Goal: Task Accomplishment & Management: Manage account settings

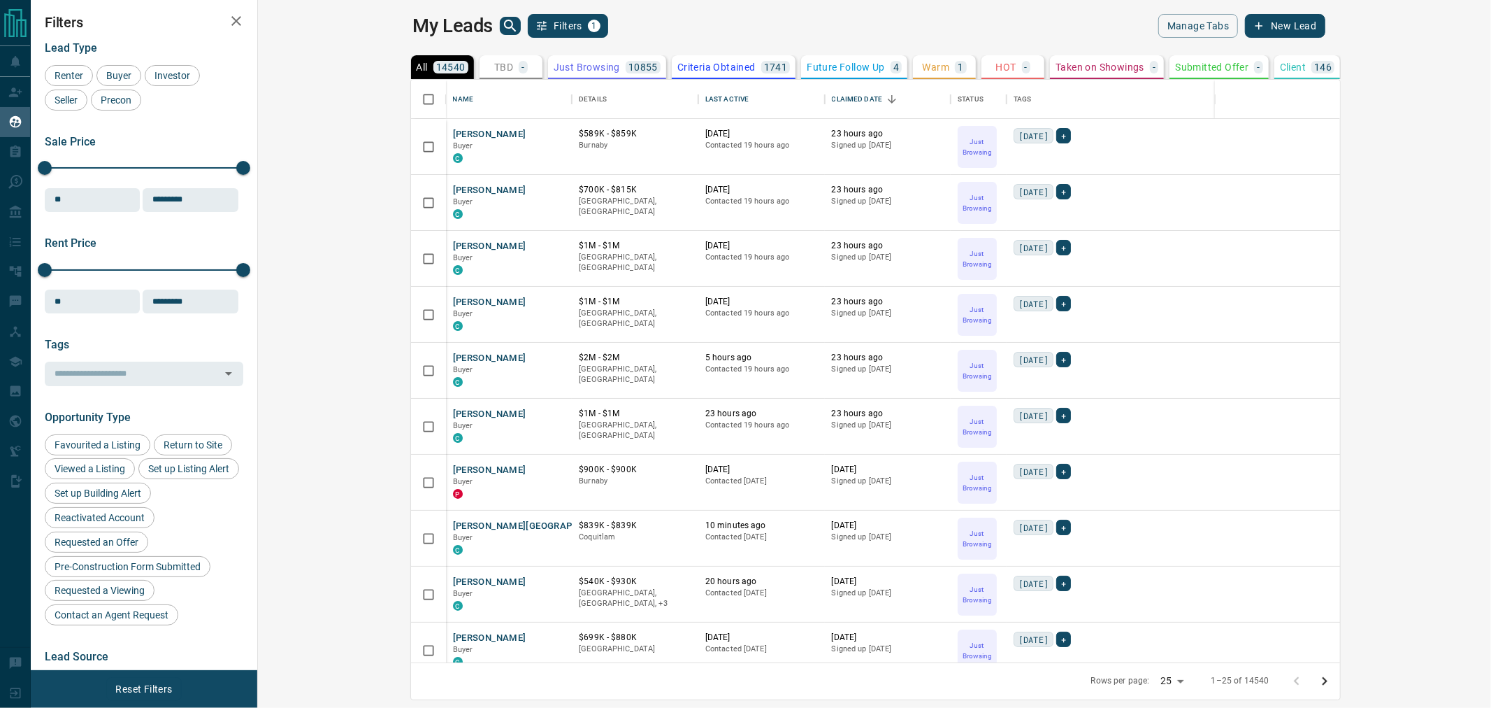
scroll to position [570, 1214]
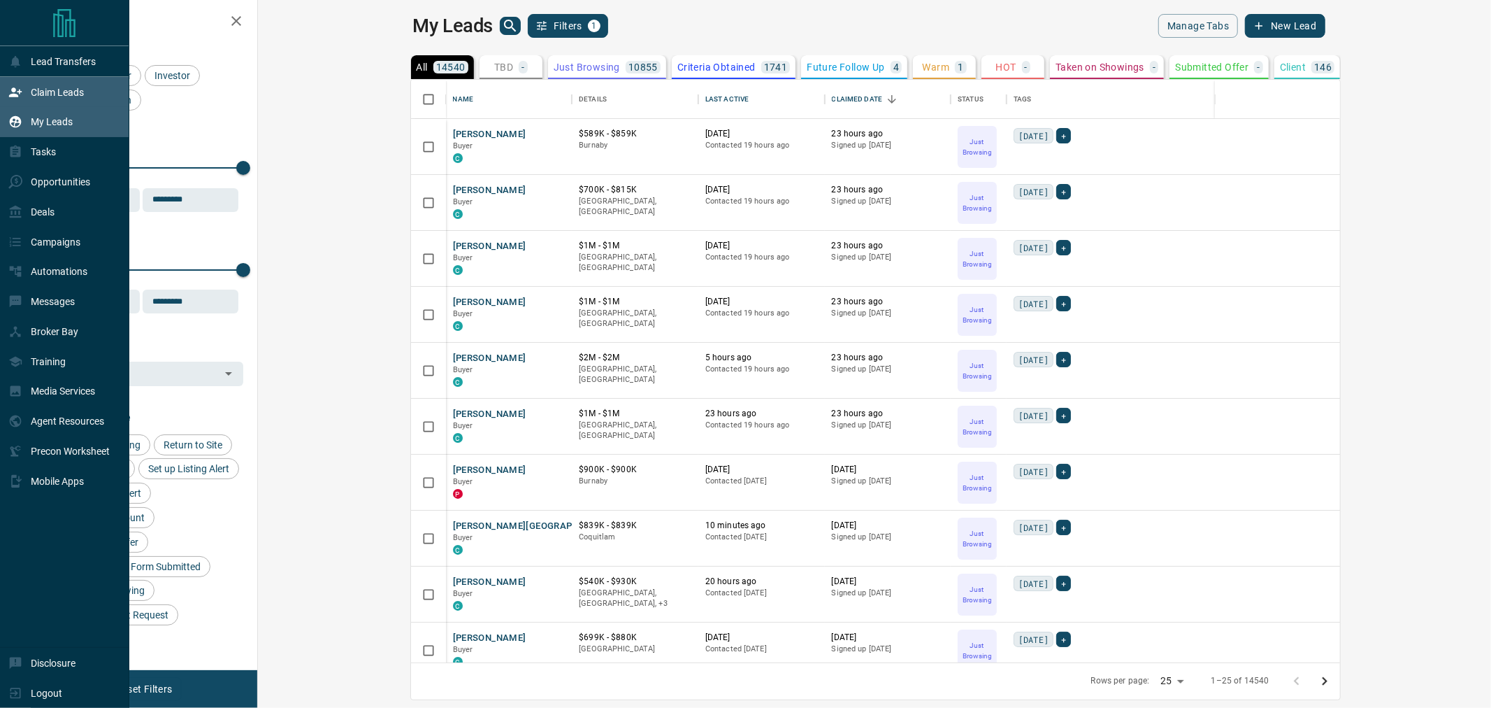
click at [34, 93] on p "Claim Leads" at bounding box center [57, 92] width 53 height 11
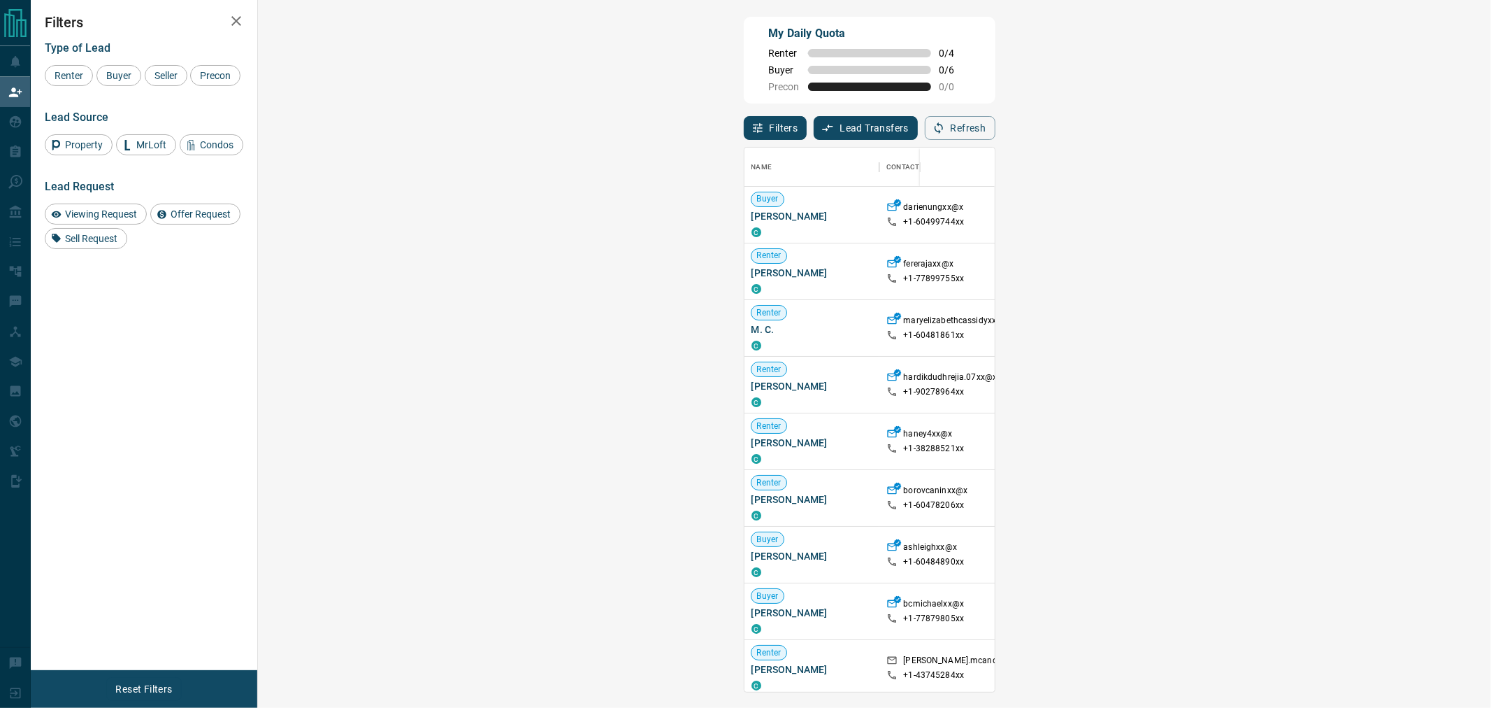
scroll to position [78, 0]
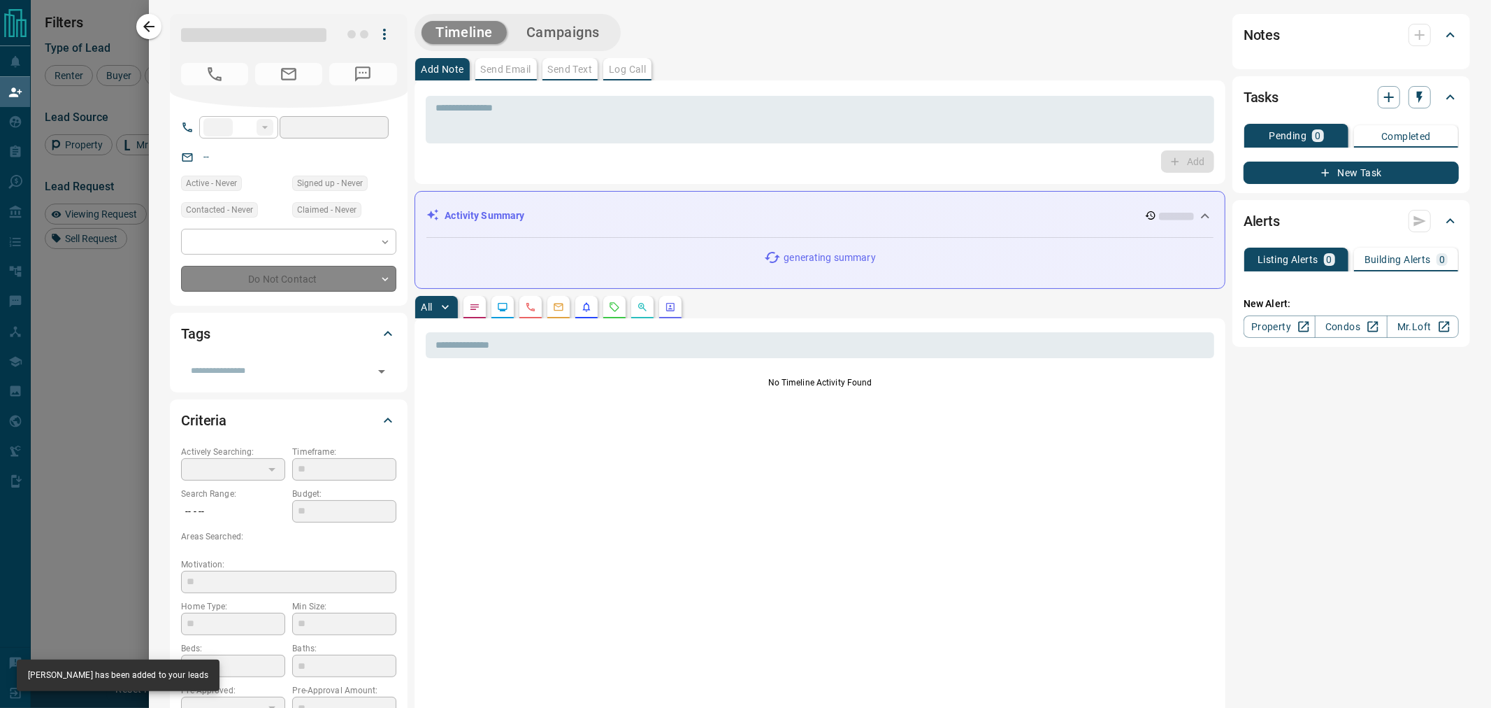
type input "**"
type input "**********"
type input "**"
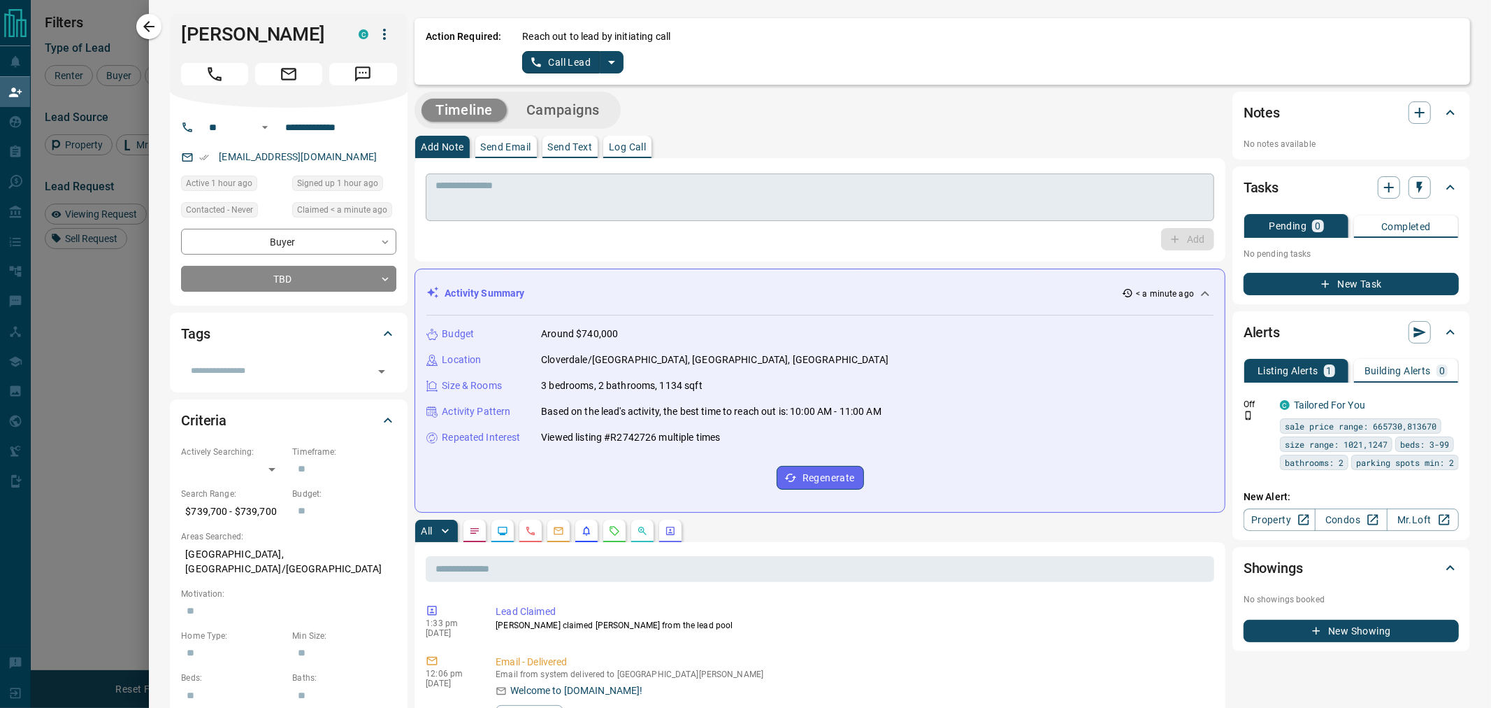
click at [477, 211] on textarea at bounding box center [820, 198] width 769 height 36
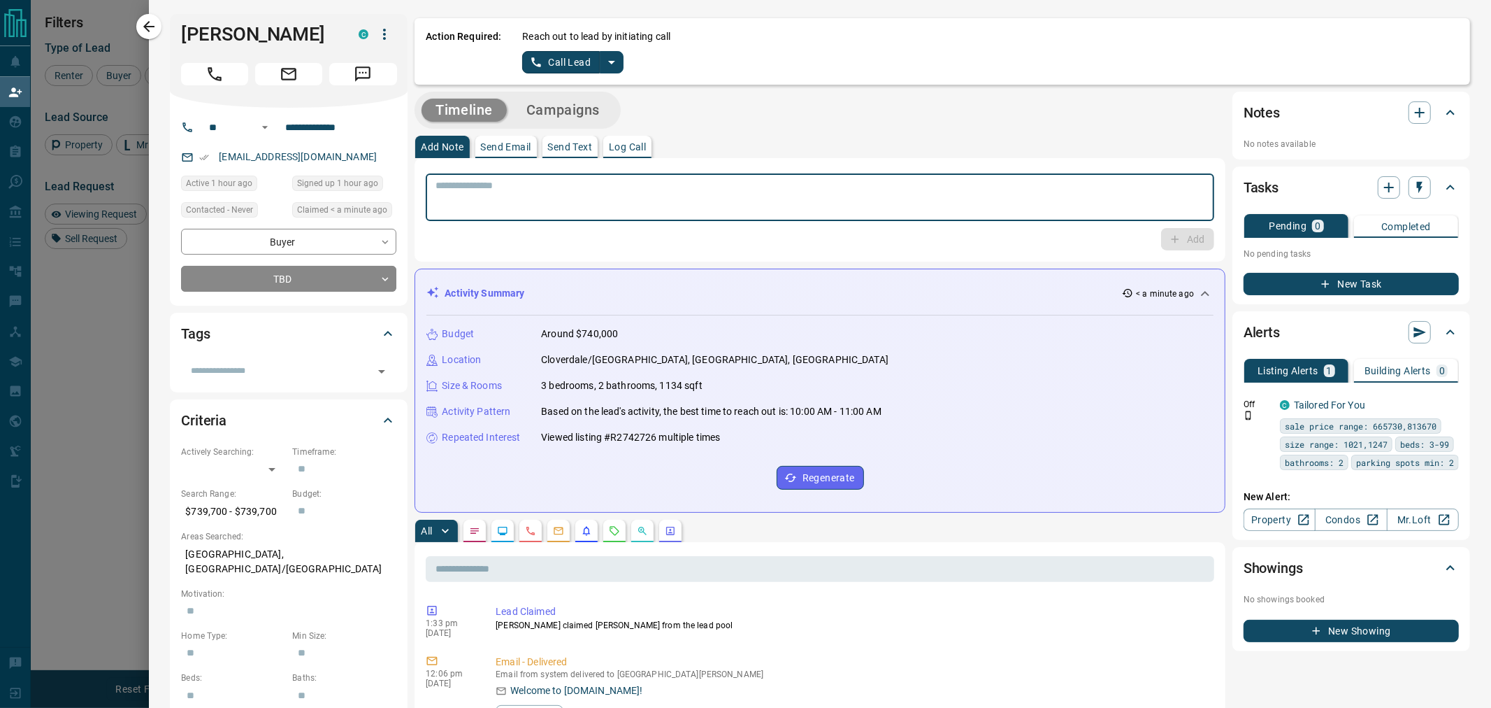
paste textarea "**********"
type textarea "**********"
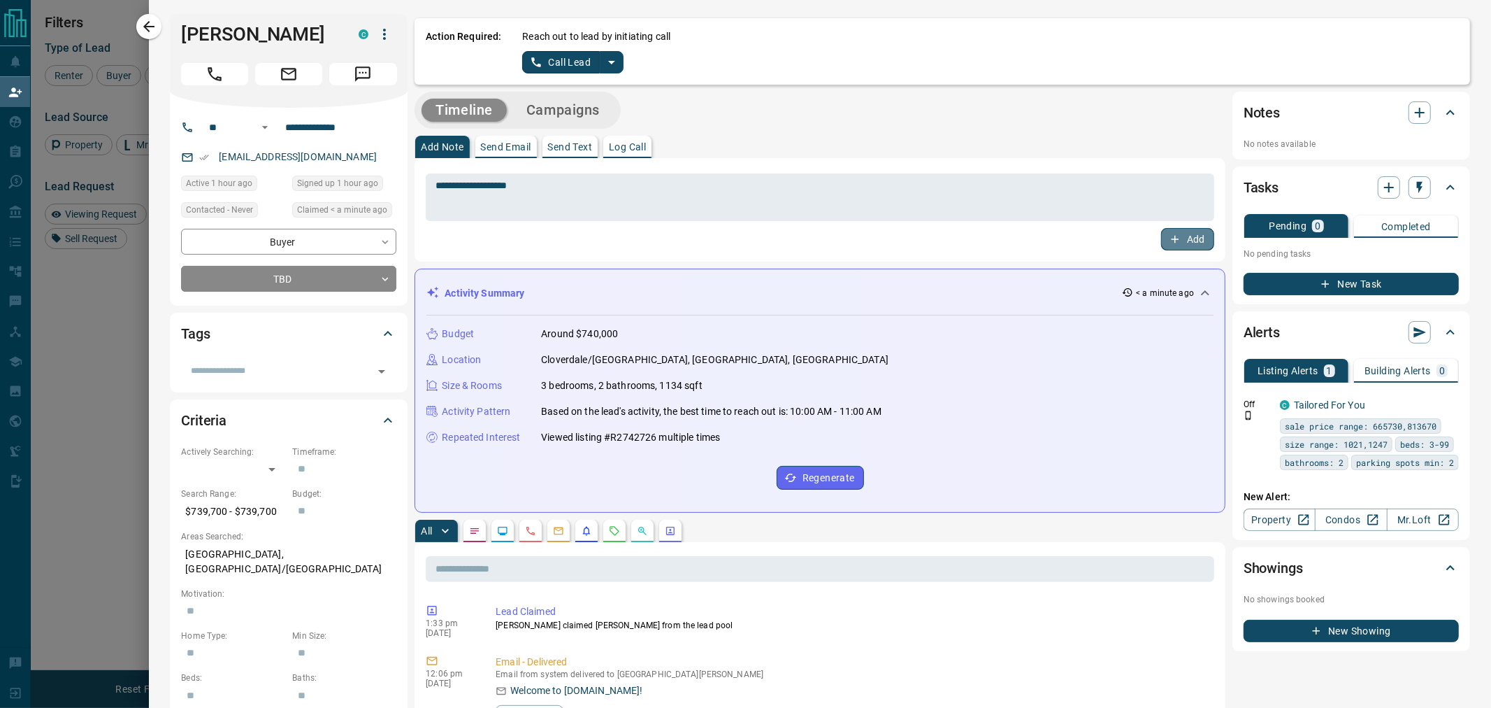
click at [1169, 236] on icon "button" at bounding box center [1175, 239] width 13 height 13
click at [355, 278] on body "Lead Transfers Claim Leads My Leads Tasks Opportunities Deals Campaigns Automat…" at bounding box center [745, 297] width 1491 height 594
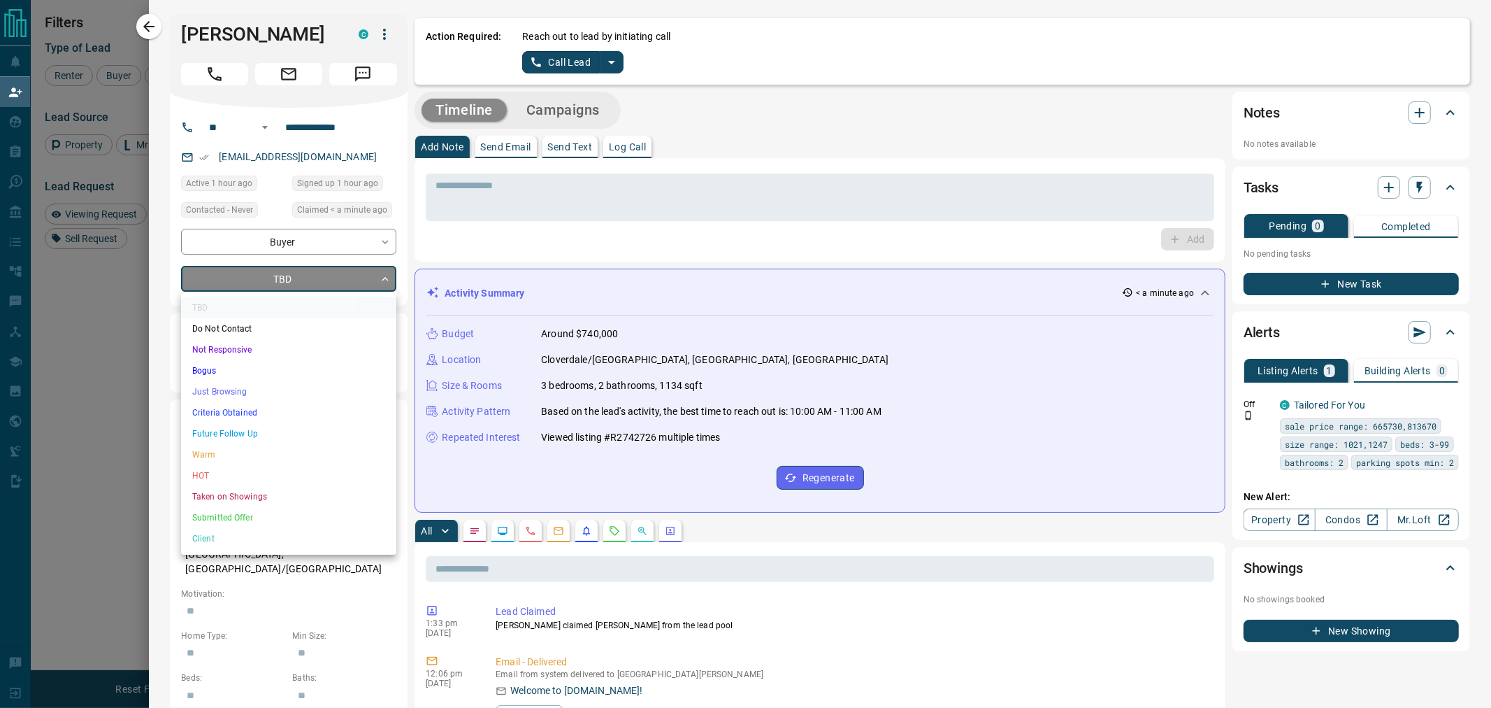
click at [233, 400] on li "Just Browsing" at bounding box center [288, 391] width 215 height 21
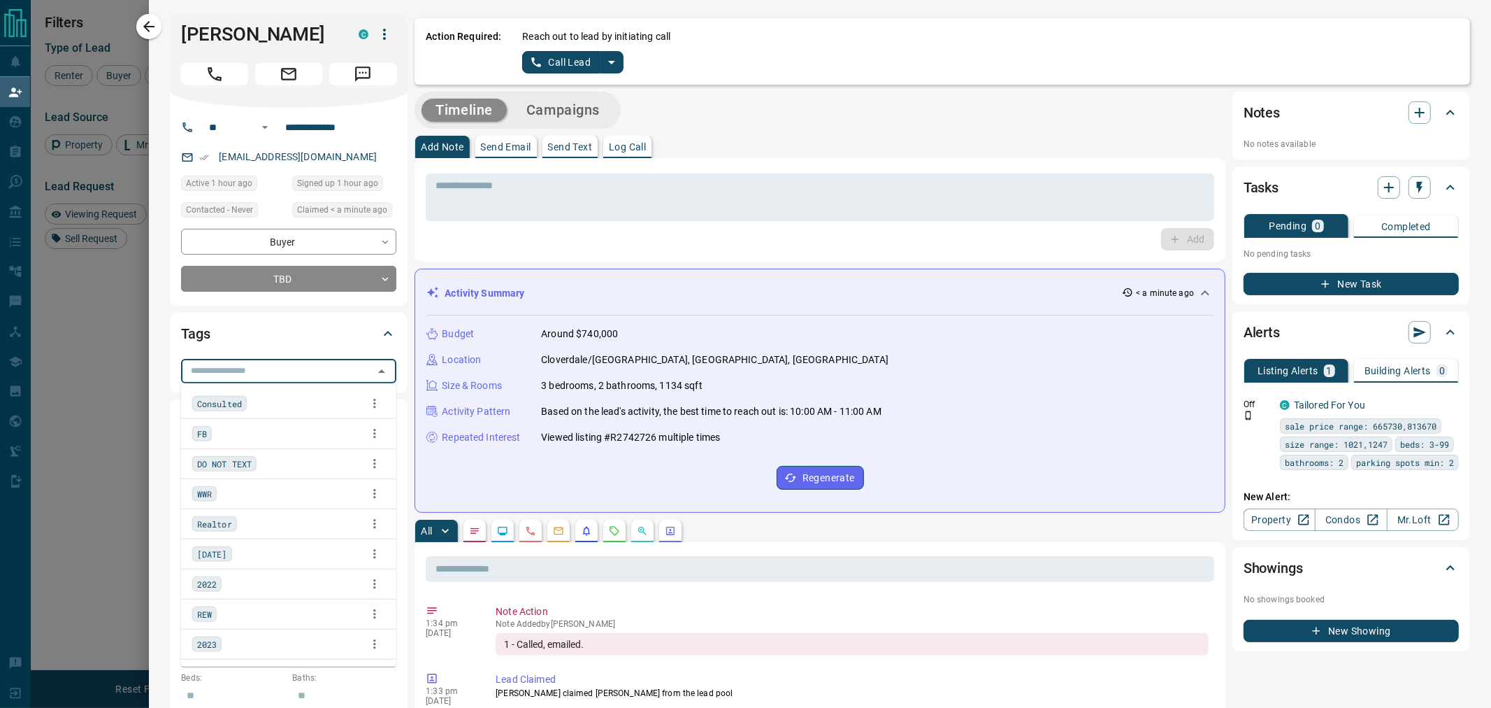
click at [261, 373] on input "text" at bounding box center [277, 370] width 184 height 15
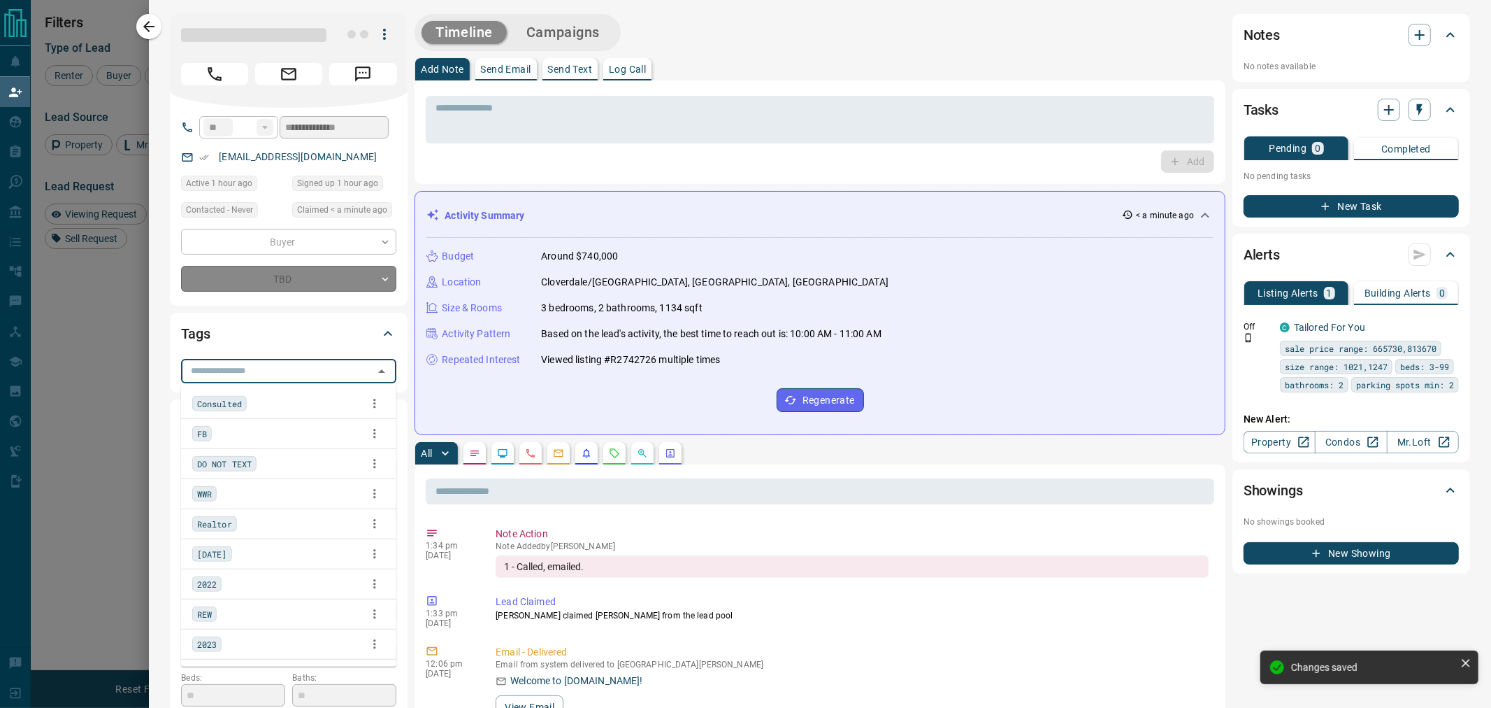
type input "*"
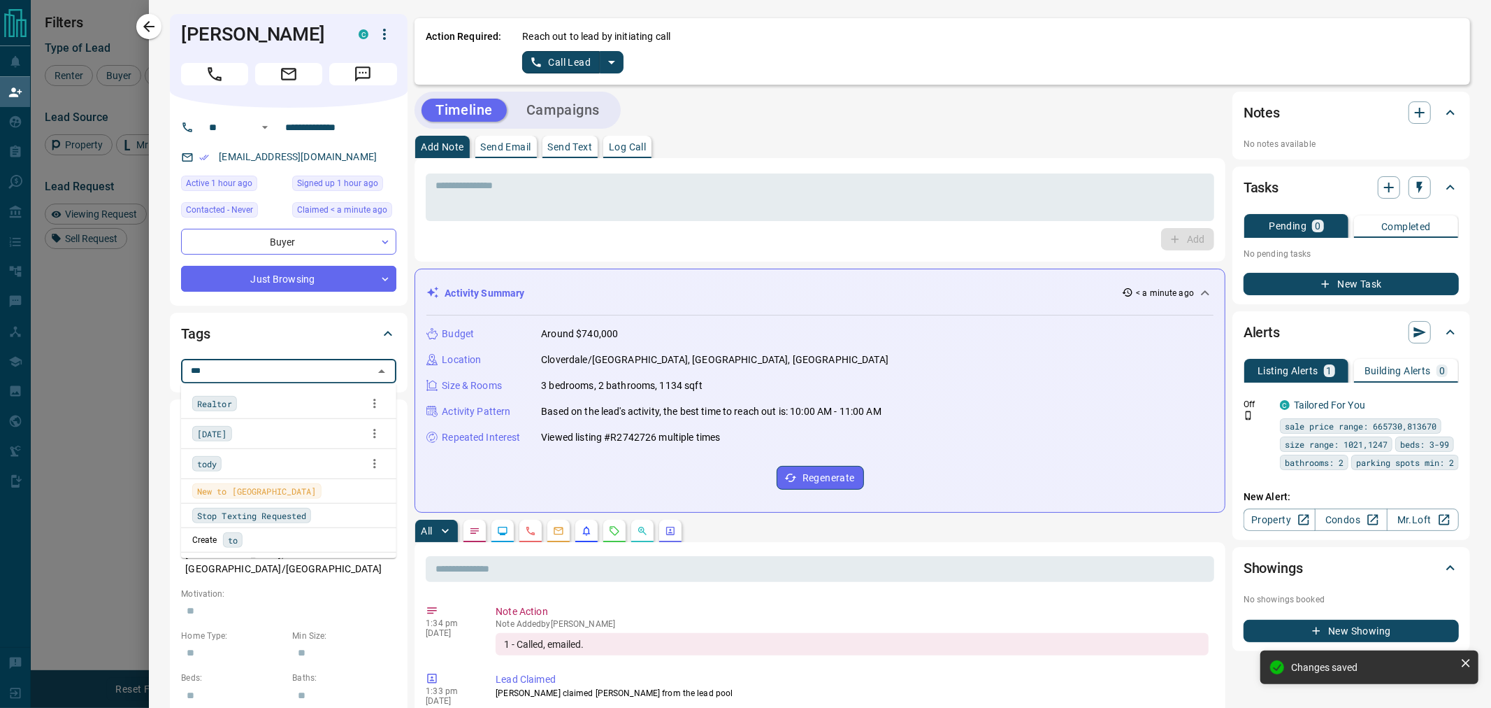
type input "****"
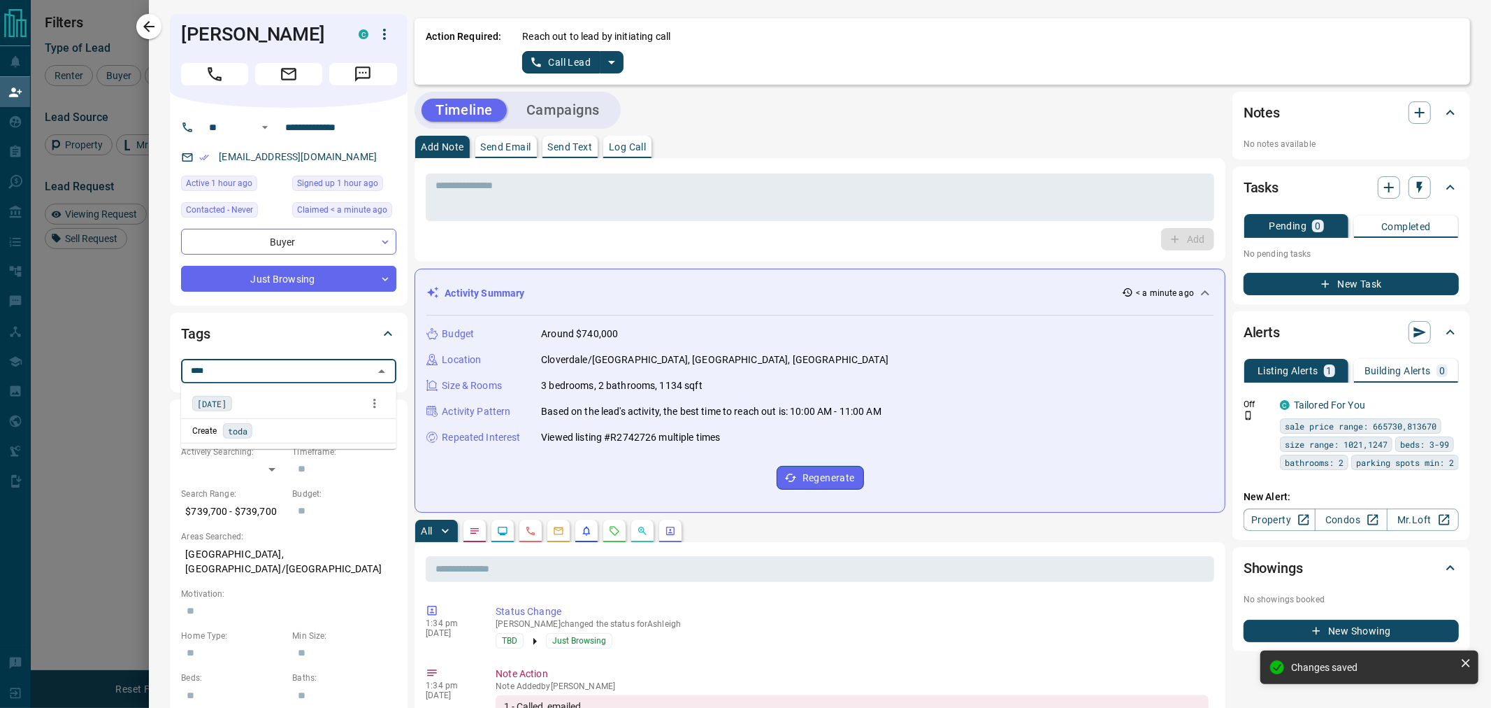
click at [225, 396] on div "[DATE]" at bounding box center [212, 403] width 40 height 15
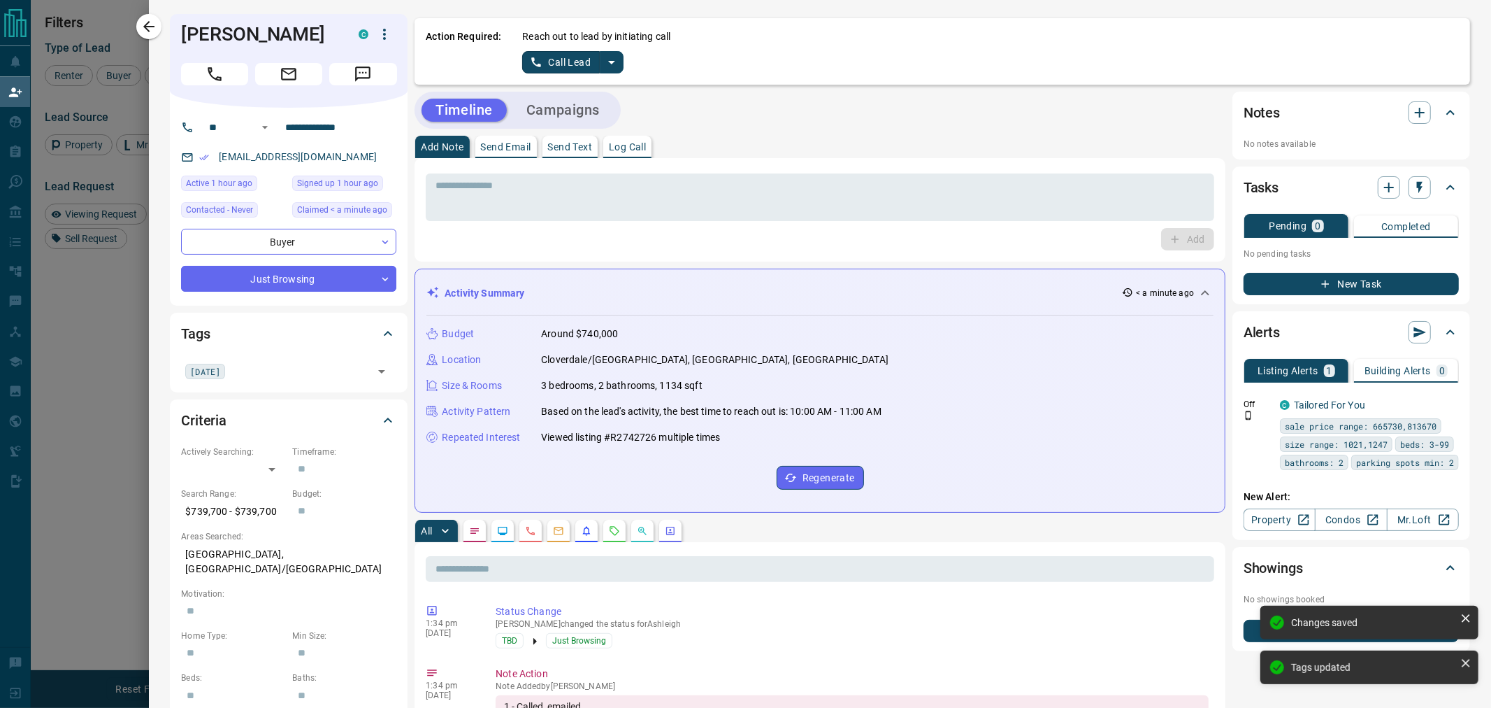
click at [437, 245] on div "Add" at bounding box center [820, 239] width 789 height 22
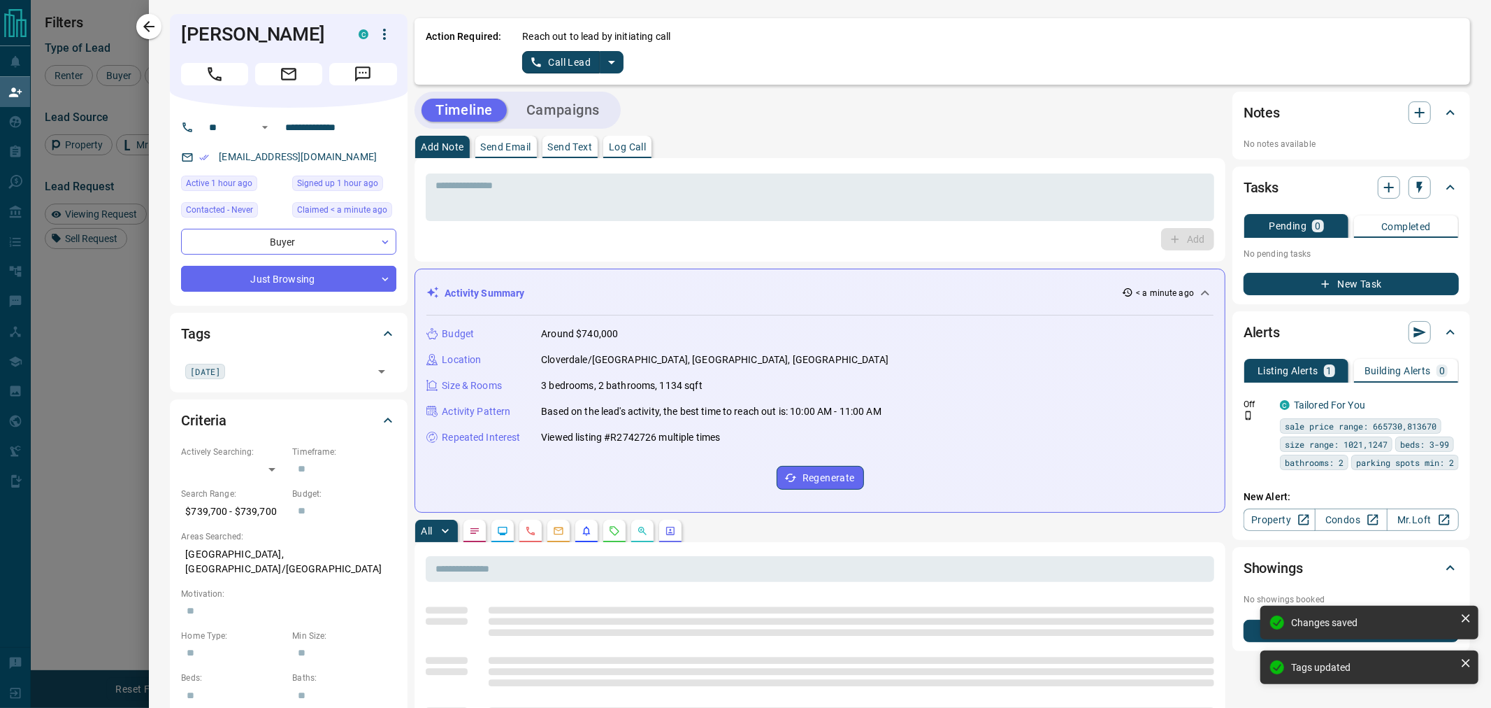
click at [619, 64] on button "split button" at bounding box center [612, 62] width 24 height 22
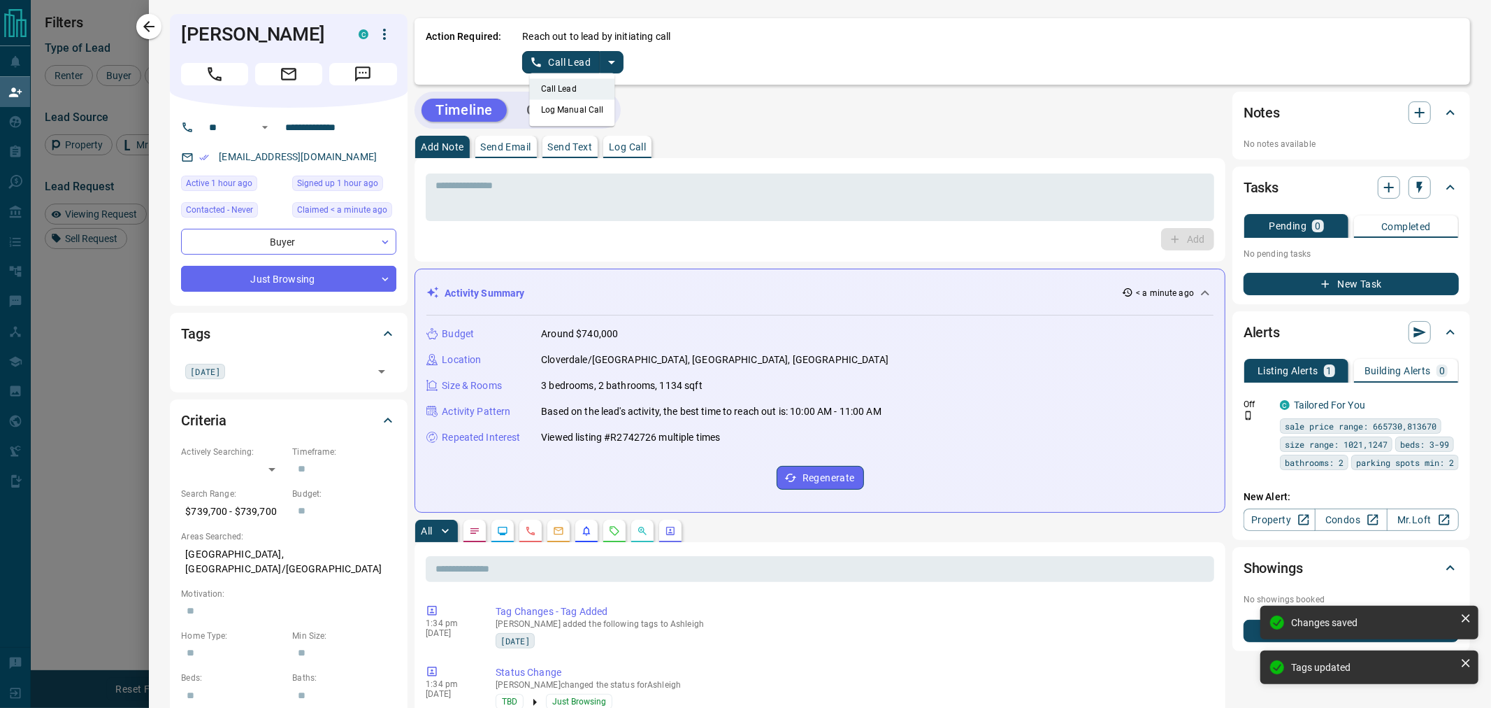
click at [586, 107] on li "Log Manual Call" at bounding box center [572, 109] width 85 height 21
click at [592, 64] on button "Log Manual Call" at bounding box center [568, 62] width 92 height 22
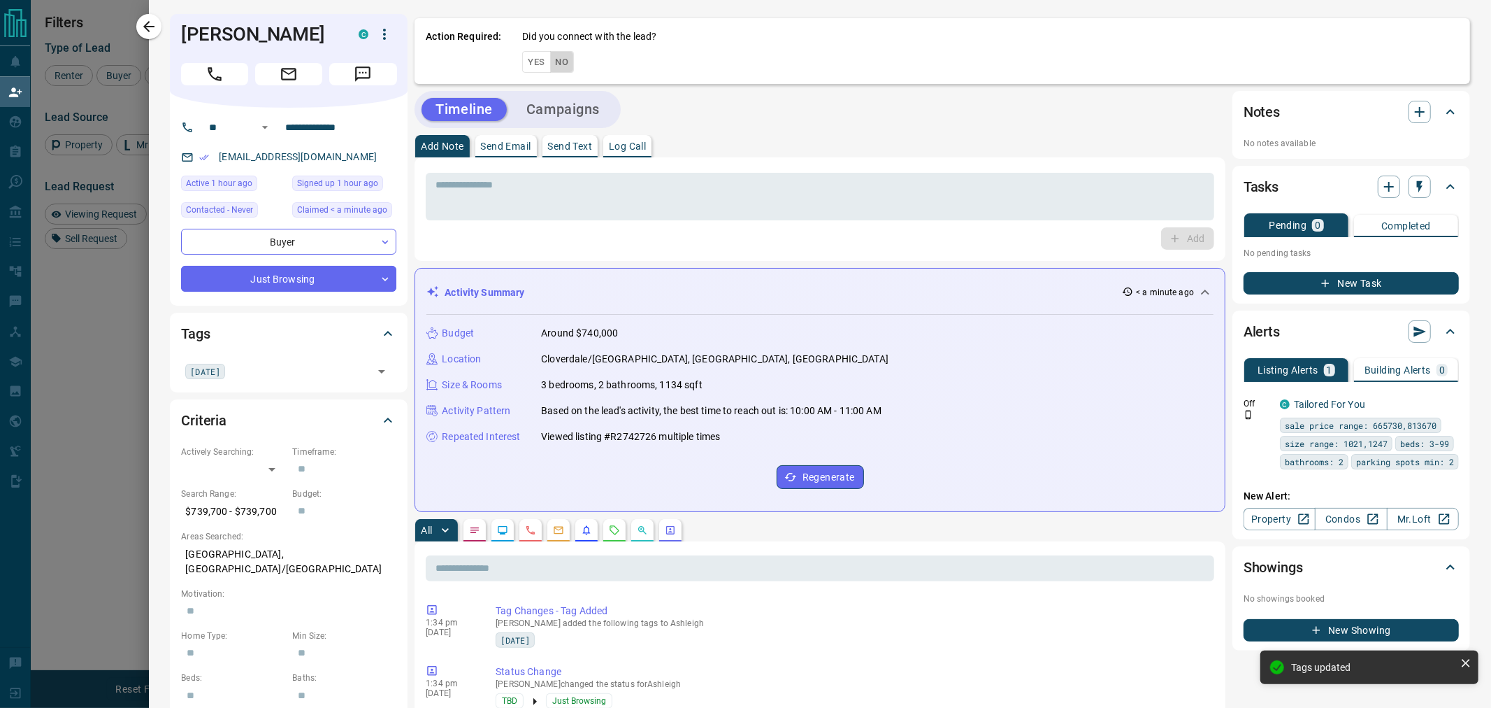
click at [558, 70] on button "No" at bounding box center [562, 62] width 24 height 22
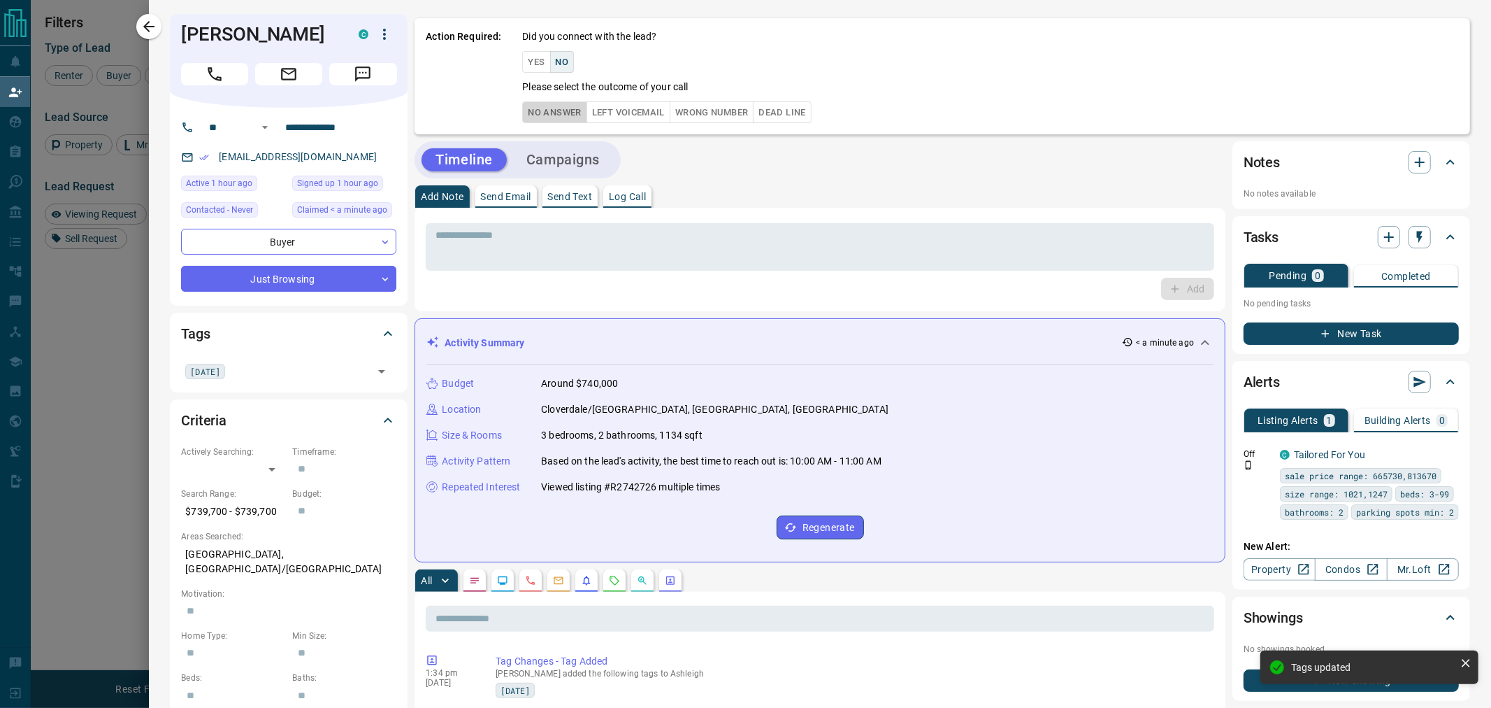
click at [551, 113] on button "No Answer" at bounding box center [554, 112] width 64 height 22
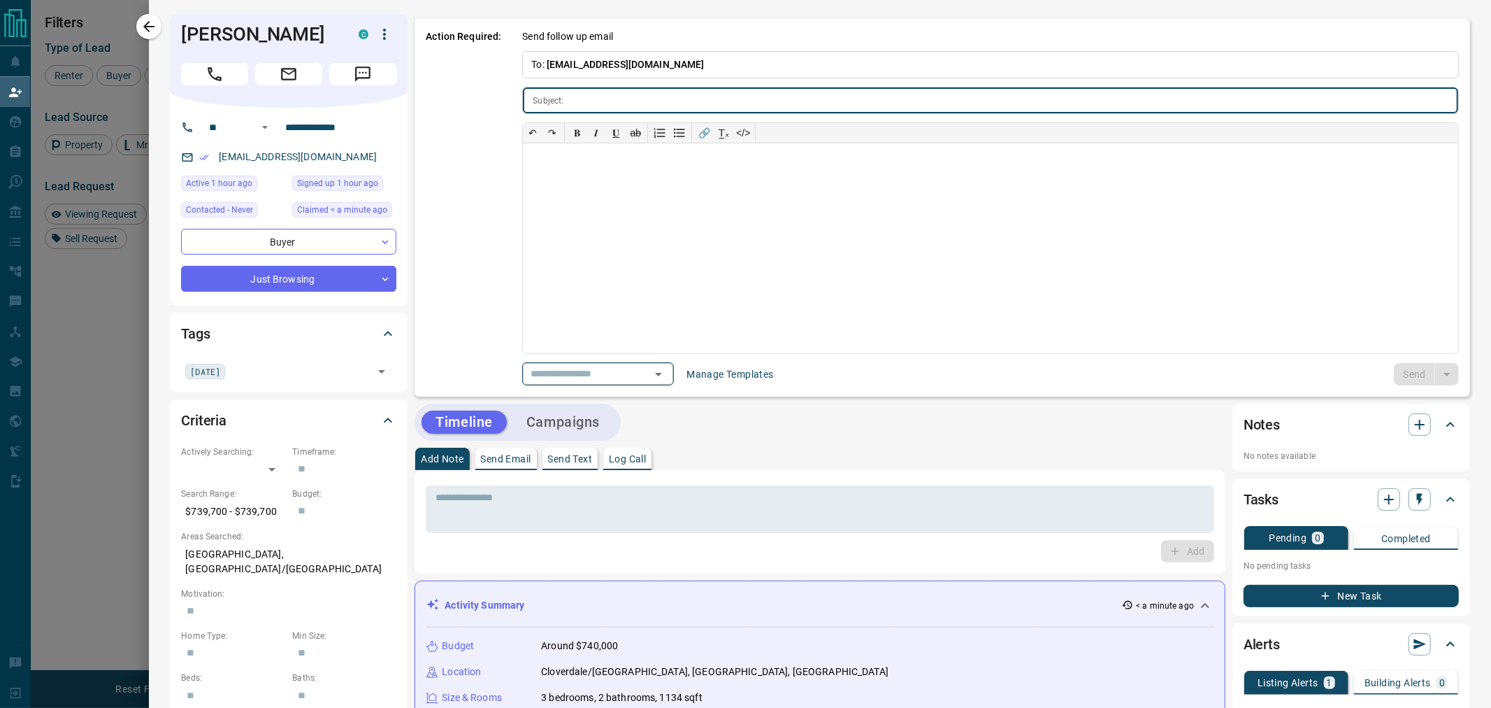
click at [597, 378] on input "text" at bounding box center [578, 373] width 106 height 17
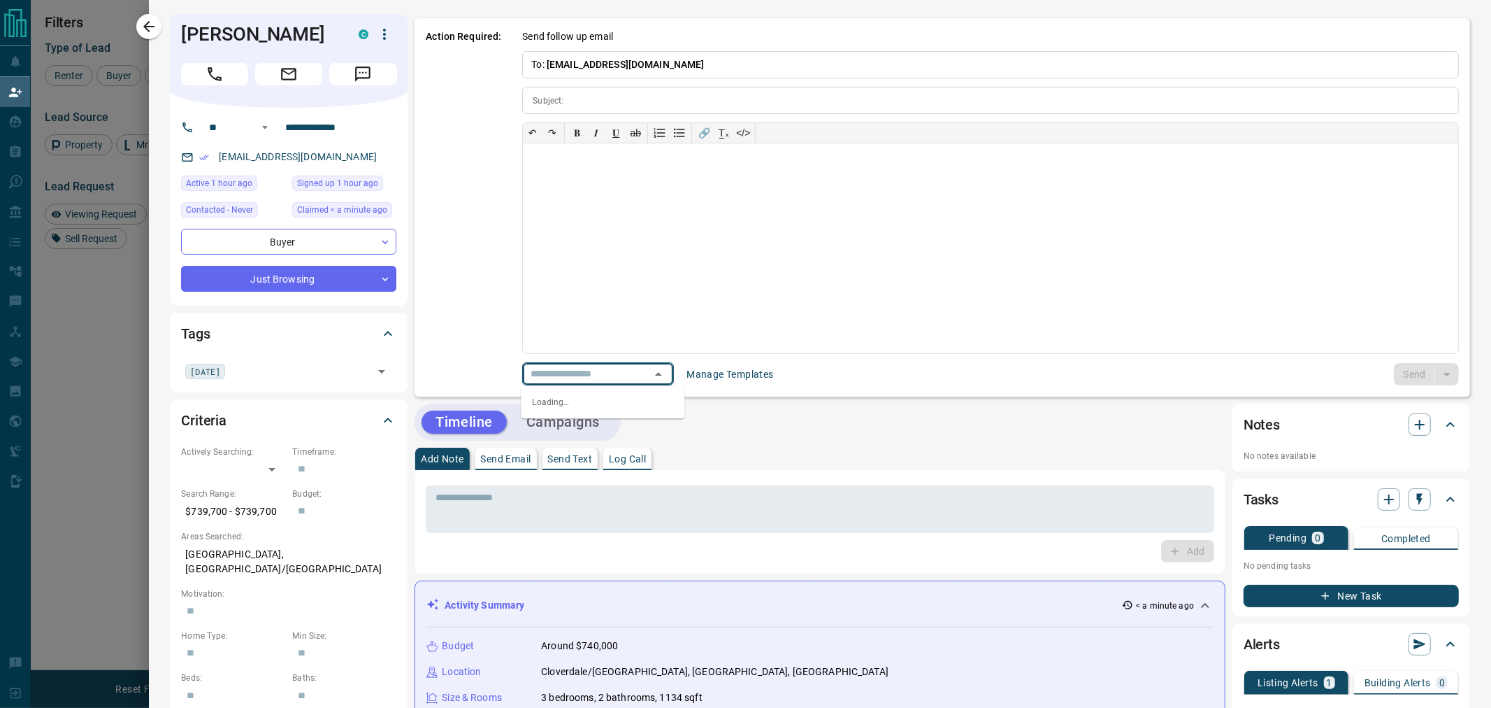
type input "**********"
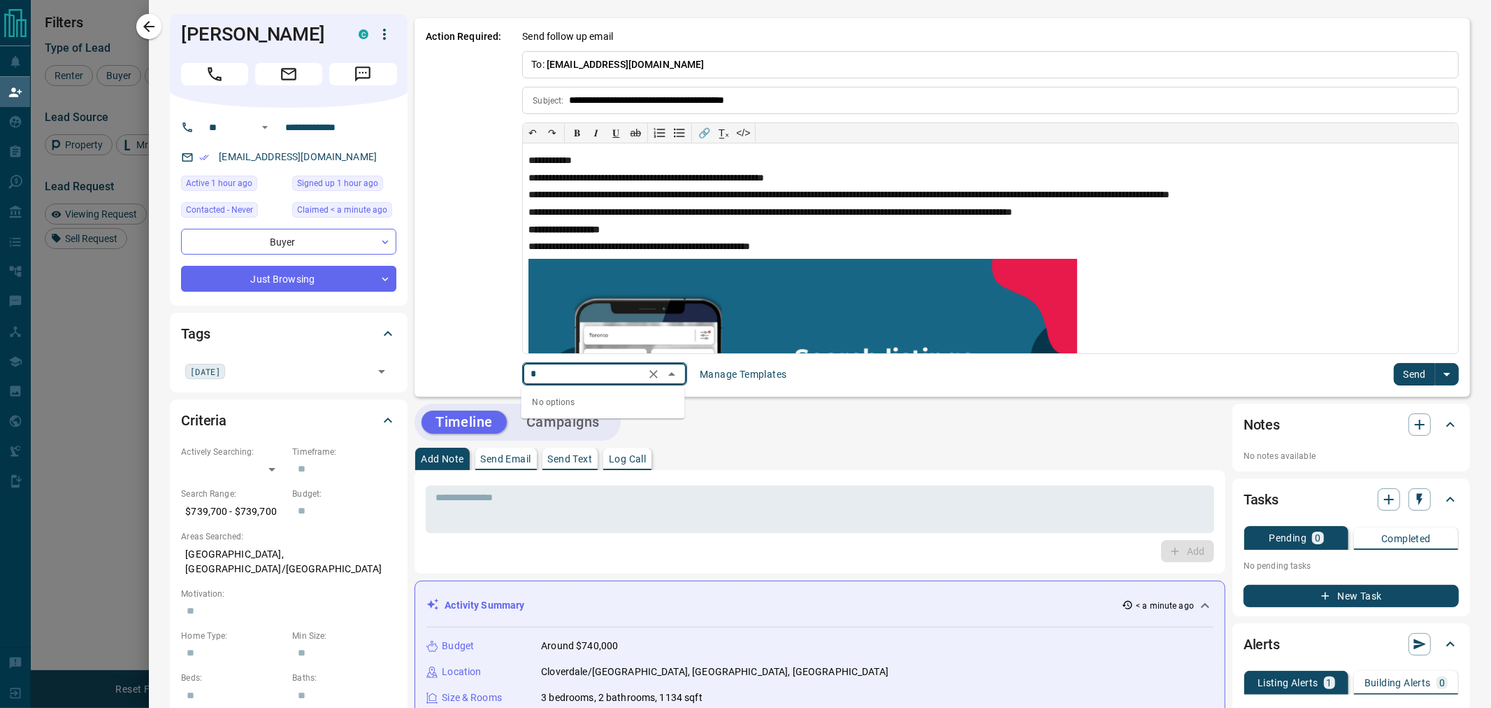
scroll to position [0, 0]
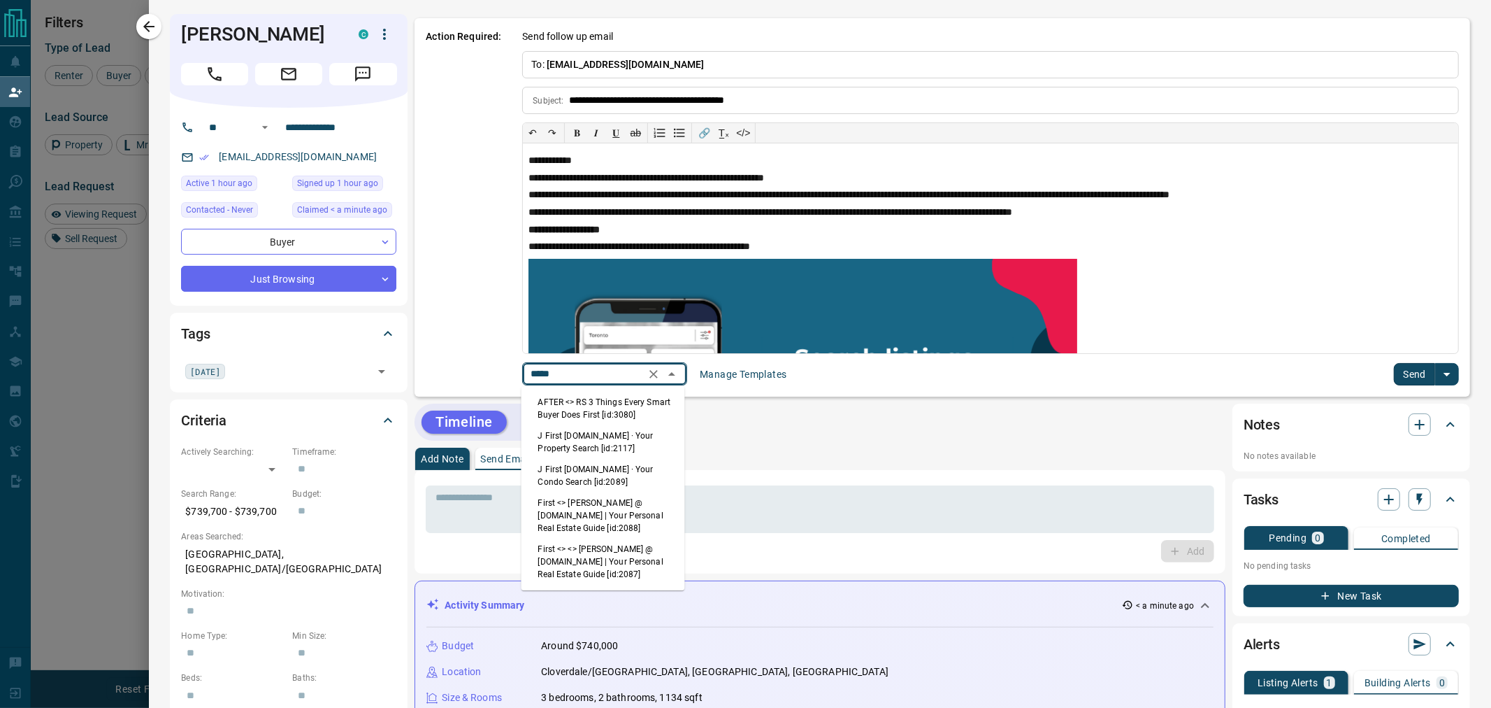
click at [591, 554] on li "First <> <> [PERSON_NAME] @ [DOMAIN_NAME] | Your Personal Real Estate Guide [id…" at bounding box center [604, 561] width 164 height 46
type input "*****"
type input "**********"
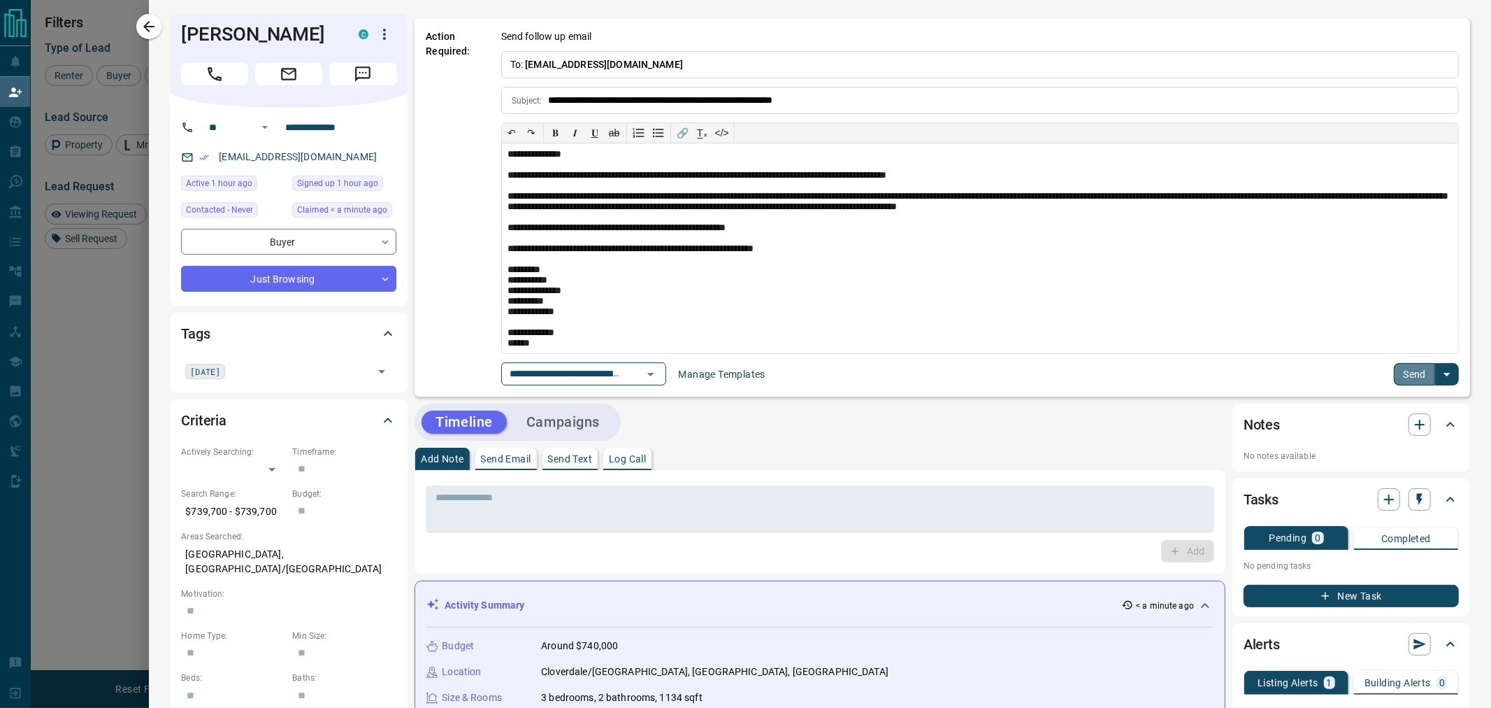
click at [1394, 368] on button "Send" at bounding box center [1414, 374] width 41 height 22
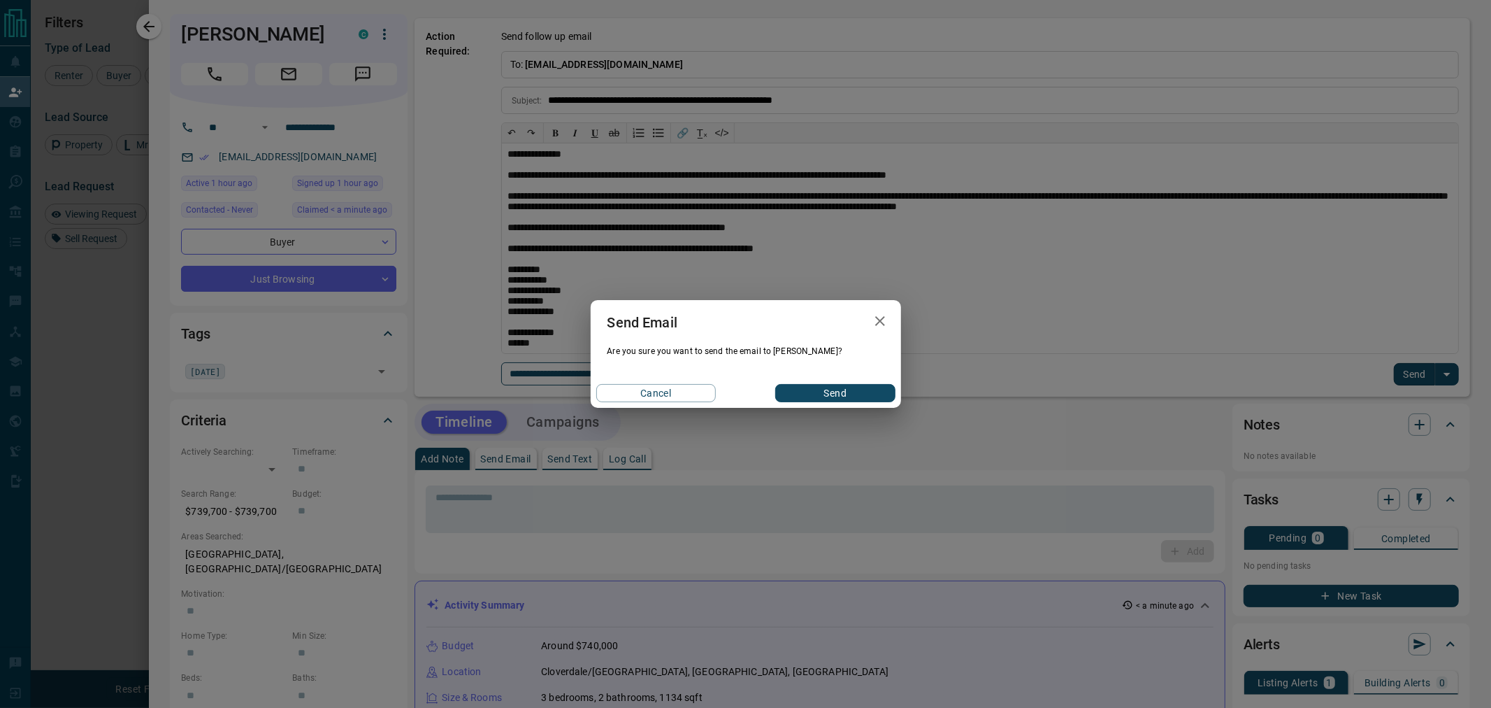
click at [861, 394] on button "Send" at bounding box center [835, 393] width 120 height 18
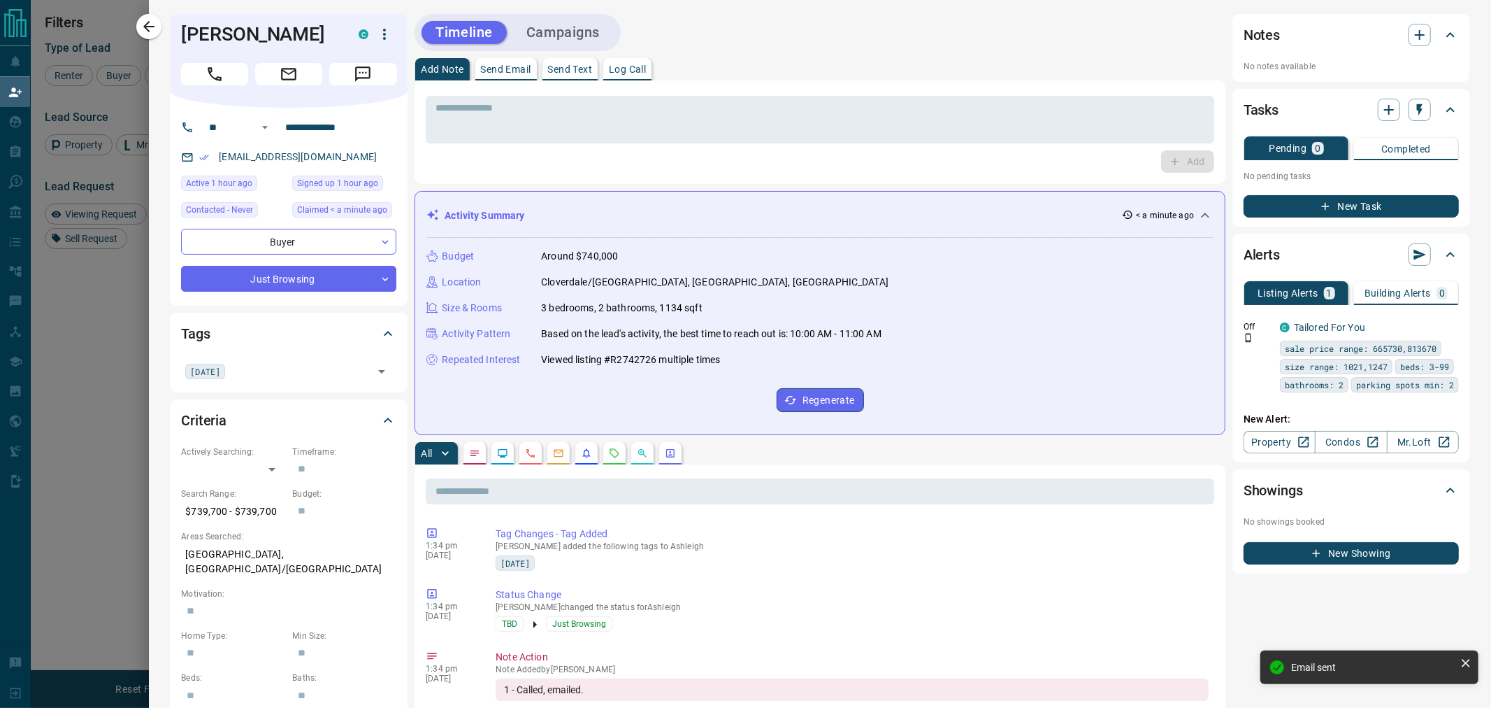
click at [1315, 197] on button "New Task" at bounding box center [1351, 206] width 215 height 22
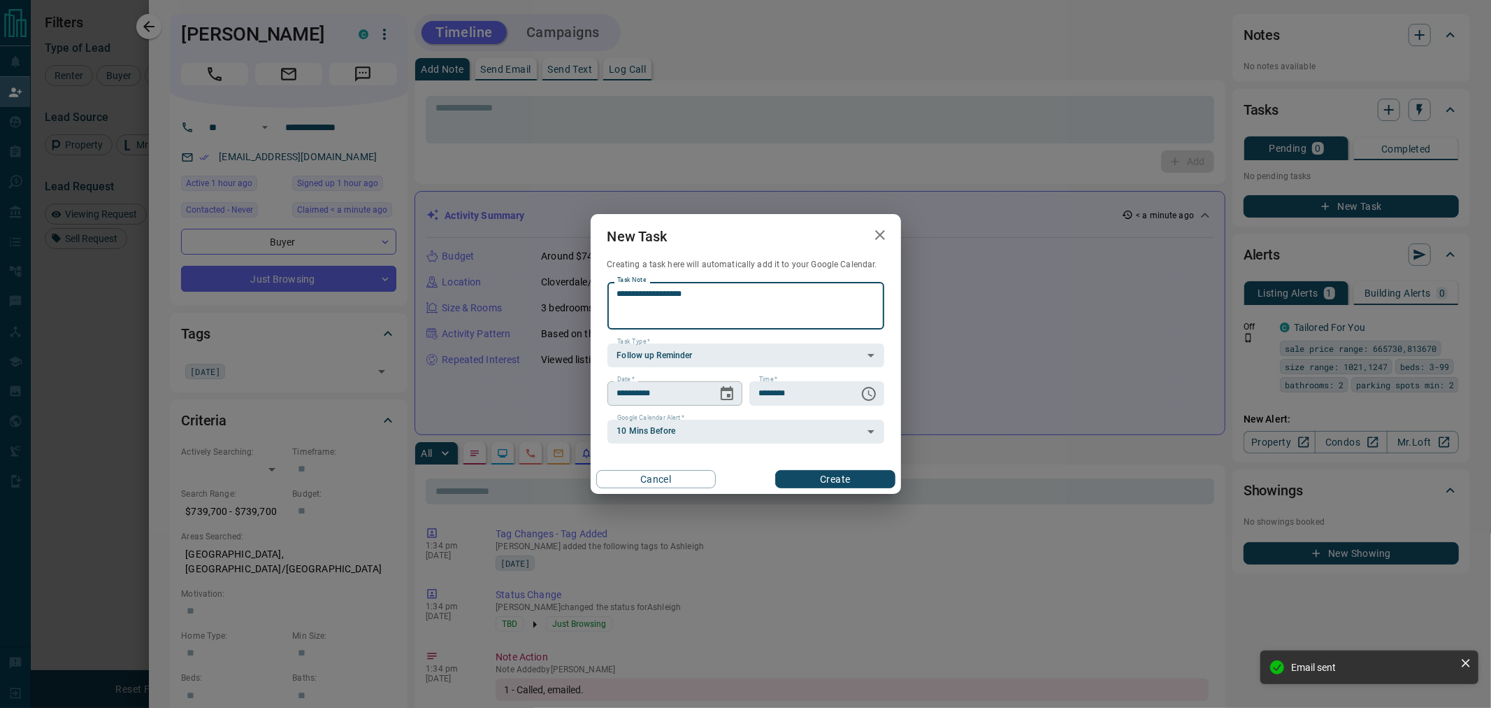
type textarea "**********"
click at [734, 396] on icon "Choose date, selected date is Oct 14, 2025" at bounding box center [727, 393] width 17 height 17
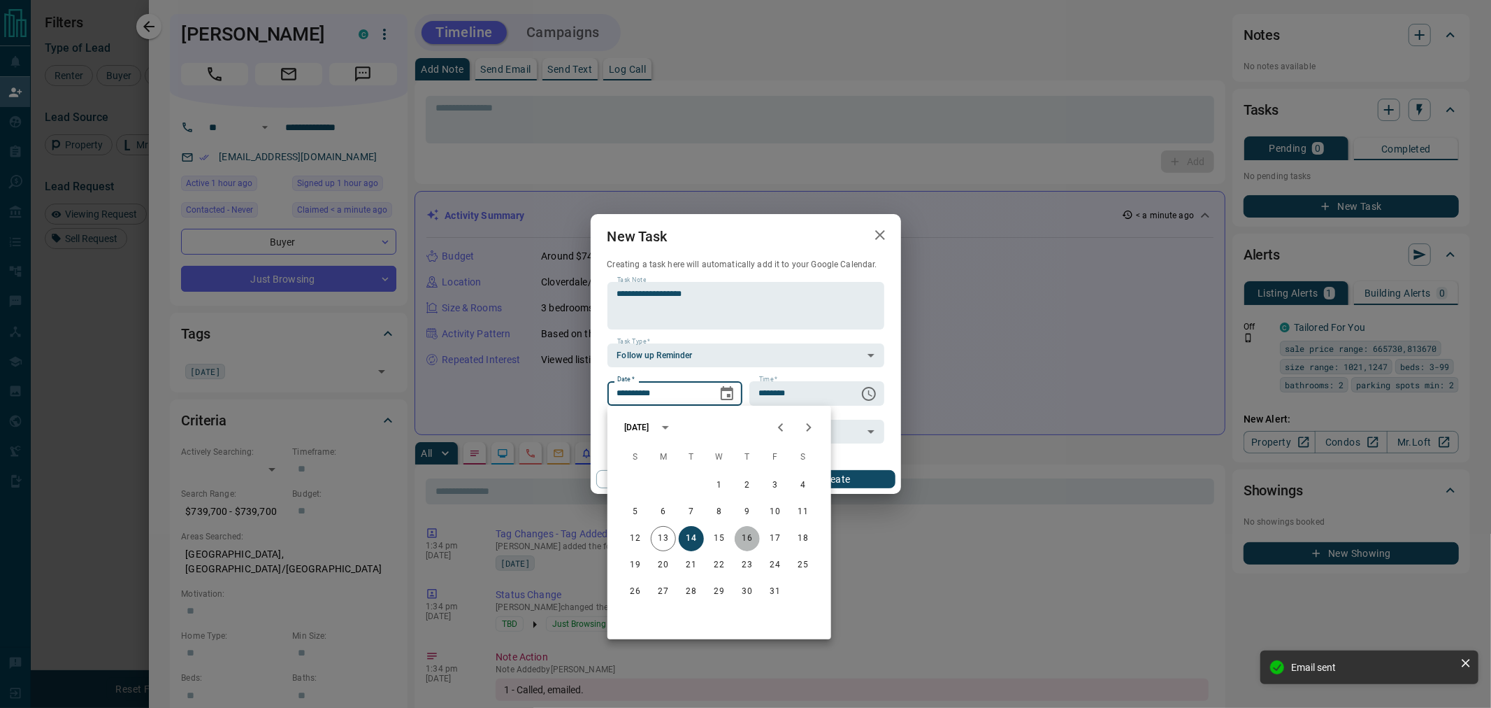
click at [744, 538] on button "16" at bounding box center [747, 538] width 25 height 25
type input "**********"
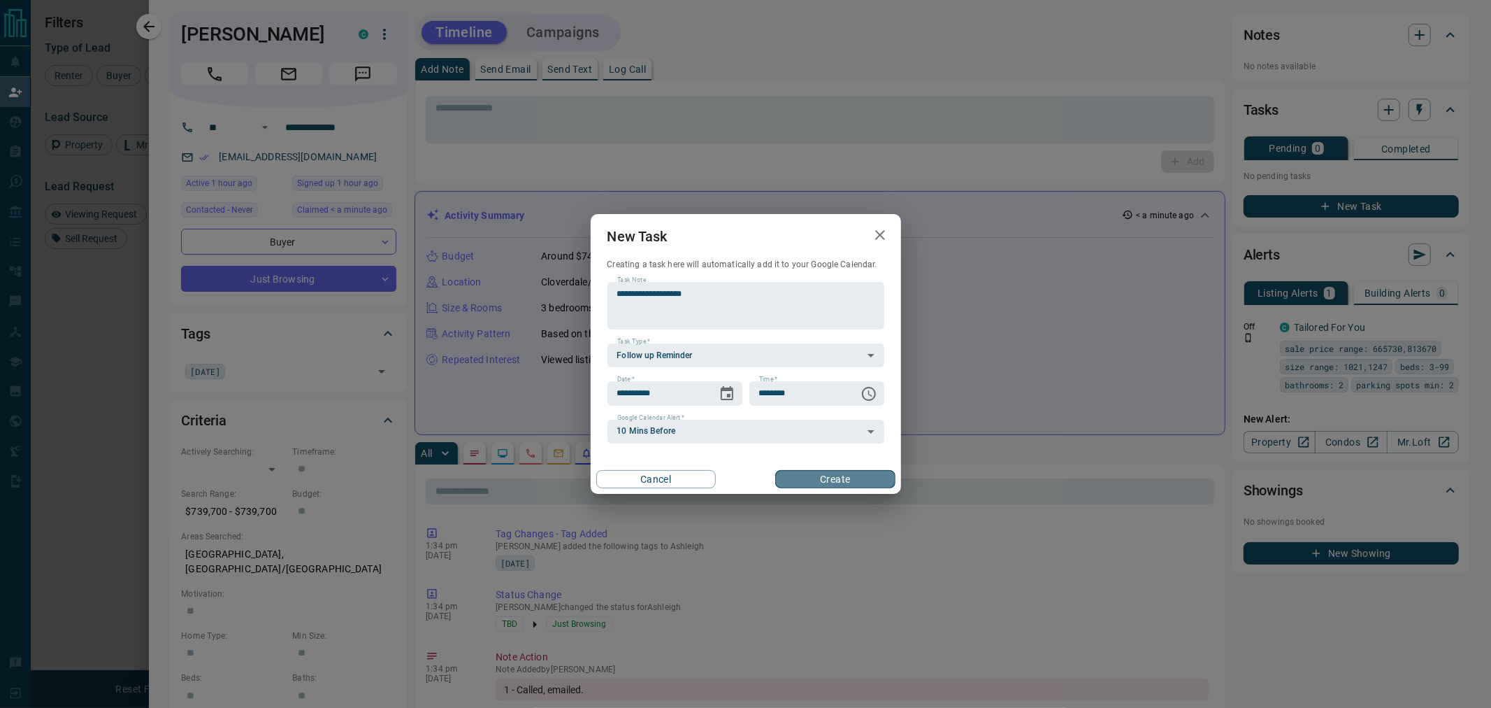
click at [835, 486] on button "Create" at bounding box center [835, 479] width 120 height 18
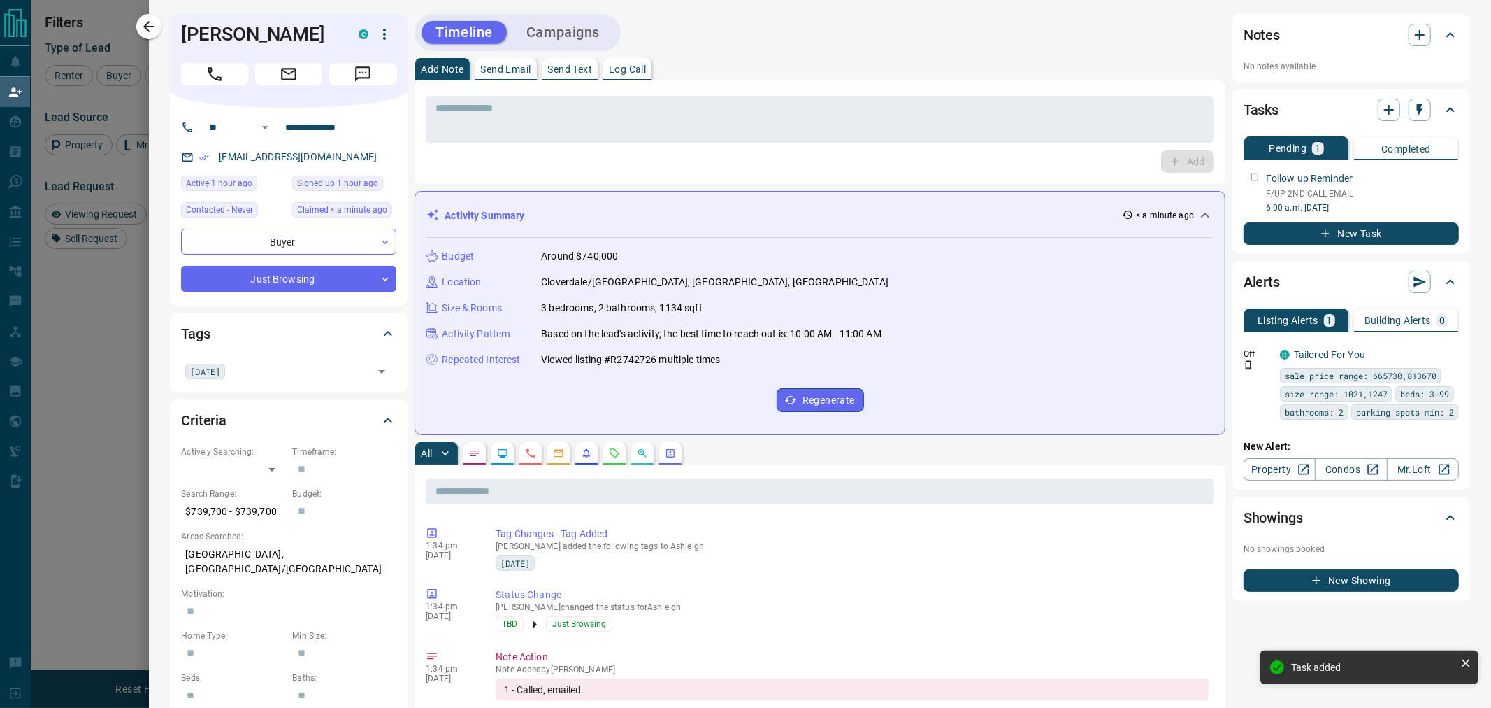
click at [555, 26] on button "Campaigns" at bounding box center [562, 32] width 101 height 23
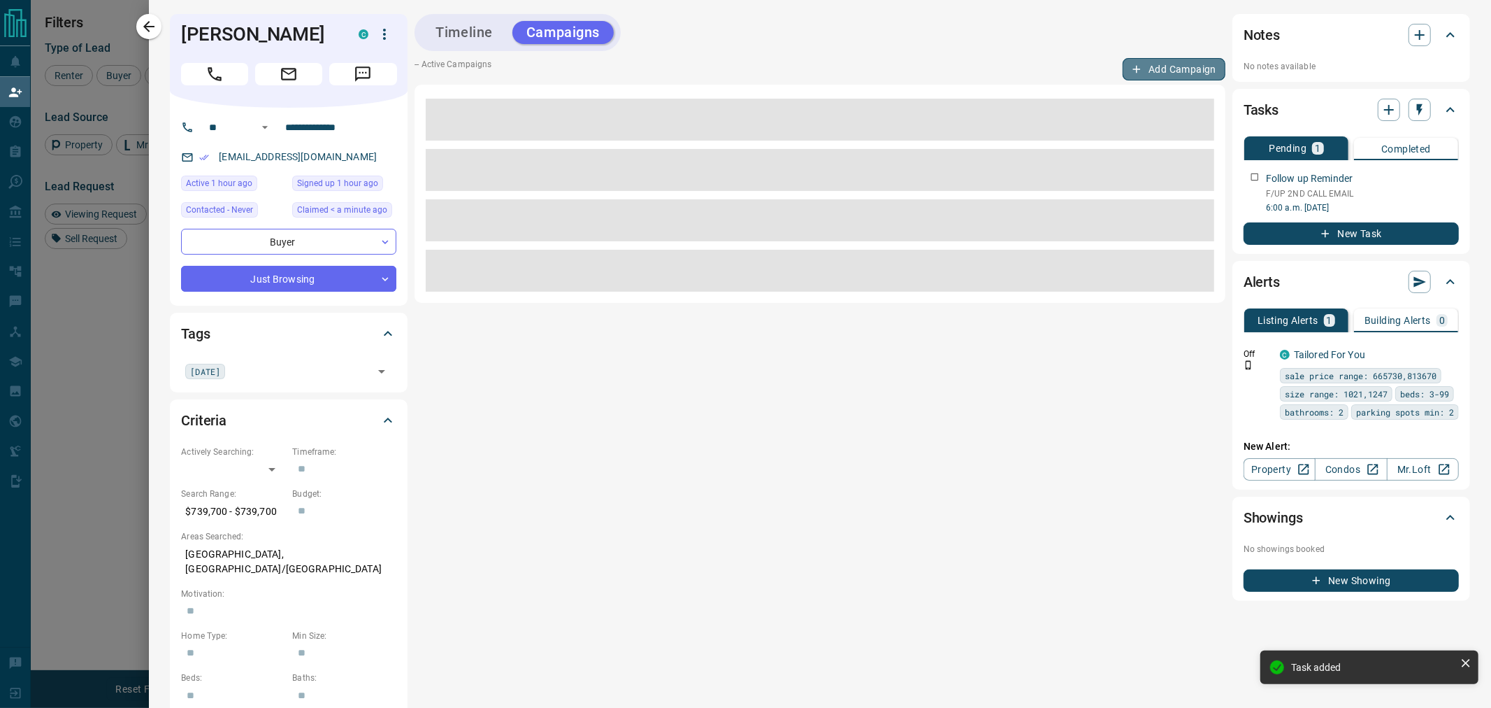
click at [1145, 71] on button "Add Campaign" at bounding box center [1174, 69] width 103 height 22
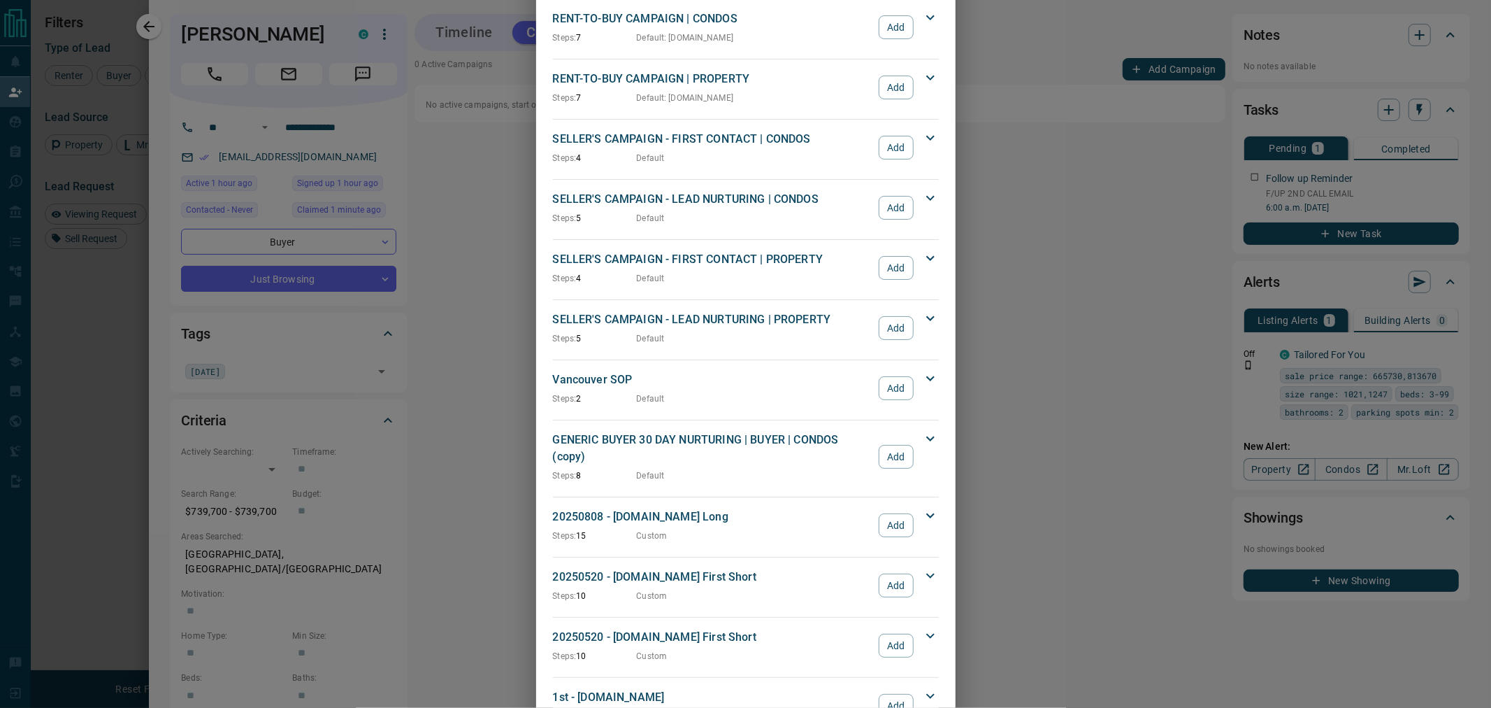
scroll to position [1163, 0]
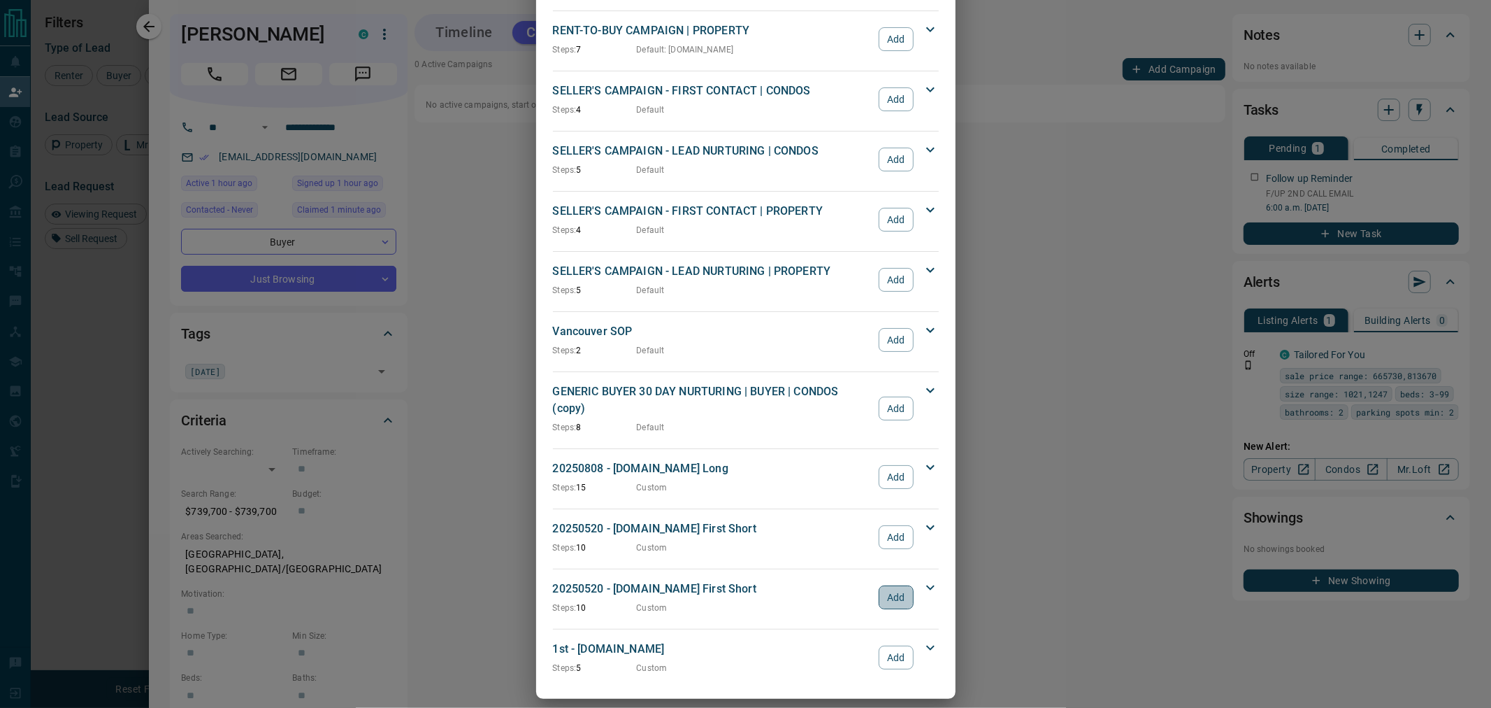
click at [890, 585] on button "Add" at bounding box center [896, 597] width 34 height 24
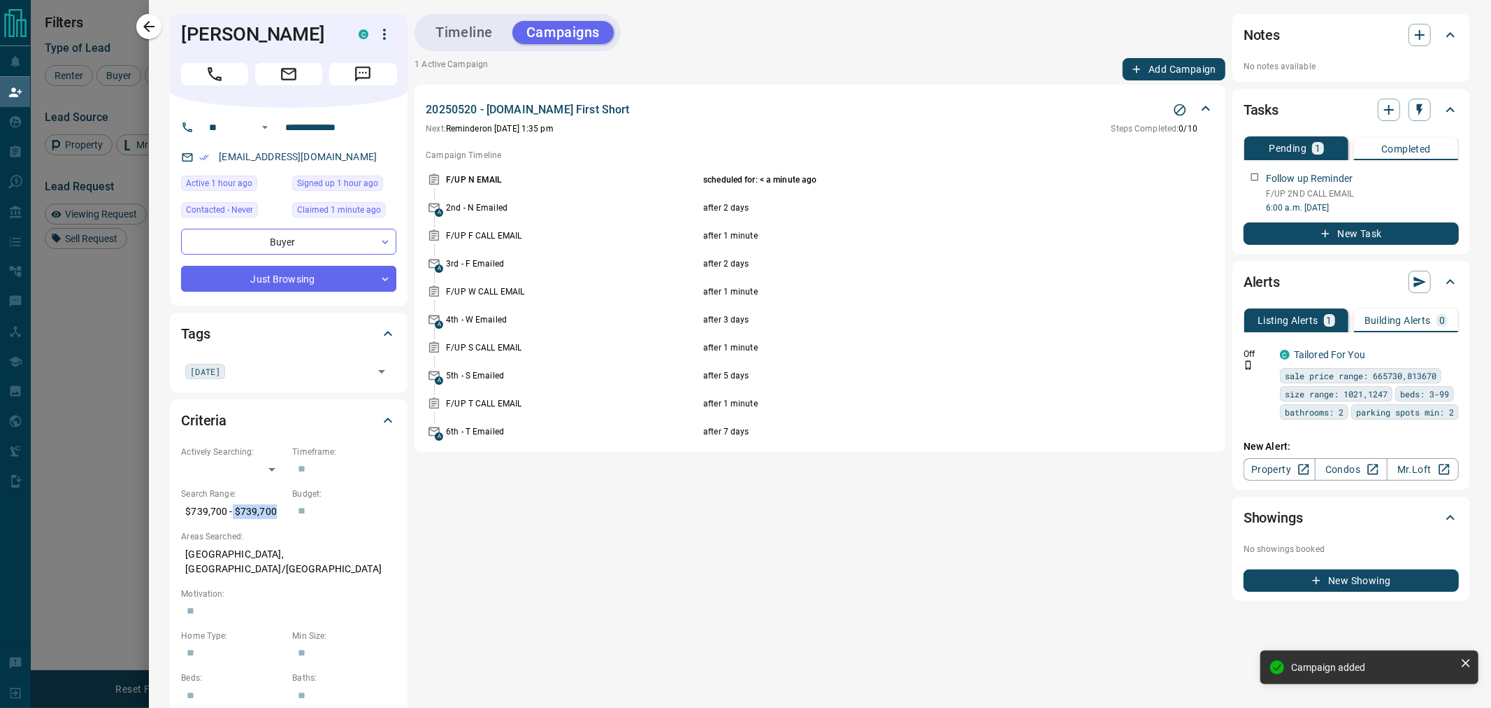
drag, startPoint x: 233, startPoint y: 514, endPoint x: 278, endPoint y: 512, distance: 44.8
click at [278, 512] on p "$739,700 - $739,700" at bounding box center [233, 511] width 104 height 23
copy p "$739,700"
click at [468, 40] on button "Timeline" at bounding box center [464, 32] width 85 height 23
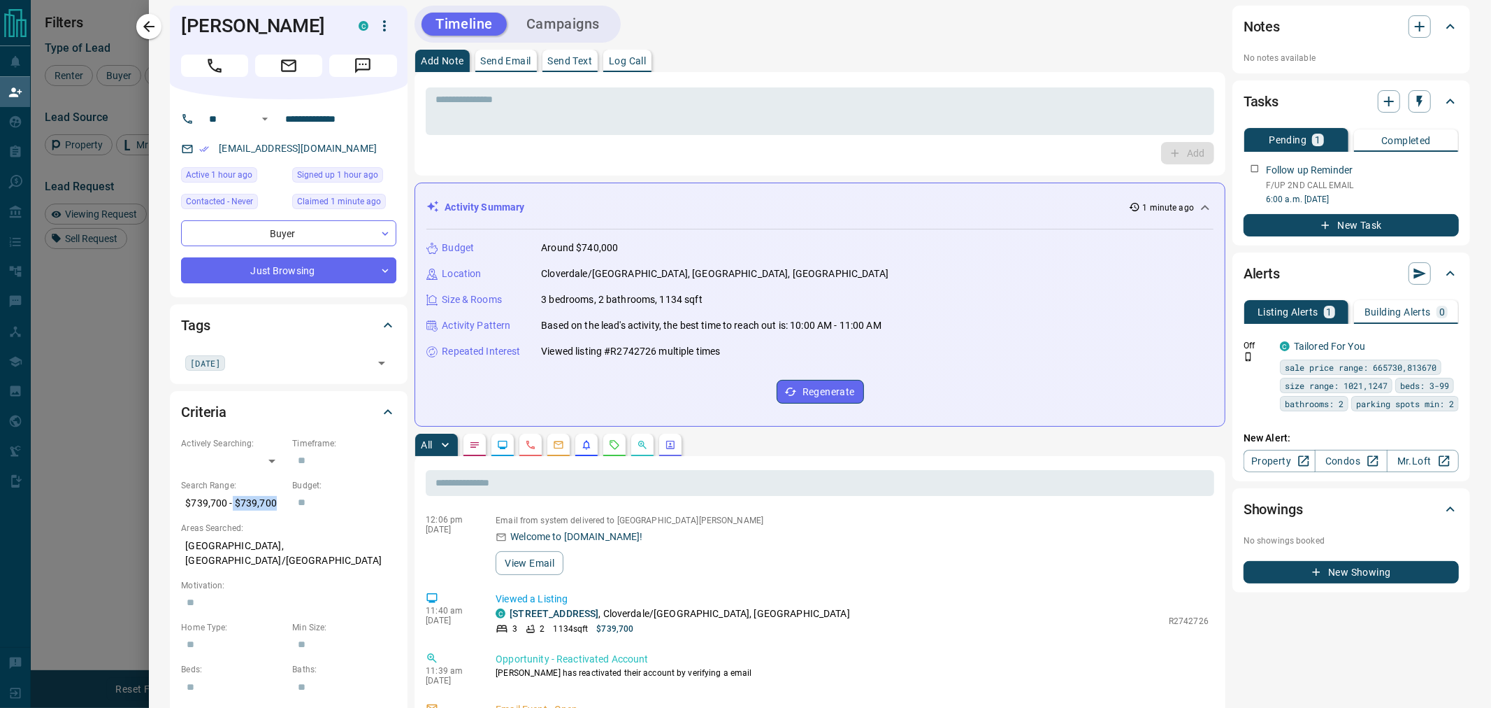
scroll to position [0, 0]
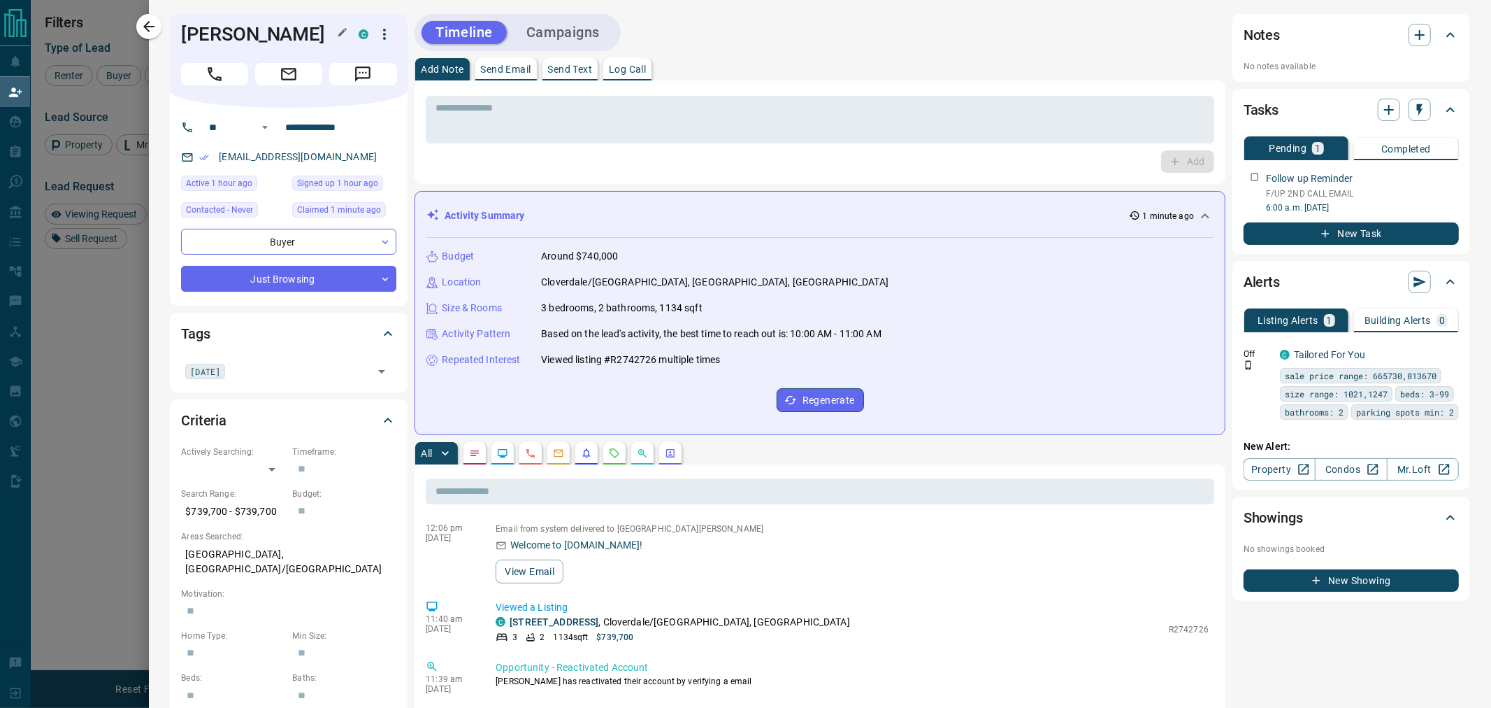
click at [238, 43] on h1 "[PERSON_NAME]" at bounding box center [259, 34] width 157 height 22
copy div "[PERSON_NAME] C"
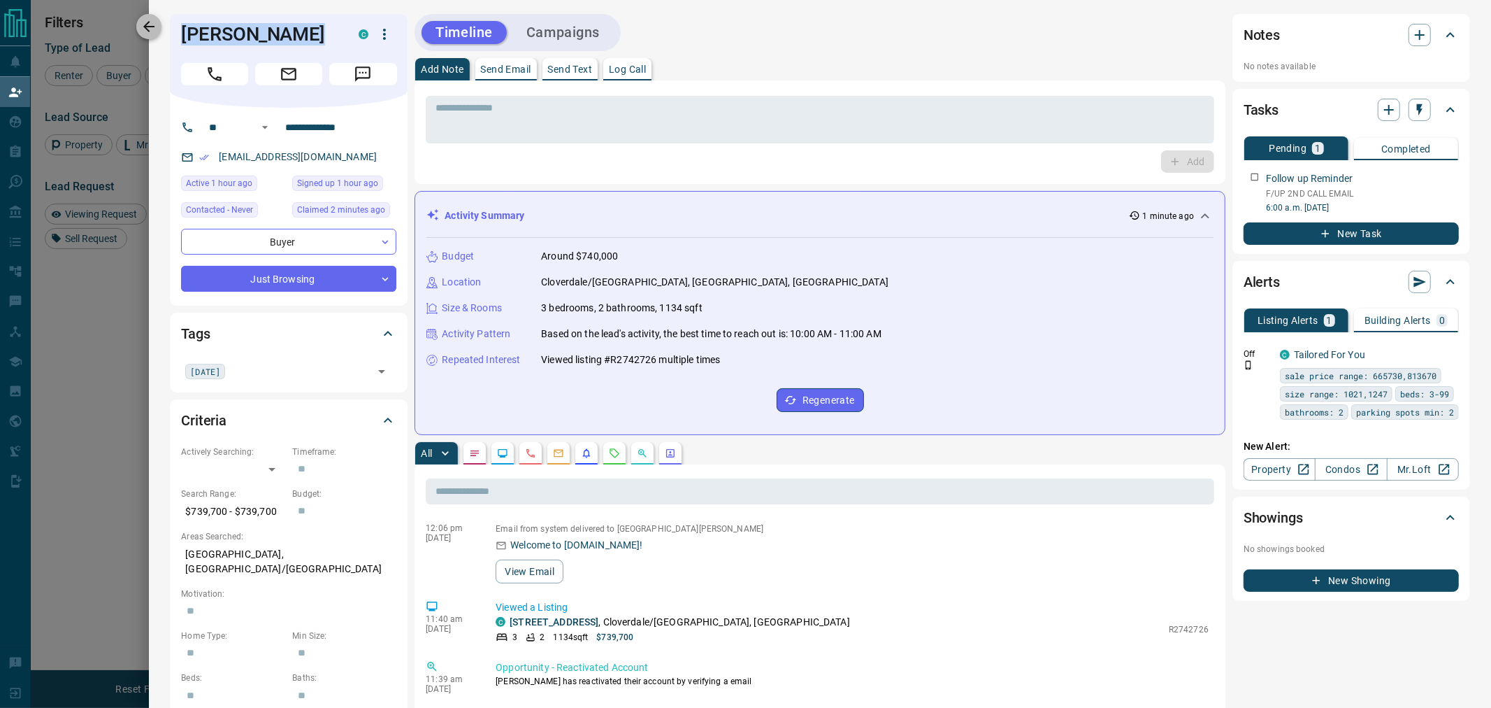
click at [150, 28] on icon "button" at bounding box center [149, 26] width 17 height 17
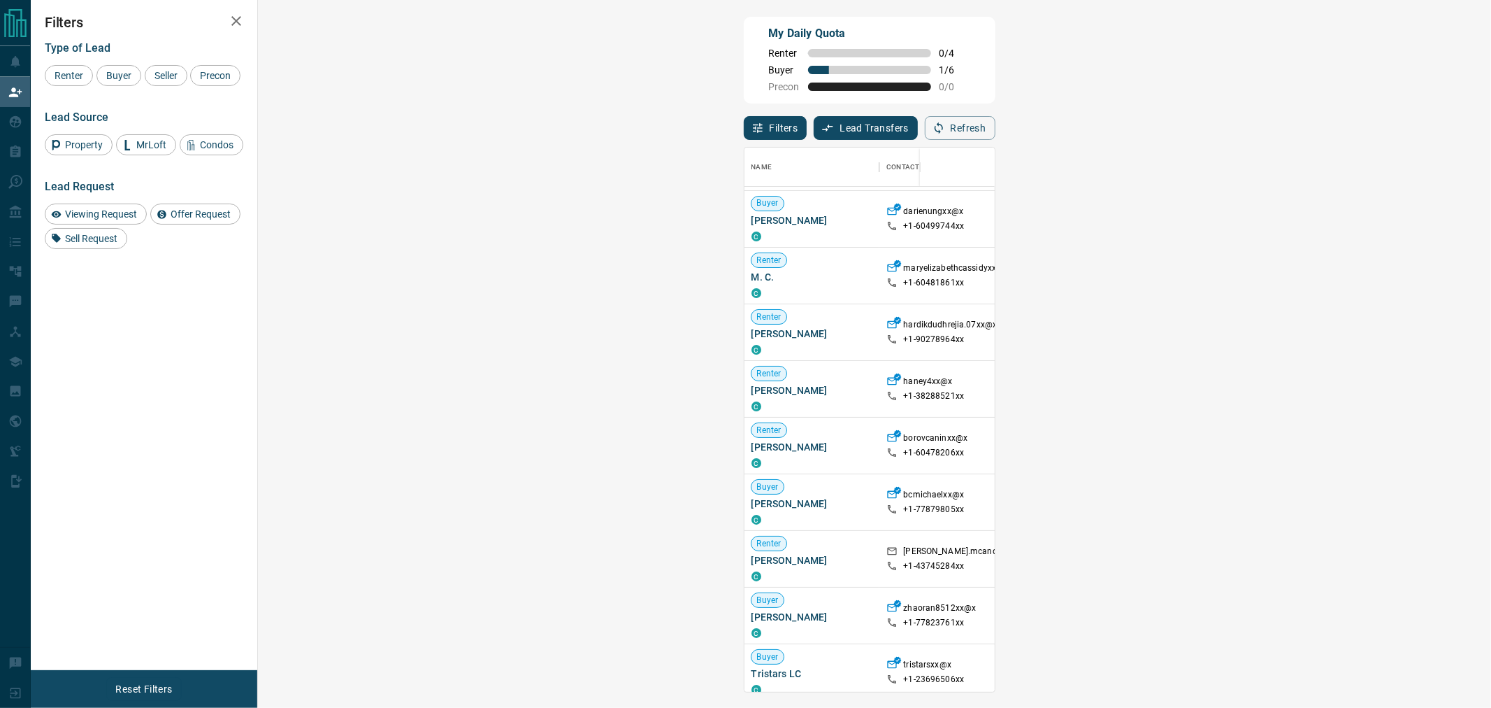
scroll to position [78, 0]
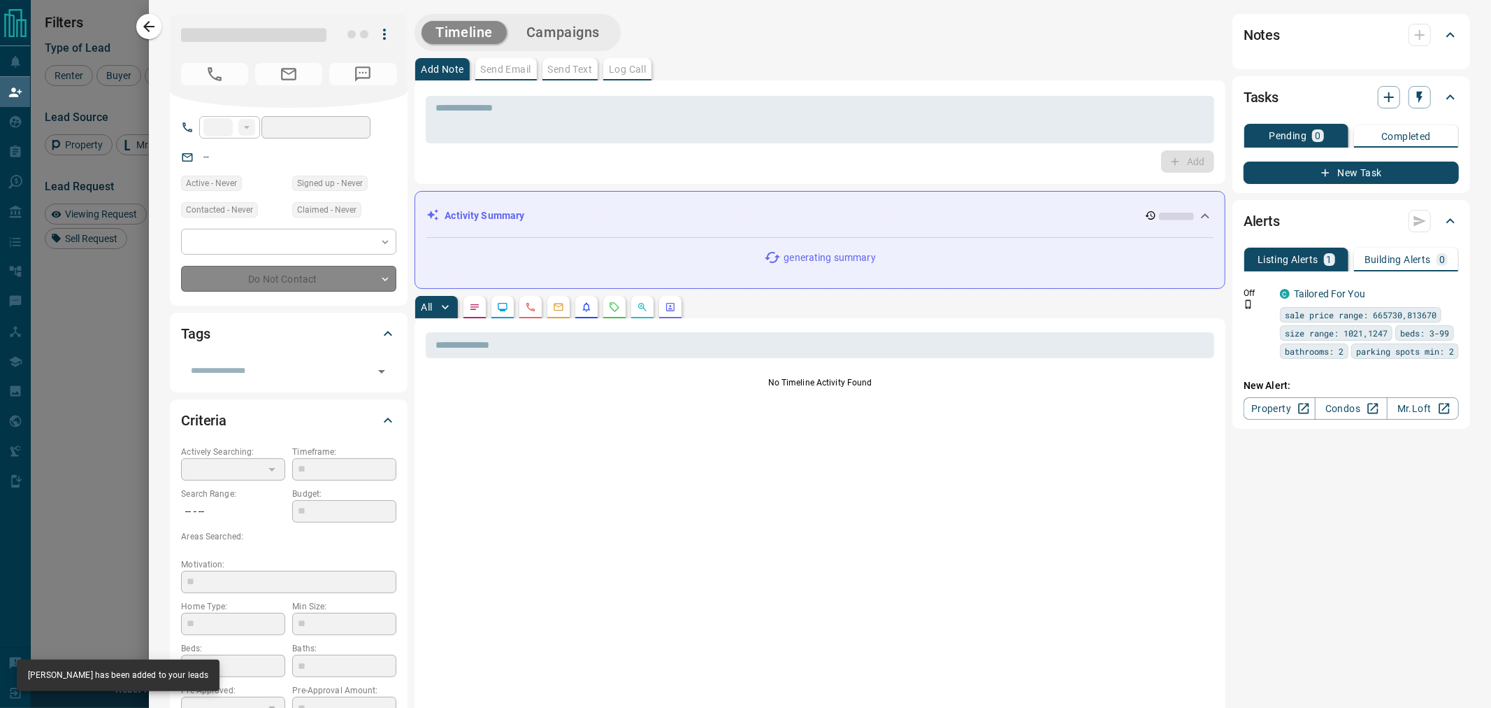
type input "**"
type input "**********"
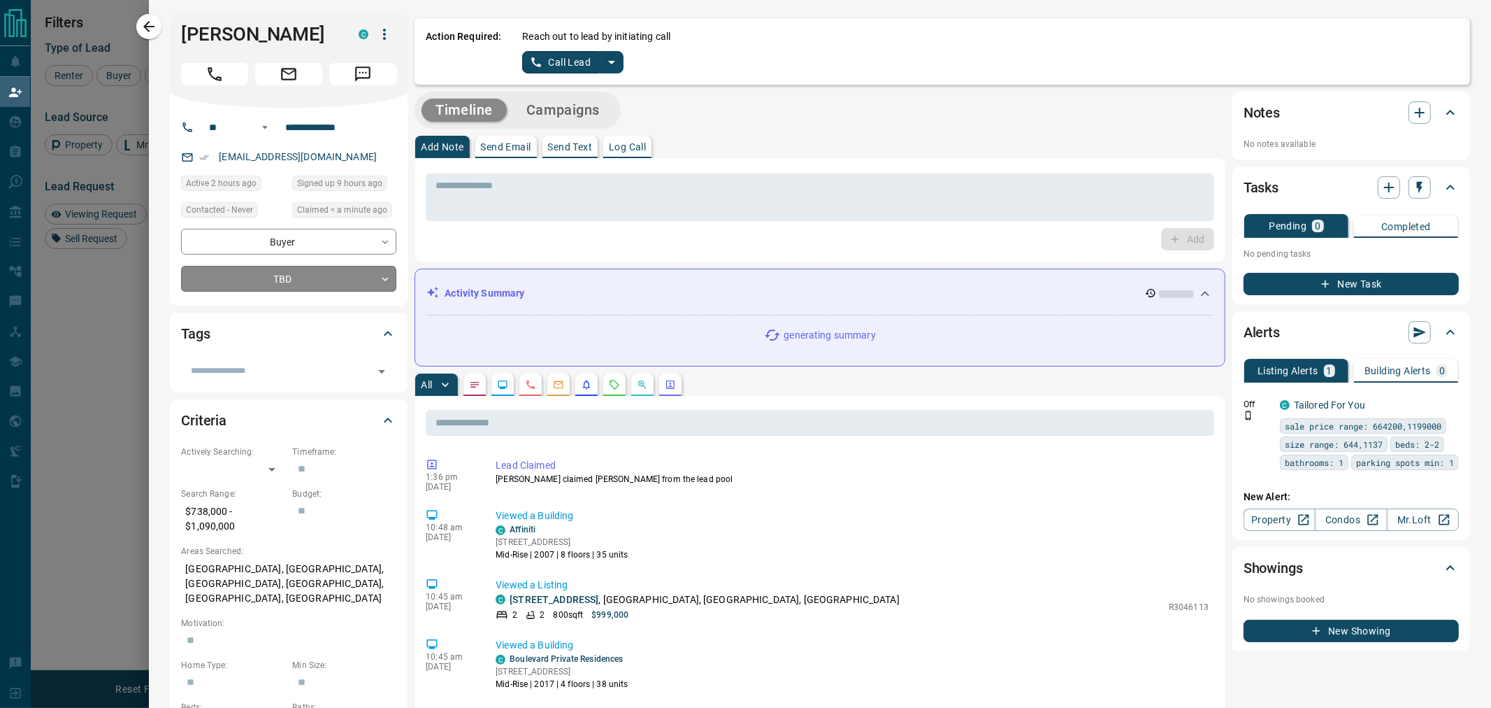
click at [340, 282] on body "Lead Transfers Claim Leads My Leads Tasks Opportunities Deals Campaigns Automat…" at bounding box center [745, 297] width 1491 height 594
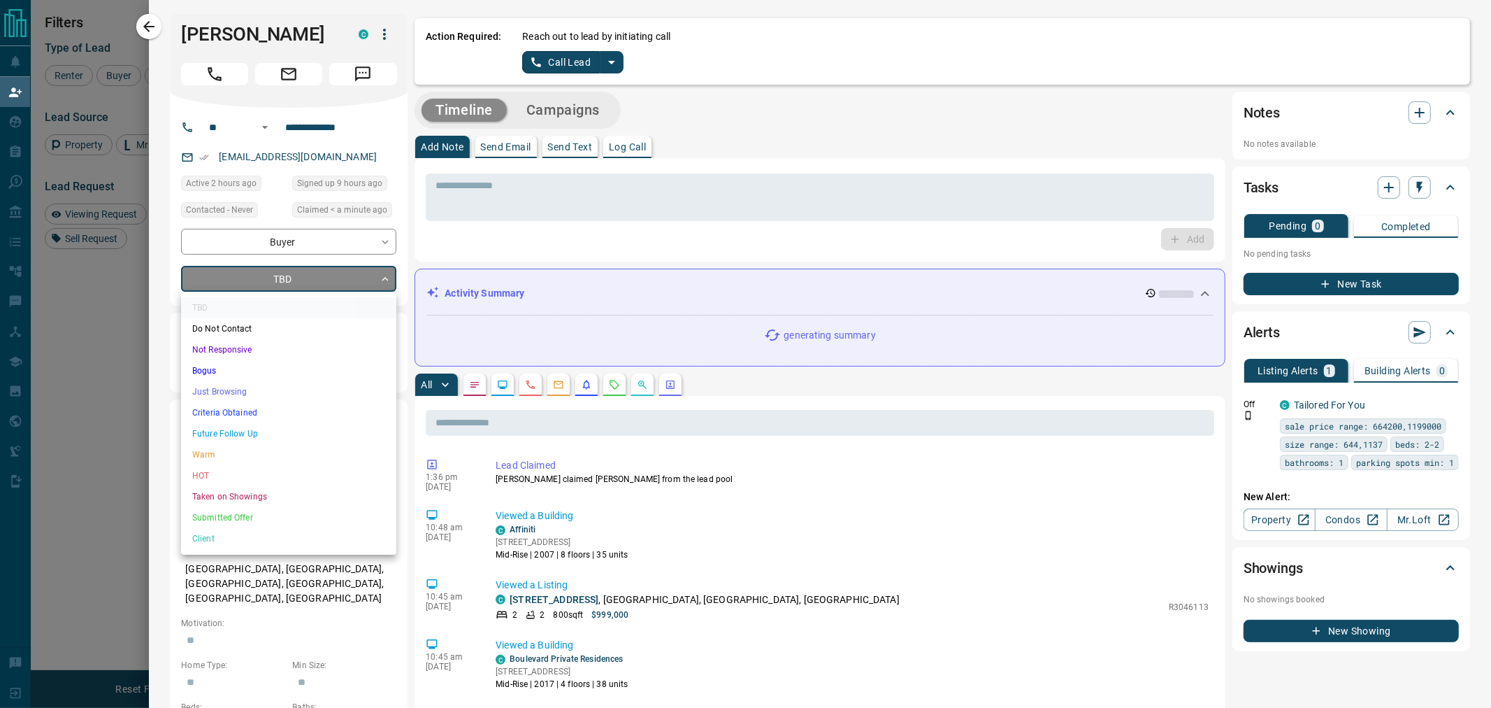
click at [228, 388] on li "Just Browsing" at bounding box center [288, 391] width 215 height 21
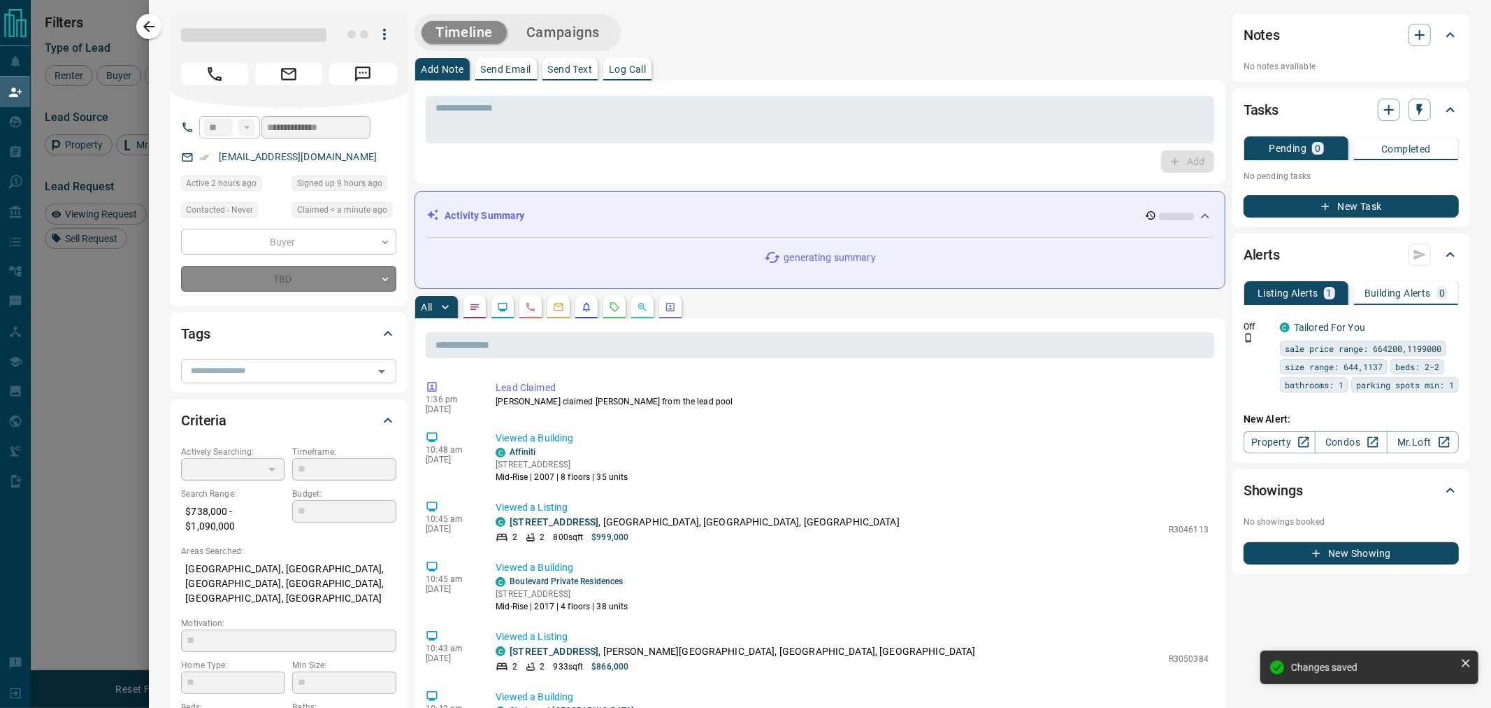
click at [281, 363] on input "text" at bounding box center [277, 370] width 184 height 15
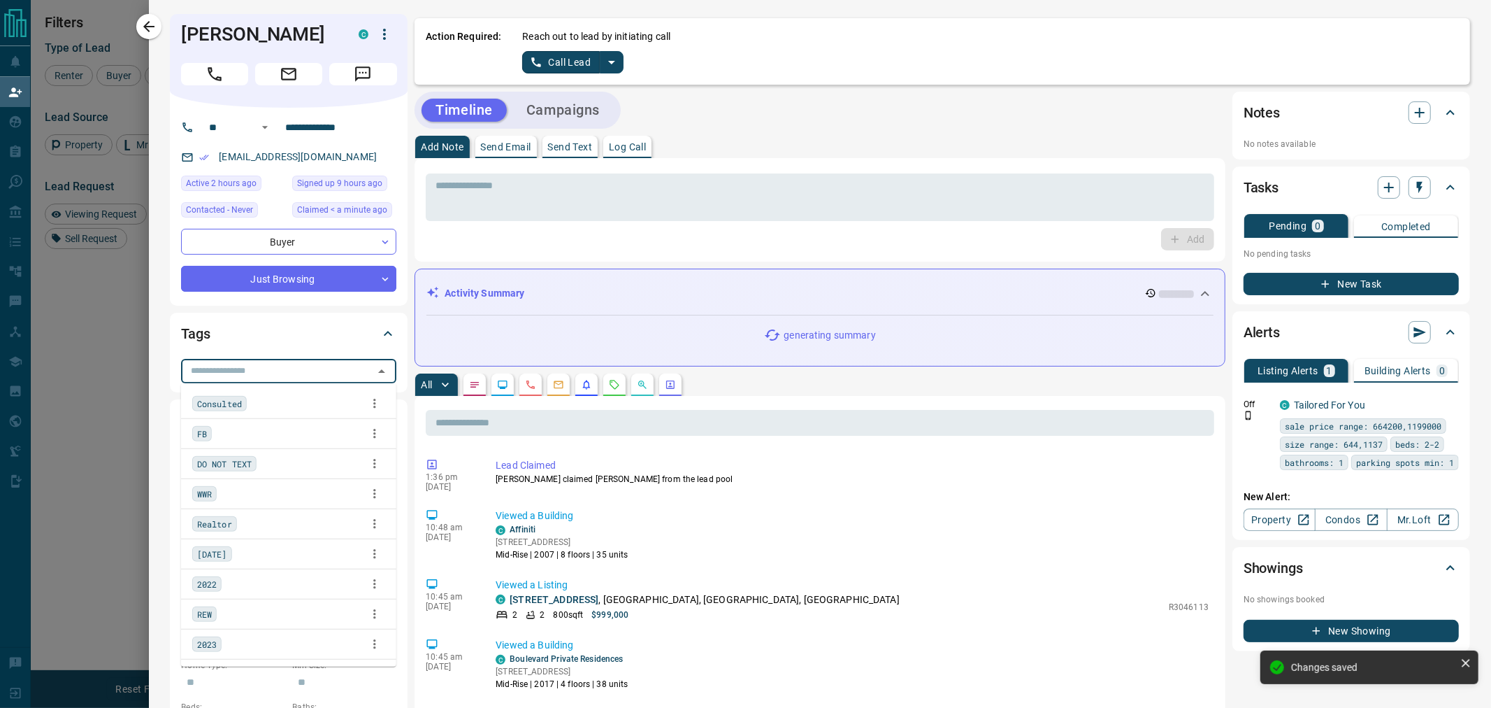
type input "*"
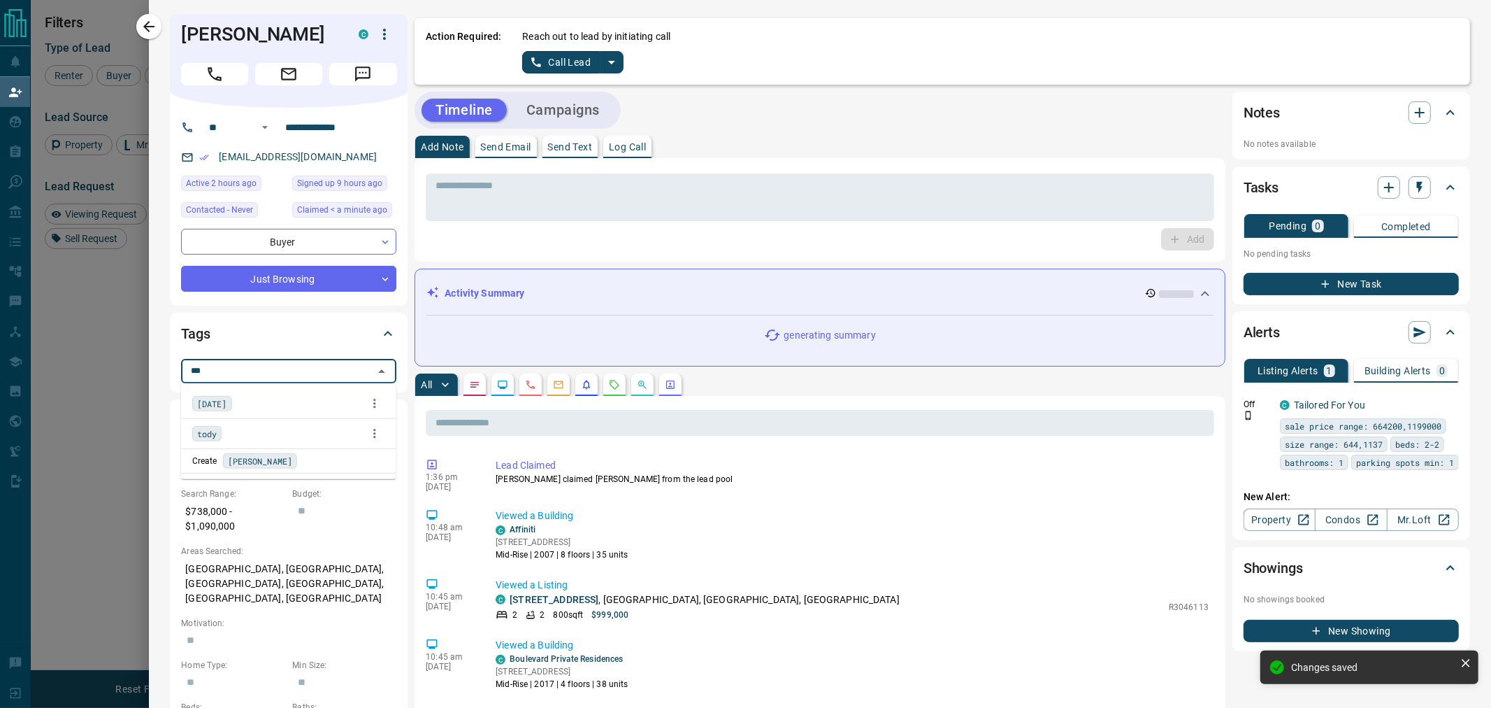
type input "****"
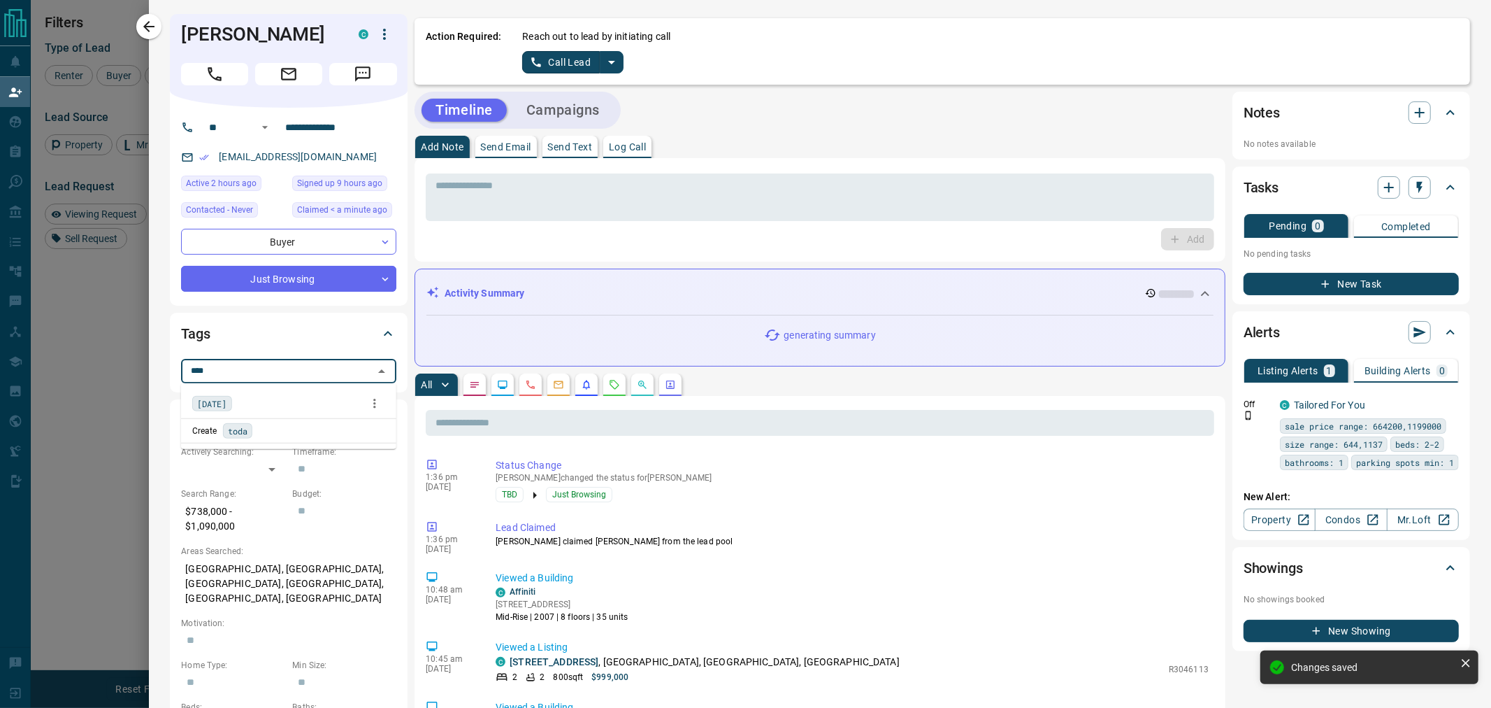
click at [219, 412] on div "[DATE]" at bounding box center [288, 403] width 193 height 21
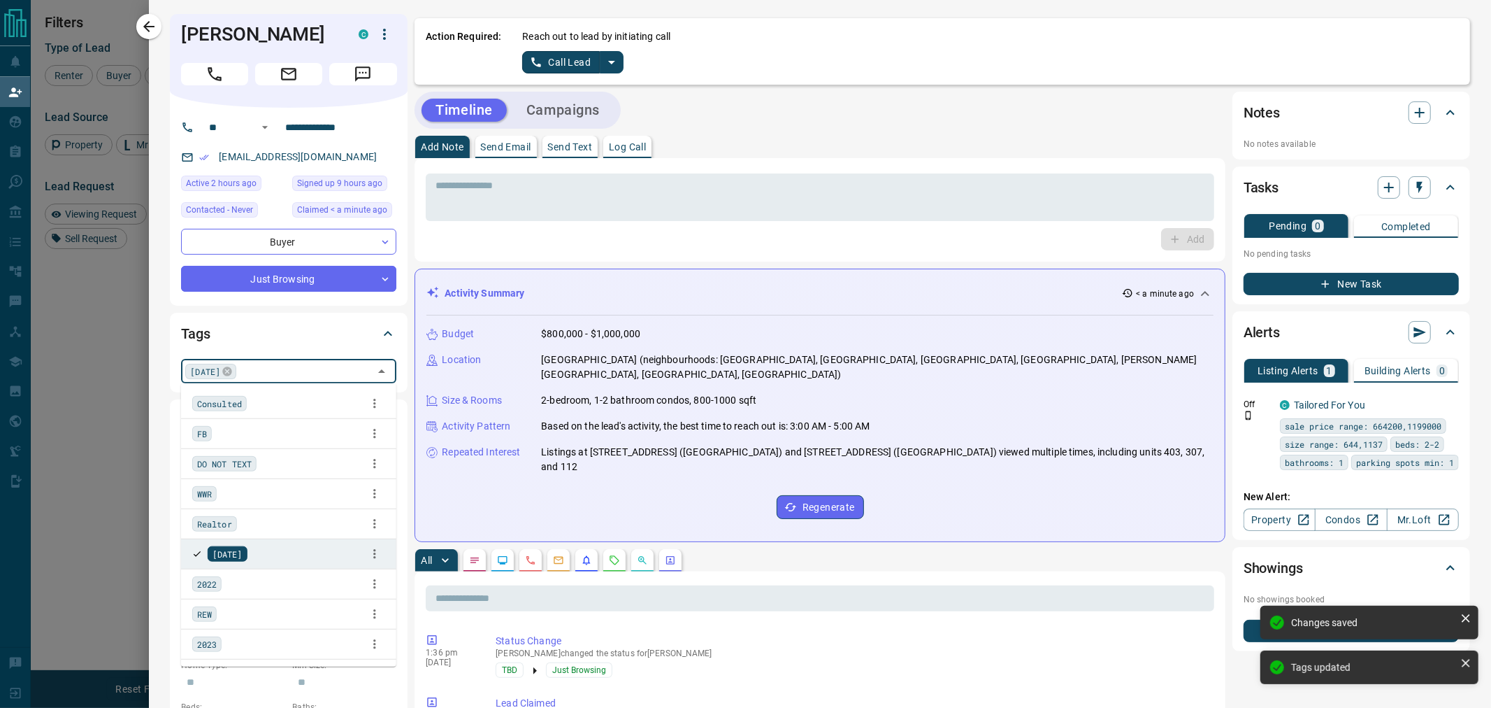
click at [612, 64] on icon "split button" at bounding box center [611, 62] width 17 height 17
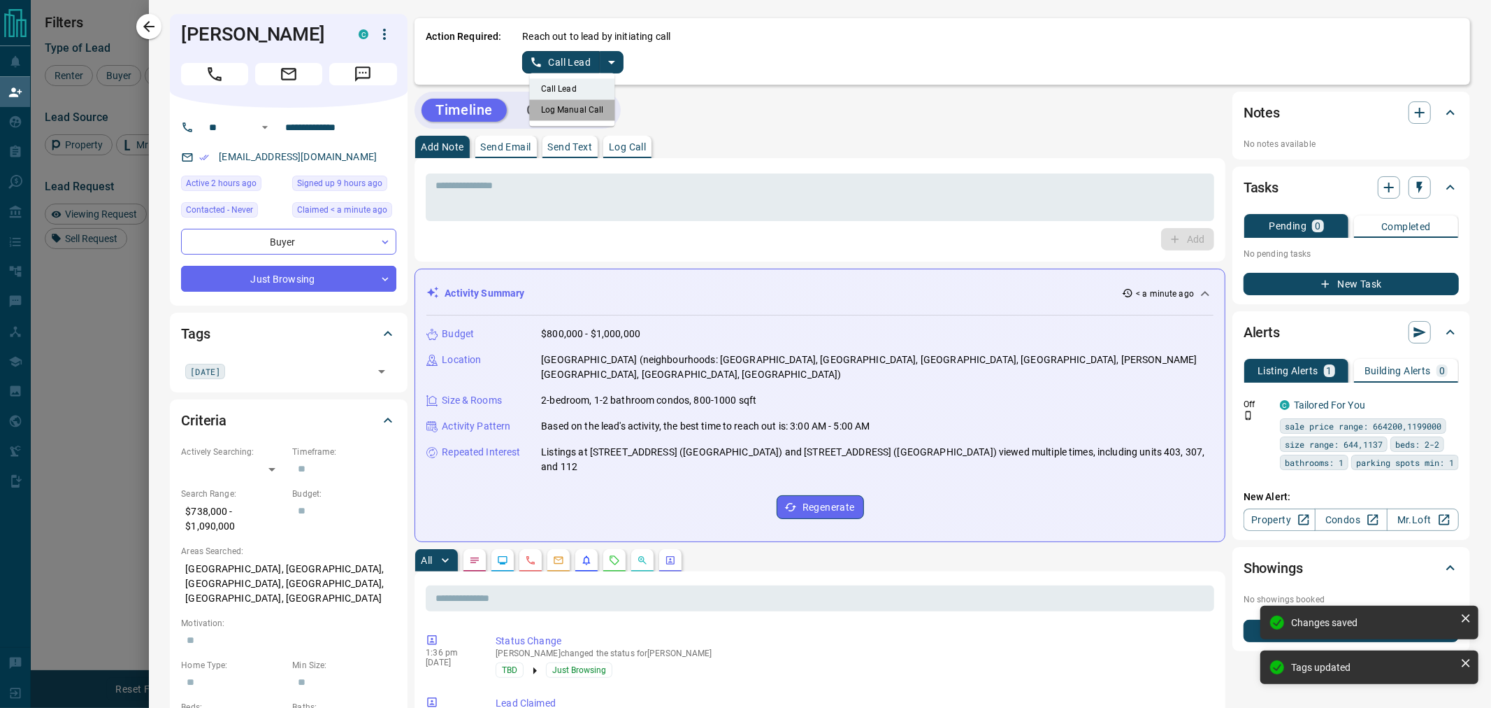
click at [577, 113] on li "Log Manual Call" at bounding box center [572, 109] width 85 height 21
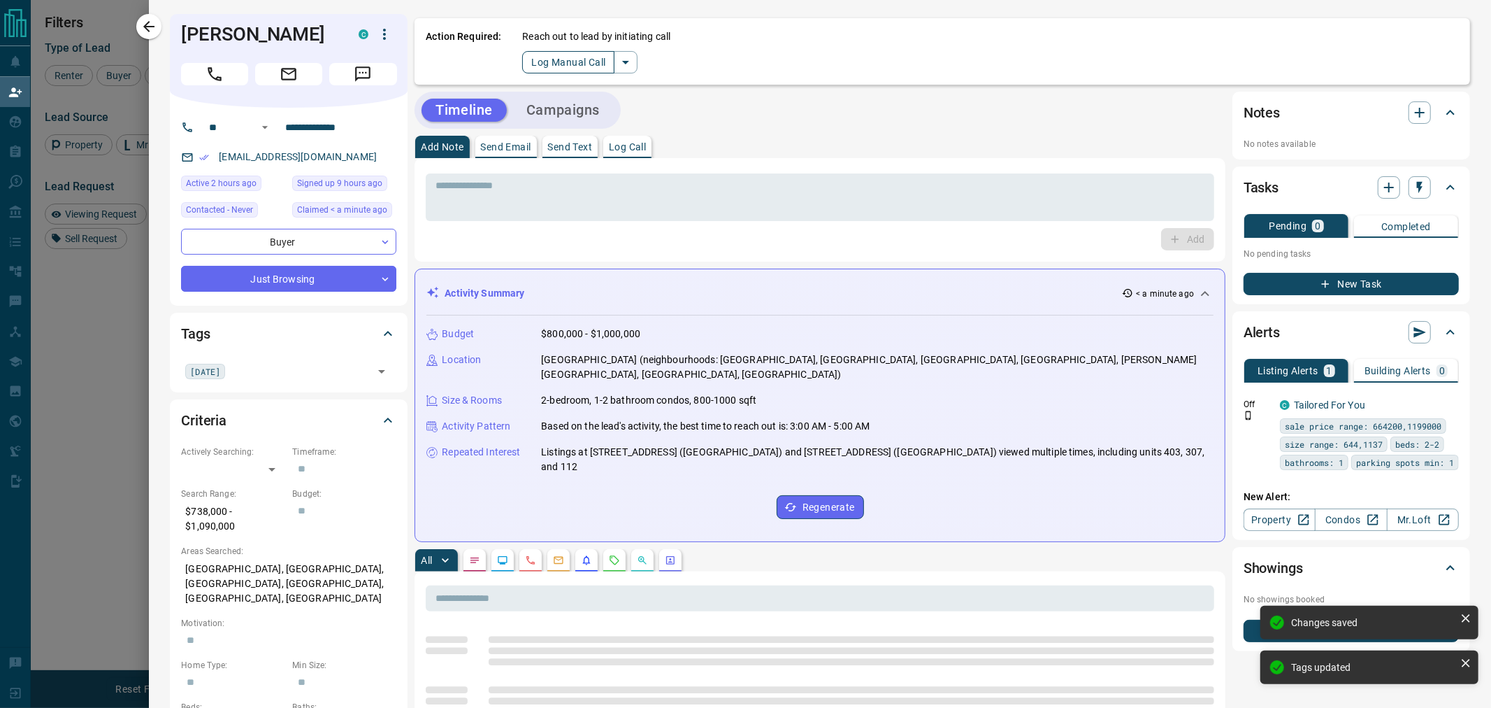
click at [583, 64] on button "Log Manual Call" at bounding box center [568, 62] width 92 height 22
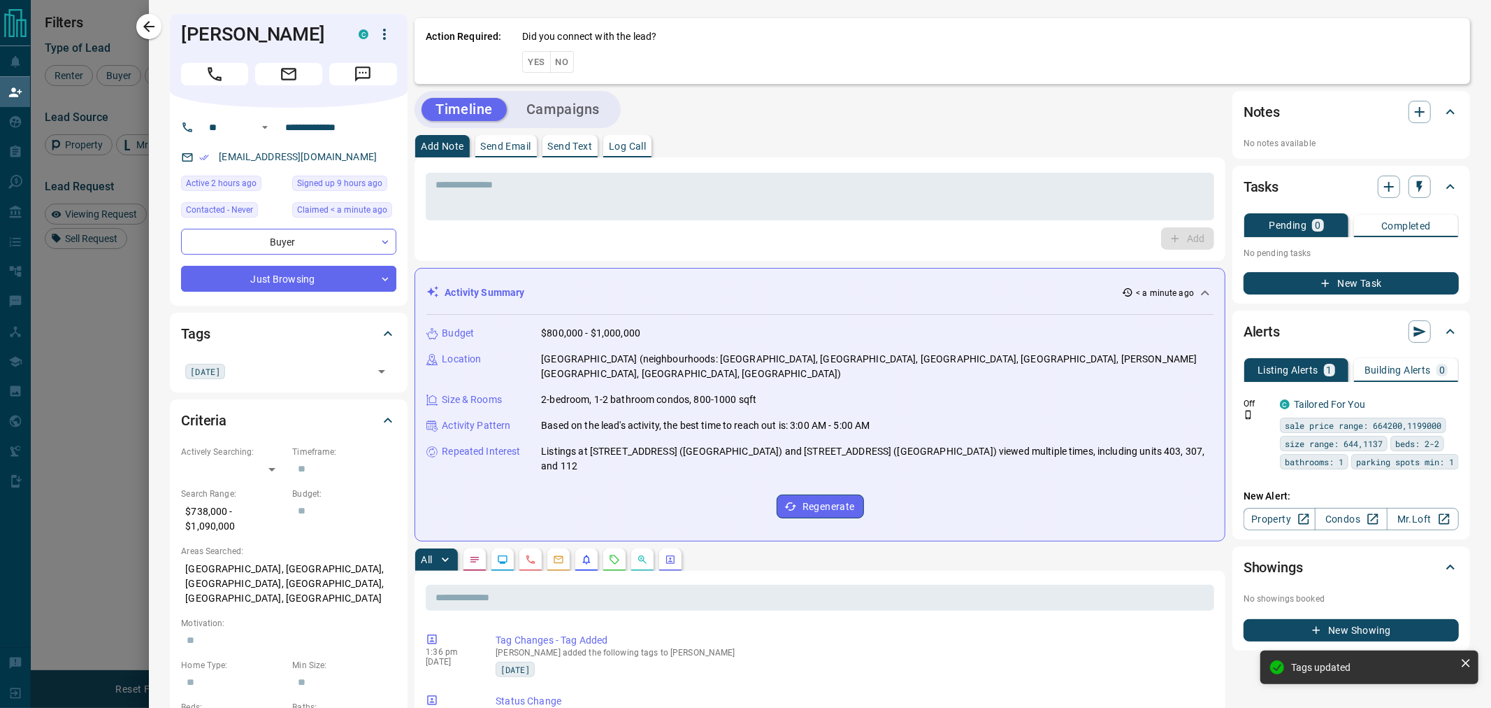
click at [550, 60] on button "No" at bounding box center [562, 62] width 24 height 22
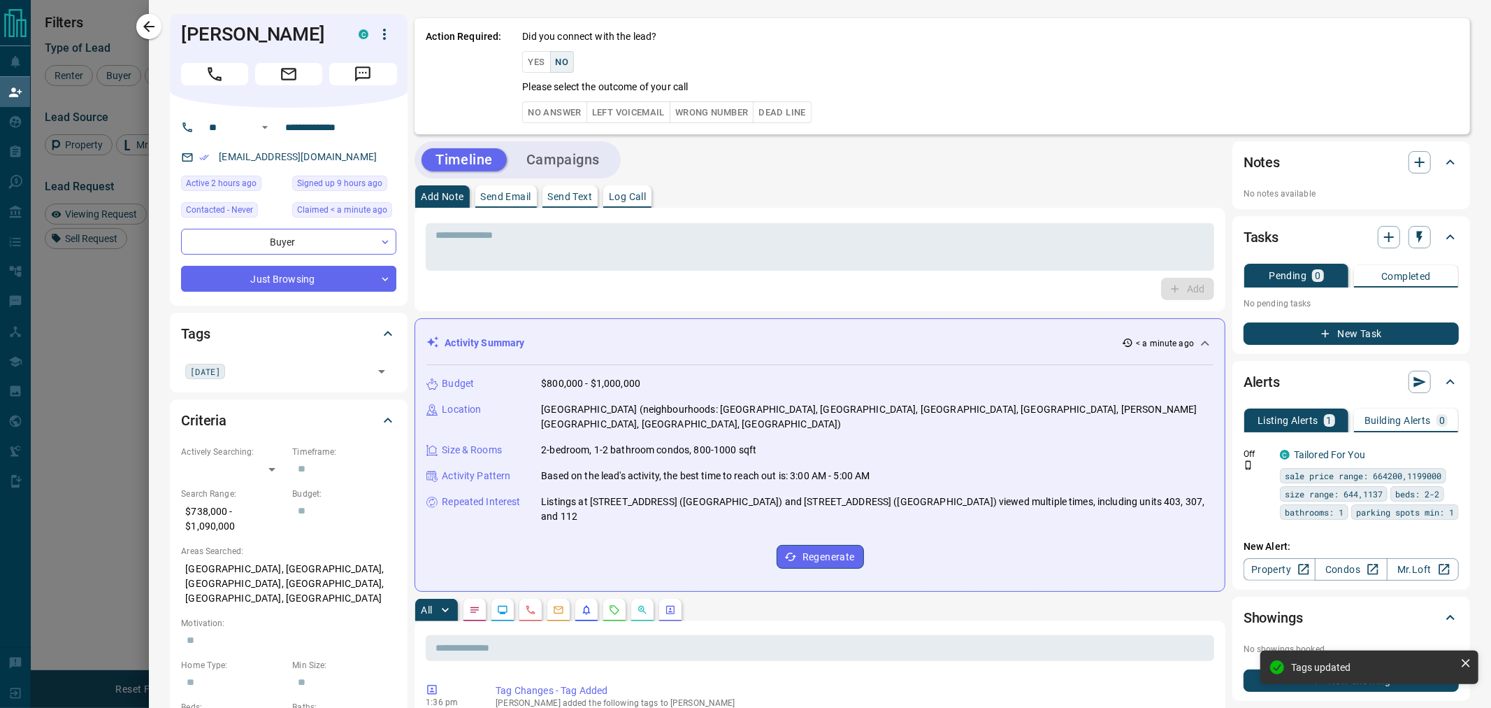
click at [542, 109] on button "No Answer" at bounding box center [554, 112] width 64 height 22
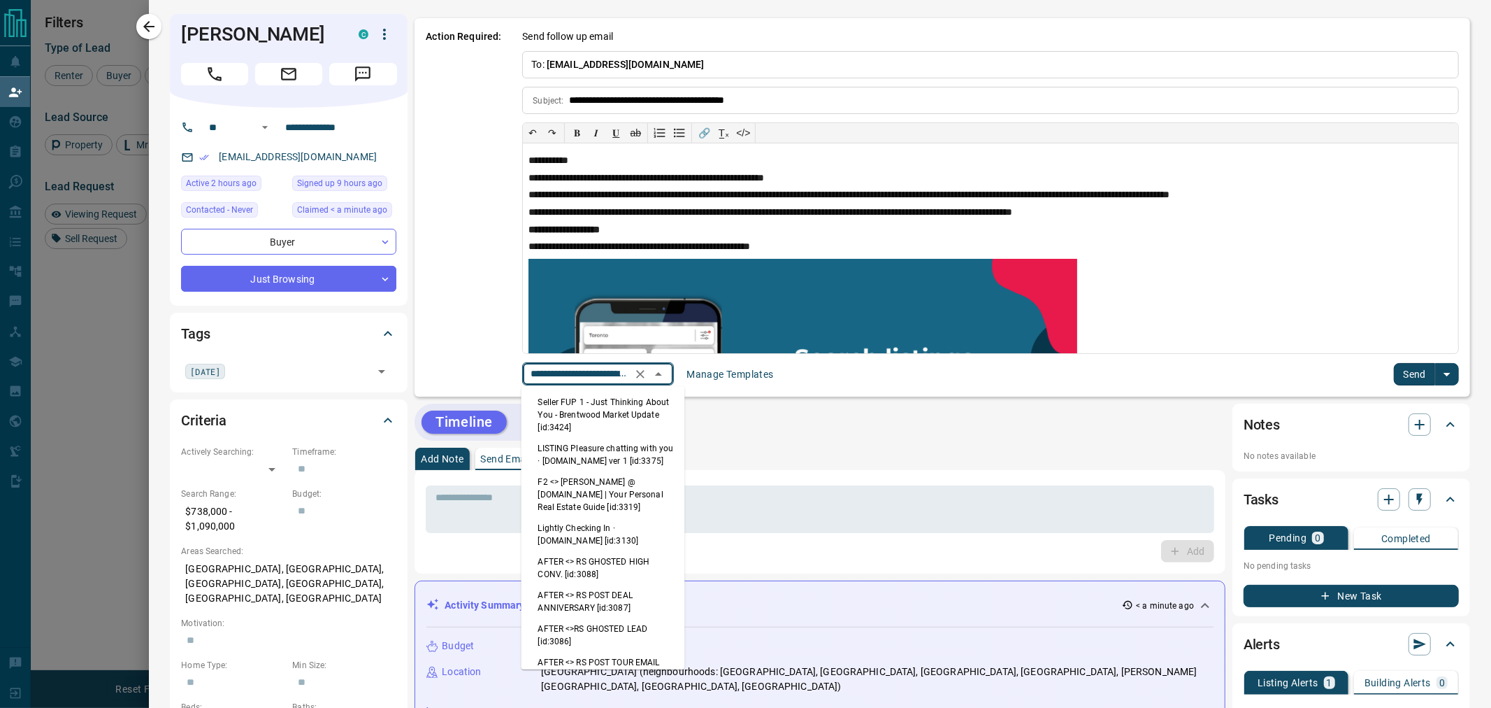
click at [591, 380] on input "**********" at bounding box center [578, 373] width 106 height 17
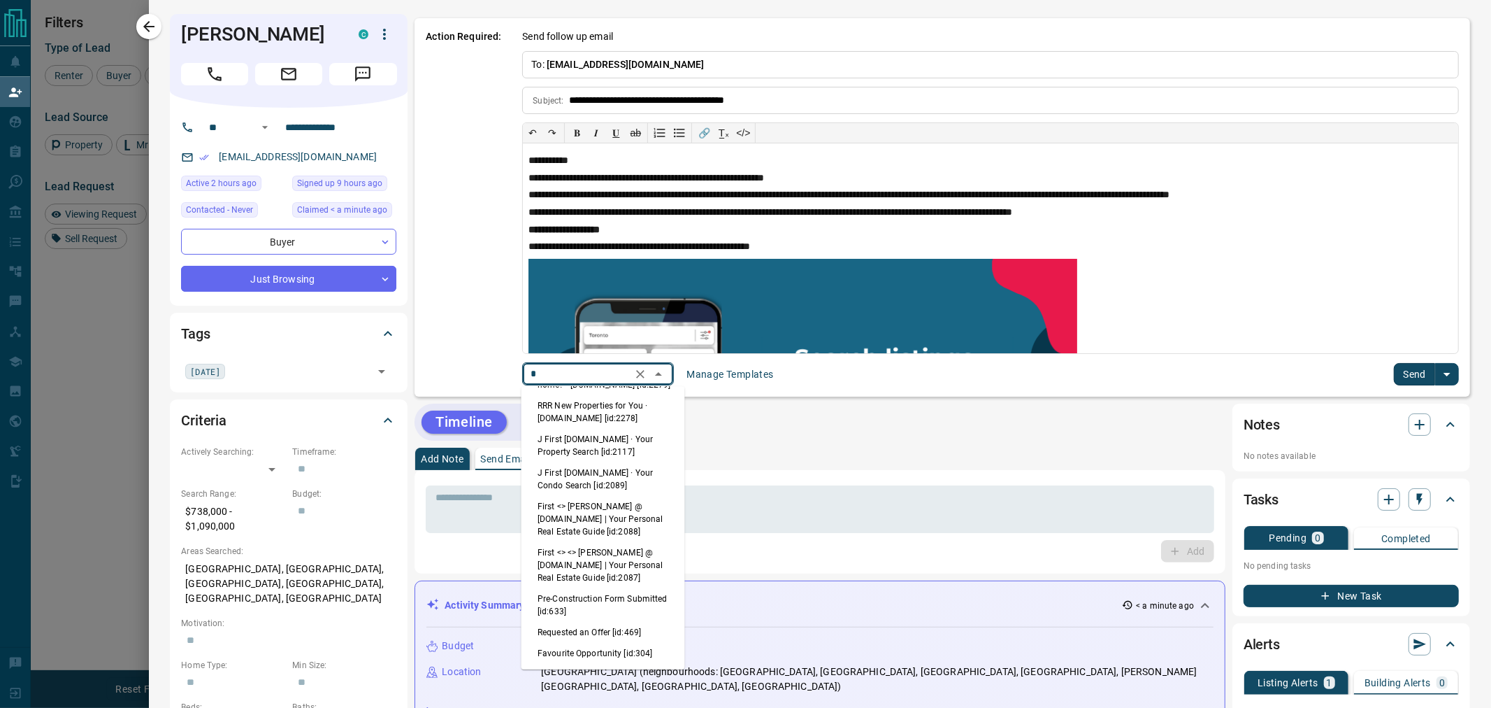
scroll to position [0, 0]
click at [572, 550] on li "First <> <> [PERSON_NAME] @ [DOMAIN_NAME] | Your Personal Real Estate Guide [id…" at bounding box center [604, 561] width 164 height 46
type input "*****"
type input "**********"
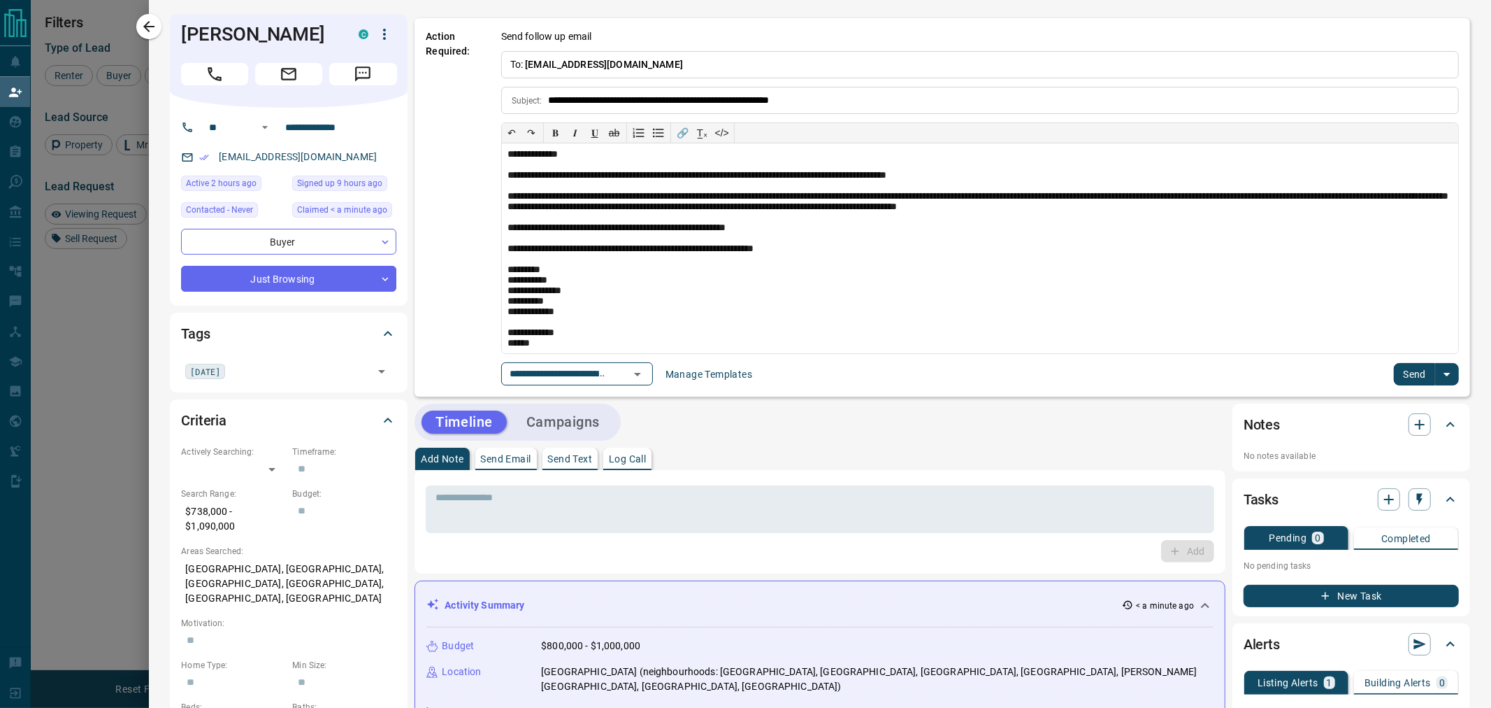
click at [1415, 378] on button "Send" at bounding box center [1414, 374] width 41 height 22
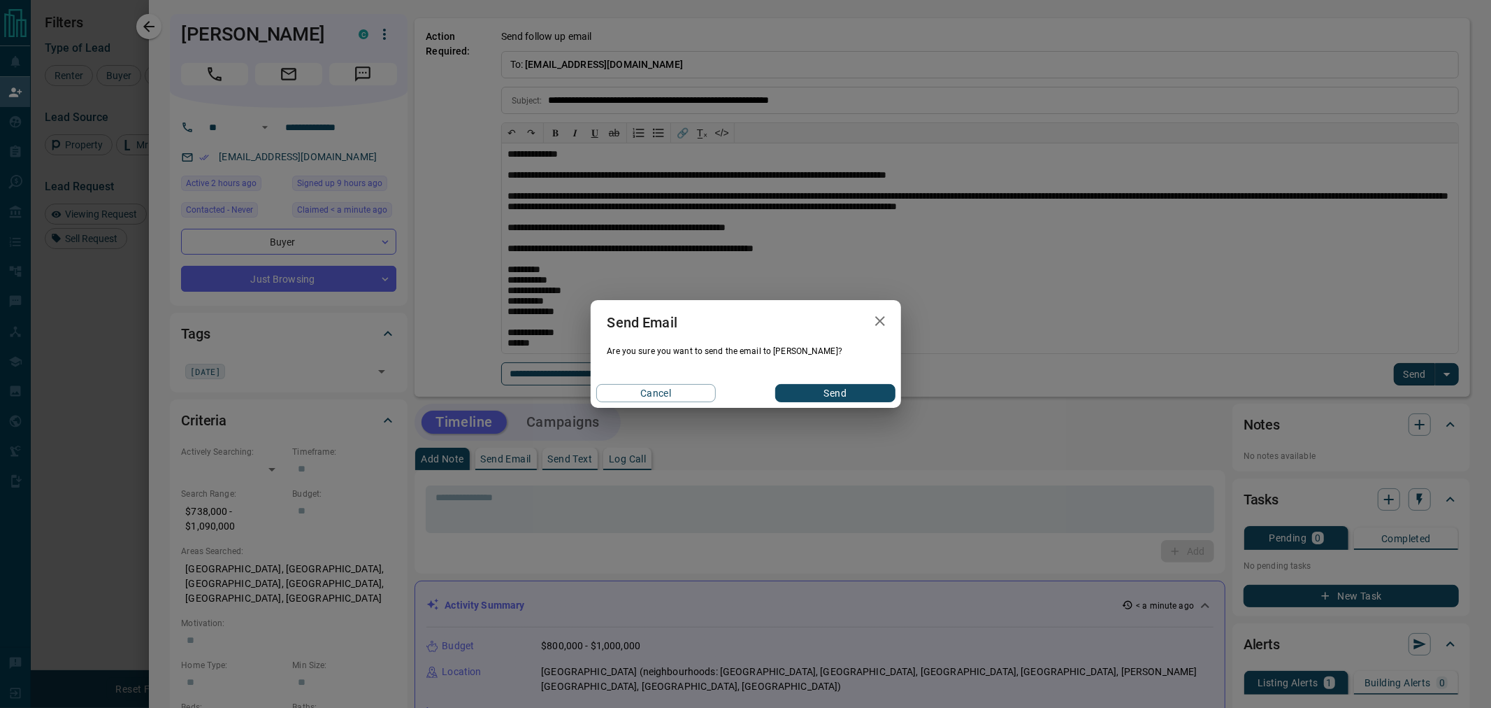
click at [829, 396] on button "Send" at bounding box center [835, 393] width 120 height 18
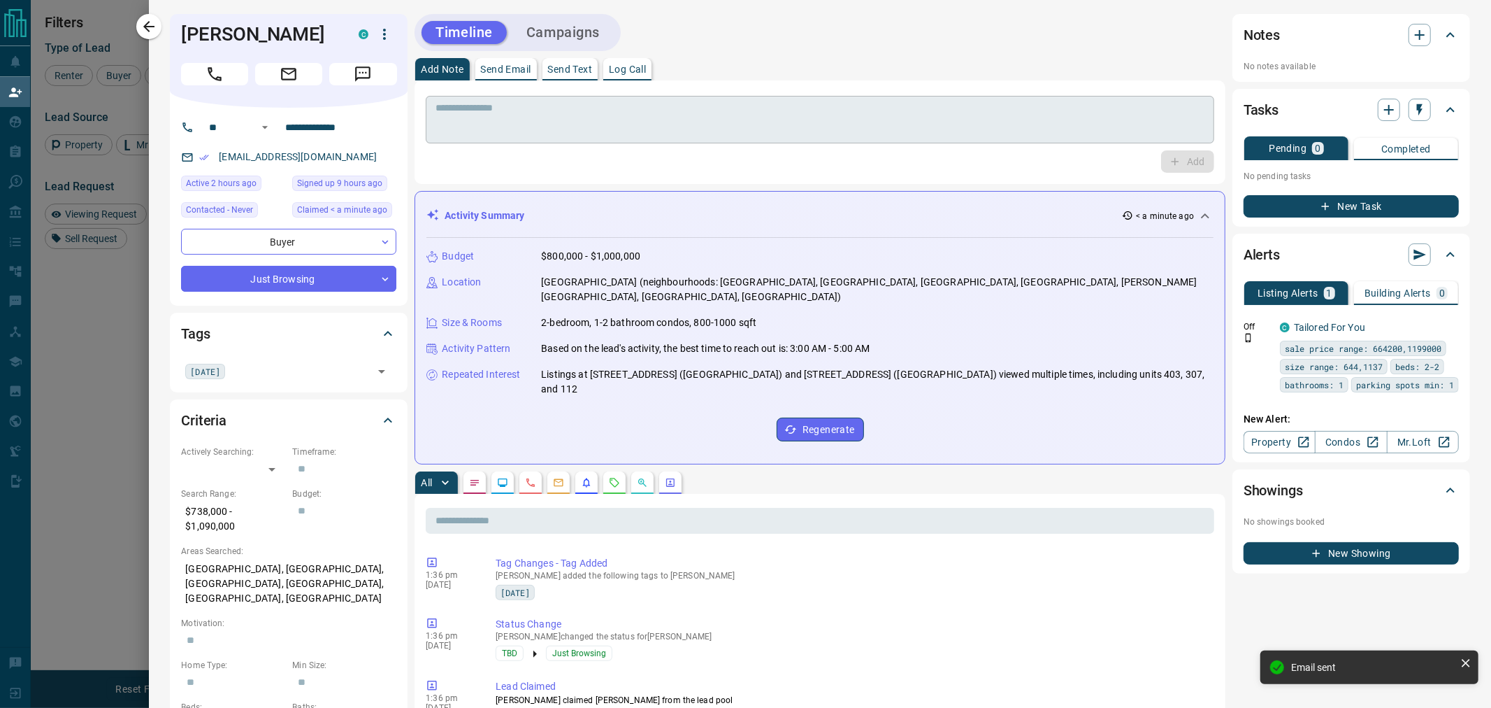
click at [559, 138] on div "* ​" at bounding box center [820, 120] width 789 height 48
paste textarea "**********"
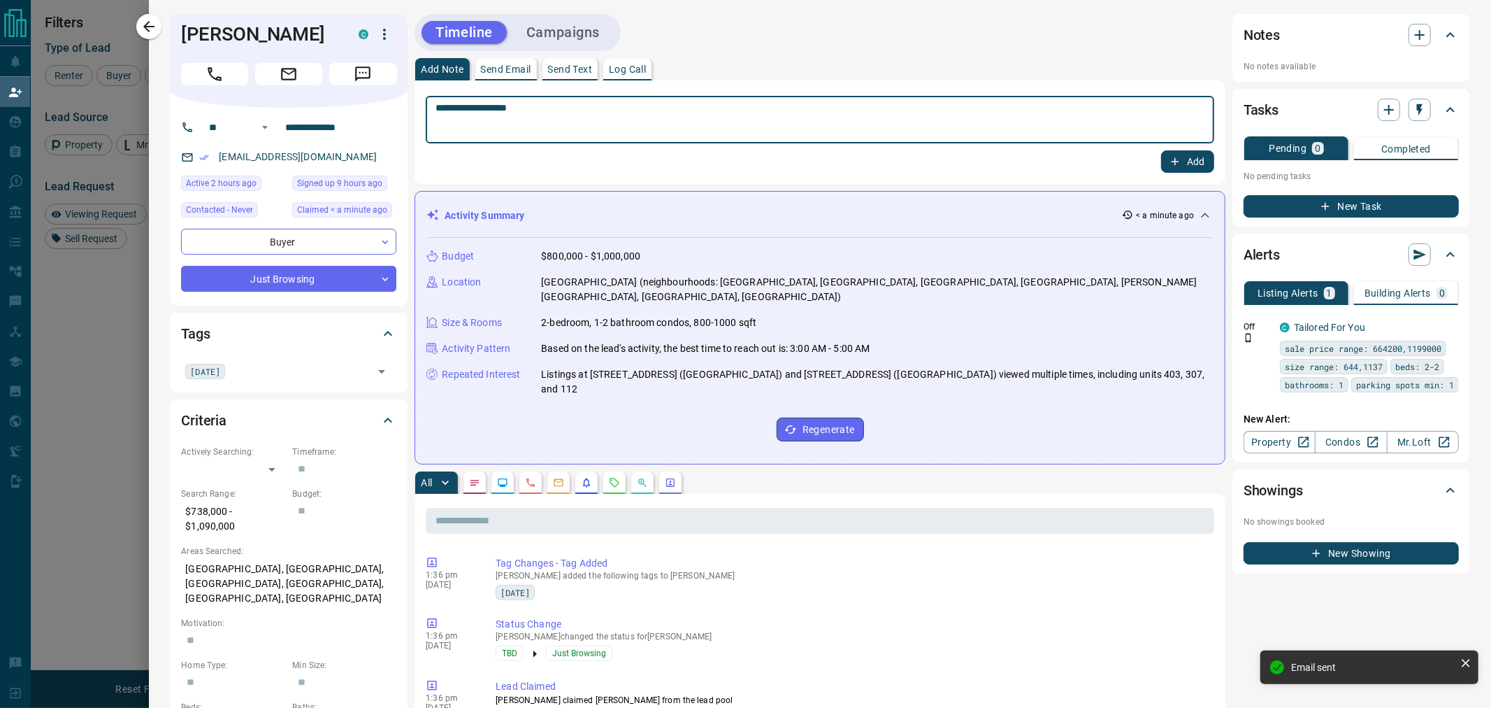
type textarea "**********"
click at [1176, 166] on button "Add" at bounding box center [1187, 161] width 53 height 22
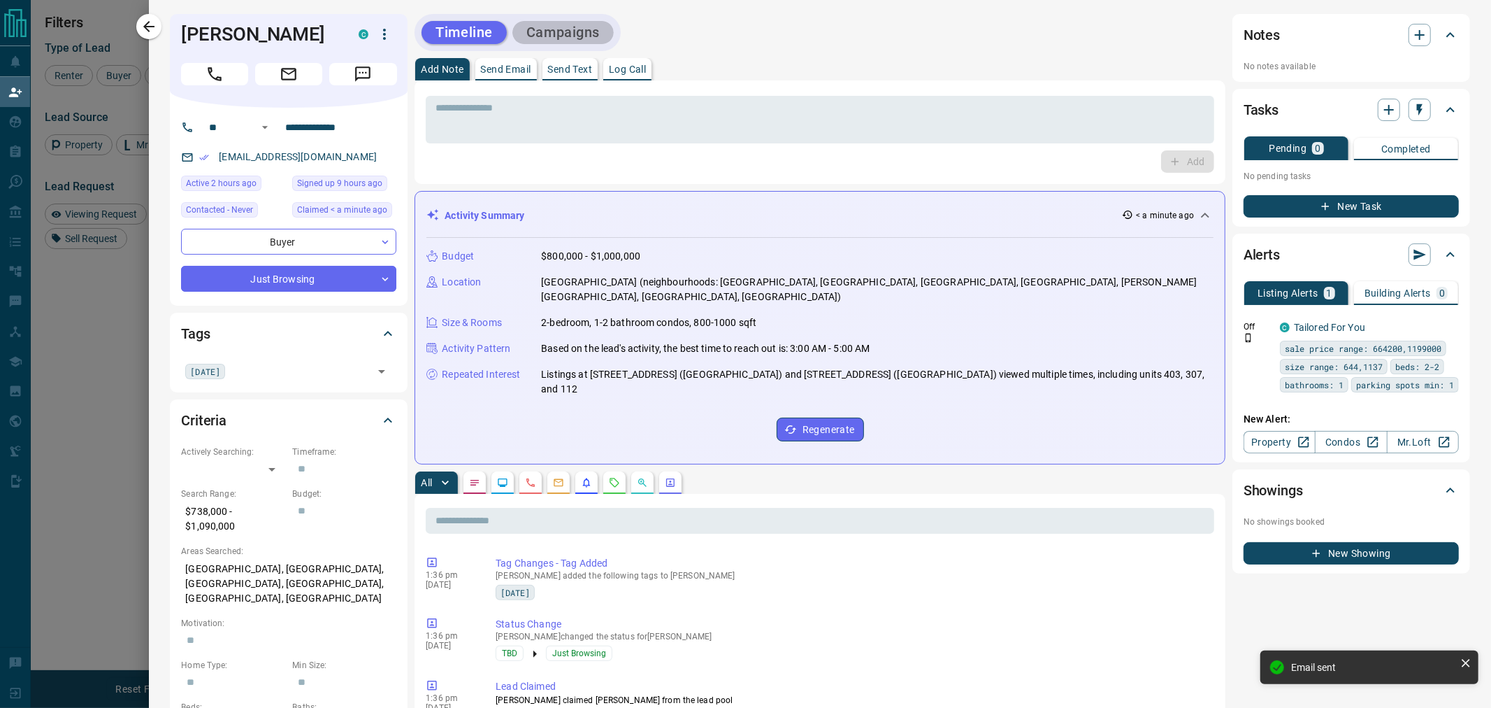
click at [568, 33] on button "Campaigns" at bounding box center [562, 32] width 101 height 23
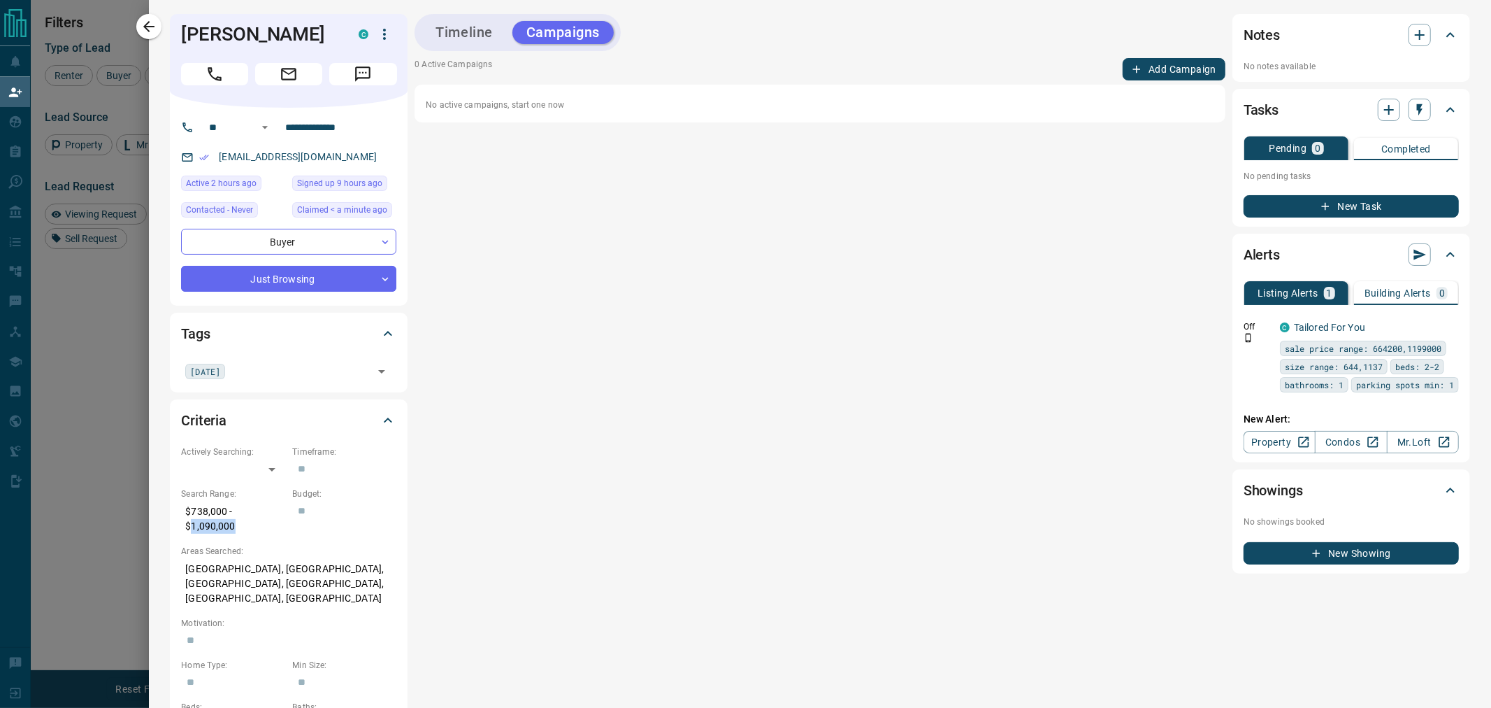
drag, startPoint x: 240, startPoint y: 529, endPoint x: 192, endPoint y: 529, distance: 47.5
click at [192, 529] on p "$738,000 - $1,090,000" at bounding box center [233, 519] width 104 height 38
copy p "1,090,000"
click at [1357, 199] on button "New Task" at bounding box center [1351, 206] width 215 height 22
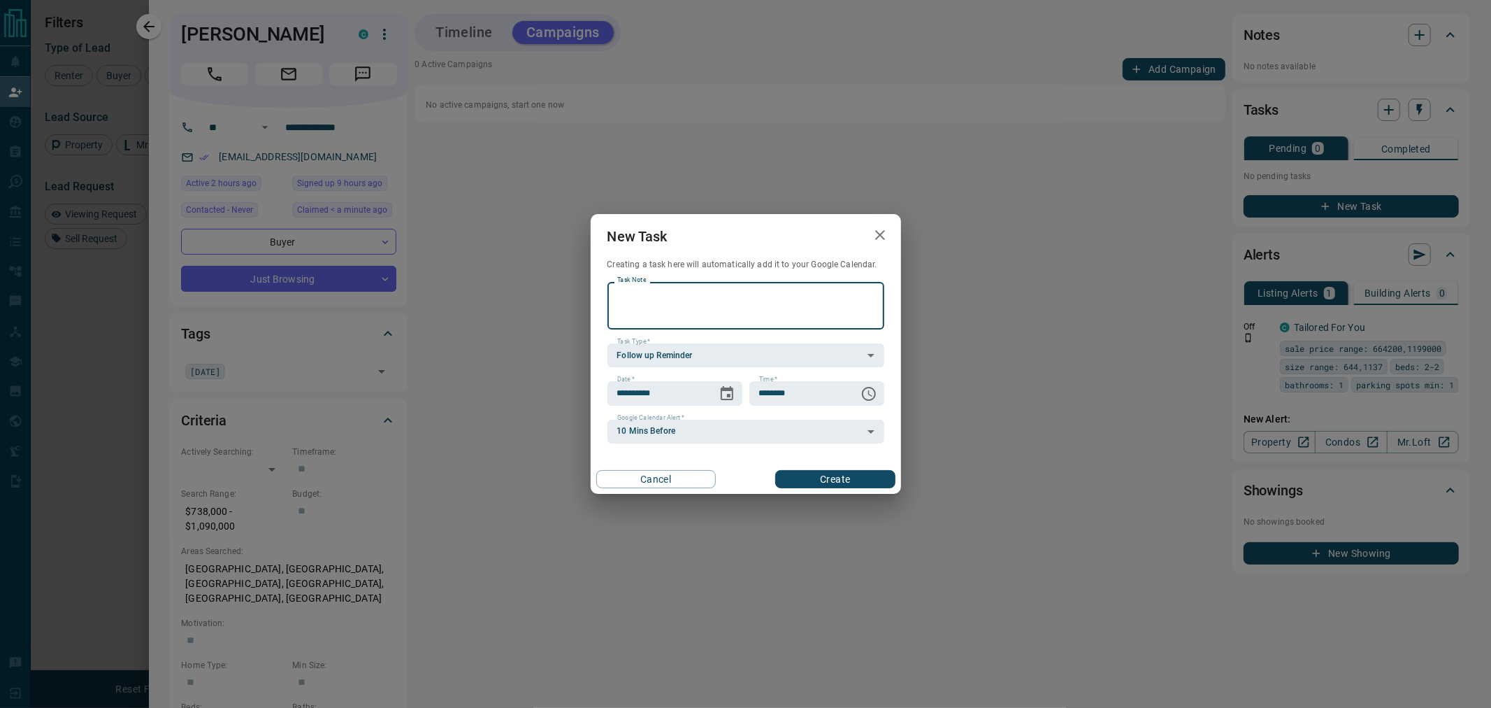
scroll to position [532, 1191]
type textarea "**********"
click at [719, 396] on icon "Choose date, selected date is Oct 14, 2025" at bounding box center [727, 393] width 17 height 17
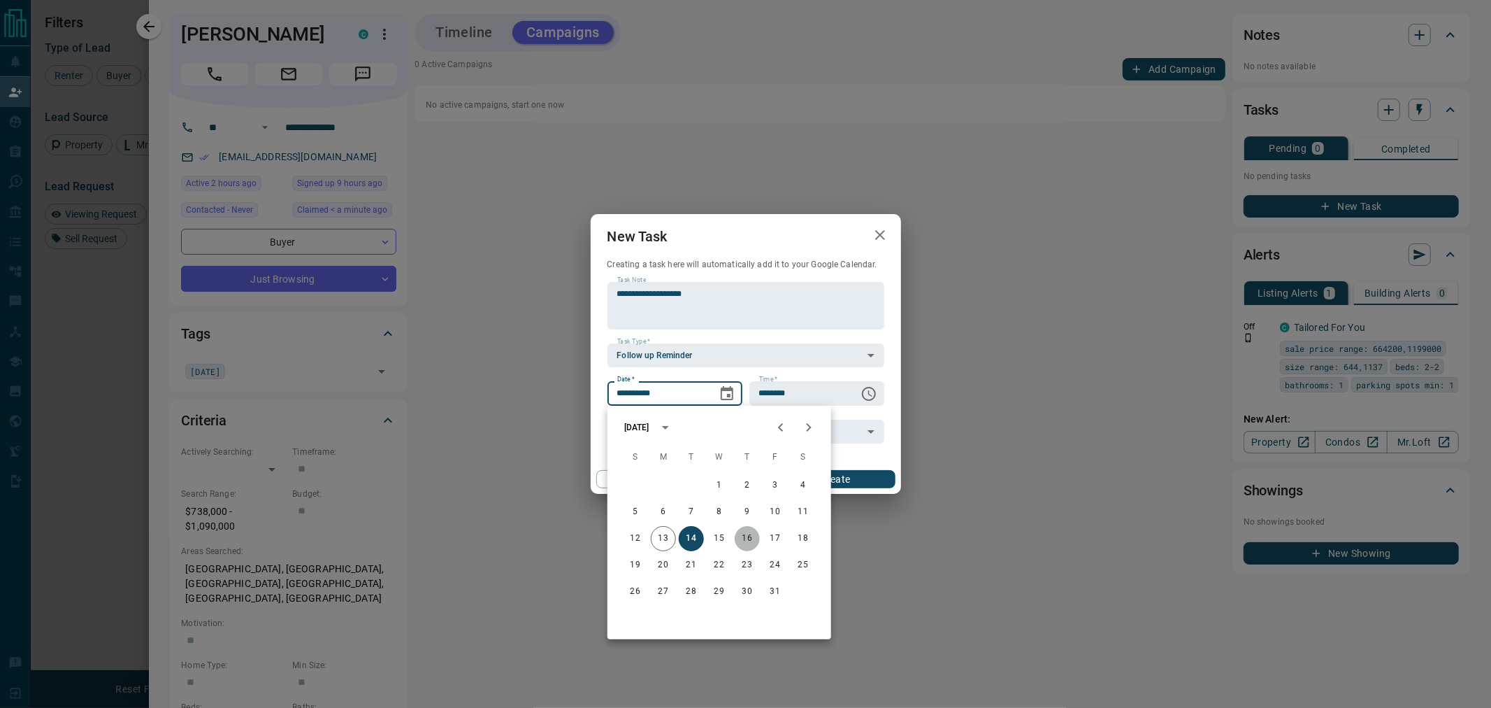
click at [745, 538] on button "16" at bounding box center [747, 538] width 25 height 25
type input "**********"
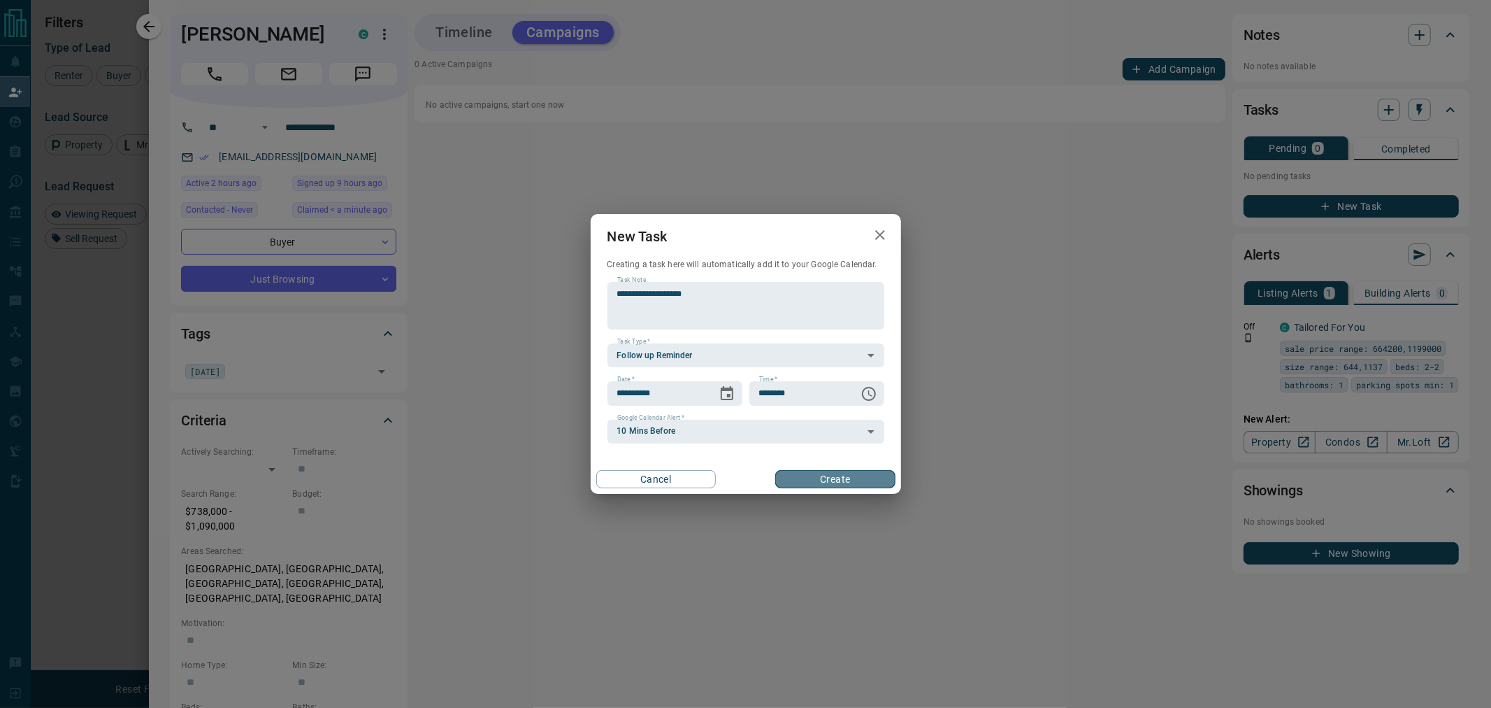
click at [846, 480] on button "Create" at bounding box center [835, 479] width 120 height 18
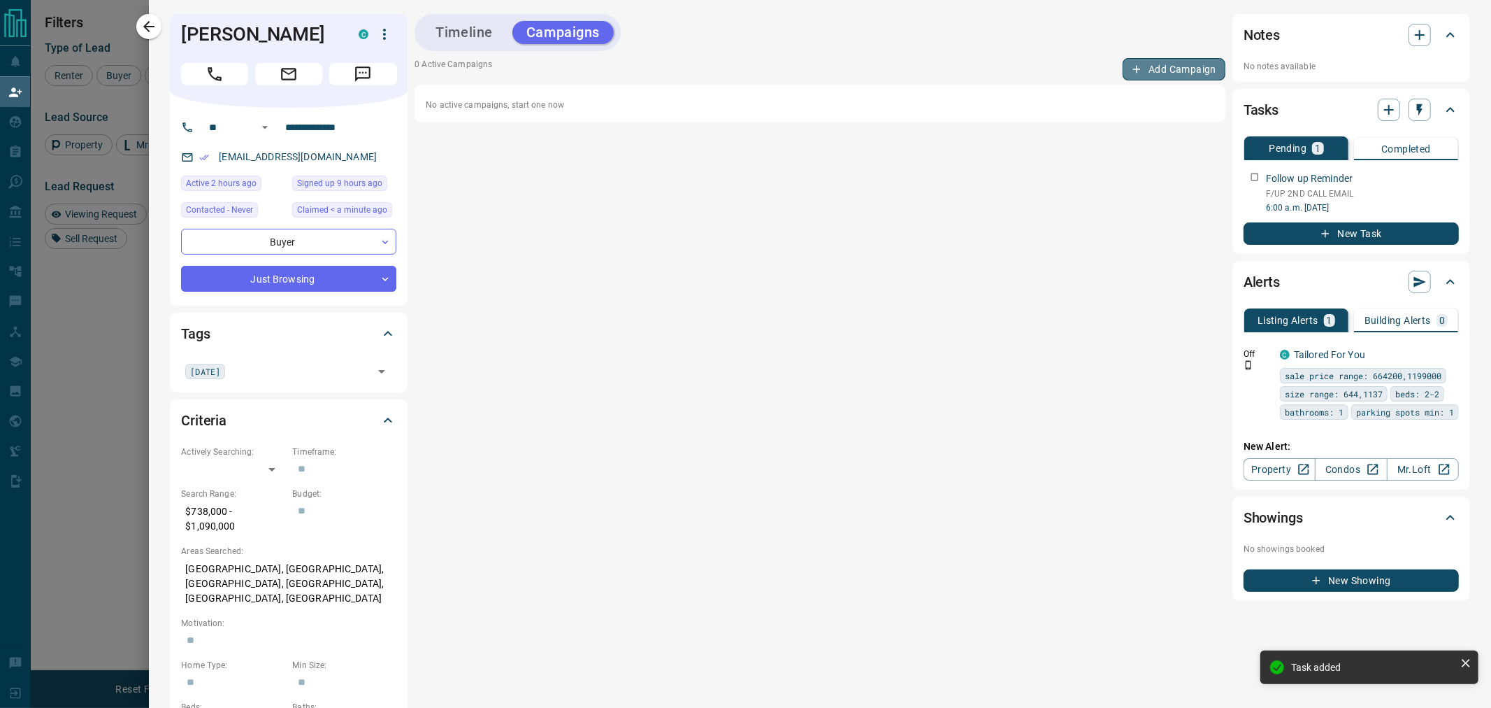
click at [1152, 68] on button "Add Campaign" at bounding box center [1174, 69] width 103 height 22
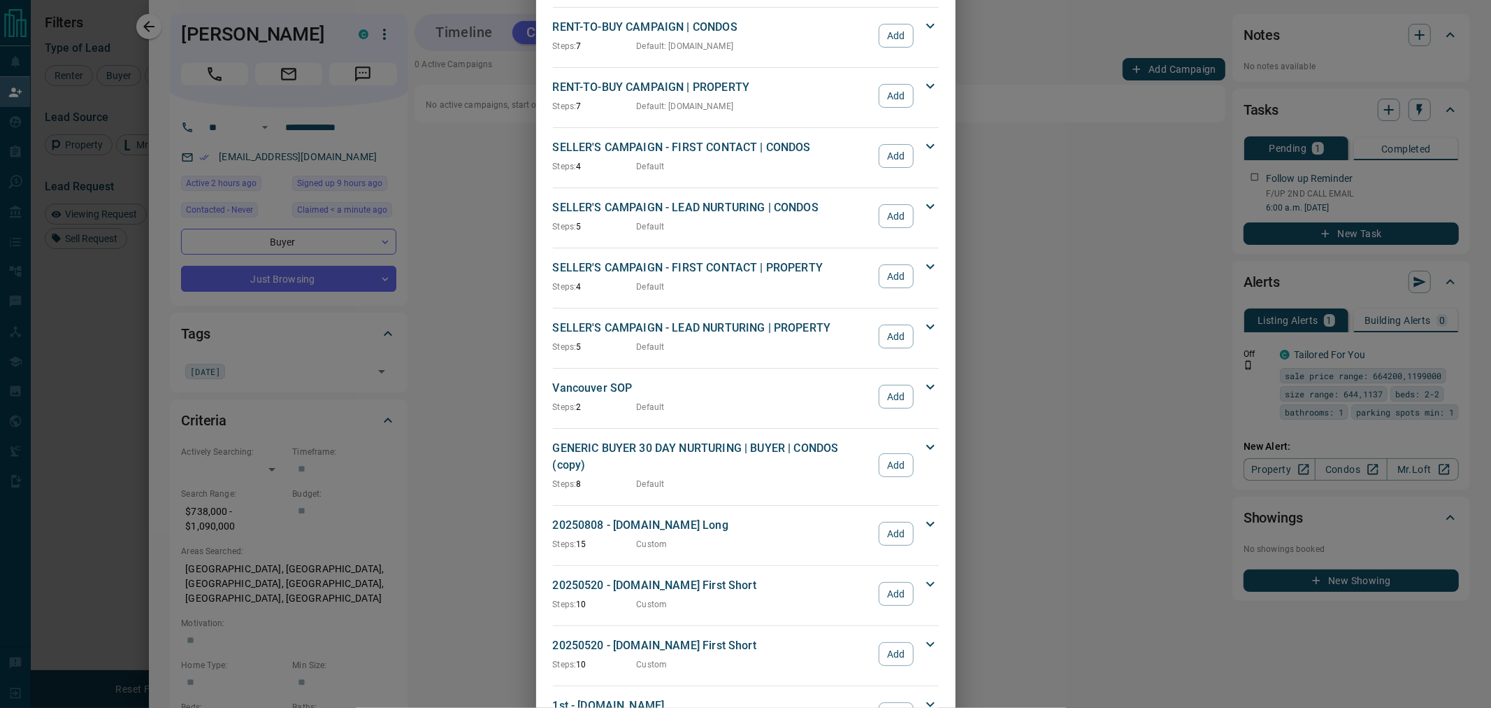
scroll to position [1163, 0]
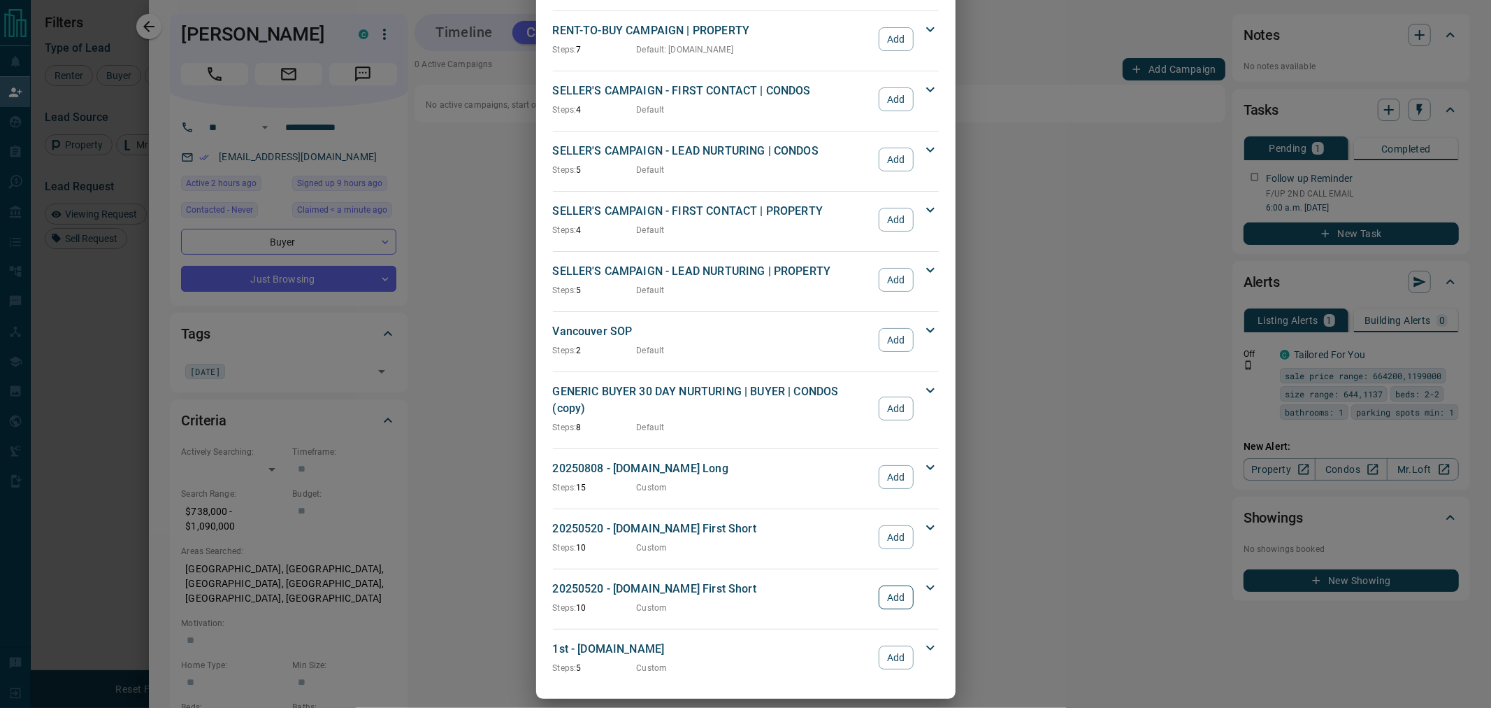
click at [882, 585] on button "Add" at bounding box center [896, 597] width 34 height 24
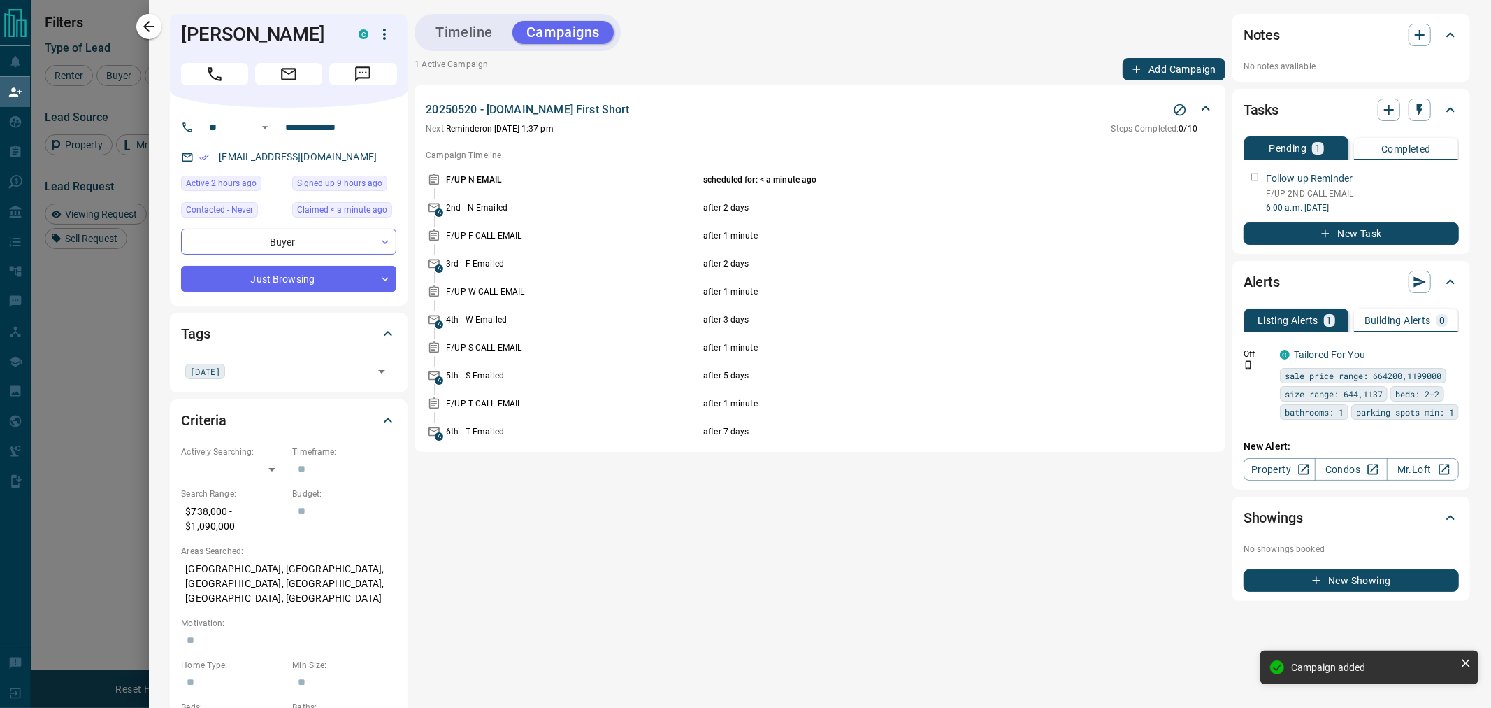
click at [461, 55] on div "Timeline Campaigns 1 Active Campaign Add Campaign 20250520 - [DOMAIN_NAME] Firs…" at bounding box center [820, 594] width 811 height 1160
click at [464, 48] on div "Timeline Campaigns" at bounding box center [518, 32] width 206 height 37
click at [431, 36] on button "Timeline" at bounding box center [464, 32] width 85 height 23
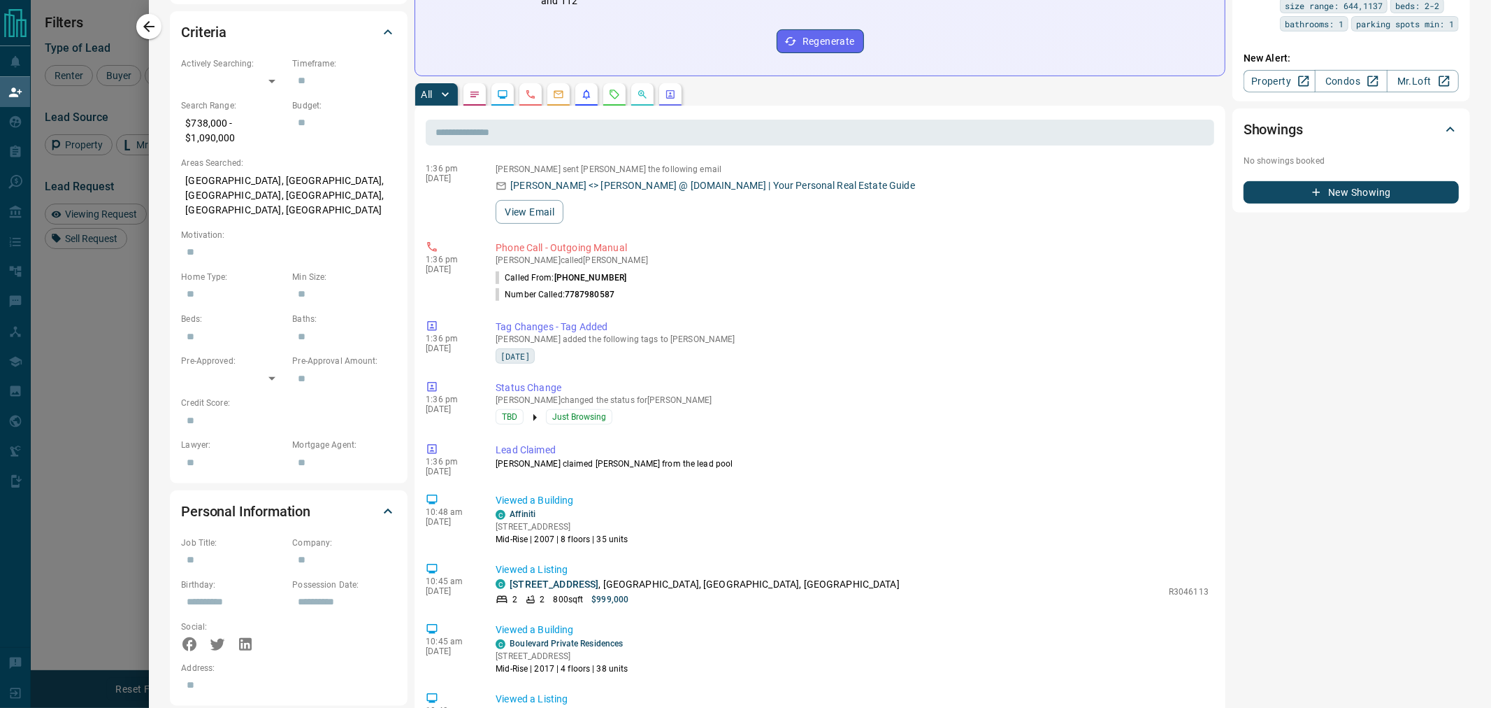
scroll to position [532, 1191]
drag, startPoint x: 240, startPoint y: 194, endPoint x: 281, endPoint y: 196, distance: 41.3
click at [281, 196] on p "[GEOGRAPHIC_DATA], [GEOGRAPHIC_DATA], [GEOGRAPHIC_DATA], [GEOGRAPHIC_DATA], [GE…" at bounding box center [288, 195] width 215 height 52
copy p "Fairview"
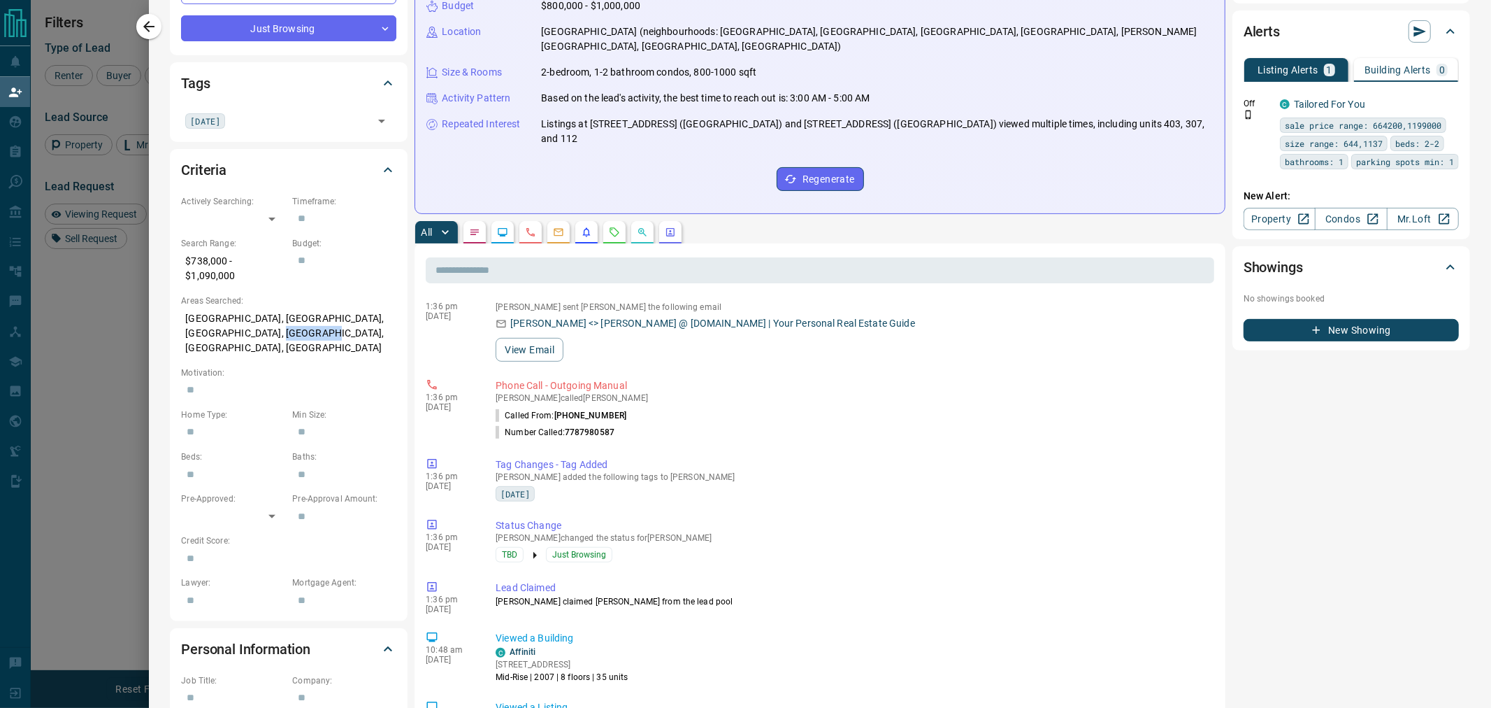
scroll to position [0, 0]
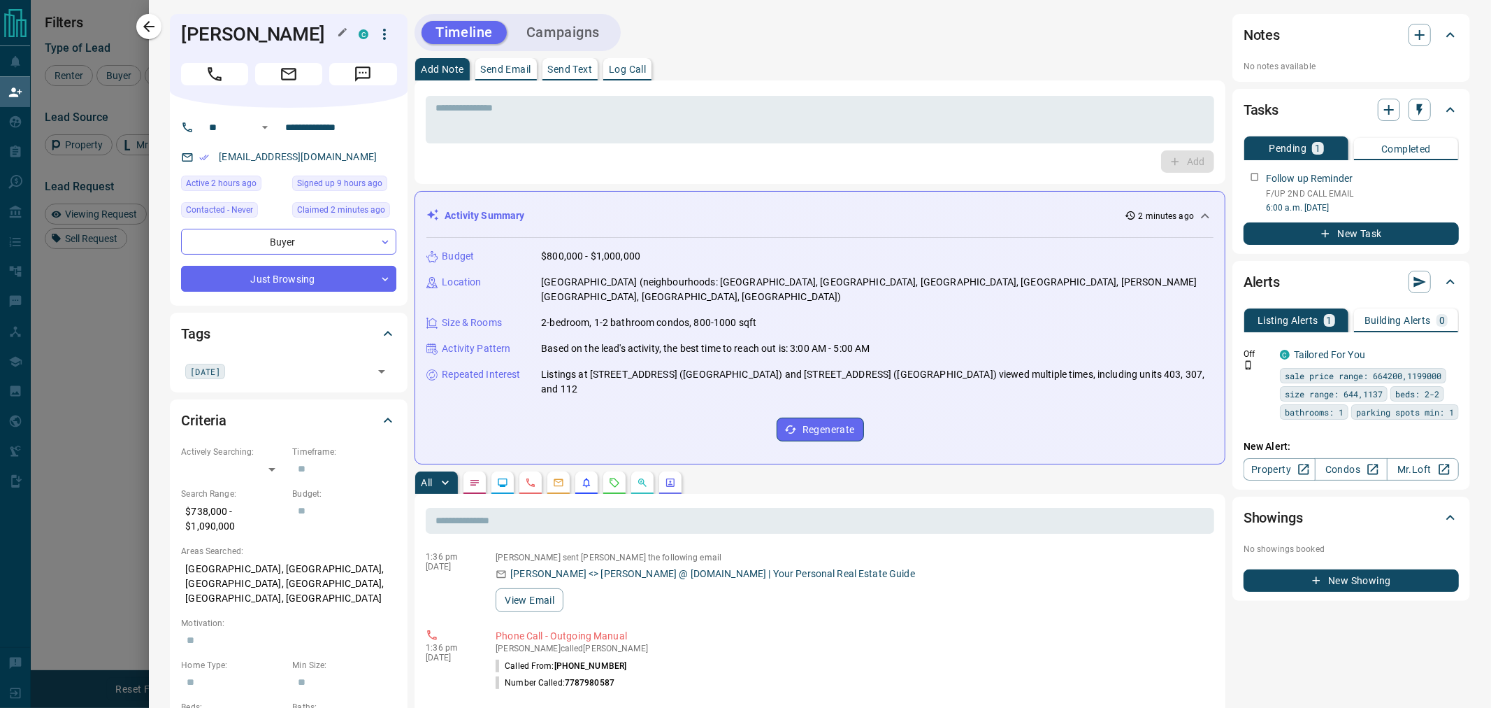
click at [236, 30] on h1 "[PERSON_NAME]" at bounding box center [259, 34] width 157 height 22
copy div "[PERSON_NAME]"
click at [155, 31] on icon "button" at bounding box center [149, 26] width 17 height 17
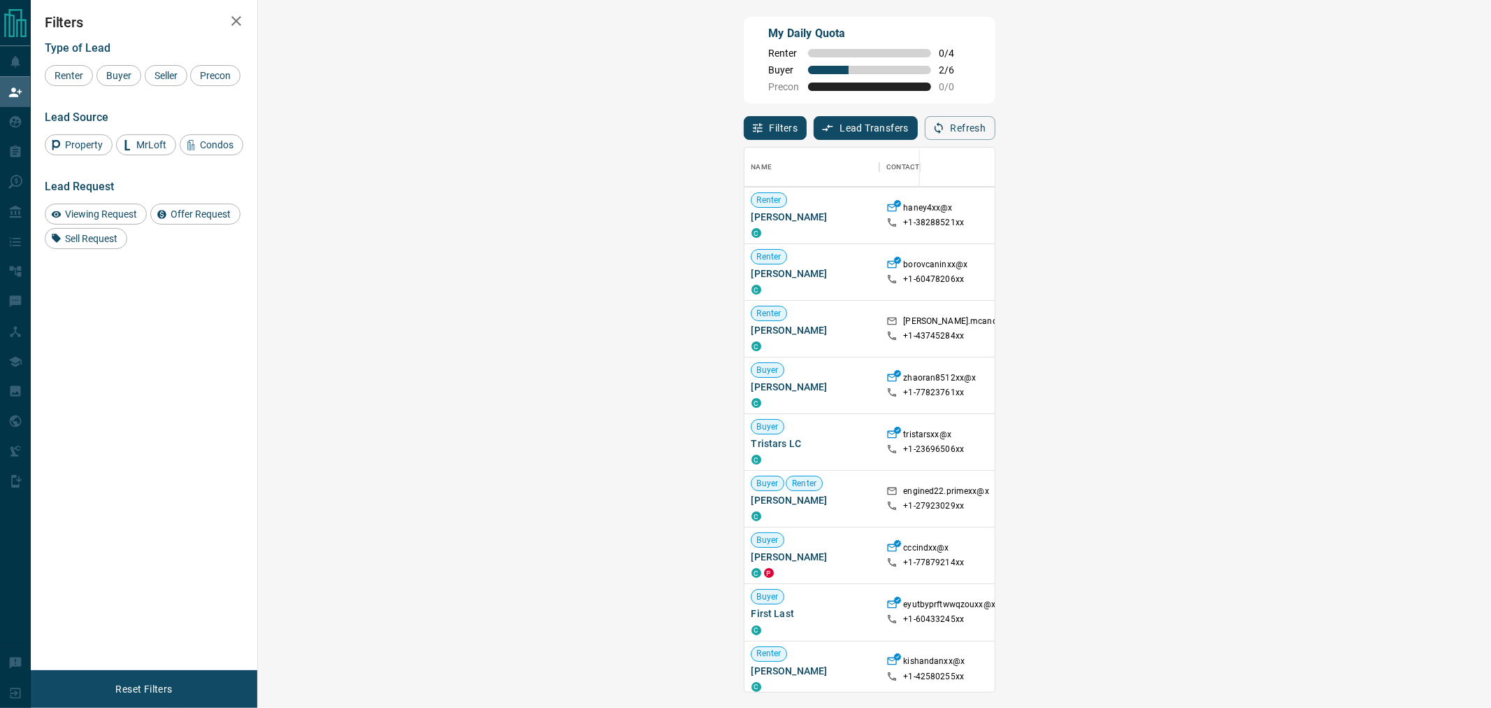
scroll to position [233, 0]
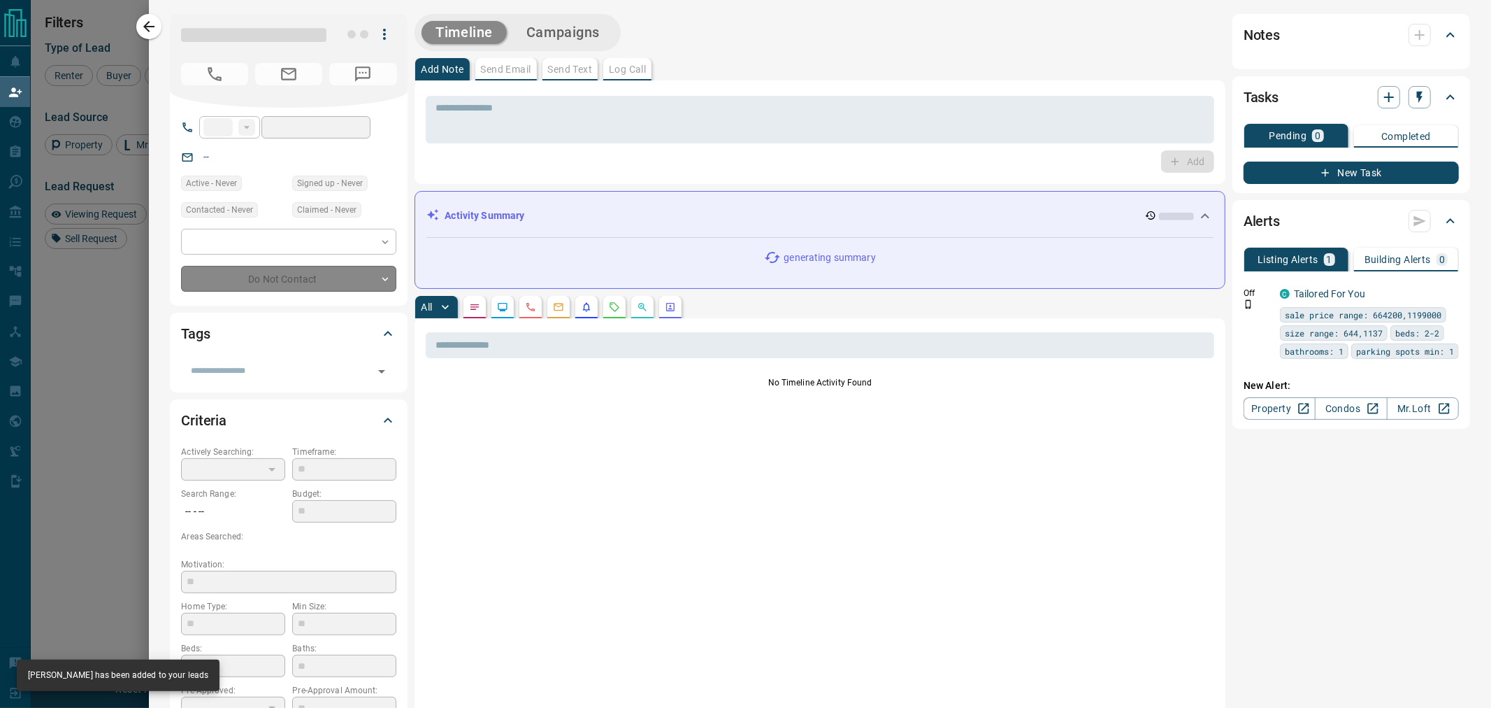
type input "**"
type input "**********"
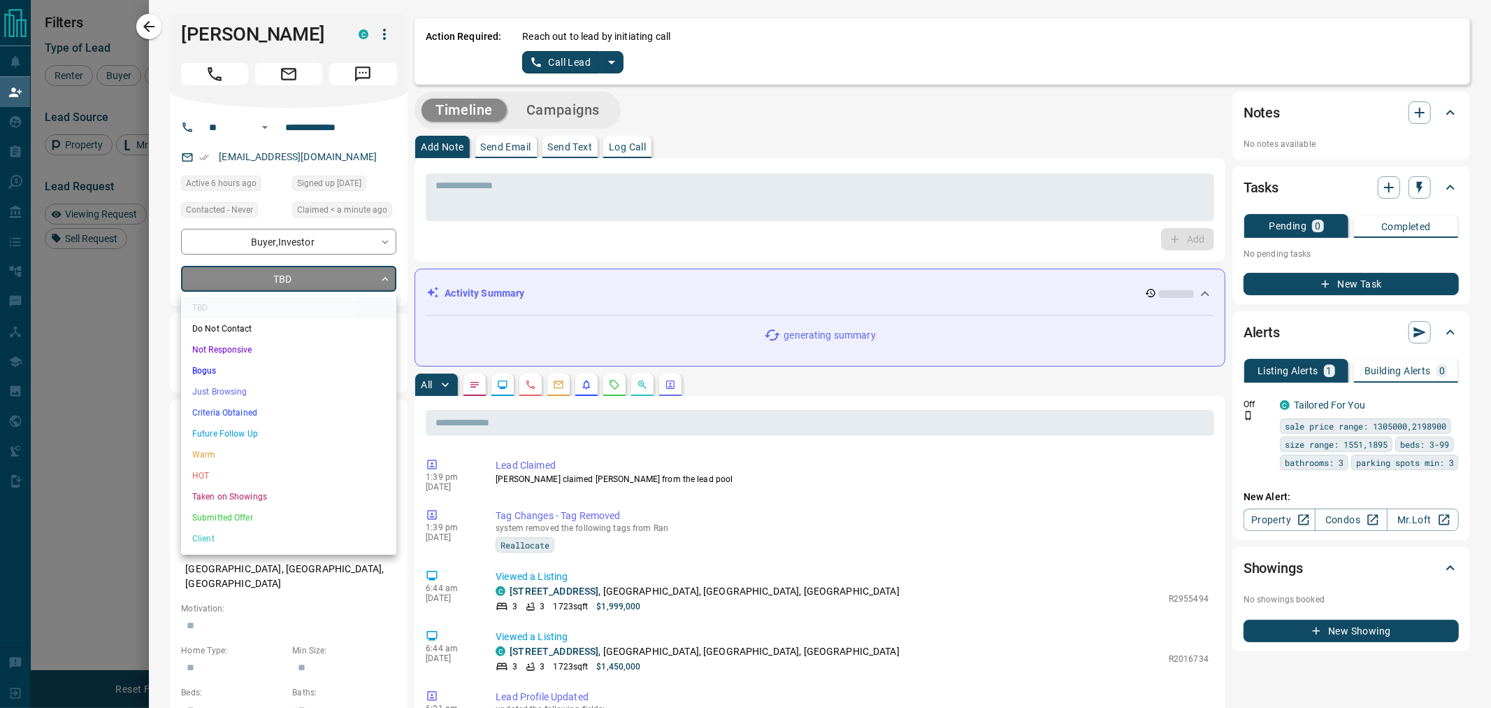
click at [311, 278] on body "Lead Transfers Claim Leads My Leads Tasks Opportunities Deals Campaigns Automat…" at bounding box center [745, 297] width 1491 height 594
click at [234, 393] on li "Just Browsing" at bounding box center [288, 391] width 215 height 21
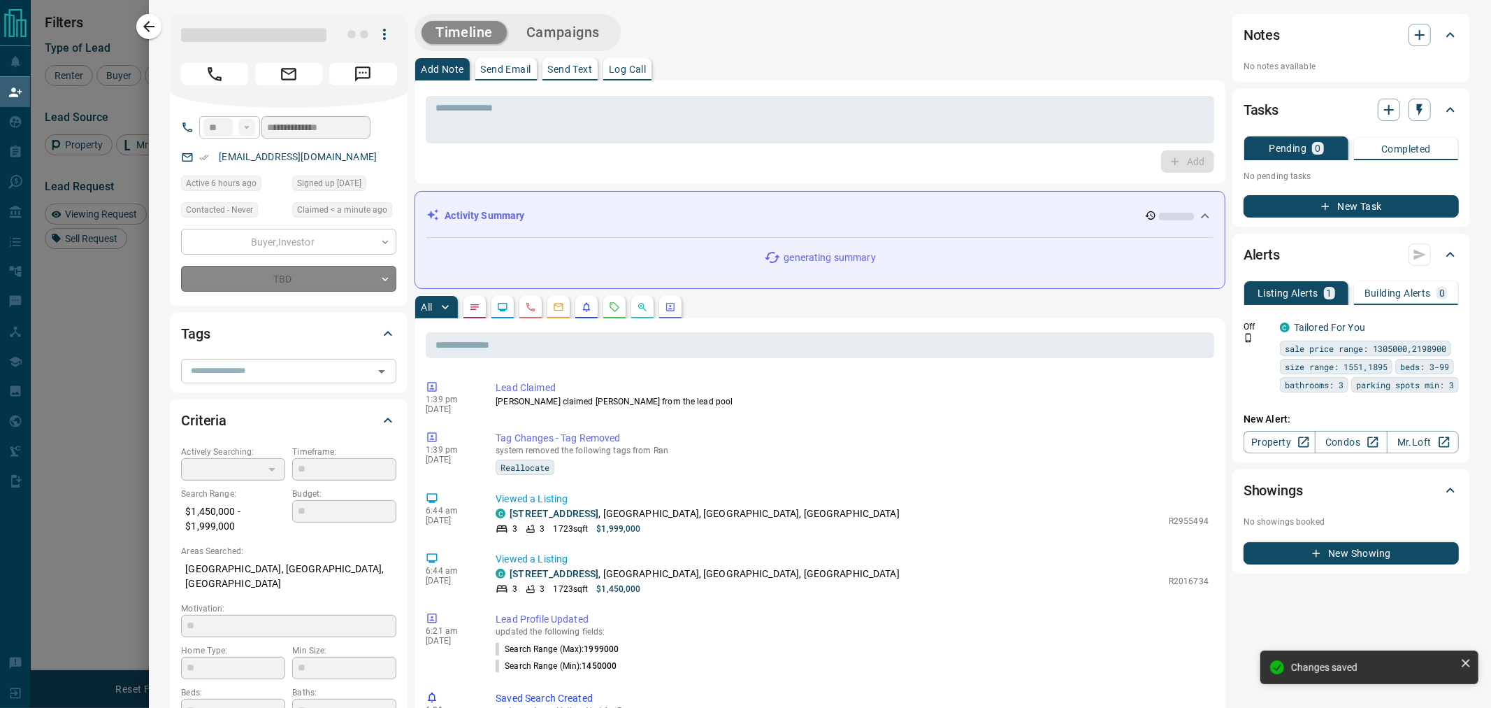
click at [245, 371] on input "text" at bounding box center [277, 370] width 184 height 15
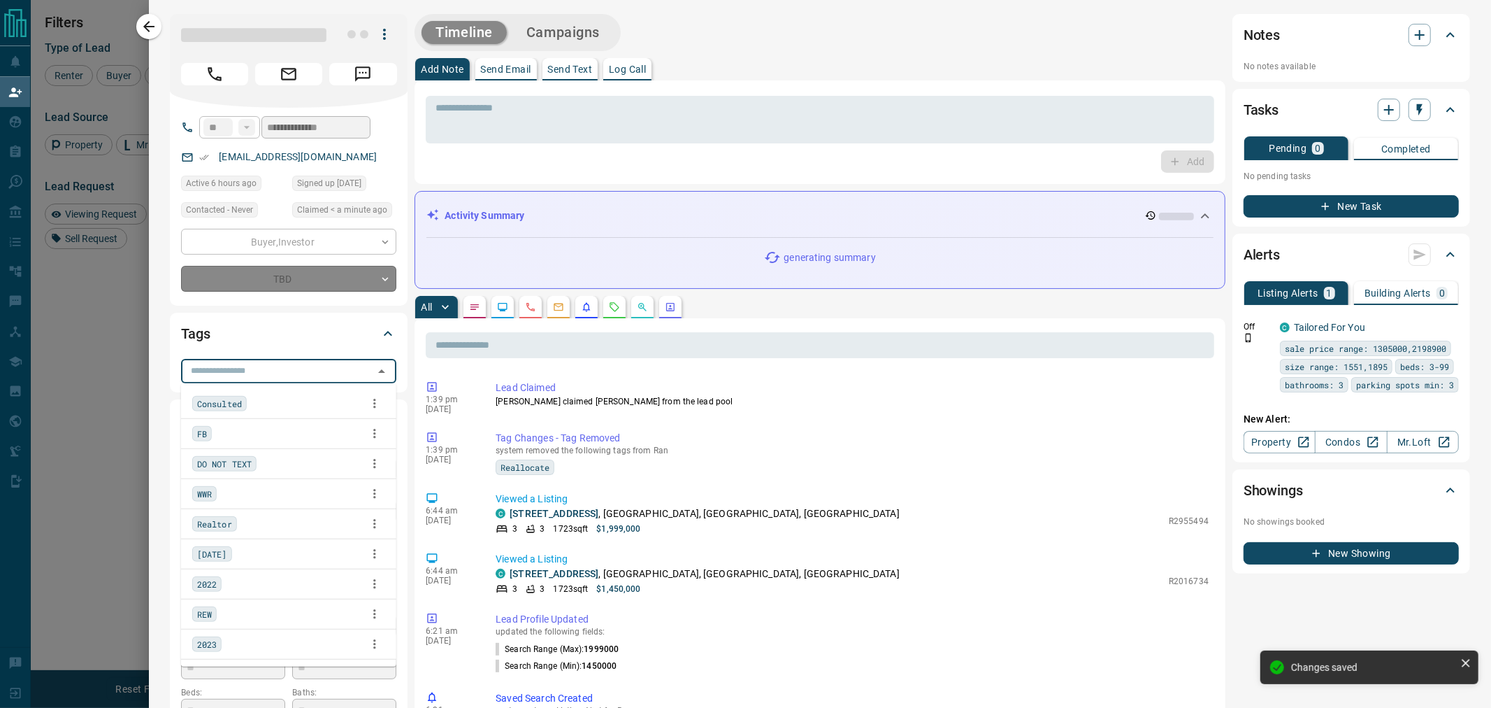
type input "*"
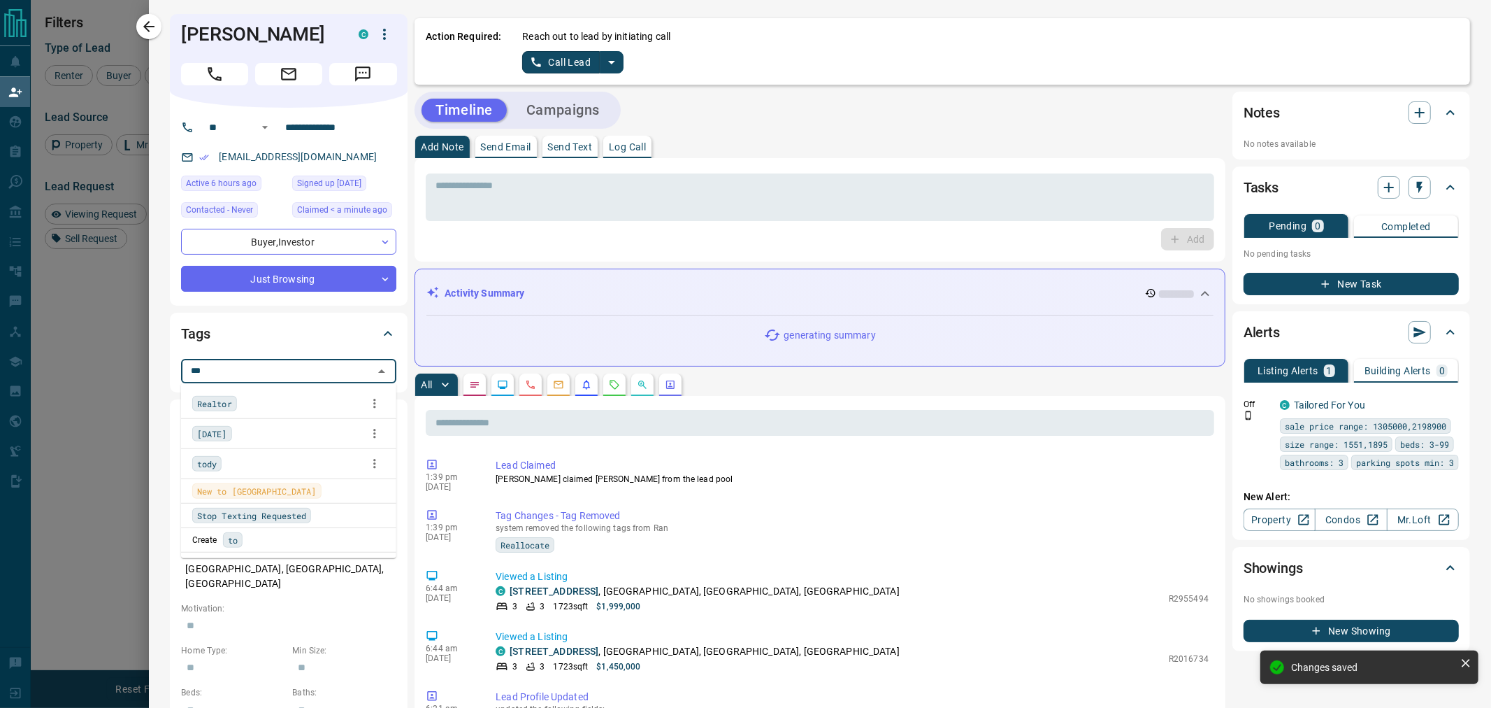
type input "****"
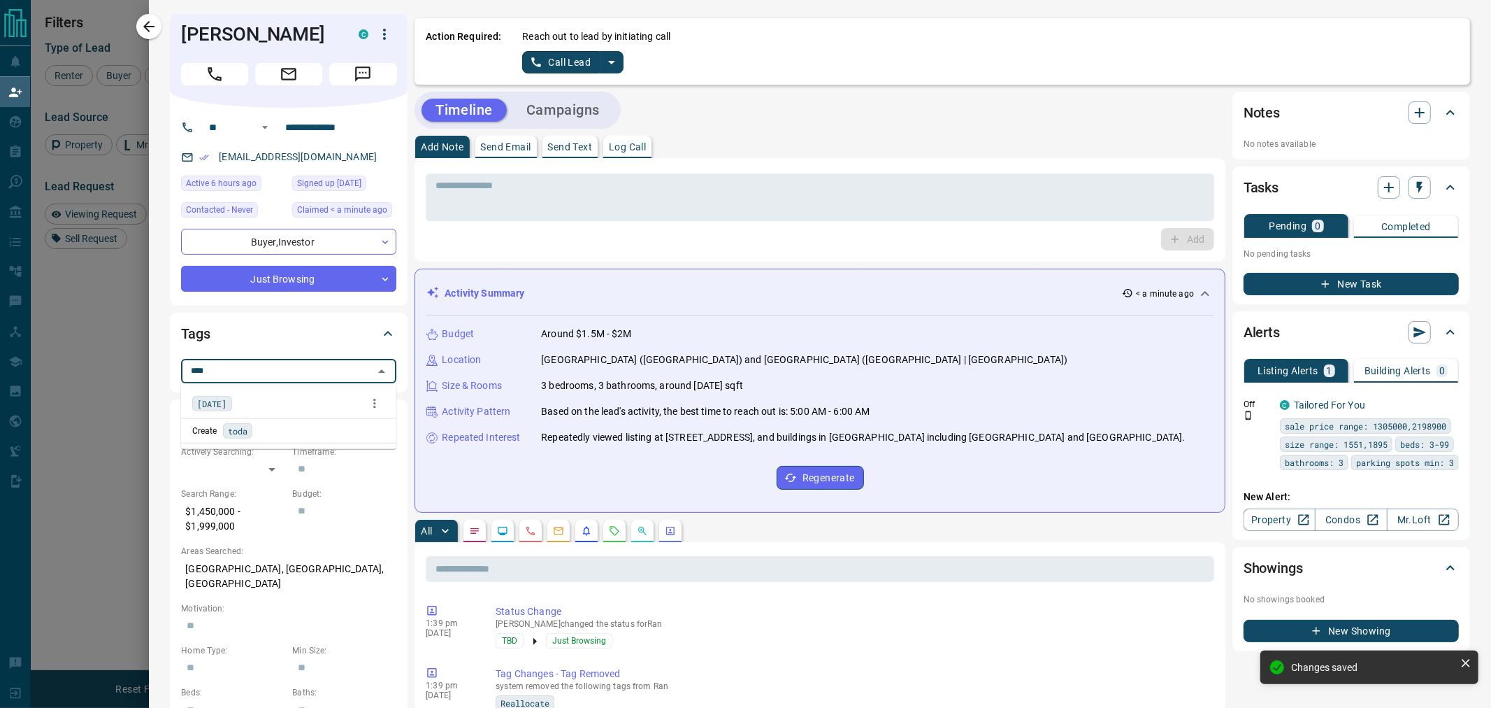
click at [240, 406] on div "[DATE]" at bounding box center [288, 403] width 193 height 21
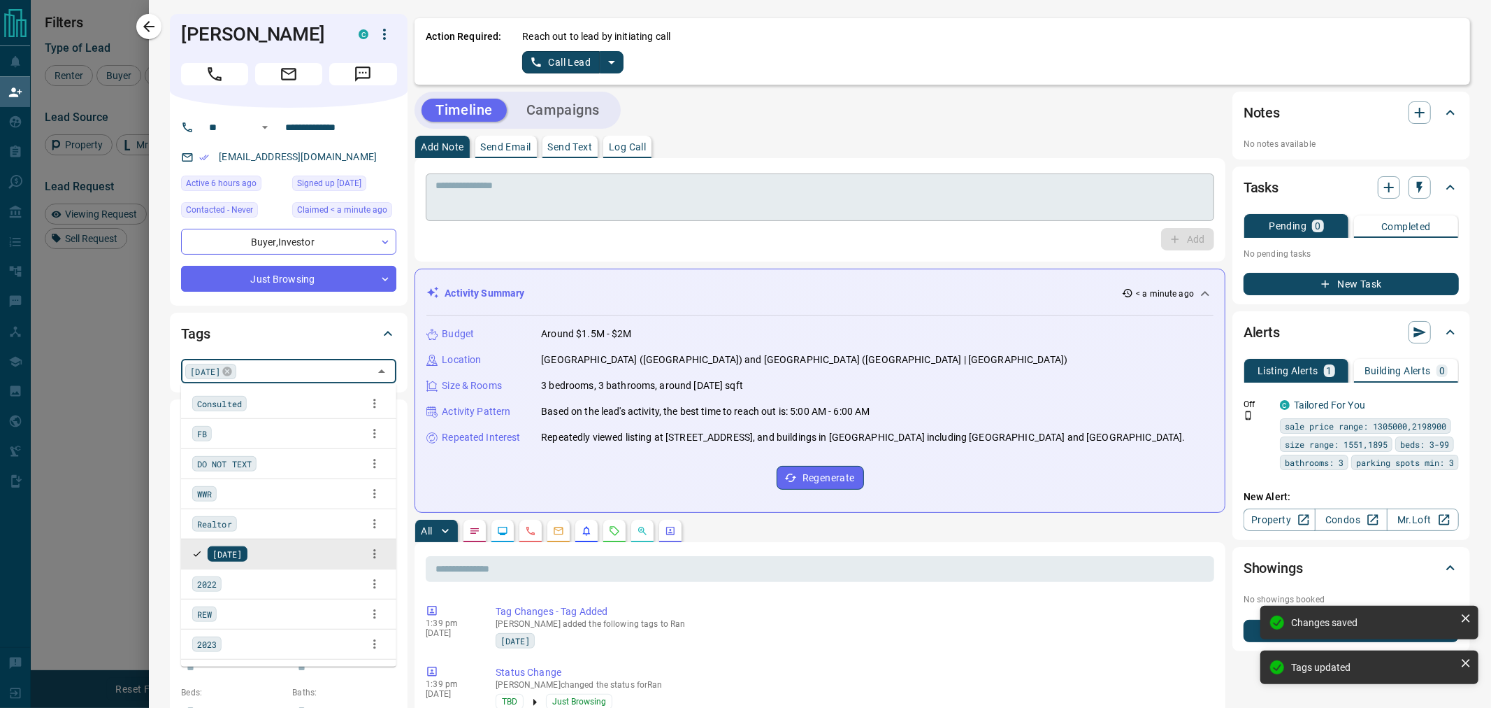
click at [518, 203] on textarea at bounding box center [820, 198] width 769 height 36
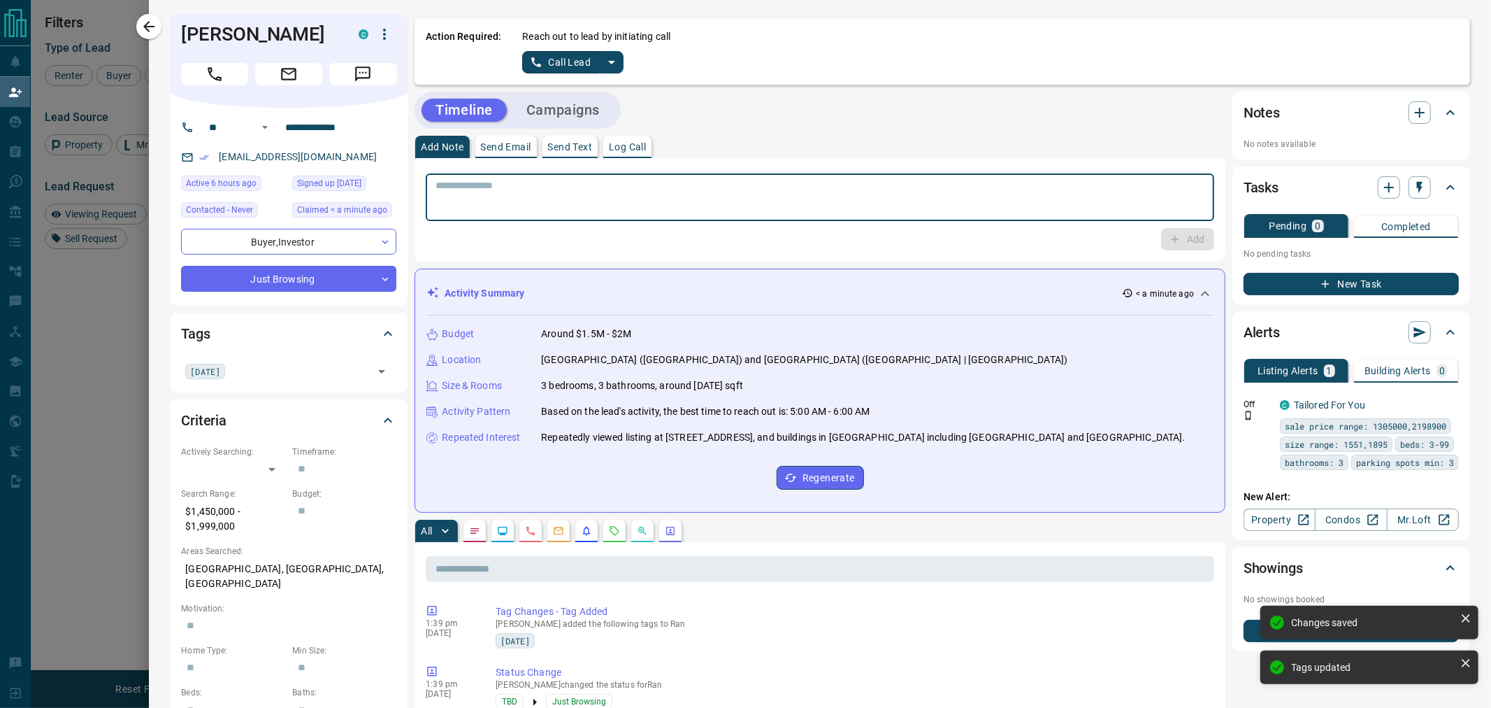
paste textarea "**********"
type textarea "**********"
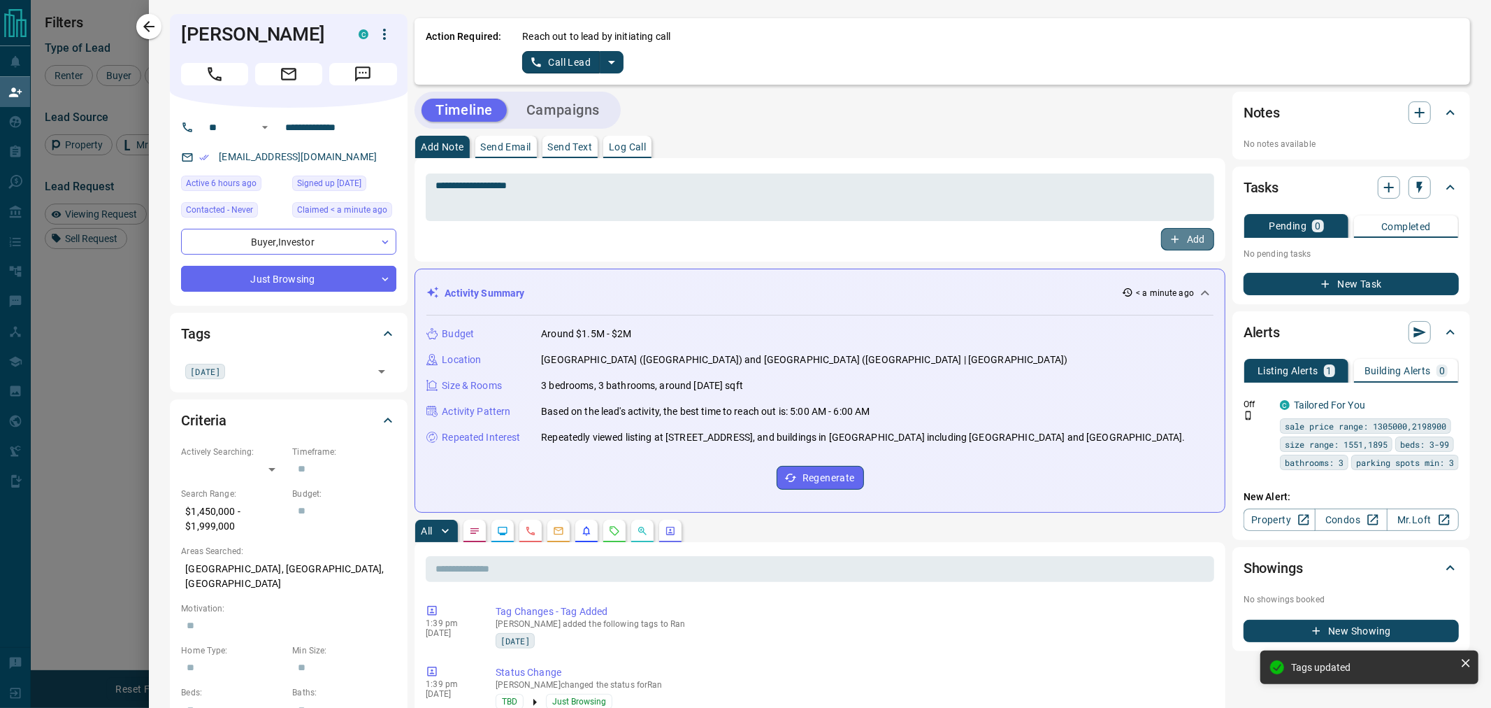
click at [1183, 239] on button "Add" at bounding box center [1187, 239] width 53 height 22
click at [610, 65] on icon "split button" at bounding box center [611, 62] width 17 height 17
click at [582, 103] on li "Log Manual Call" at bounding box center [572, 109] width 85 height 21
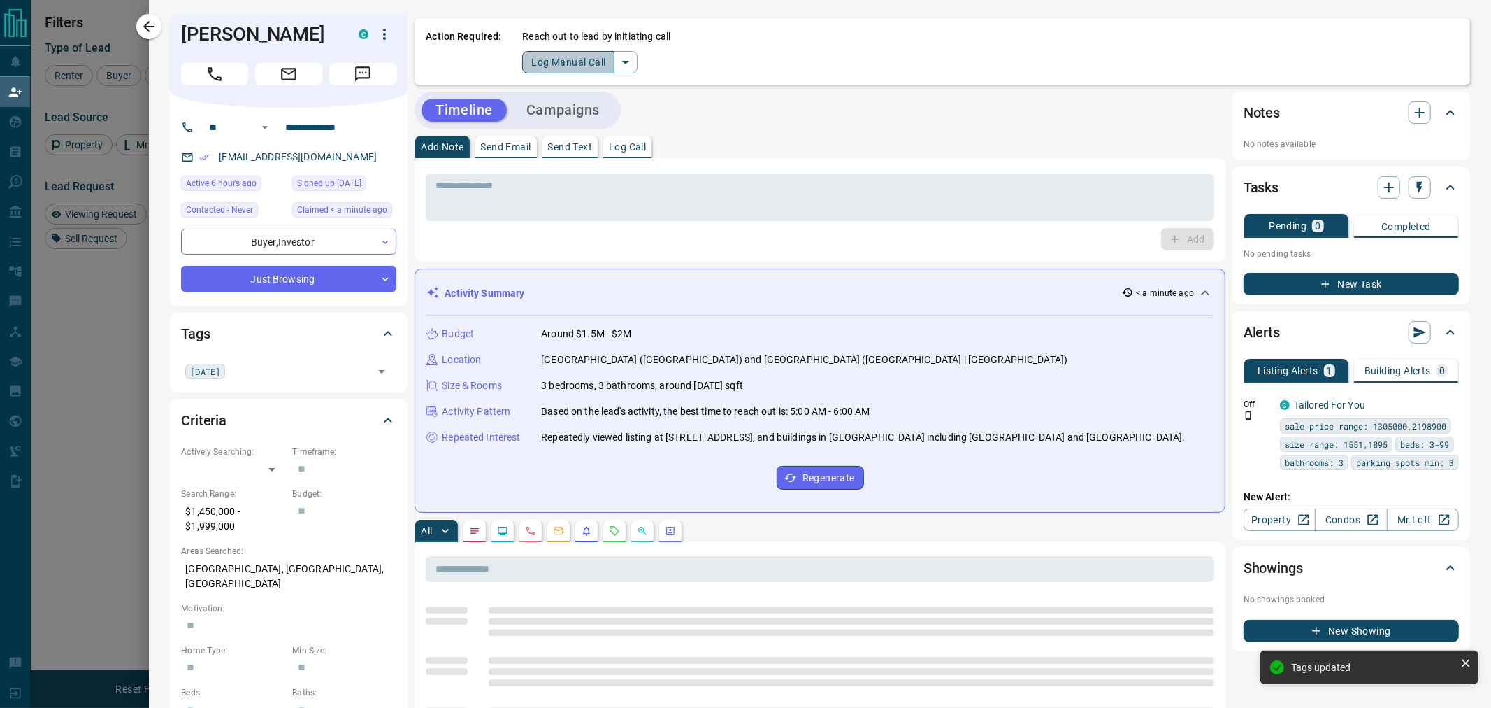
click at [563, 59] on button "Log Manual Call" at bounding box center [568, 62] width 92 height 22
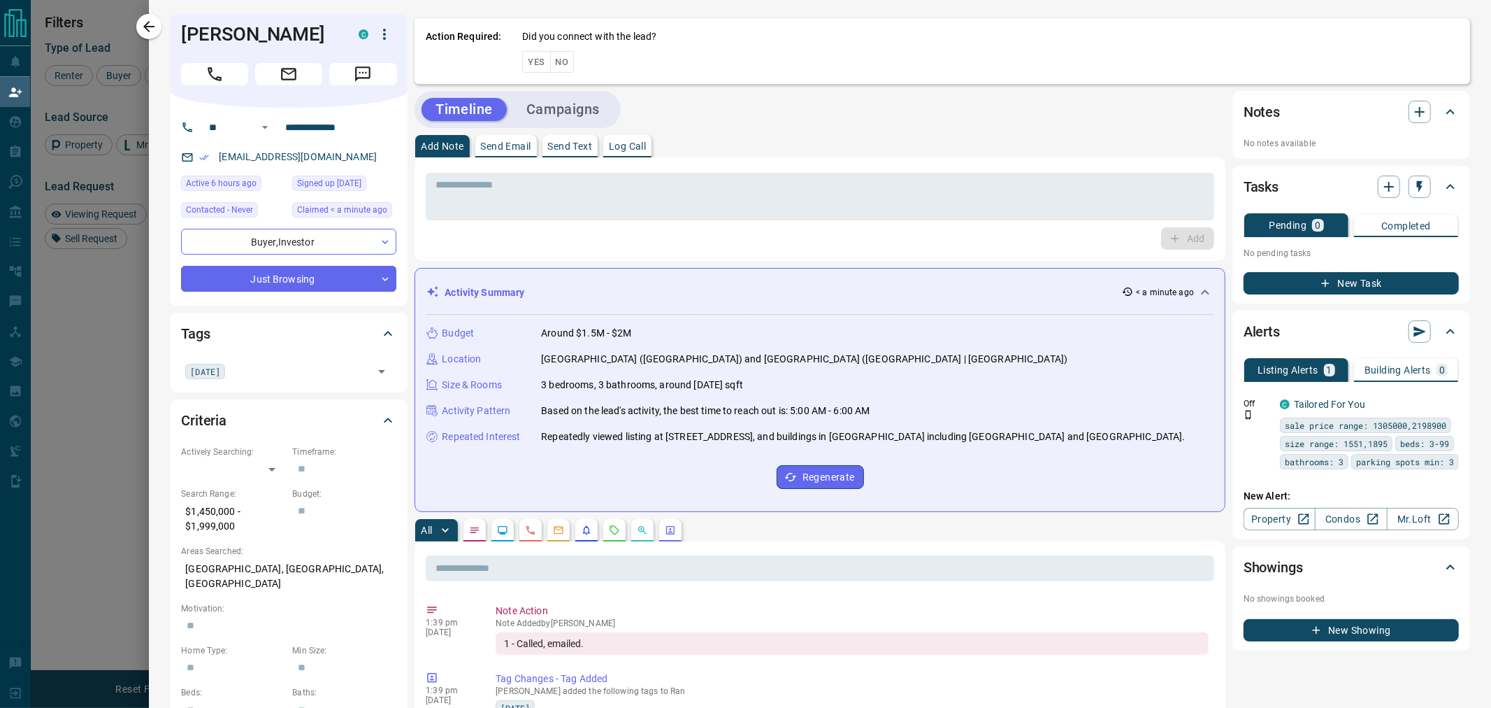
click at [563, 60] on button "No" at bounding box center [562, 62] width 24 height 22
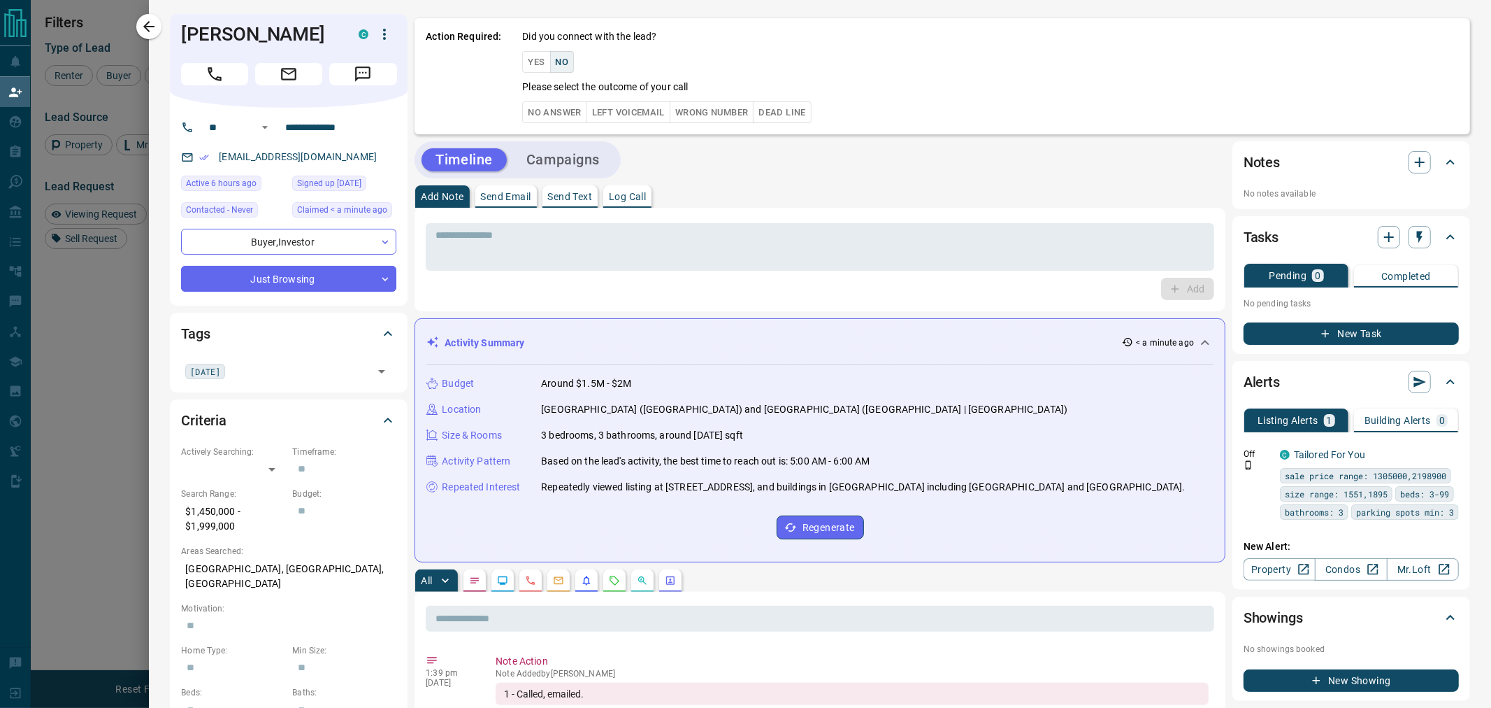
click at [554, 109] on button "No Answer" at bounding box center [554, 112] width 64 height 22
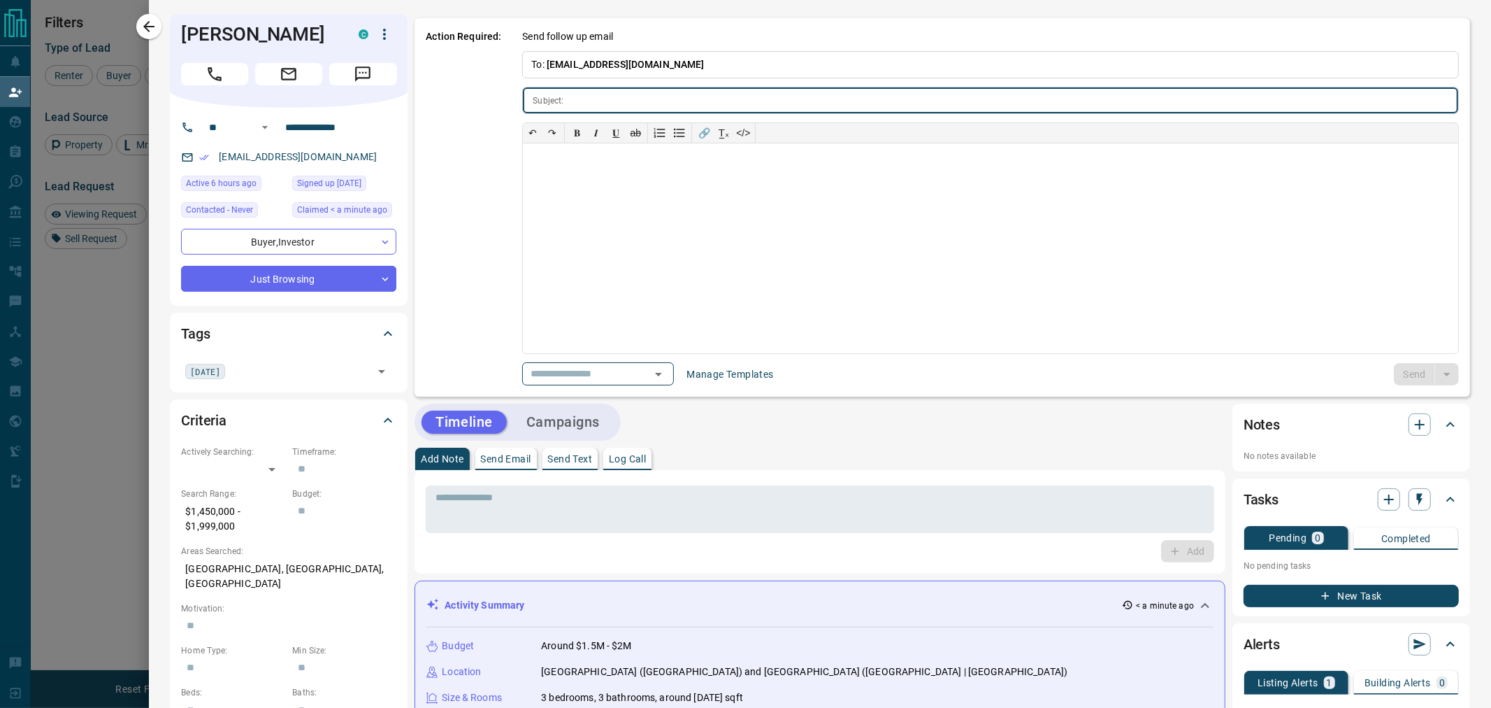
type input "**********"
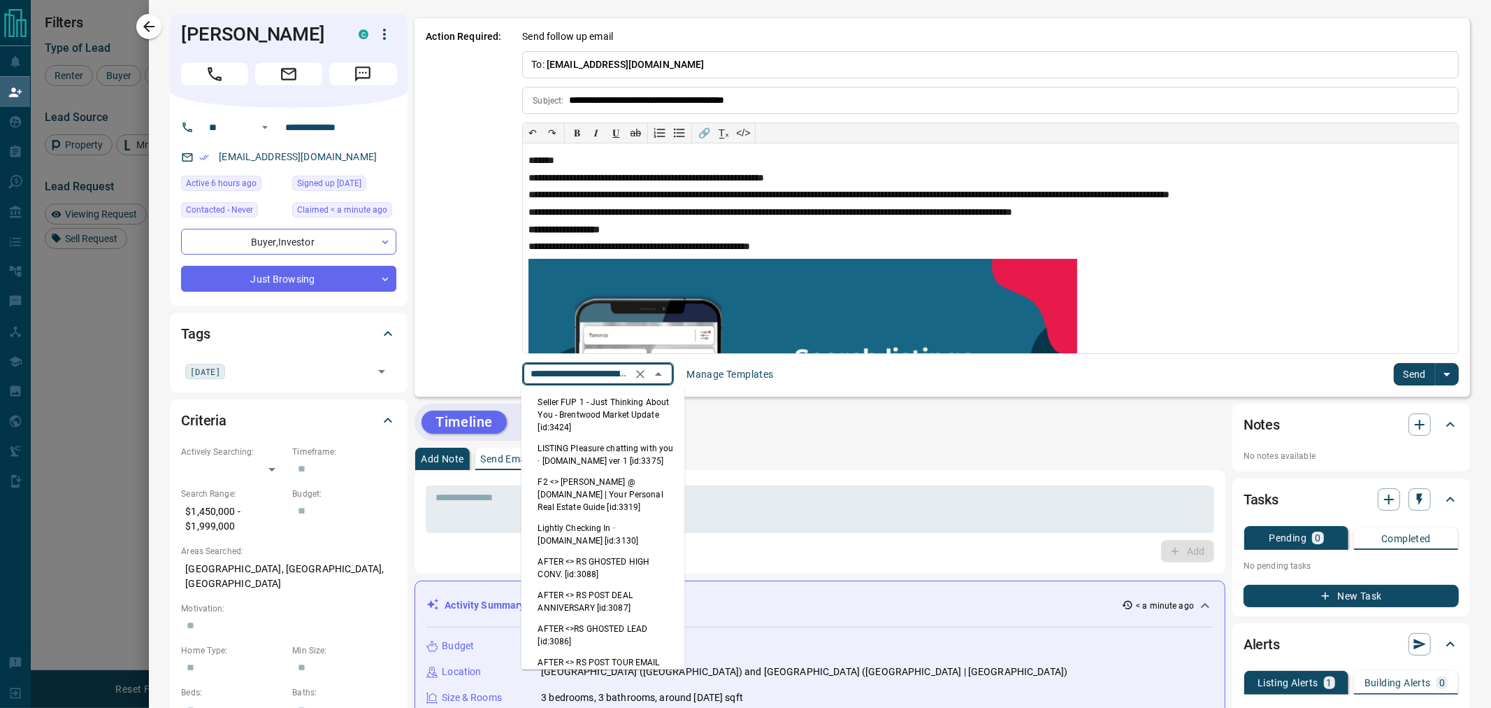
click at [567, 382] on input "**********" at bounding box center [578, 373] width 106 height 17
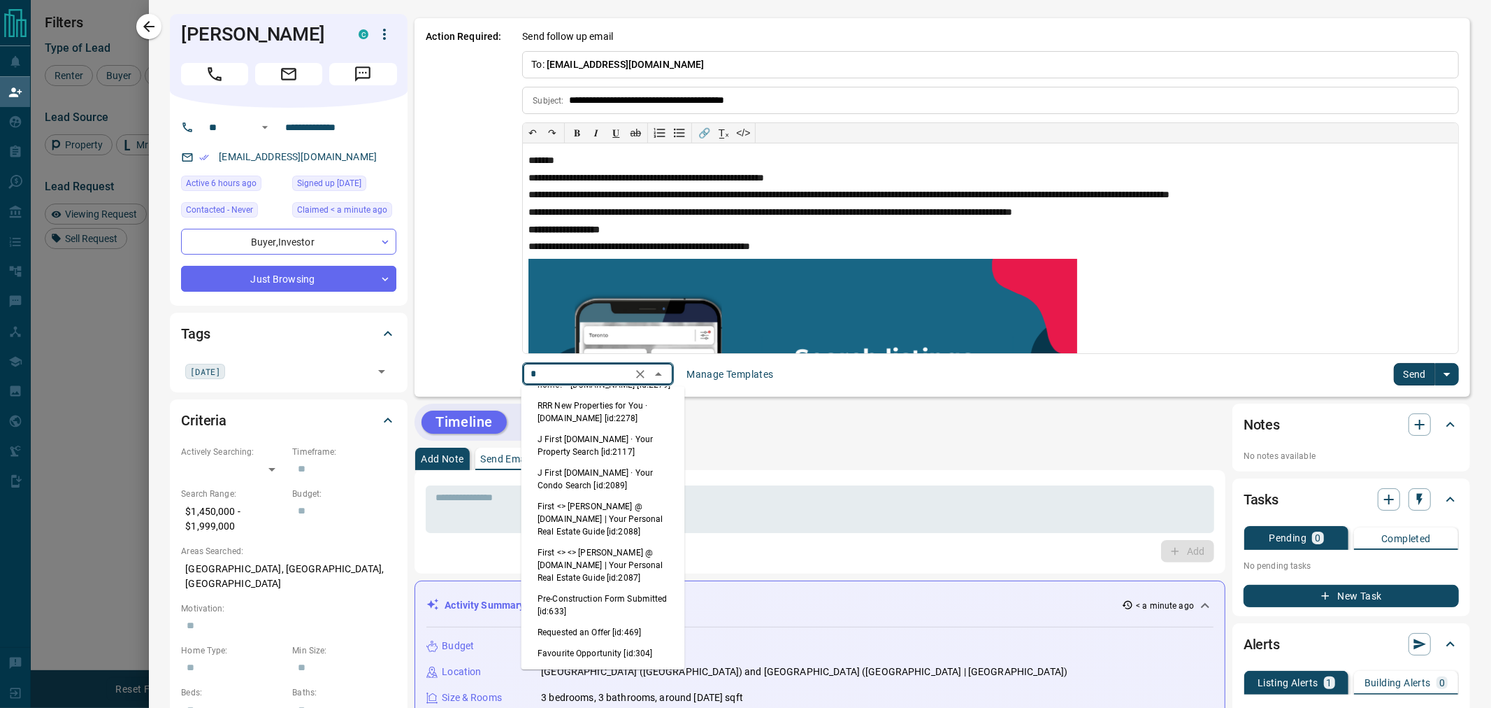
scroll to position [0, 0]
click at [577, 558] on li "First <> <> [PERSON_NAME] @ [DOMAIN_NAME] | Your Personal Real Estate Guide [id…" at bounding box center [604, 561] width 164 height 46
type input "*****"
type input "**********"
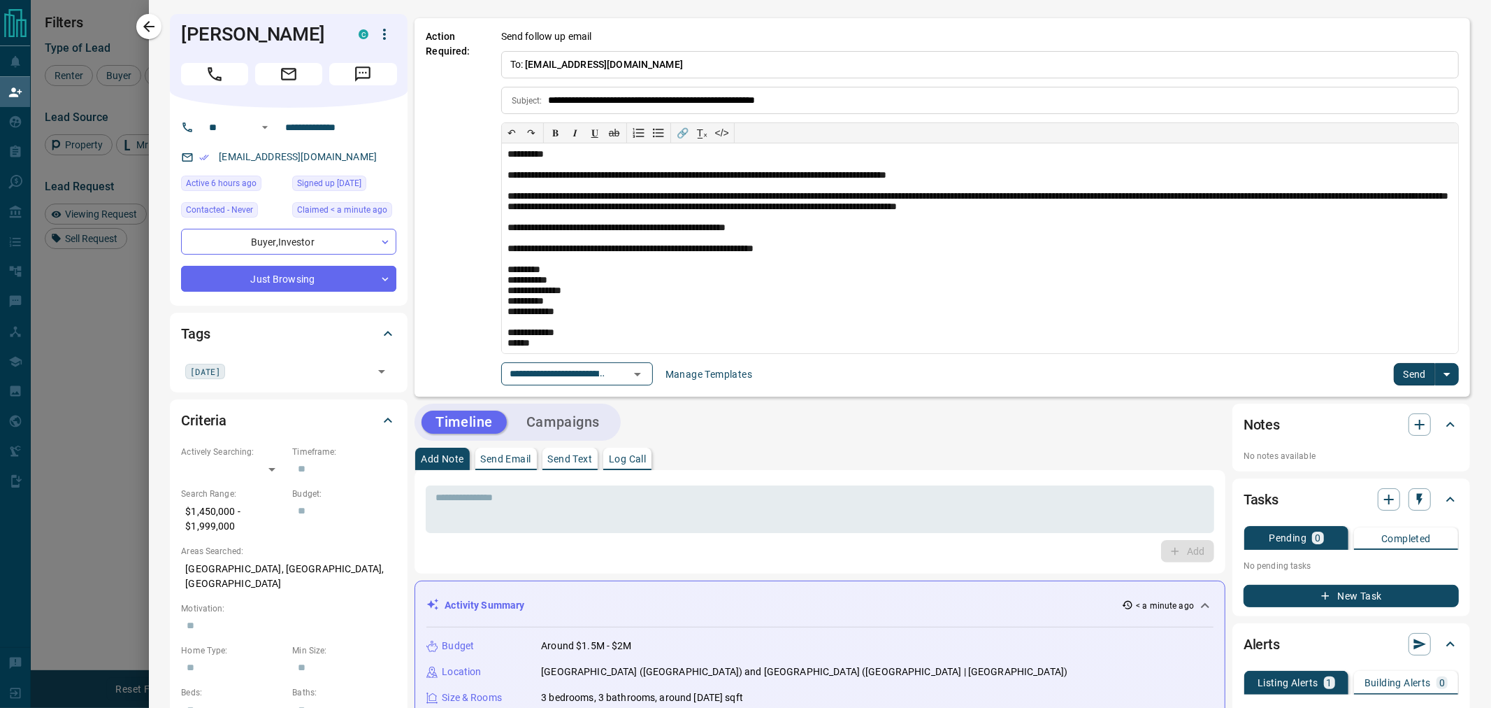
click at [1395, 365] on button "Send" at bounding box center [1414, 374] width 41 height 22
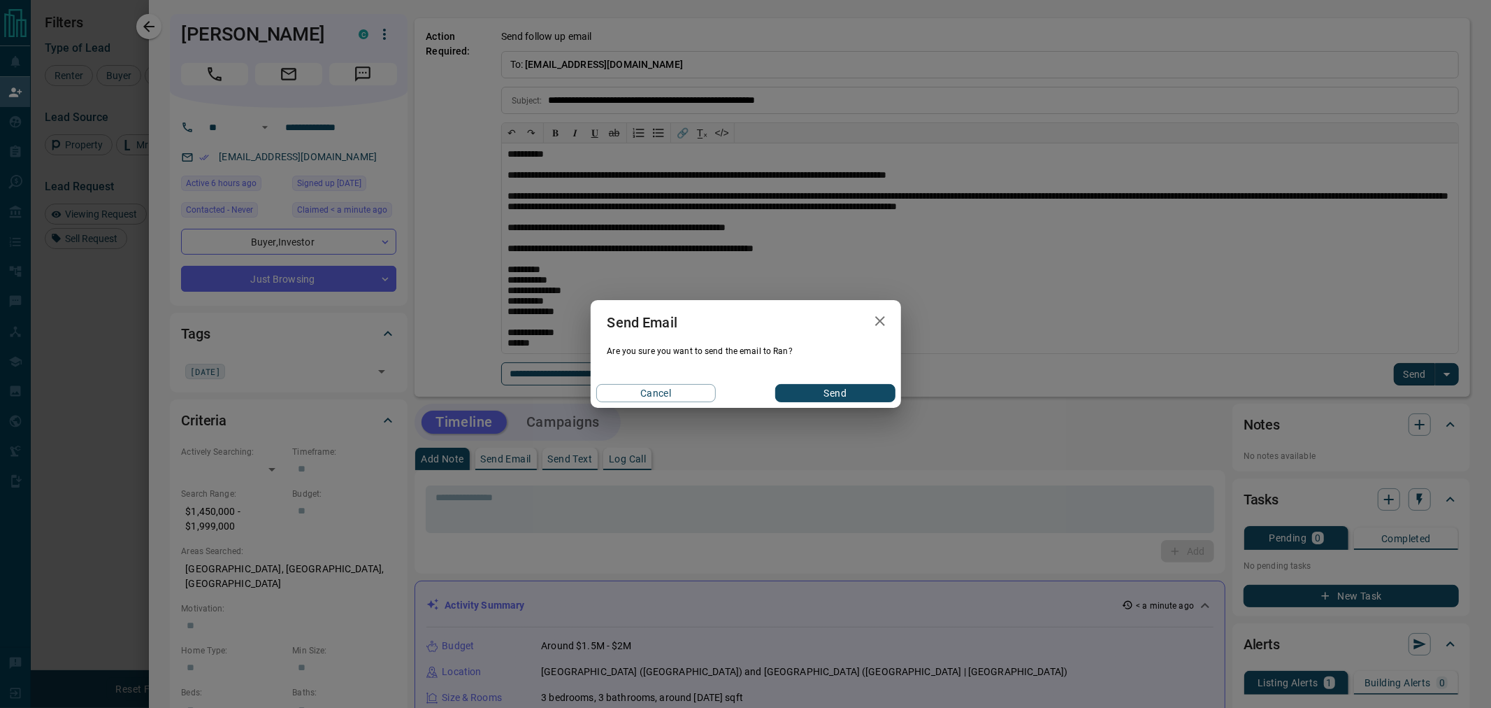
click at [849, 395] on button "Send" at bounding box center [835, 393] width 120 height 18
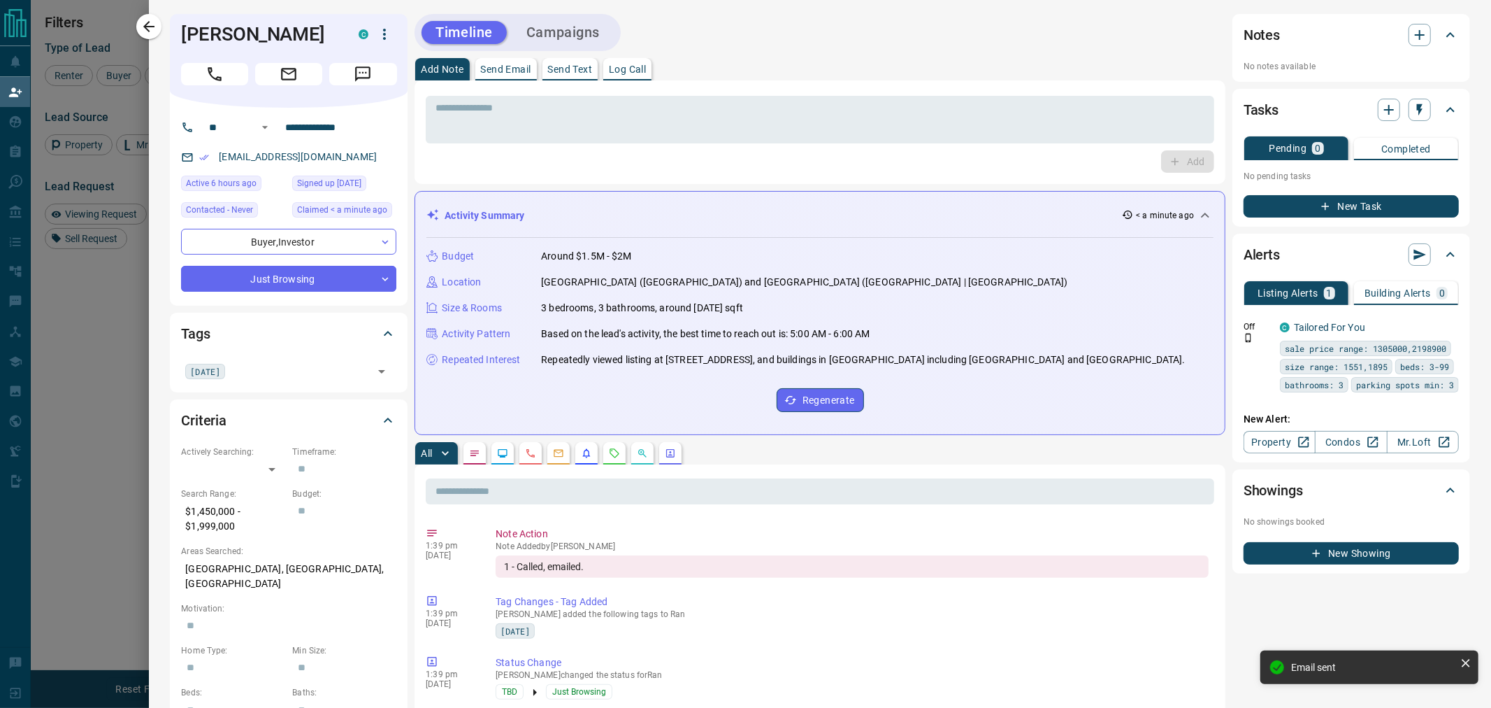
click at [1340, 207] on button "New Task" at bounding box center [1351, 206] width 215 height 22
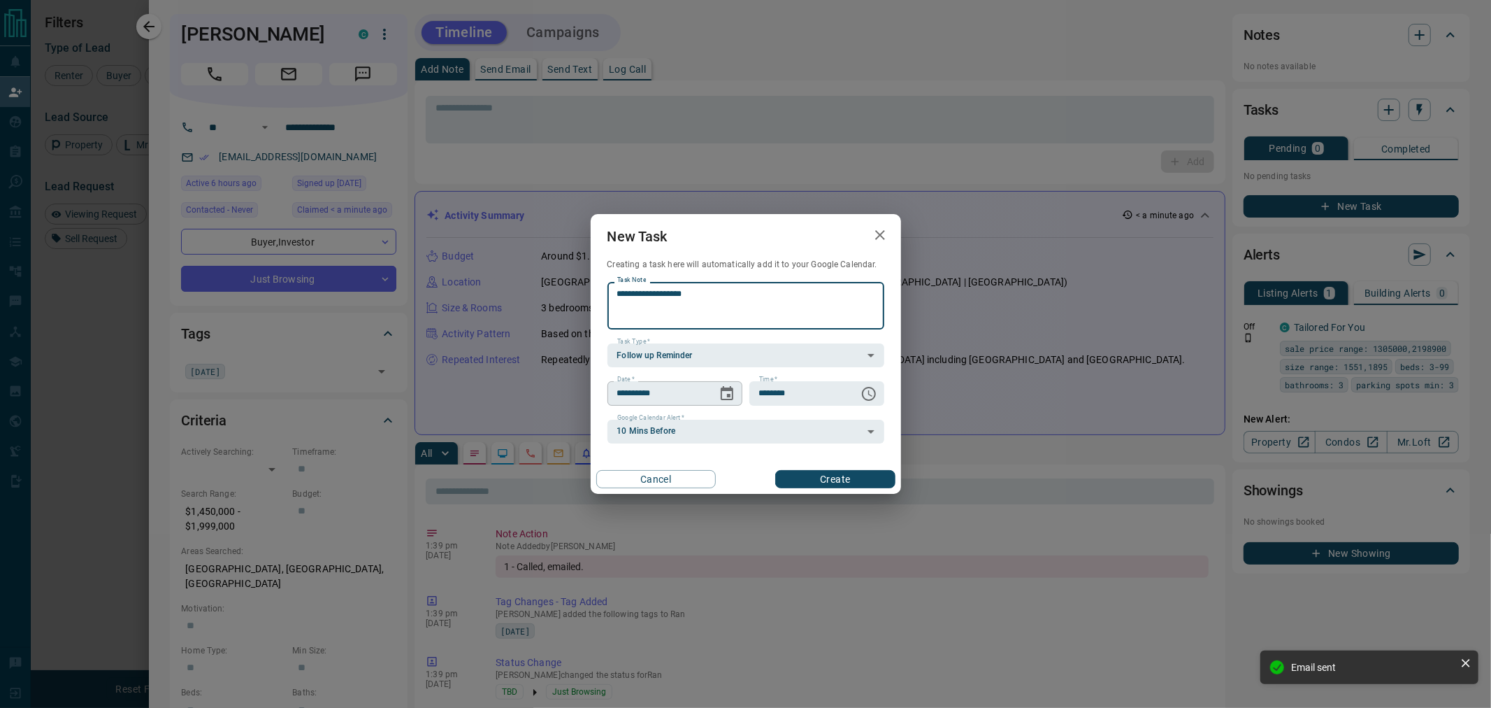
type textarea "**********"
click at [735, 400] on button "Choose date, selected date is Oct 14, 2025" at bounding box center [727, 394] width 28 height 28
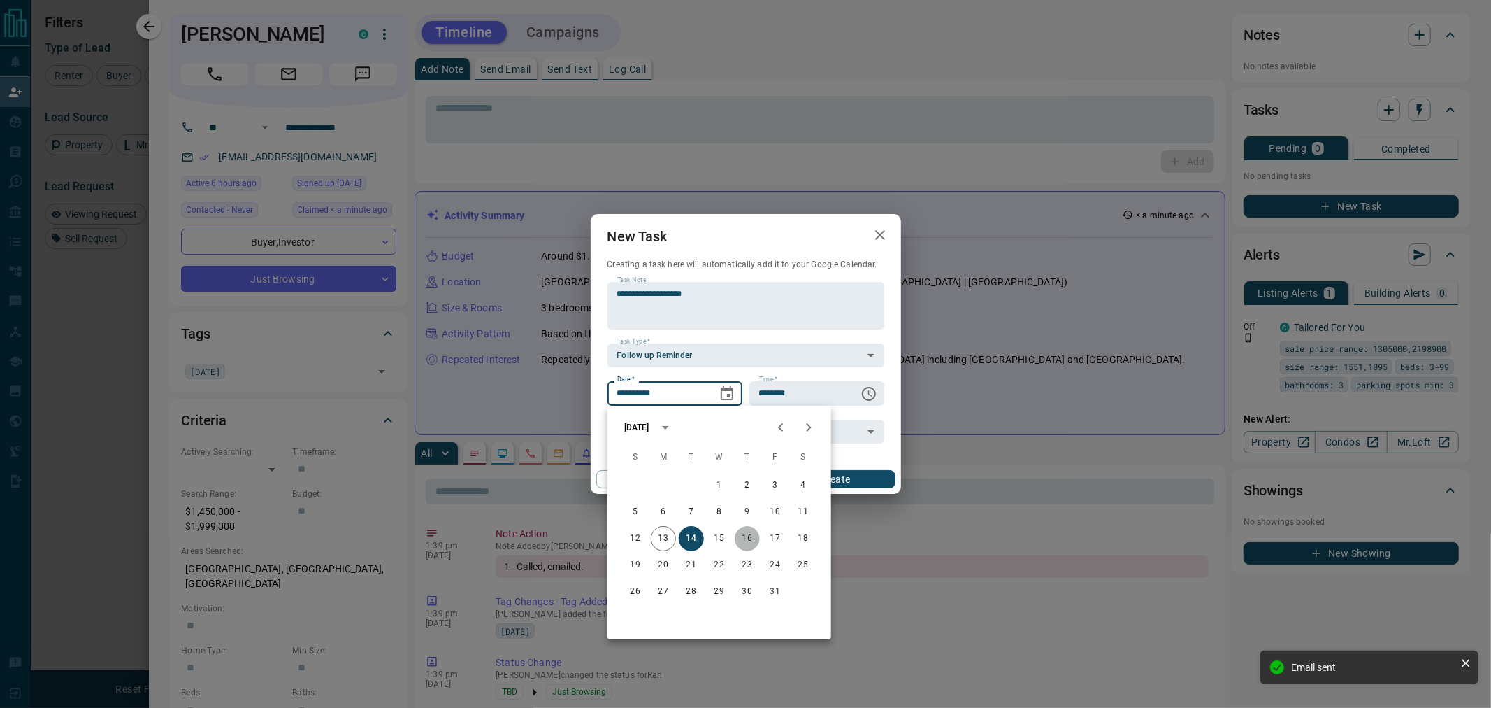
click at [756, 537] on button "16" at bounding box center [747, 538] width 25 height 25
type input "**********"
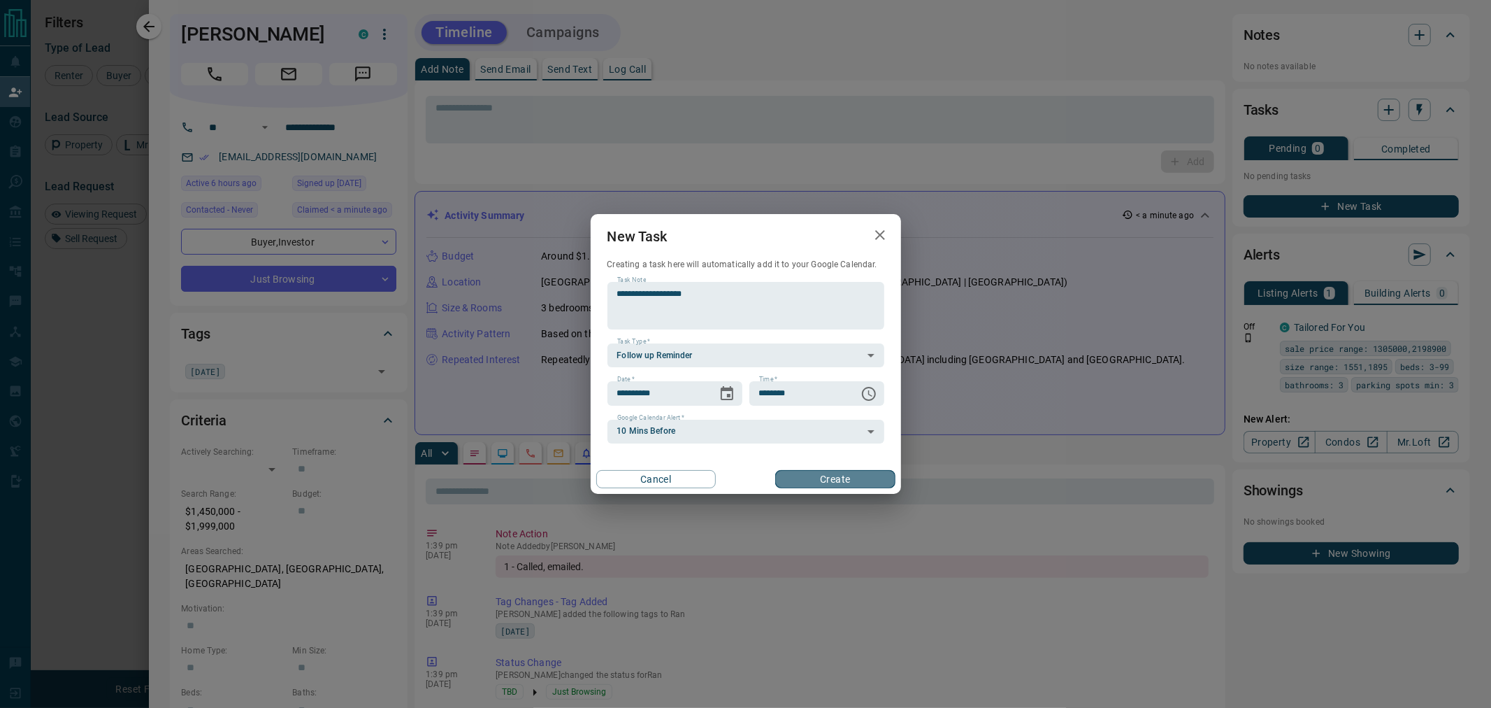
click at [818, 480] on button "Create" at bounding box center [835, 479] width 120 height 18
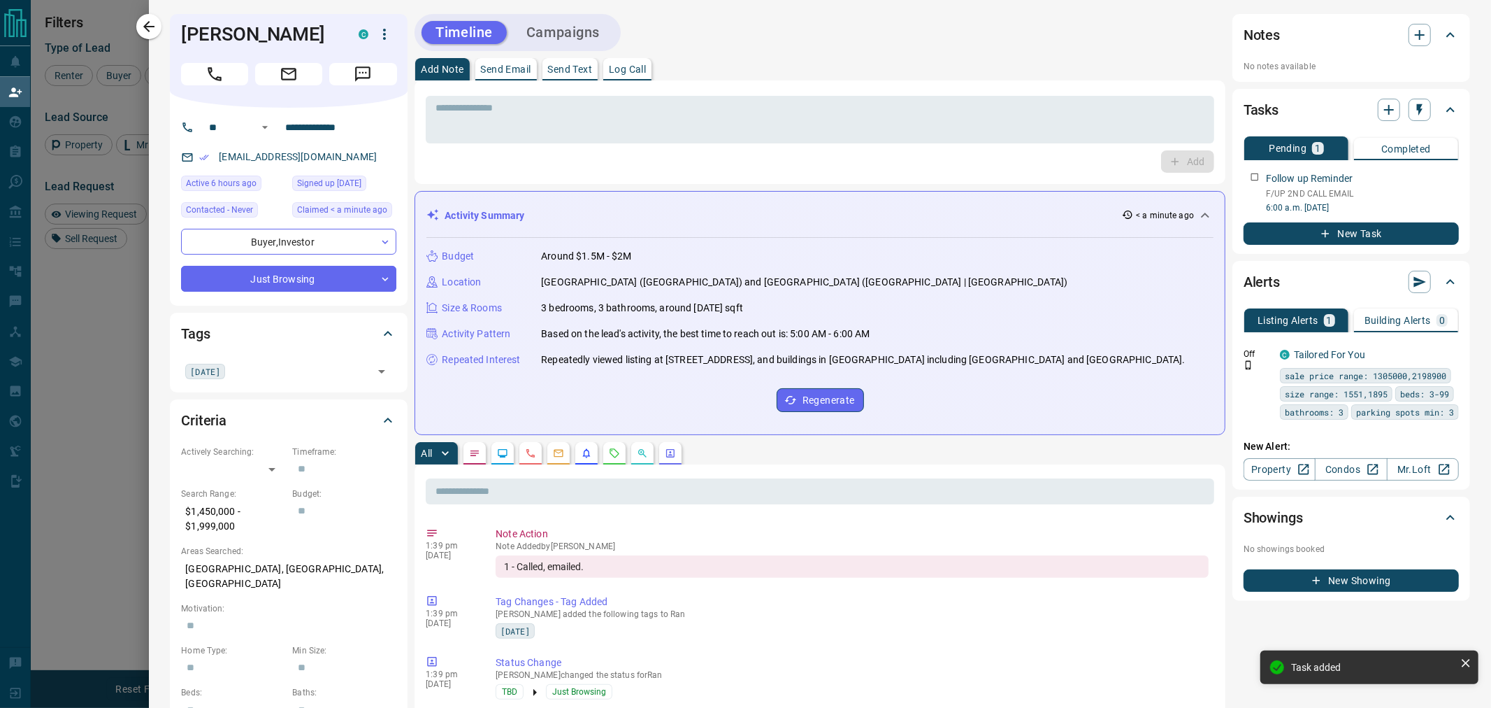
click at [320, 567] on p "[GEOGRAPHIC_DATA], [GEOGRAPHIC_DATA], [GEOGRAPHIC_DATA]" at bounding box center [288, 576] width 215 height 38
copy p "Oakridge"
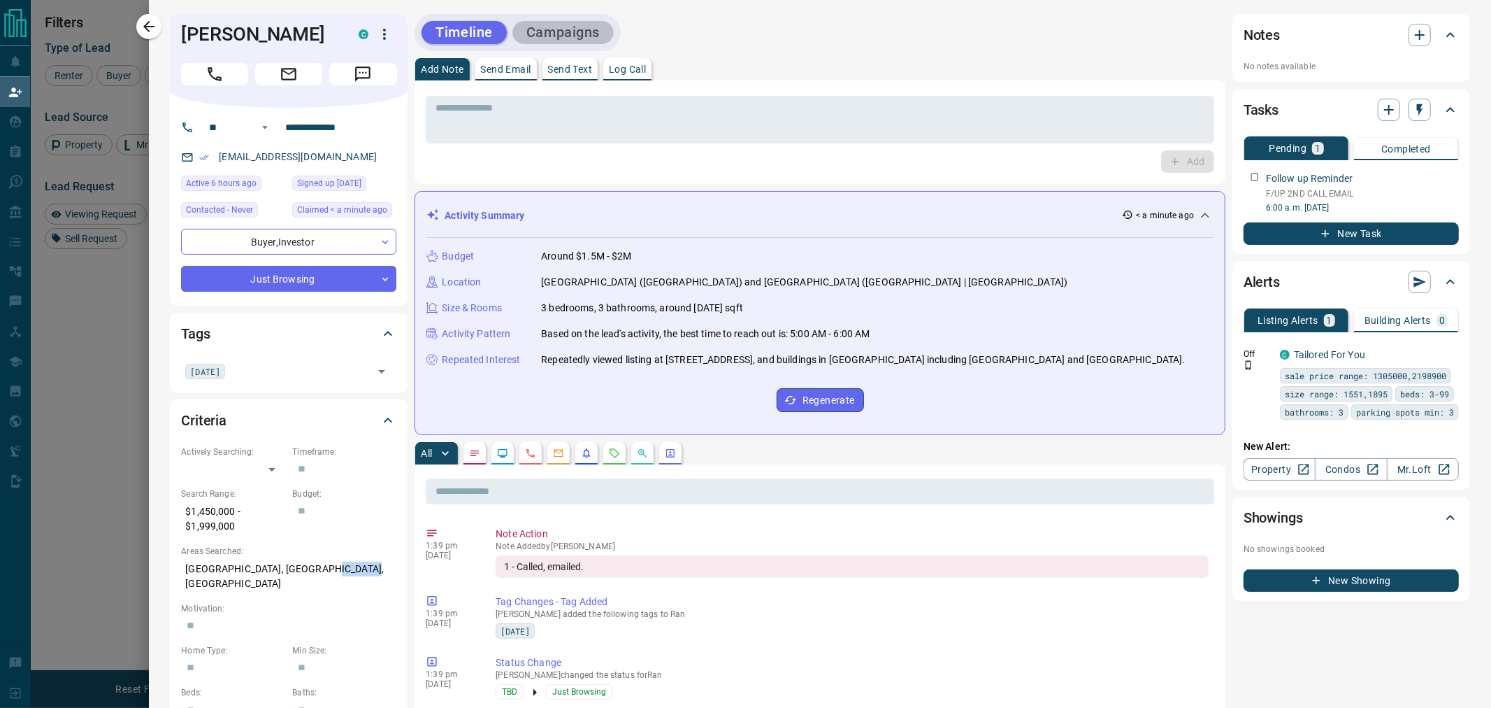
click at [554, 34] on button "Campaigns" at bounding box center [562, 32] width 101 height 23
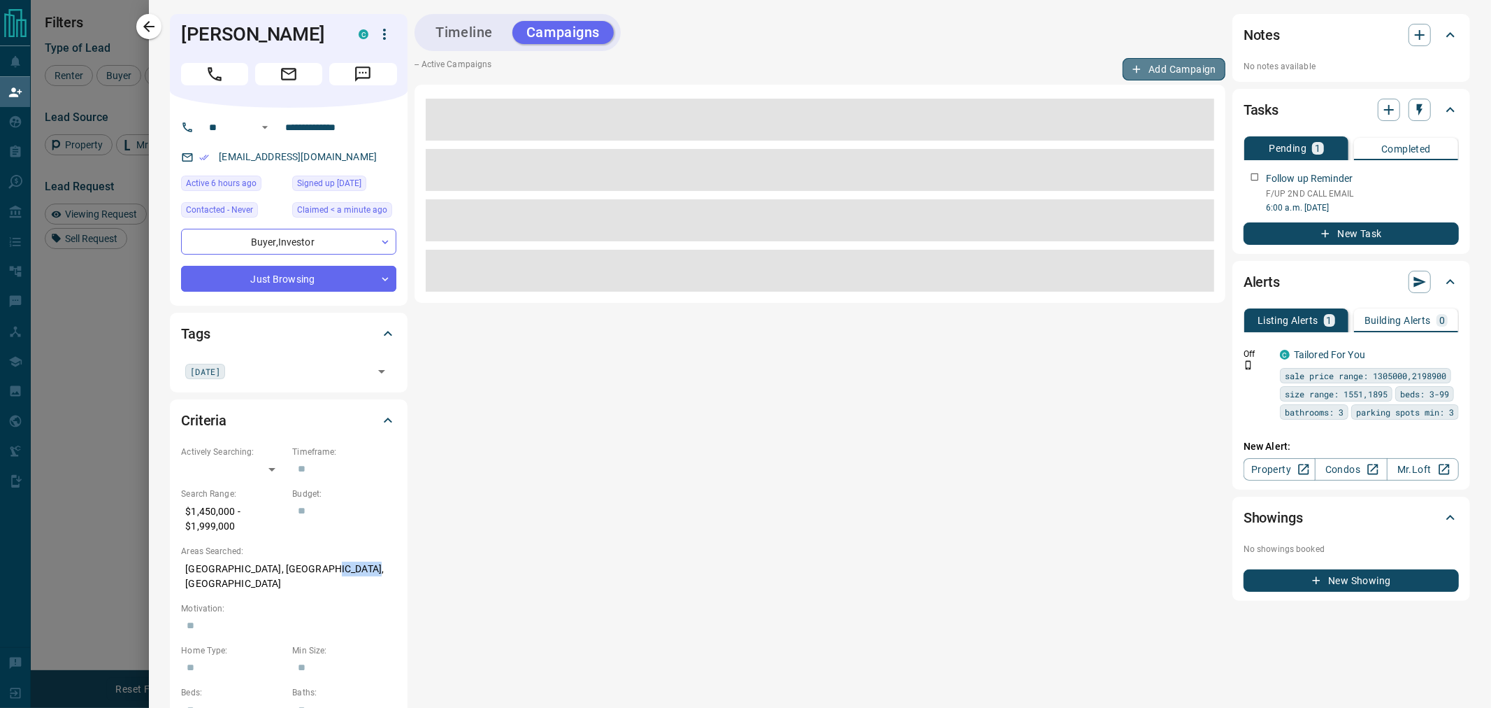
click at [1130, 73] on icon "button" at bounding box center [1136, 69] width 13 height 13
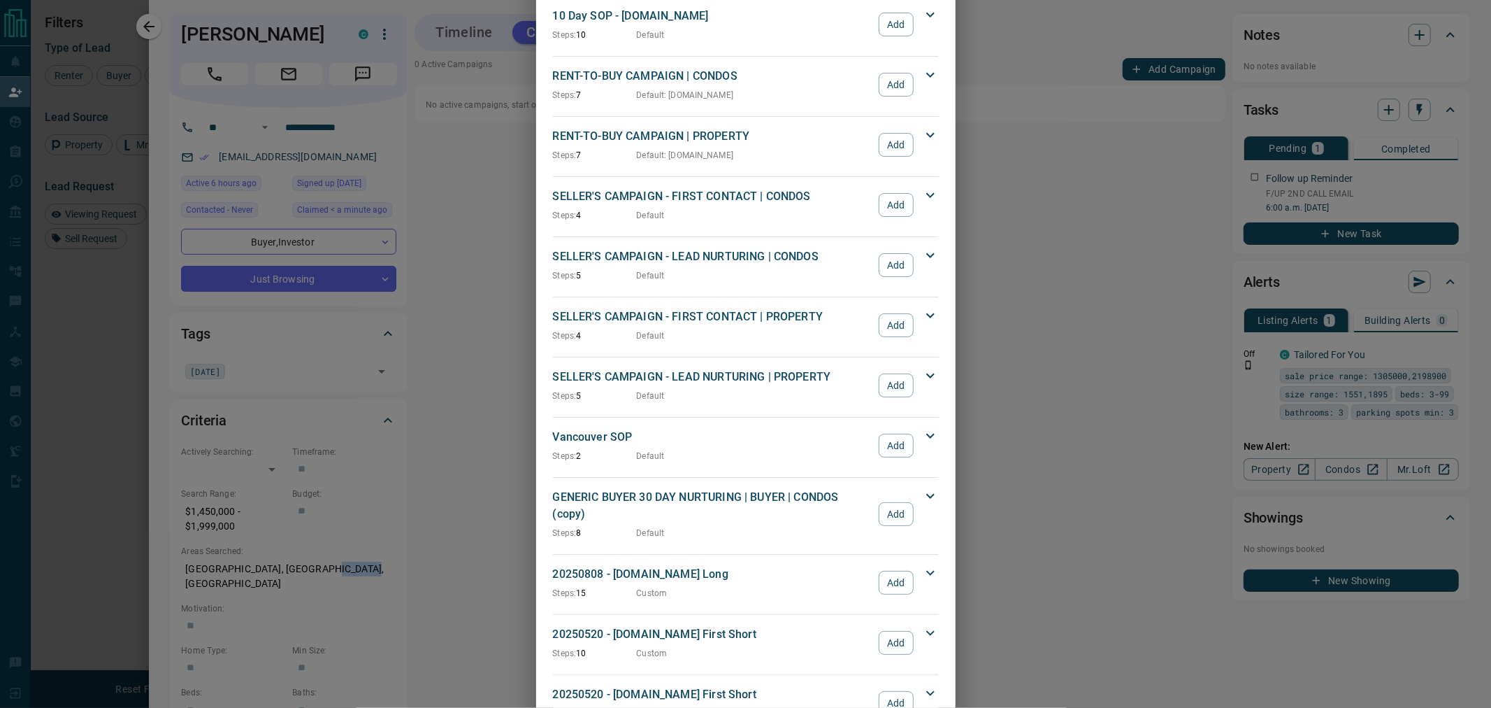
scroll to position [1163, 0]
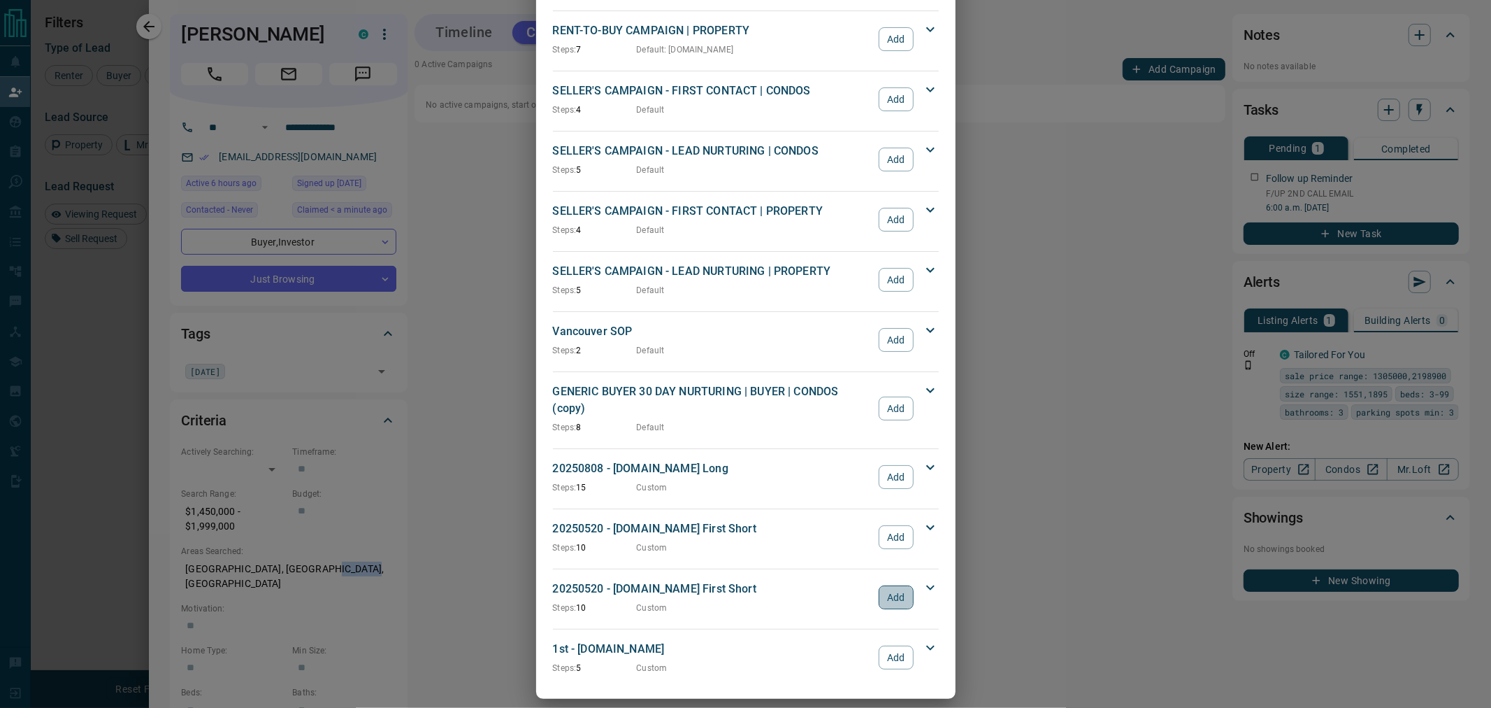
click at [897, 589] on button "Add" at bounding box center [896, 597] width 34 height 24
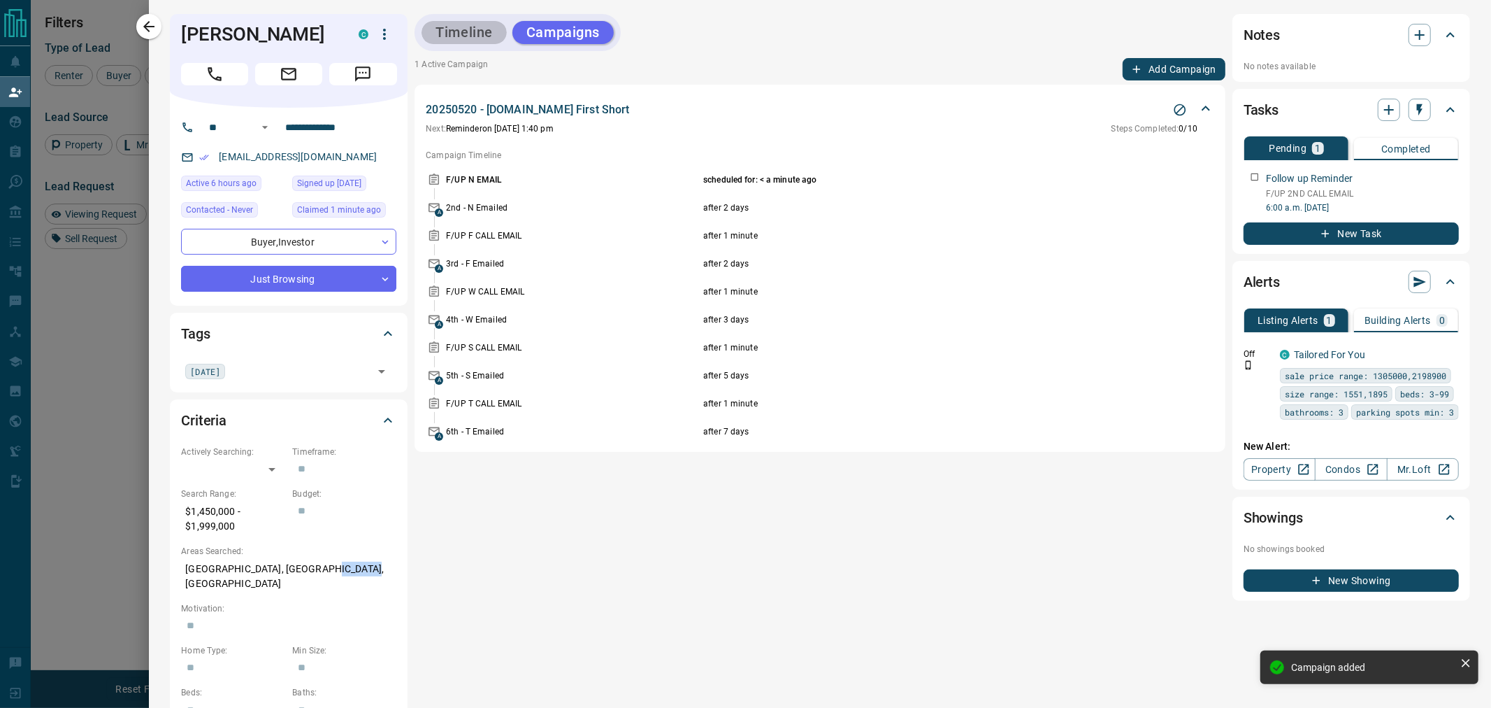
click at [487, 38] on button "Timeline" at bounding box center [464, 32] width 85 height 23
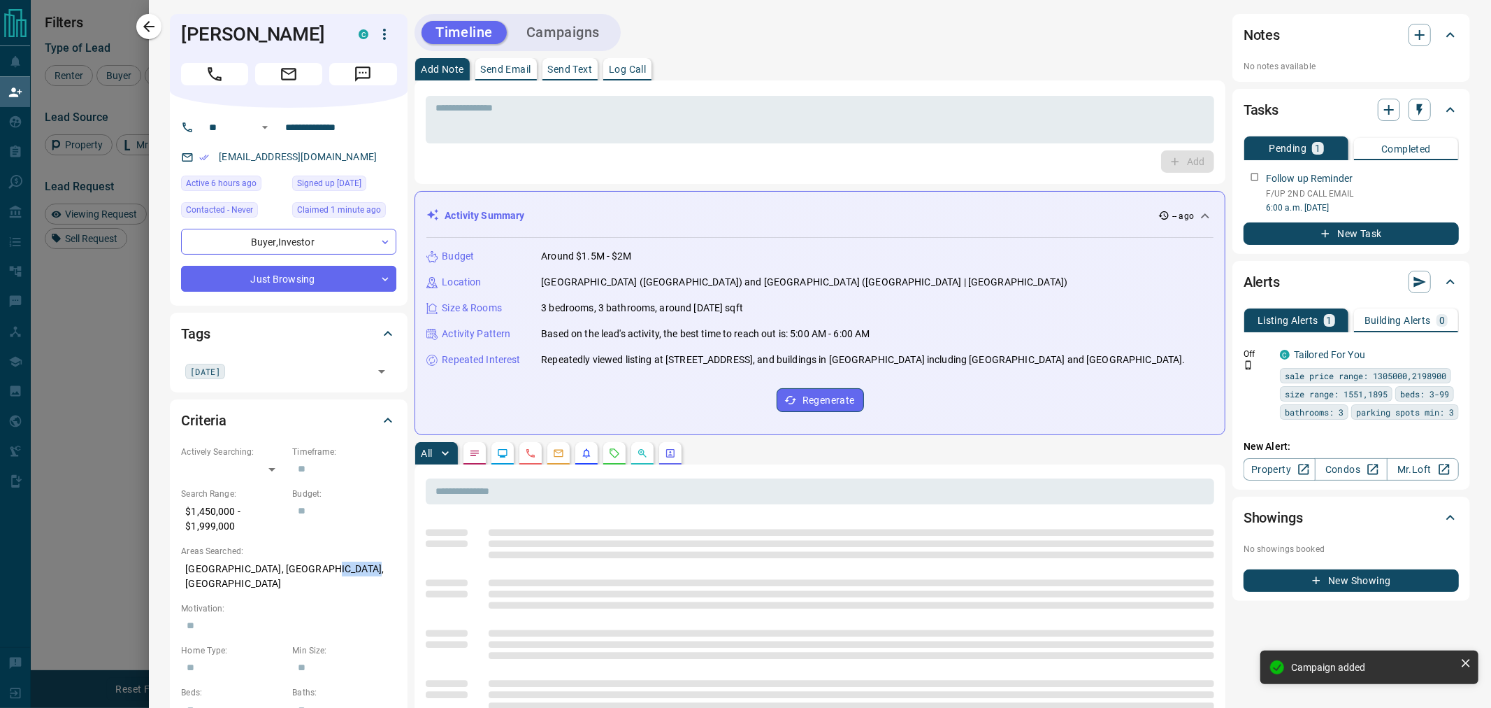
scroll to position [532, 1191]
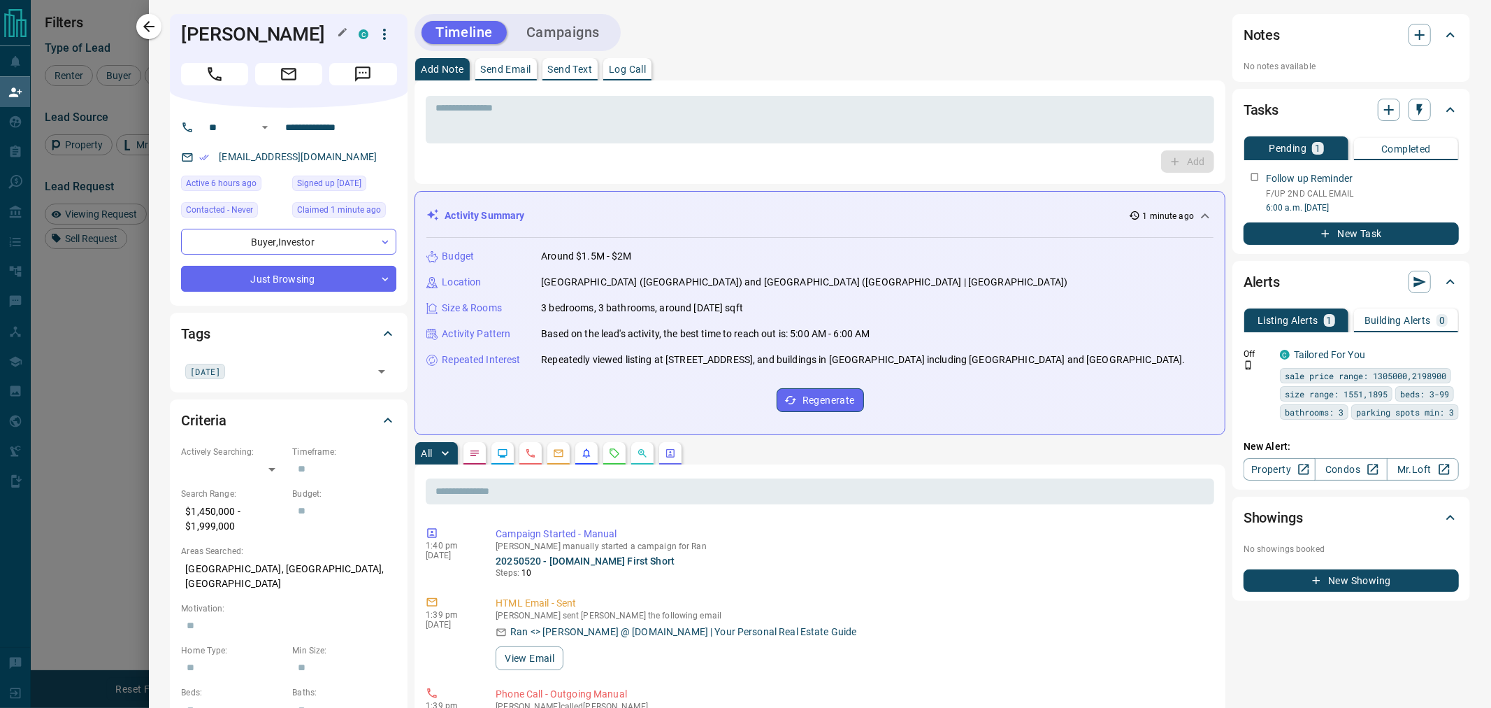
click at [234, 43] on h1 "[PERSON_NAME]" at bounding box center [259, 34] width 157 height 22
copy div "[PERSON_NAME]"
drag, startPoint x: 144, startPoint y: 25, endPoint x: 255, endPoint y: 33, distance: 111.4
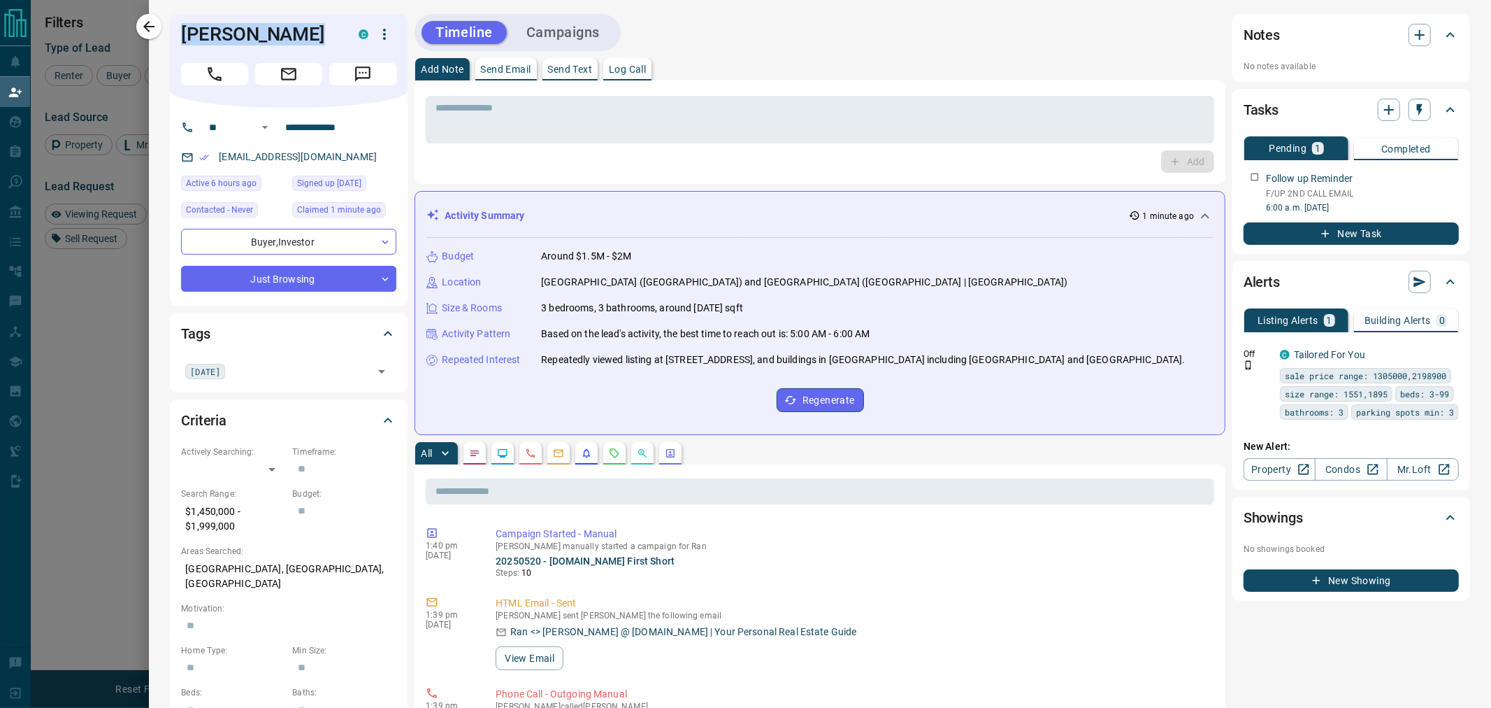
click at [145, 25] on icon "button" at bounding box center [148, 26] width 11 height 11
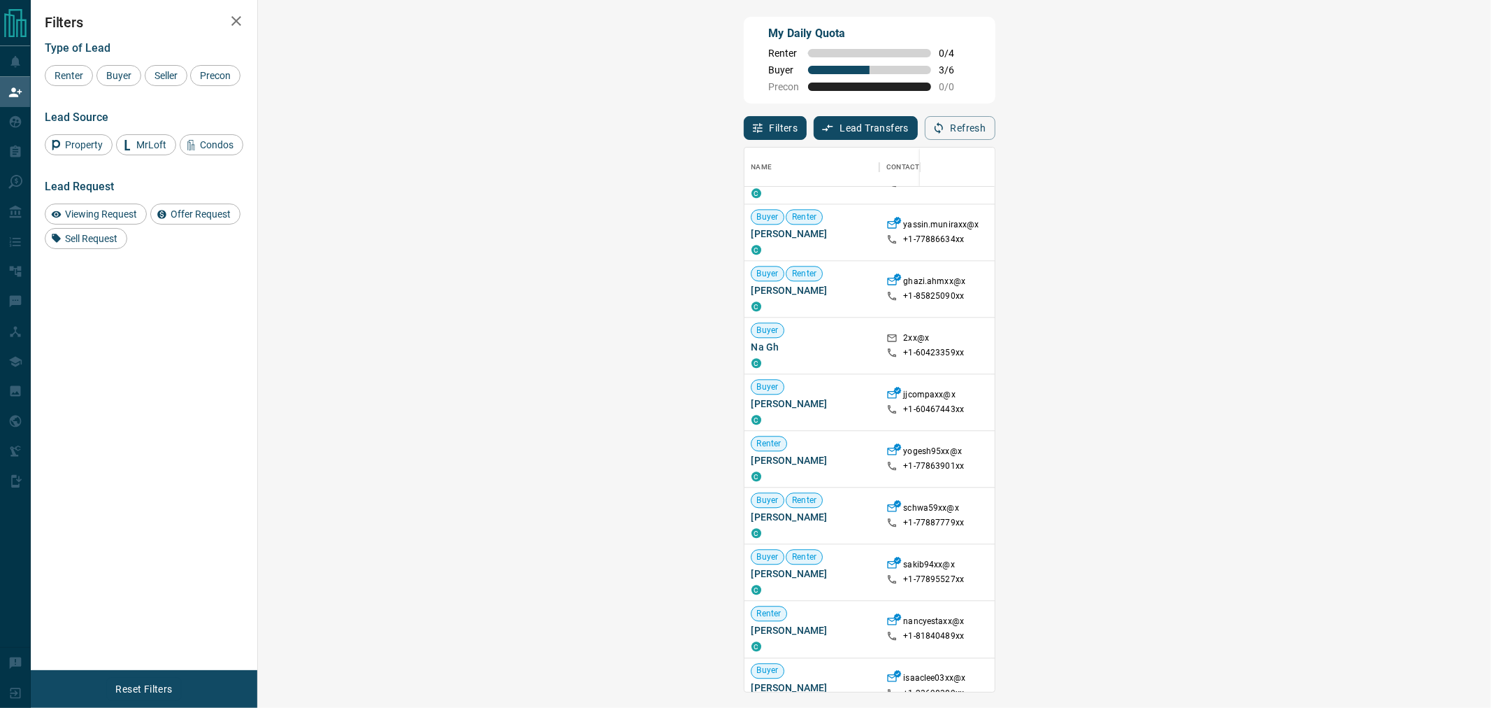
scroll to position [2353, 0]
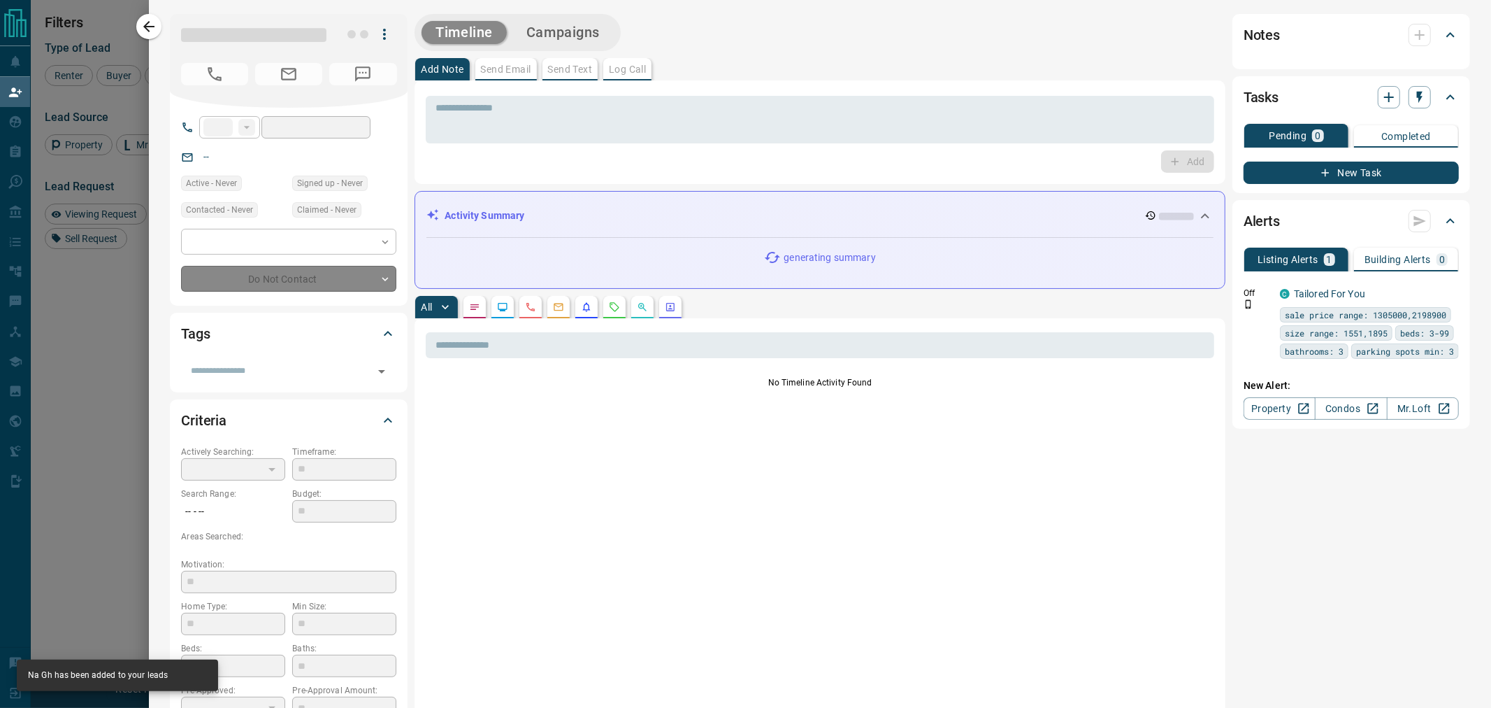
type input "**"
type input "**********"
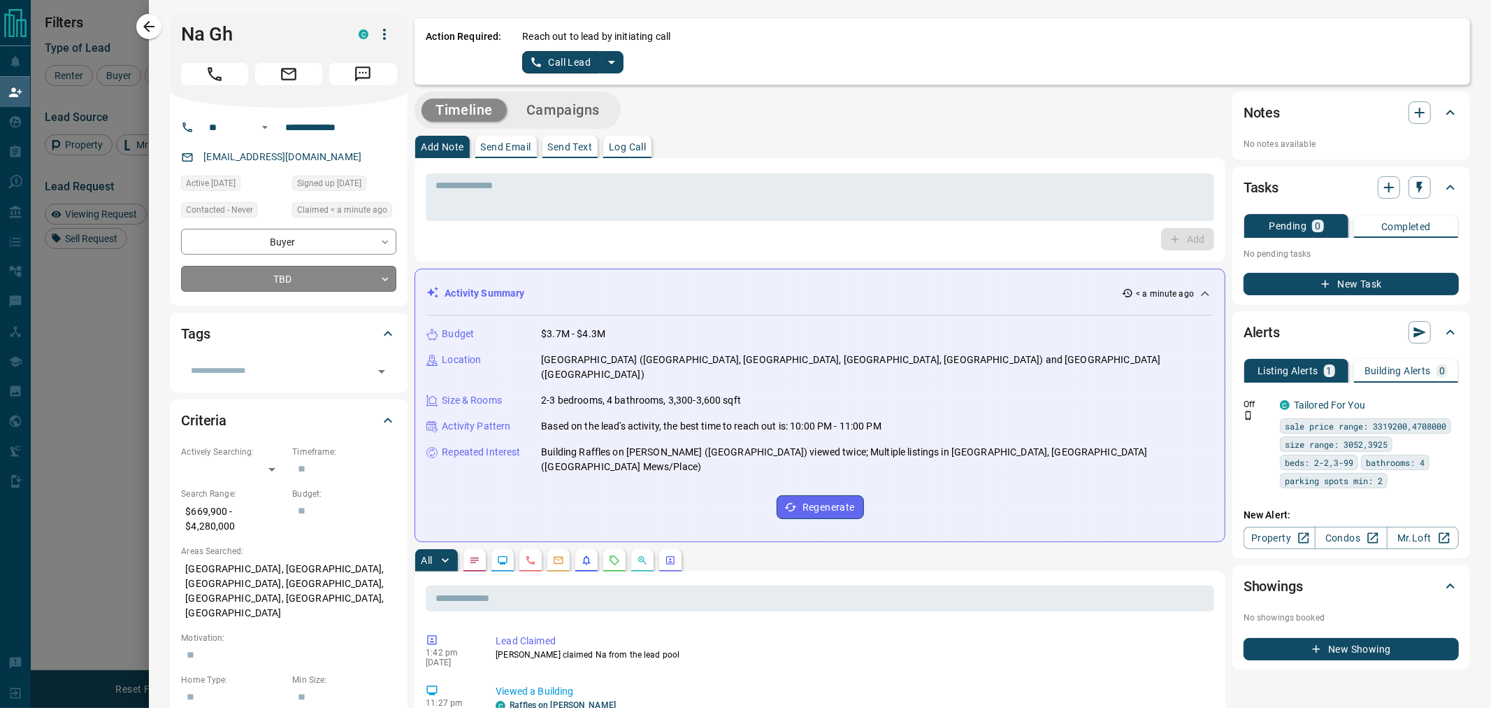
click at [308, 276] on body "Lead Transfers Claim Leads My Leads Tasks Opportunities Deals Campaigns Automat…" at bounding box center [745, 297] width 1491 height 594
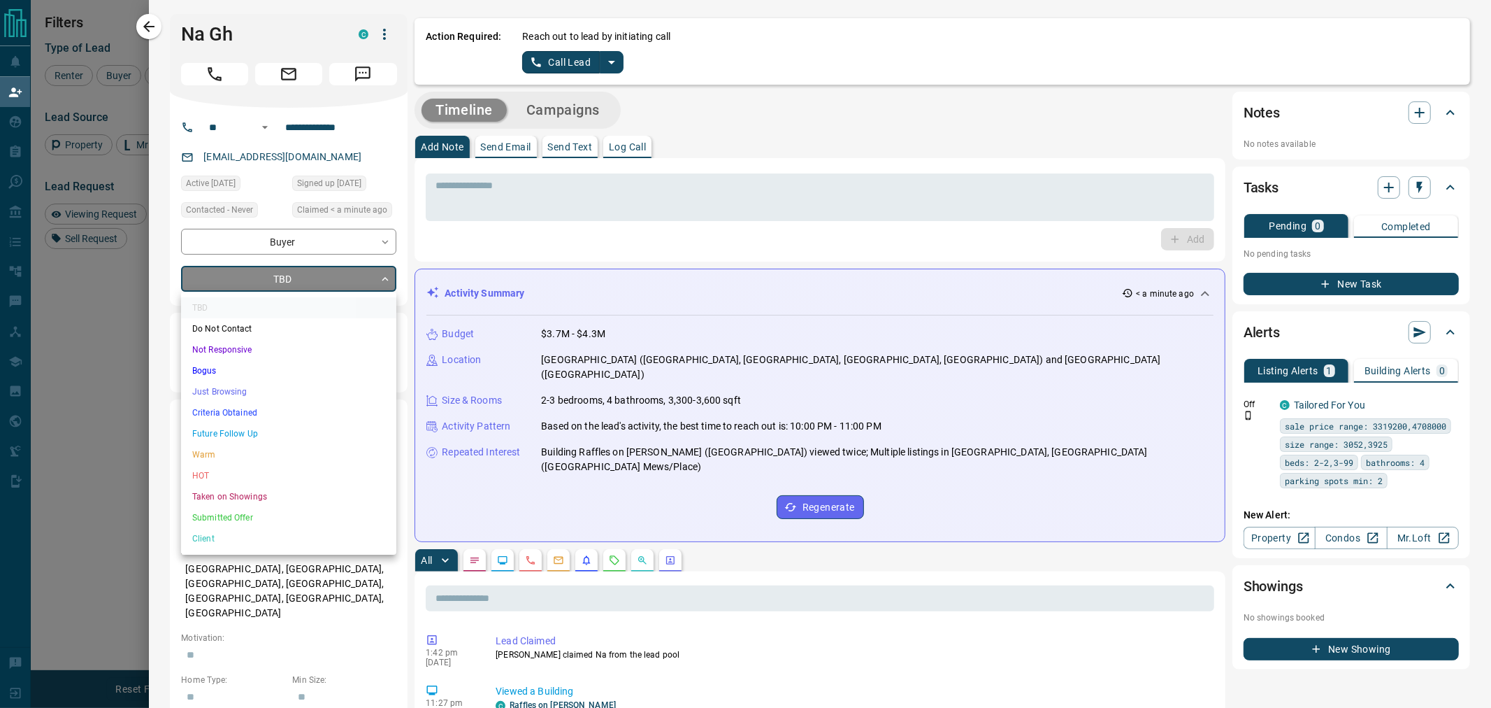
click at [233, 386] on li "Just Browsing" at bounding box center [288, 391] width 215 height 21
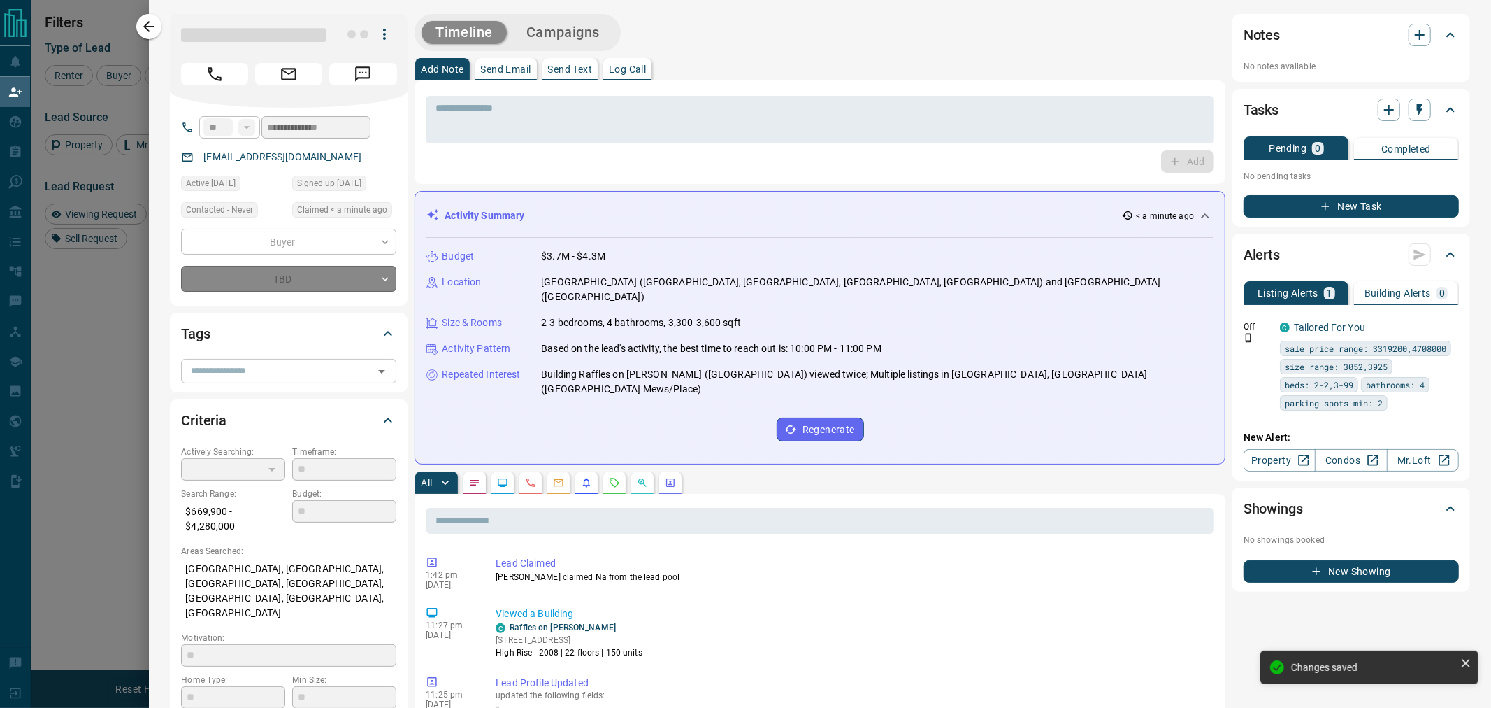
type input "*"
click at [238, 375] on input "text" at bounding box center [277, 370] width 184 height 15
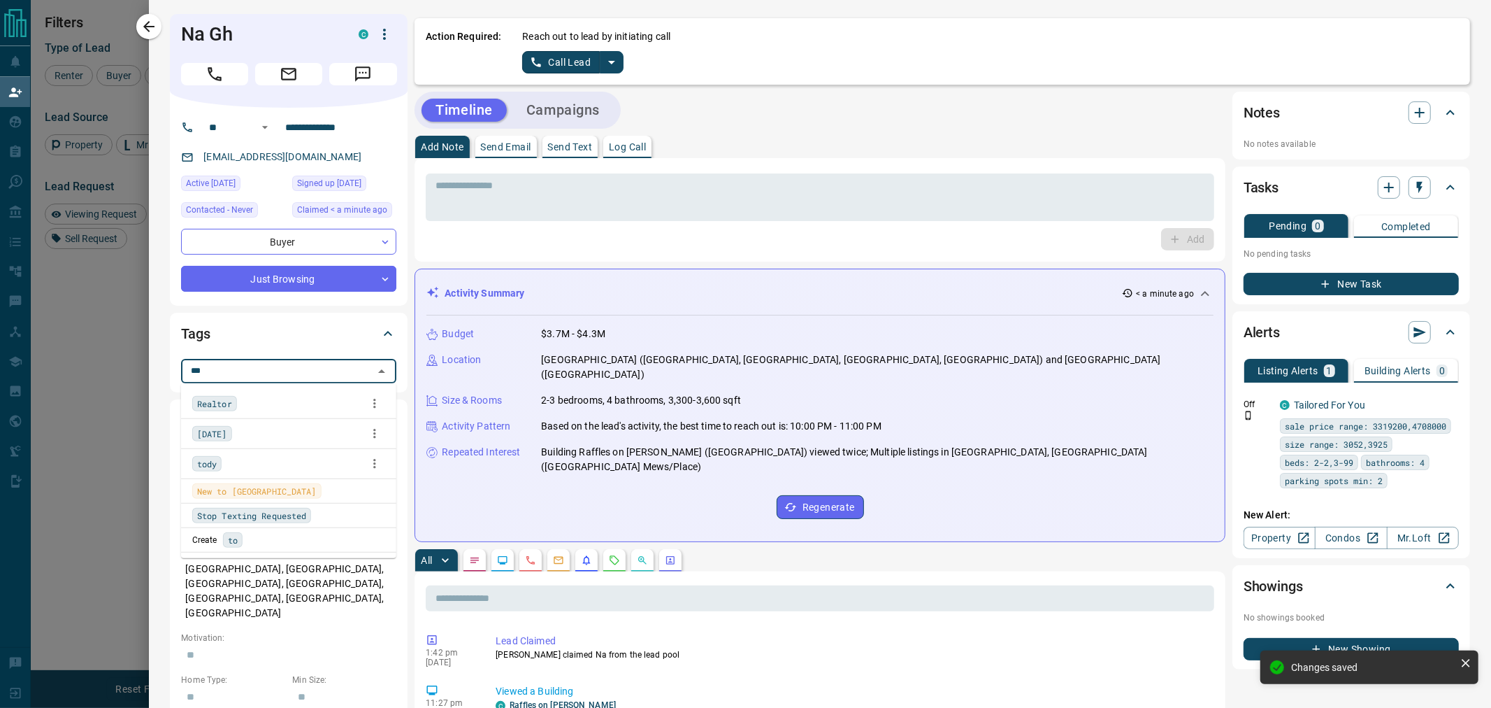
type input "****"
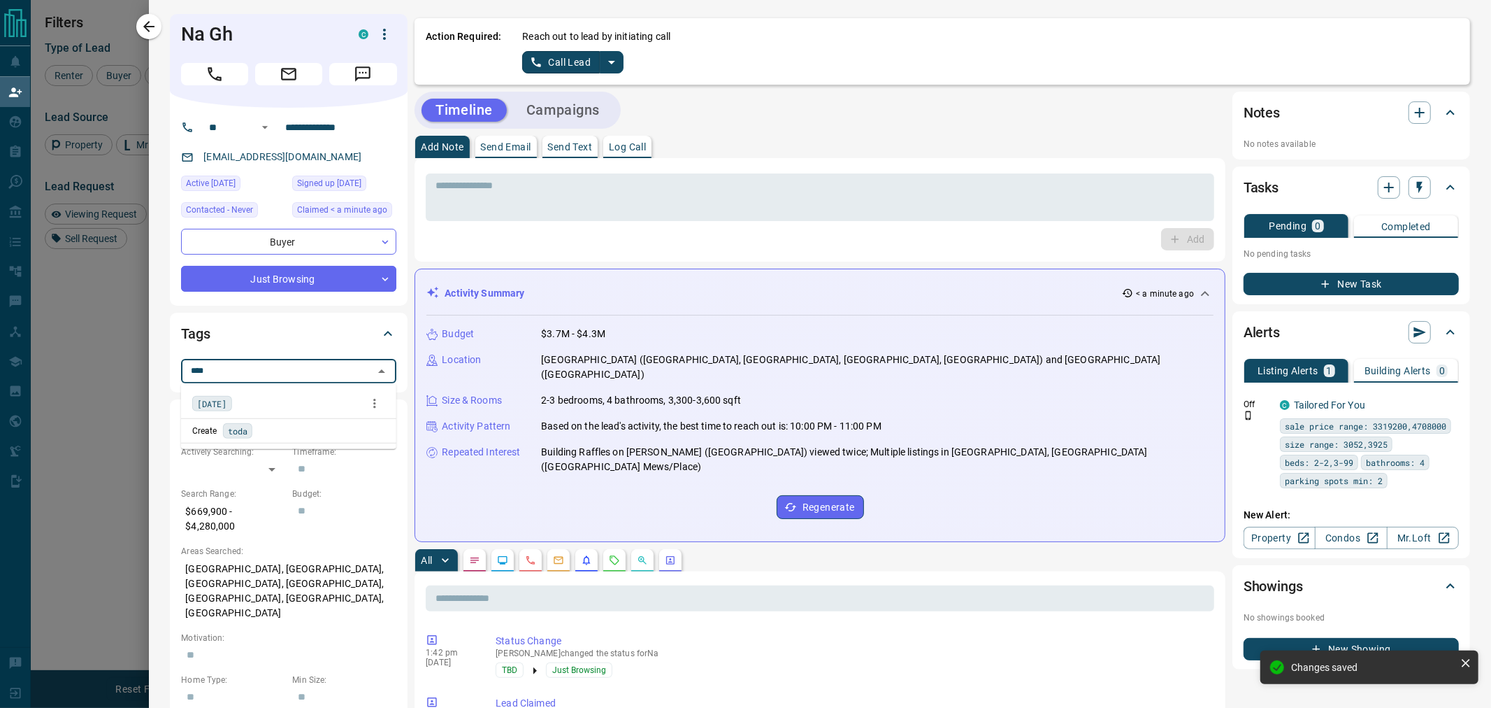
click at [233, 401] on div "[DATE]" at bounding box center [288, 403] width 193 height 21
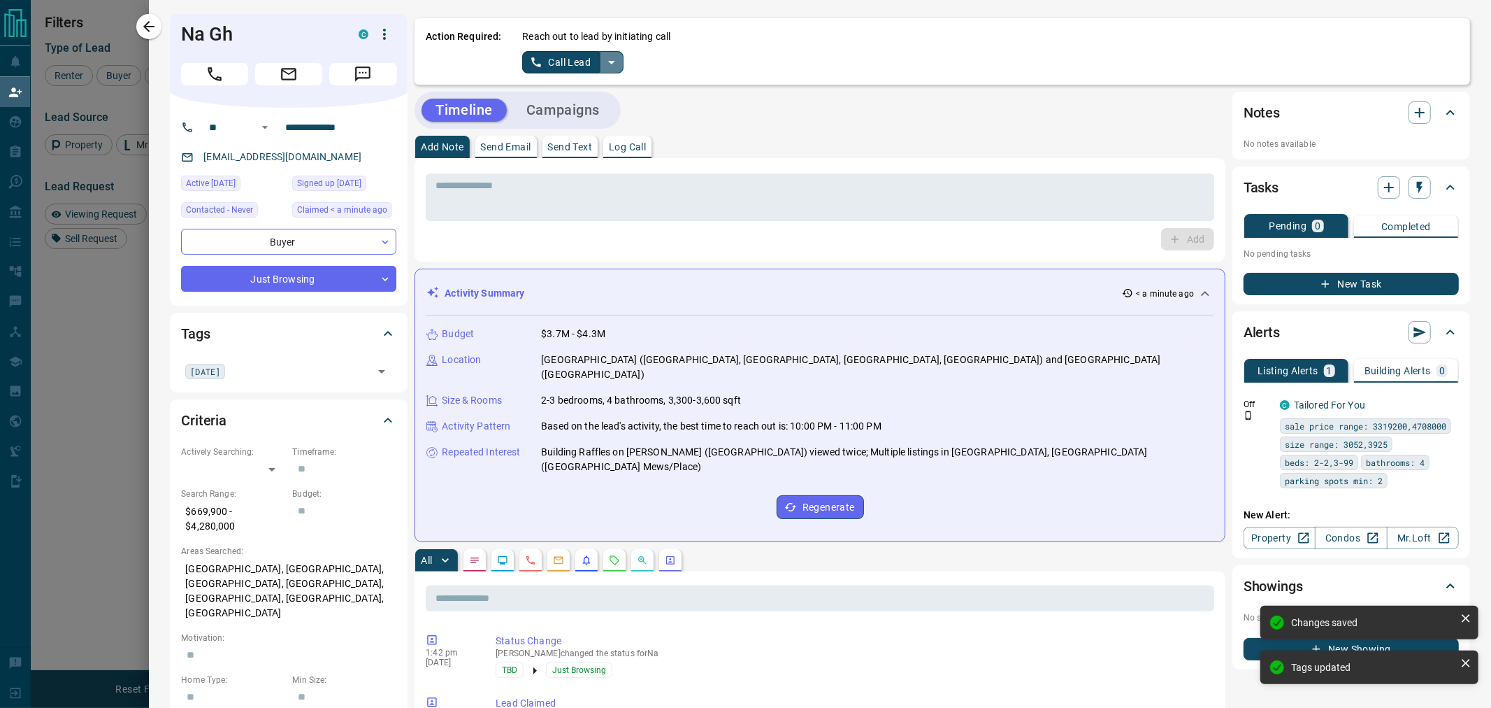
click at [616, 59] on icon "split button" at bounding box center [611, 62] width 17 height 17
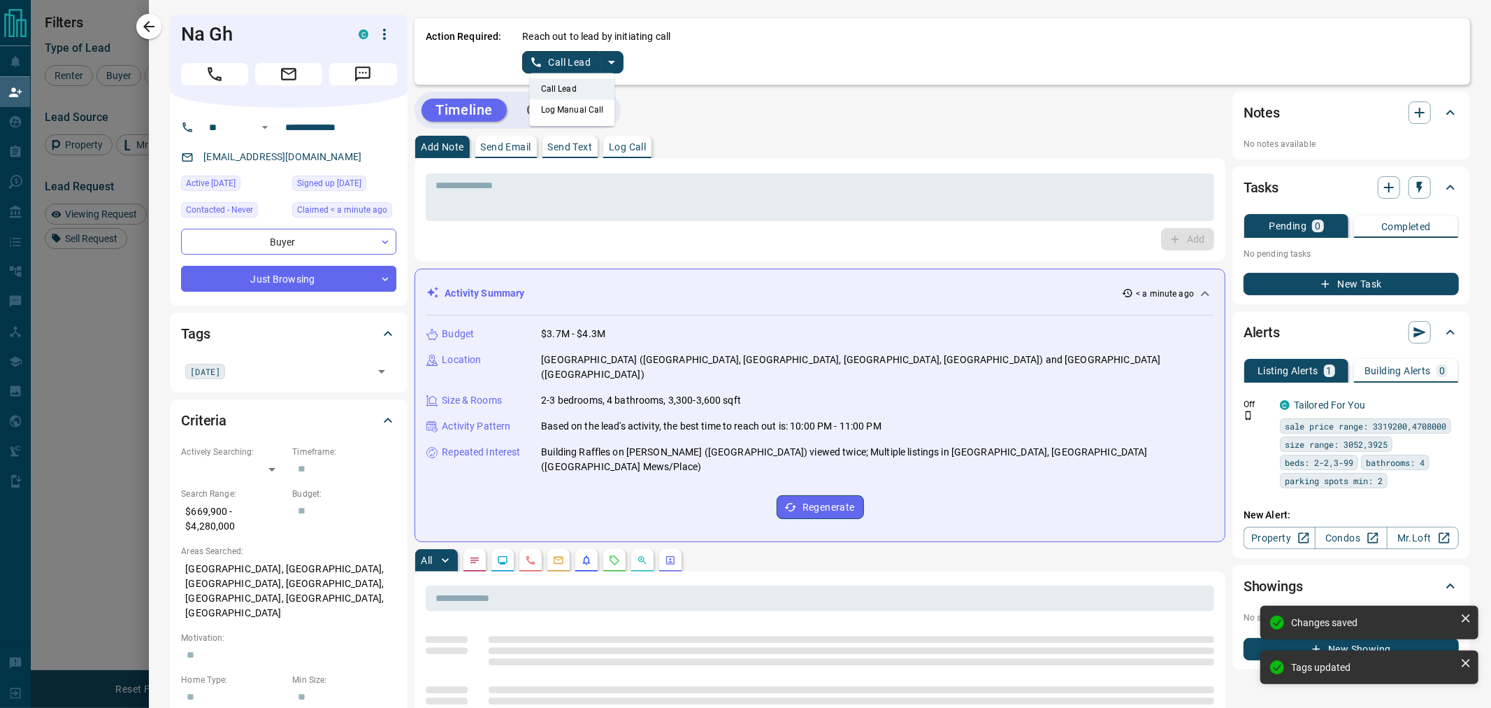
click at [589, 106] on li "Log Manual Call" at bounding box center [572, 109] width 85 height 21
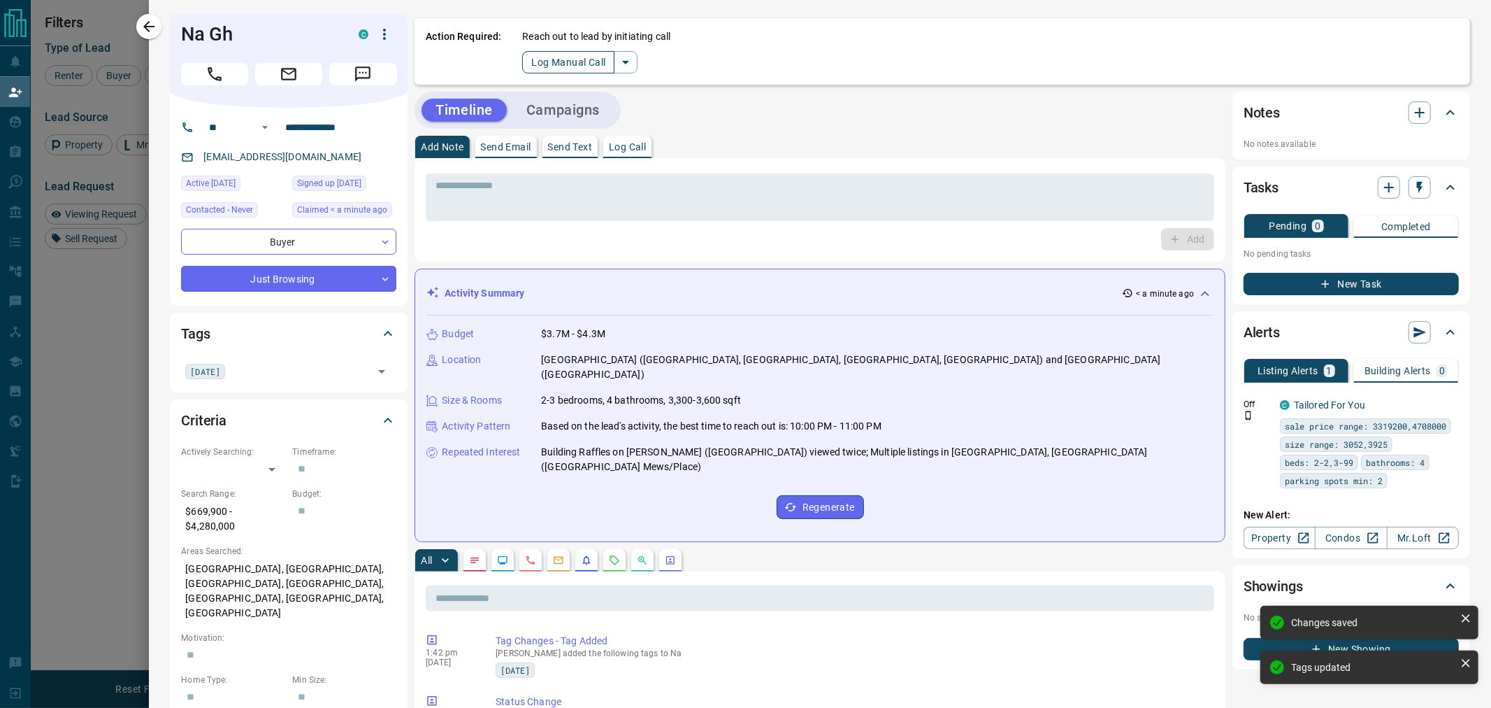
click at [572, 58] on button "Log Manual Call" at bounding box center [568, 62] width 92 height 22
click at [553, 67] on button "No" at bounding box center [562, 62] width 24 height 22
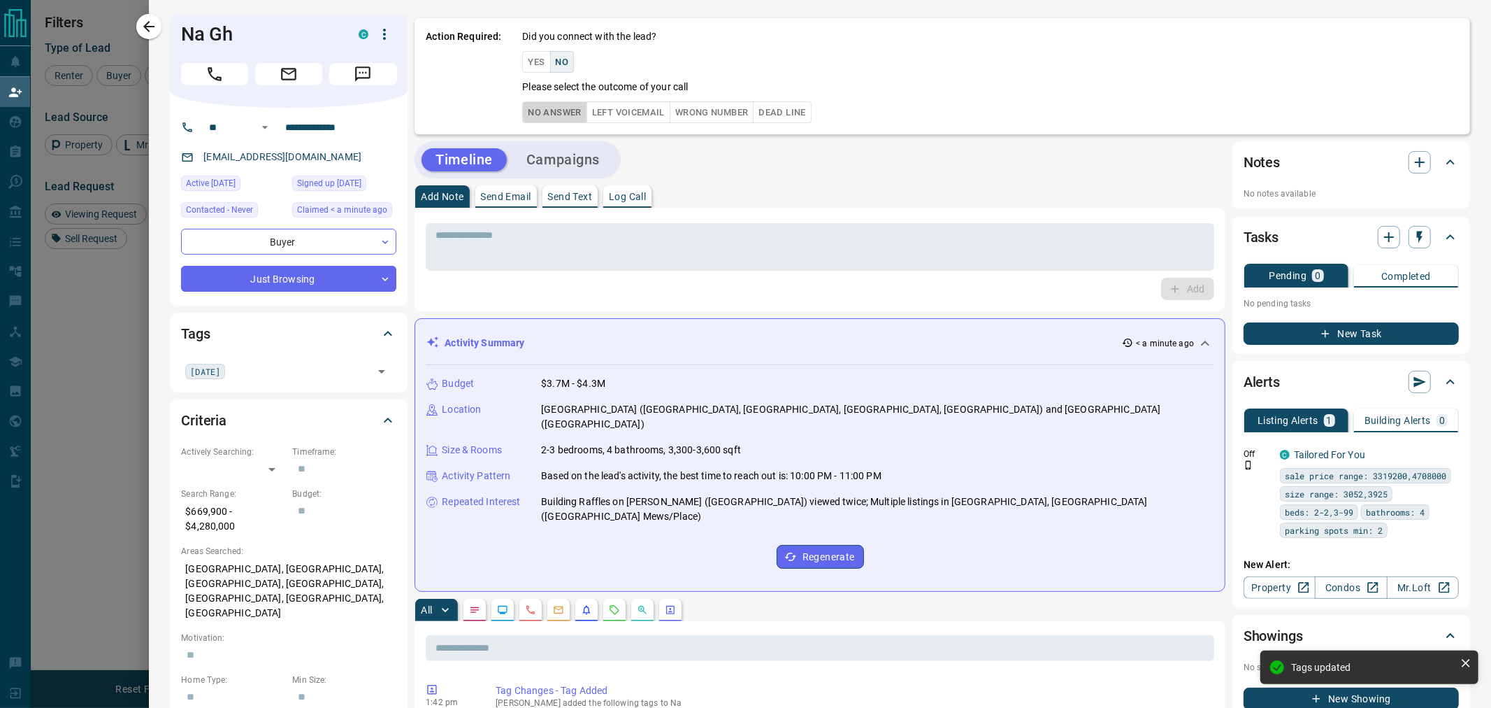
click at [543, 116] on button "No Answer" at bounding box center [554, 112] width 64 height 22
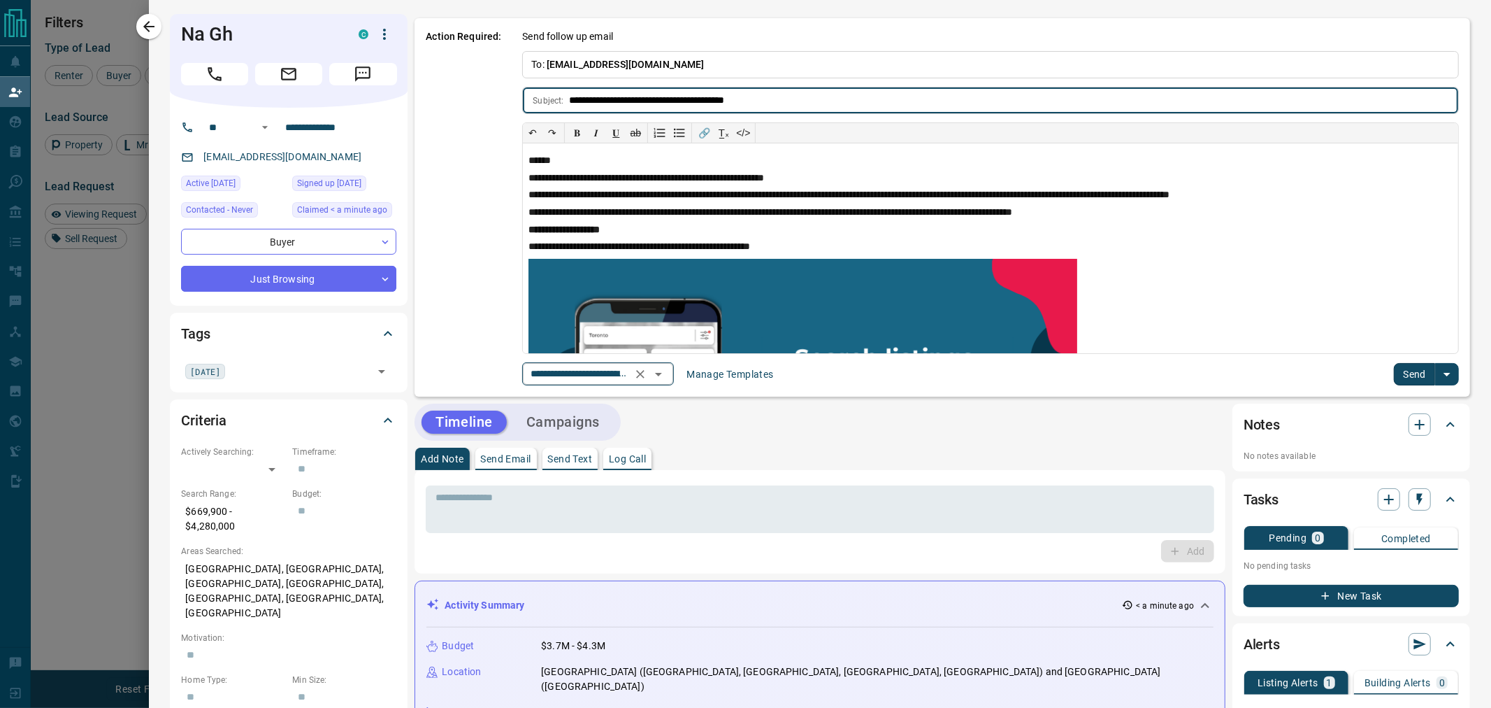
click at [557, 371] on input "**********" at bounding box center [578, 373] width 106 height 17
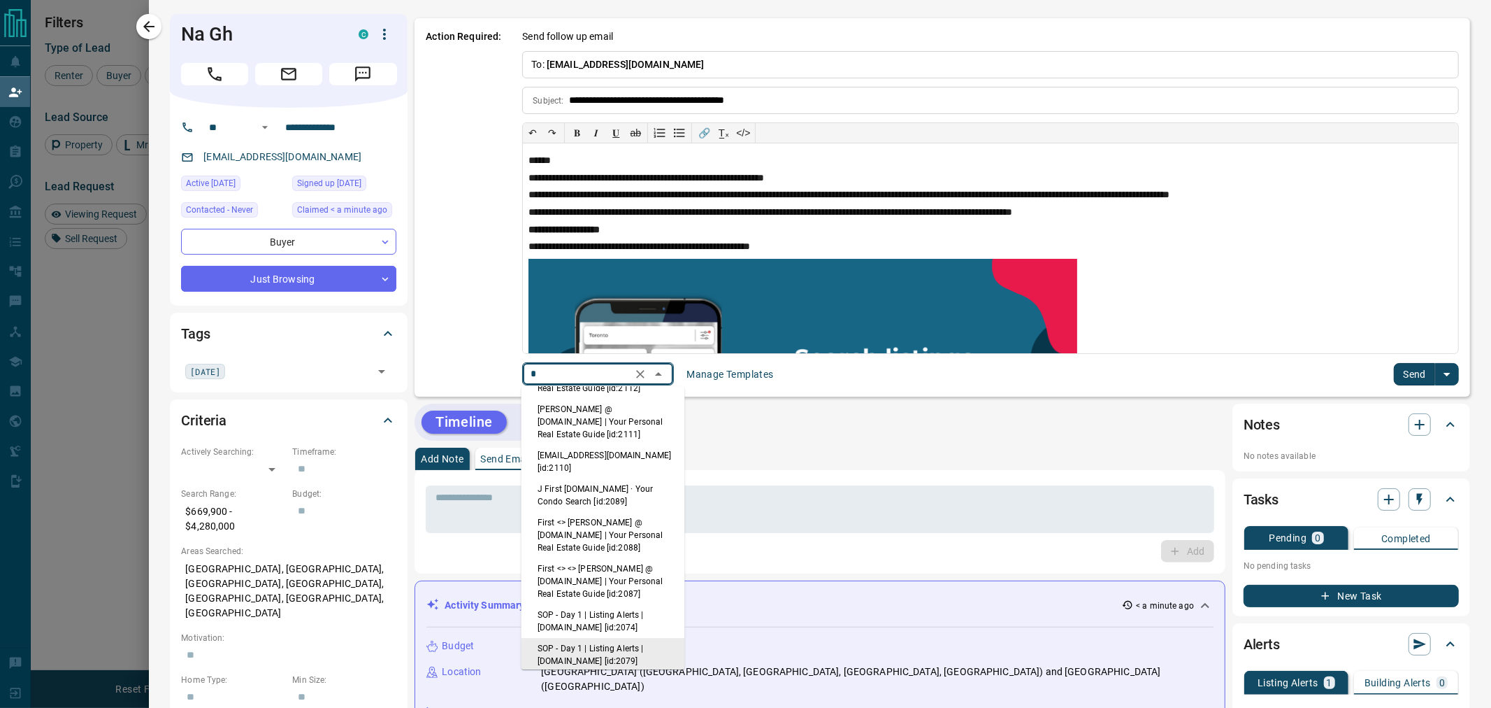
scroll to position [0, 0]
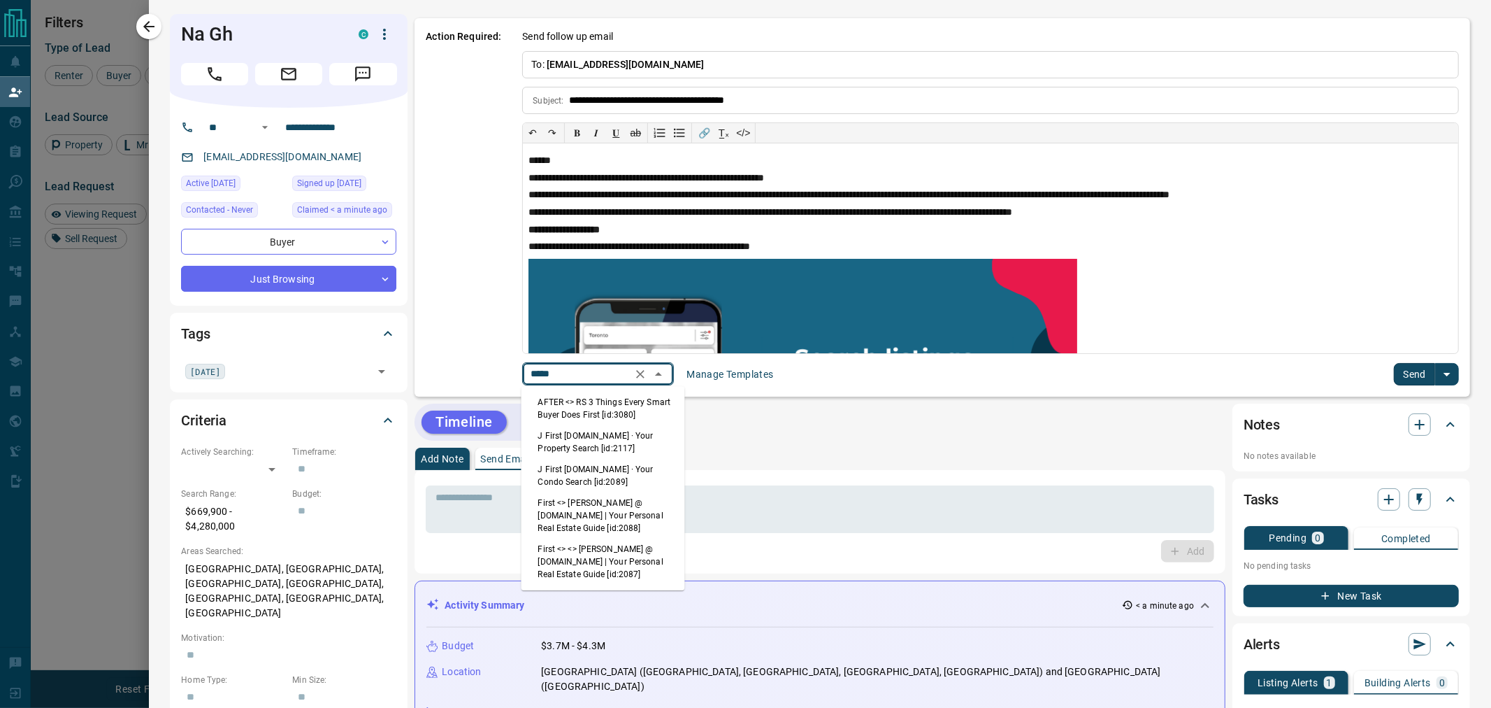
click at [596, 543] on li "First <> <> [PERSON_NAME] @ [DOMAIN_NAME] | Your Personal Real Estate Guide [id…" at bounding box center [604, 561] width 164 height 46
type input "*****"
type input "**********"
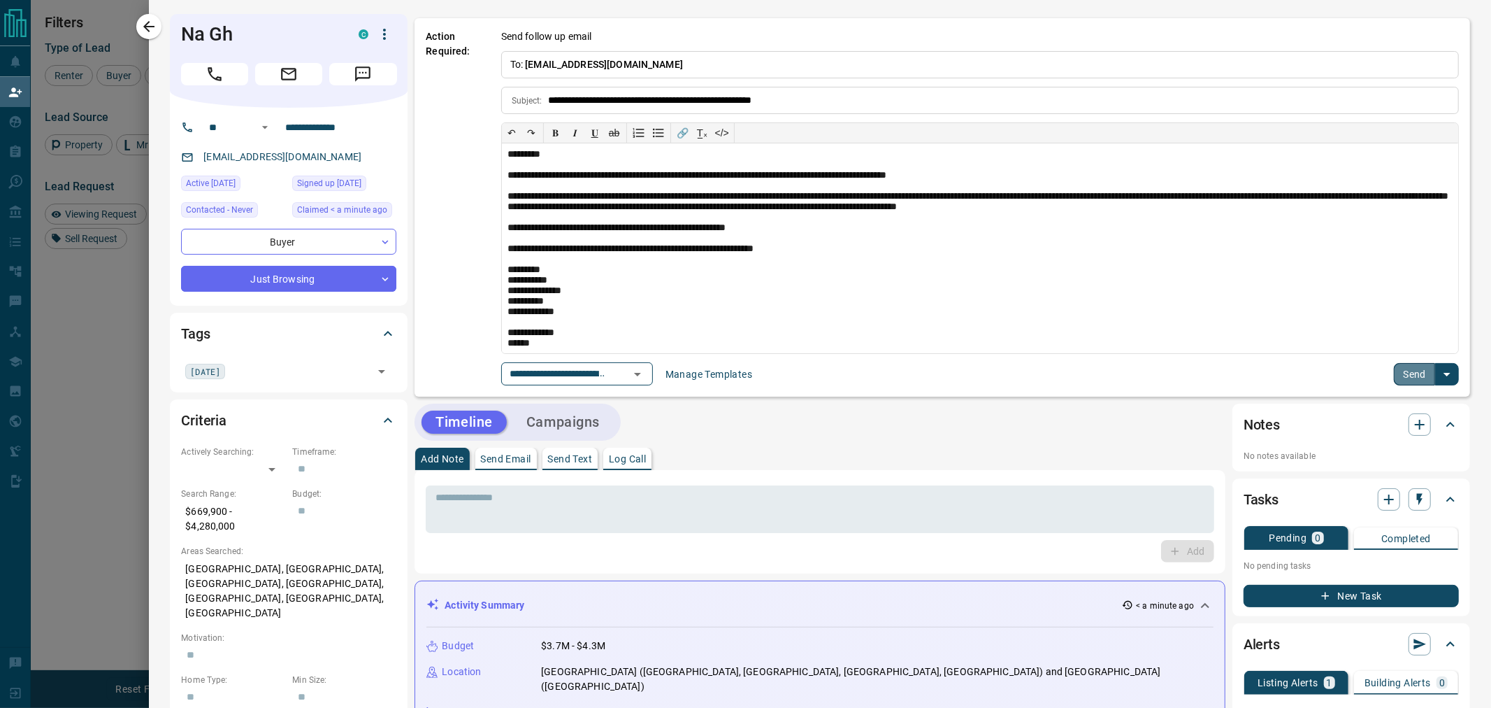
click at [1397, 376] on button "Send" at bounding box center [1414, 374] width 41 height 22
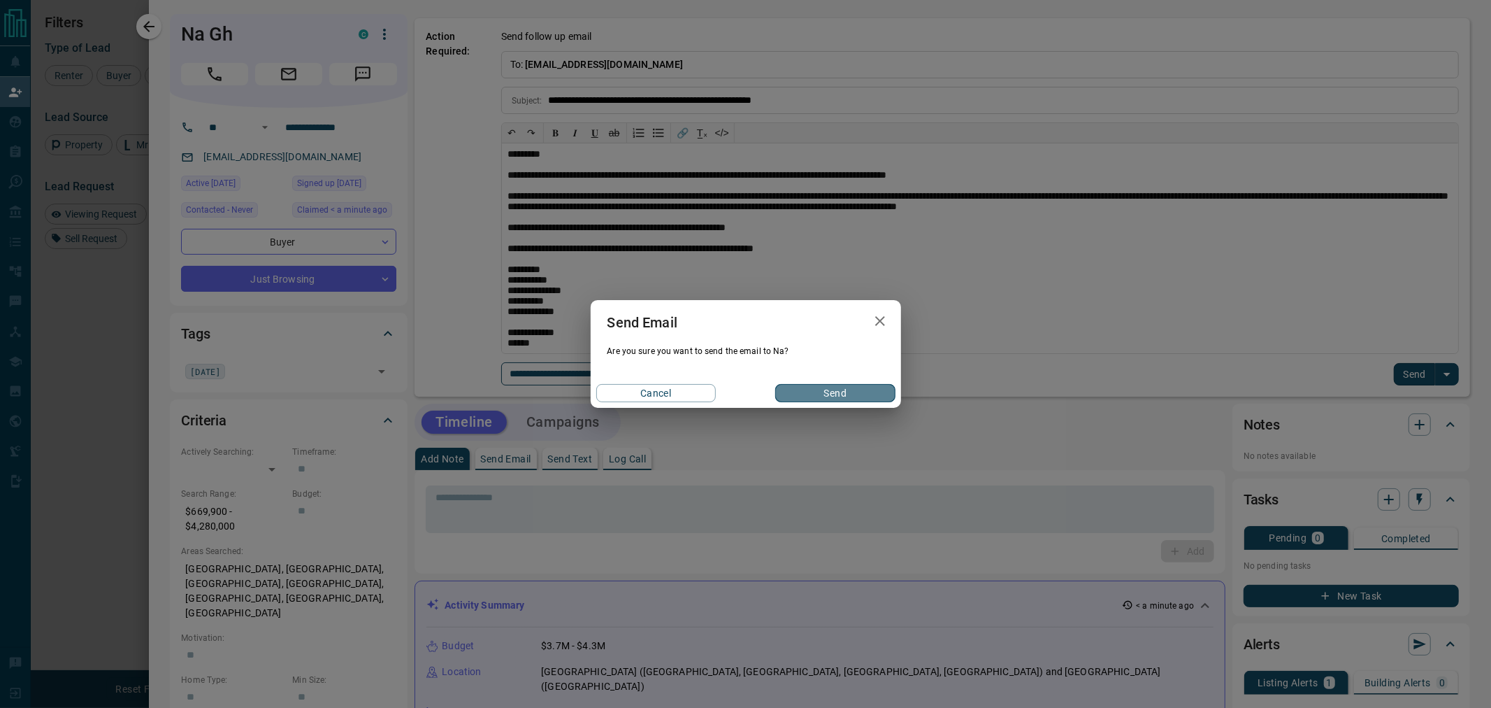
click at [861, 388] on button "Send" at bounding box center [835, 393] width 120 height 18
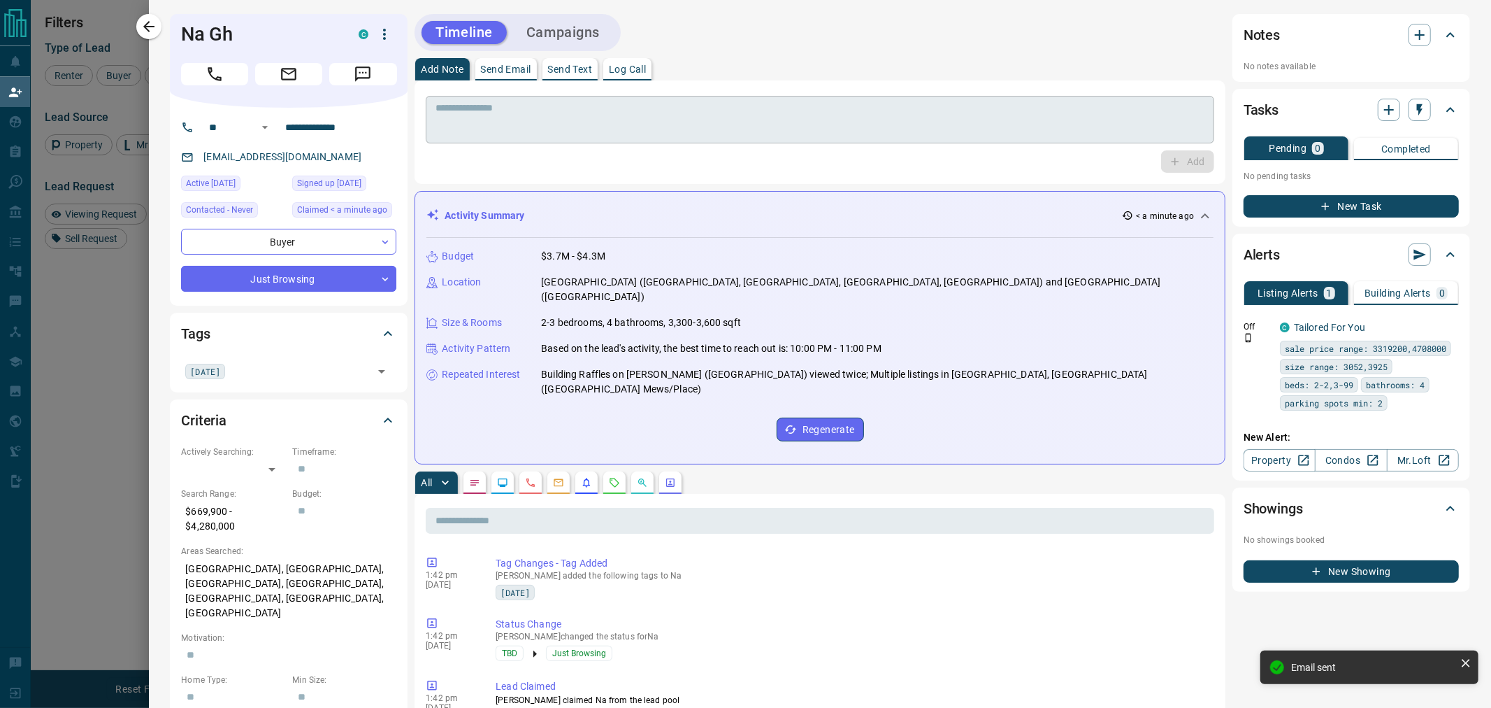
scroll to position [532, 1191]
click at [563, 113] on textarea at bounding box center [820, 120] width 769 height 36
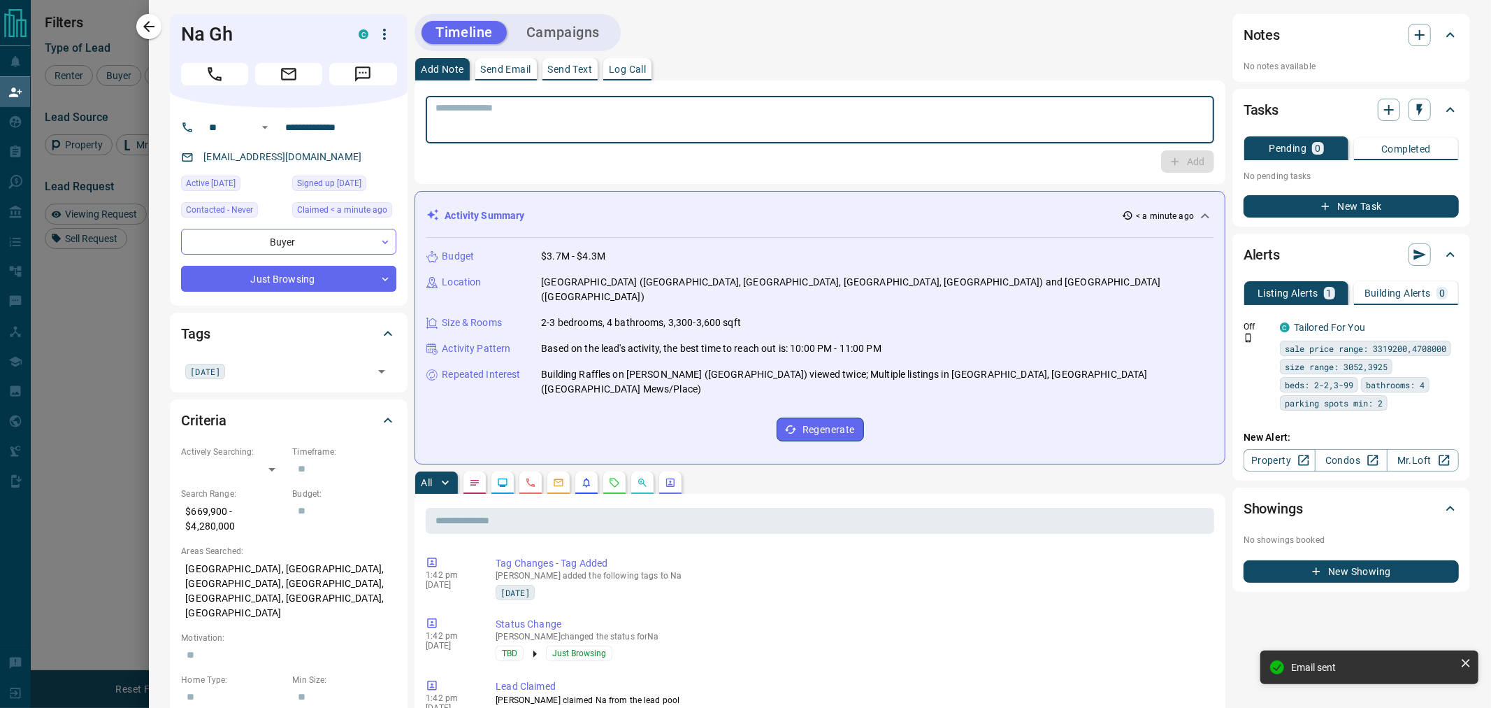
paste textarea "**********"
type textarea "**********"
click at [1179, 169] on button "Add" at bounding box center [1187, 161] width 53 height 22
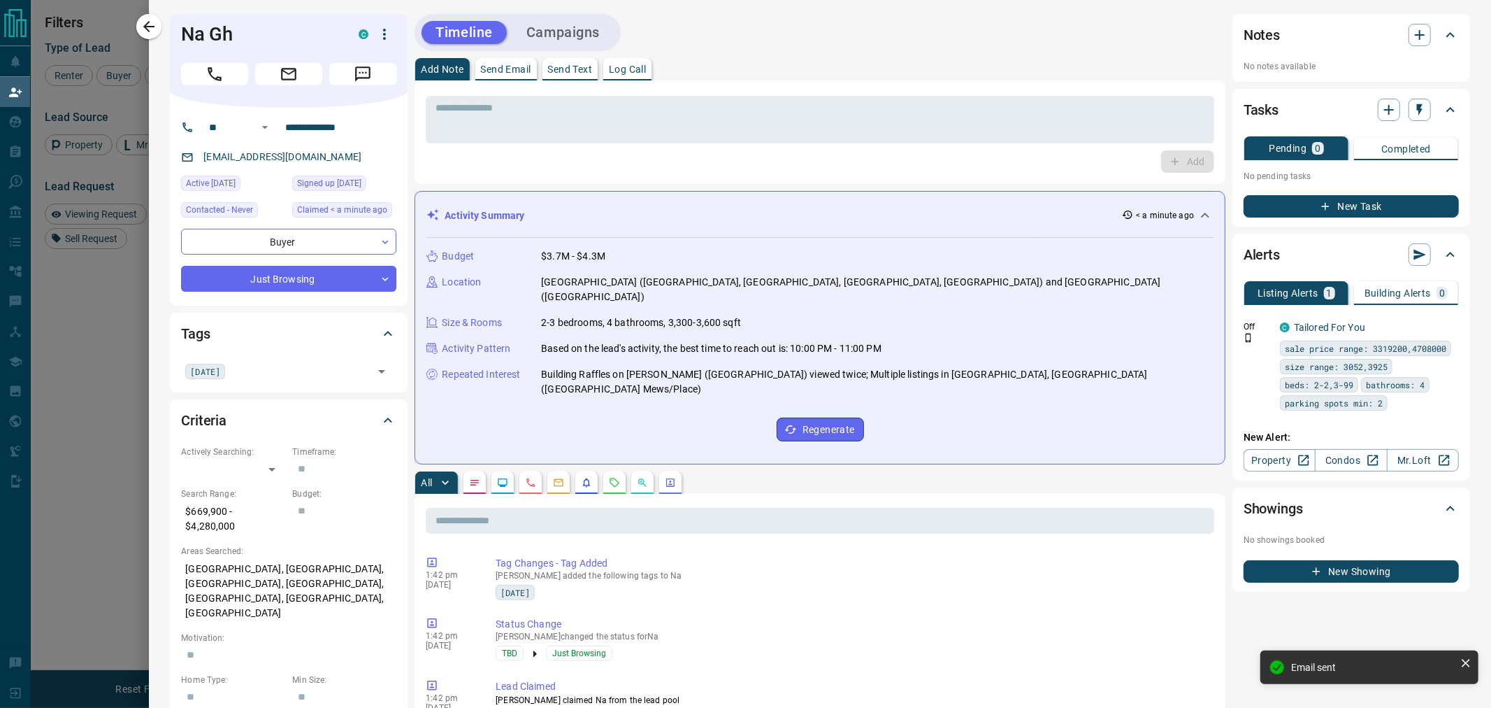
click at [588, 32] on button "Campaigns" at bounding box center [562, 32] width 101 height 23
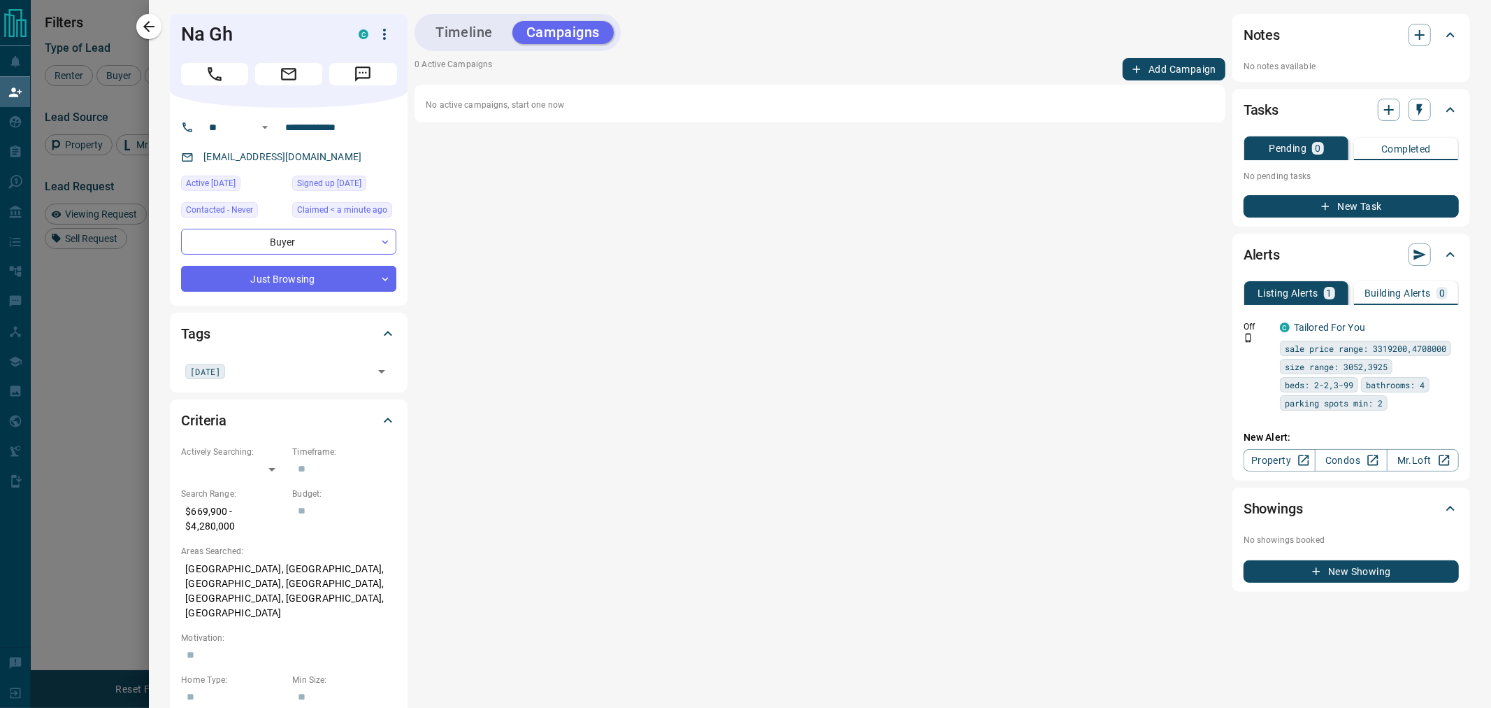
click at [208, 523] on p "$669,900 - $4,280,000" at bounding box center [233, 519] width 104 height 38
copy p "$669,900 - $4,280,000"
click at [235, 530] on p "$669,900 - $4,280,000" at bounding box center [233, 519] width 104 height 38
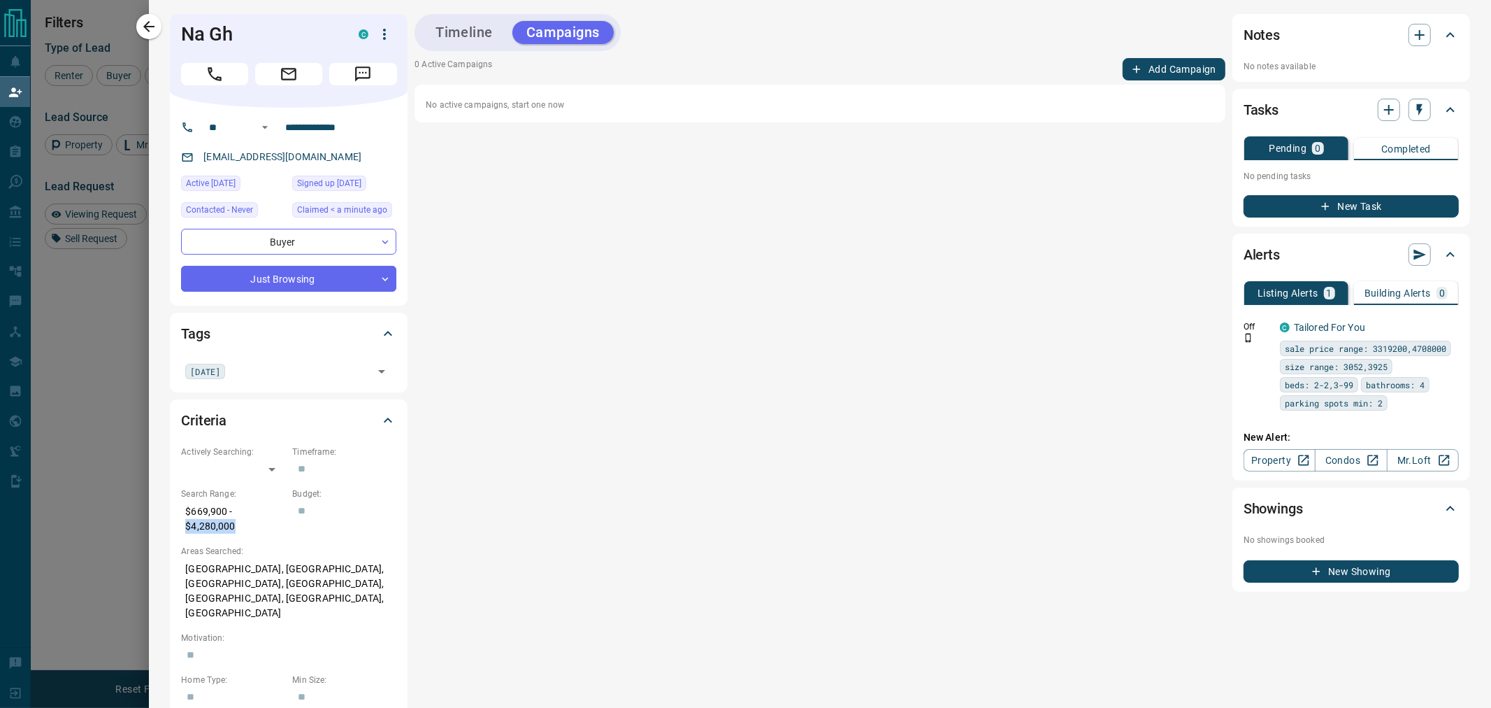
drag, startPoint x: 235, startPoint y: 526, endPoint x: 182, endPoint y: 534, distance: 53.8
click at [182, 534] on p "$669,900 - $4,280,000" at bounding box center [233, 519] width 104 height 38
copy p "$4,280,000"
click at [1319, 201] on icon "button" at bounding box center [1325, 206] width 13 height 13
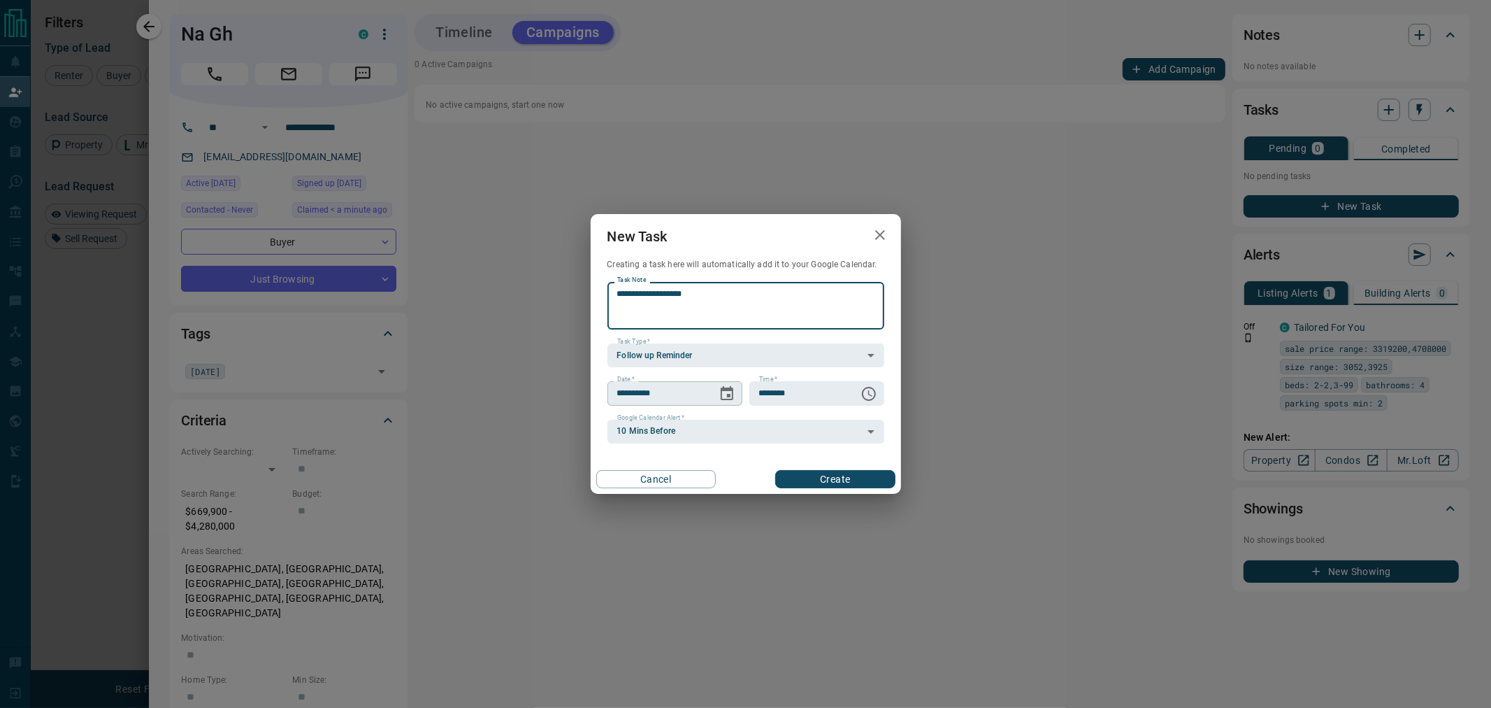
type textarea "**********"
click at [714, 390] on button "Choose date, selected date is Oct 14, 2025" at bounding box center [727, 394] width 28 height 28
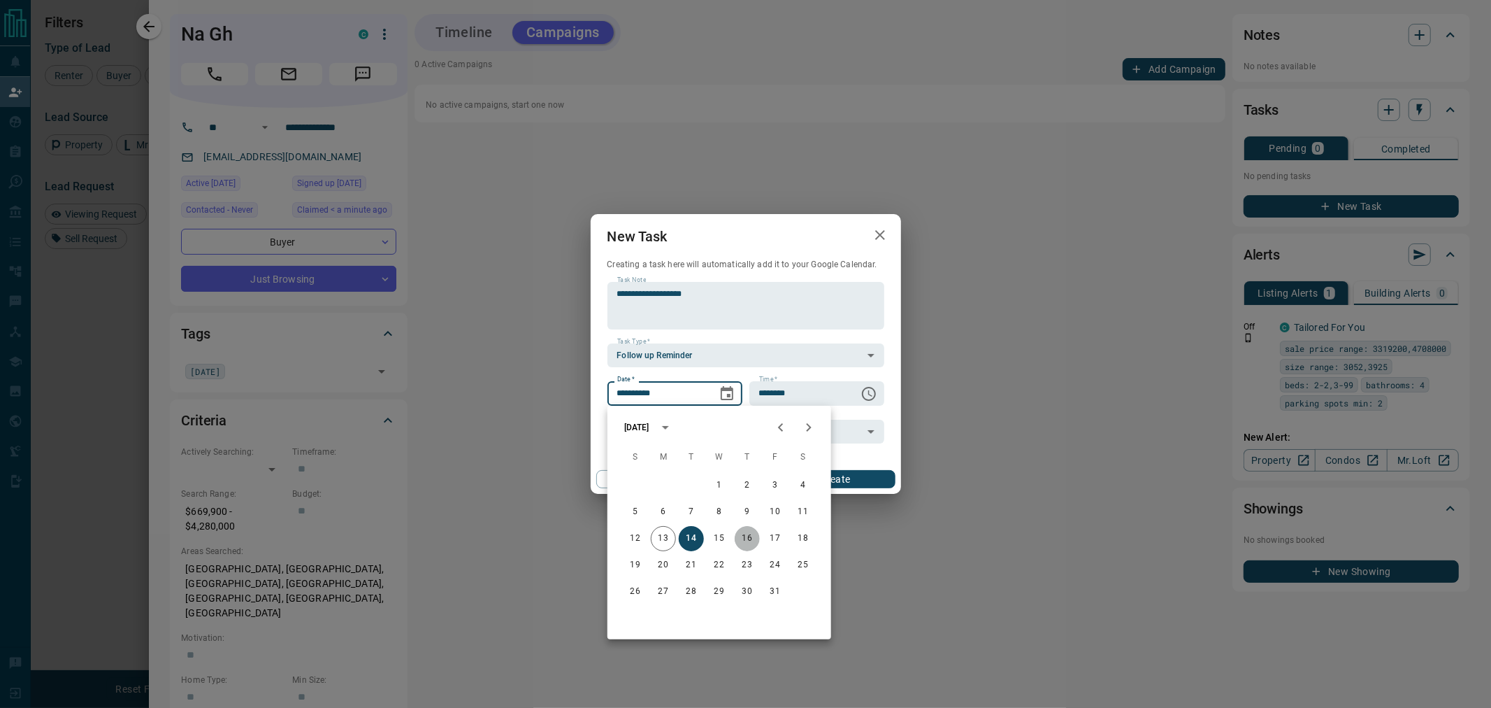
click at [743, 539] on button "16" at bounding box center [747, 538] width 25 height 25
type input "**********"
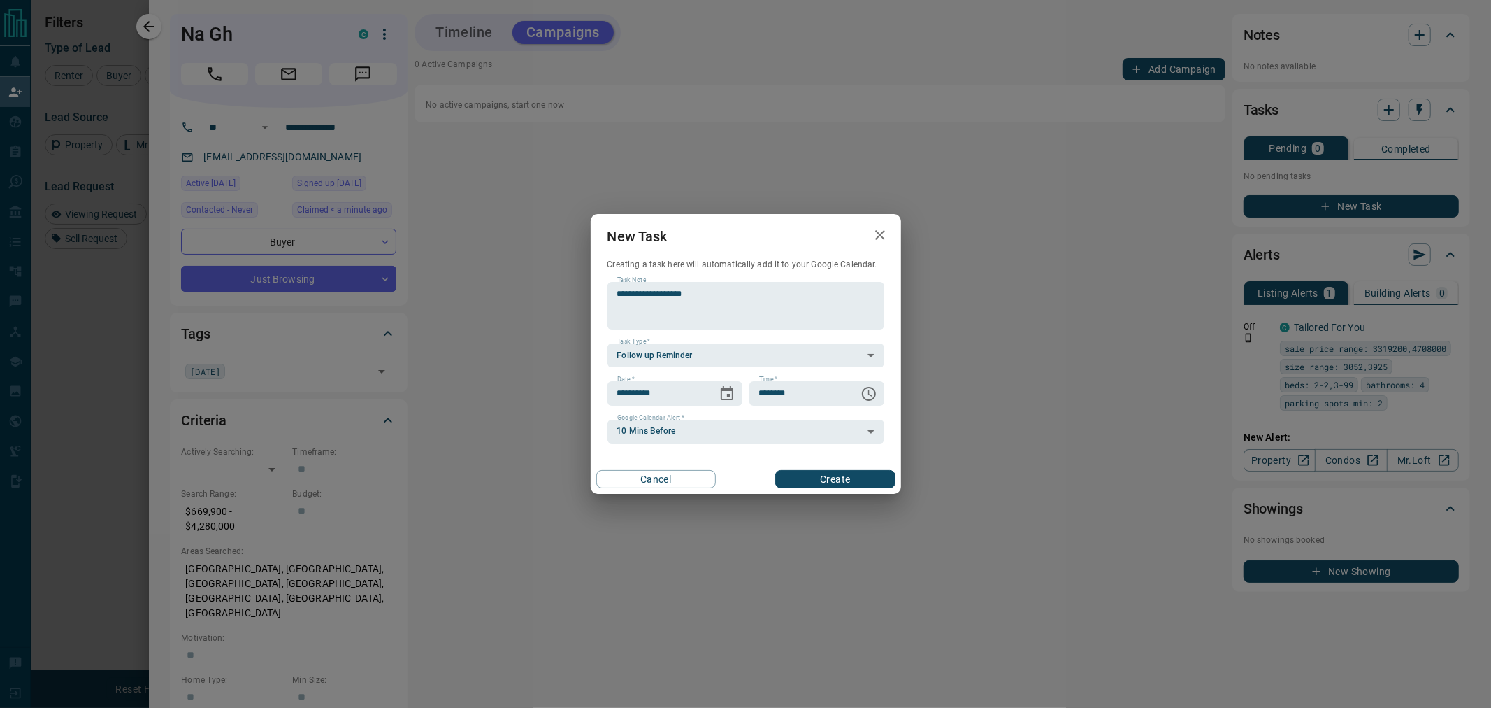
click at [825, 480] on button "Create" at bounding box center [835, 479] width 120 height 18
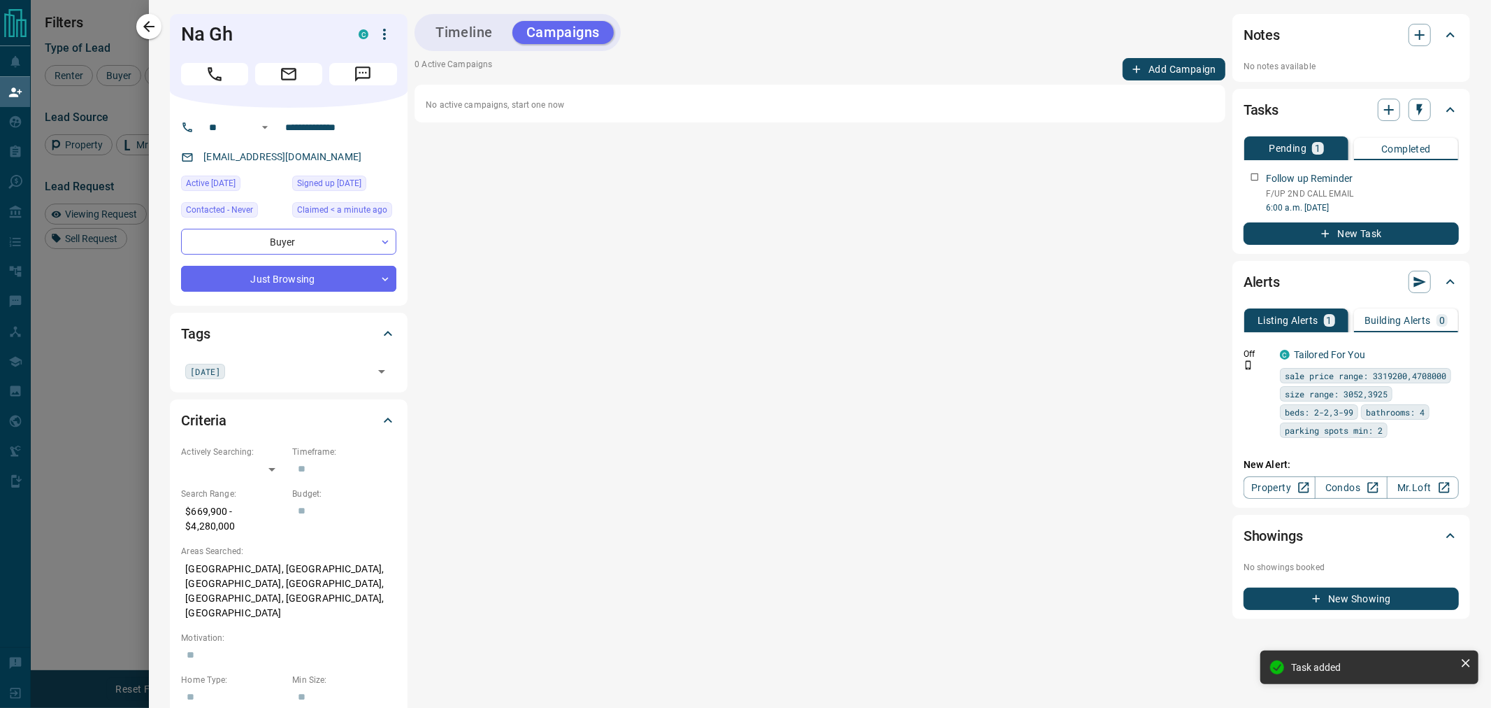
click at [1143, 66] on button "Add Campaign" at bounding box center [1174, 69] width 103 height 22
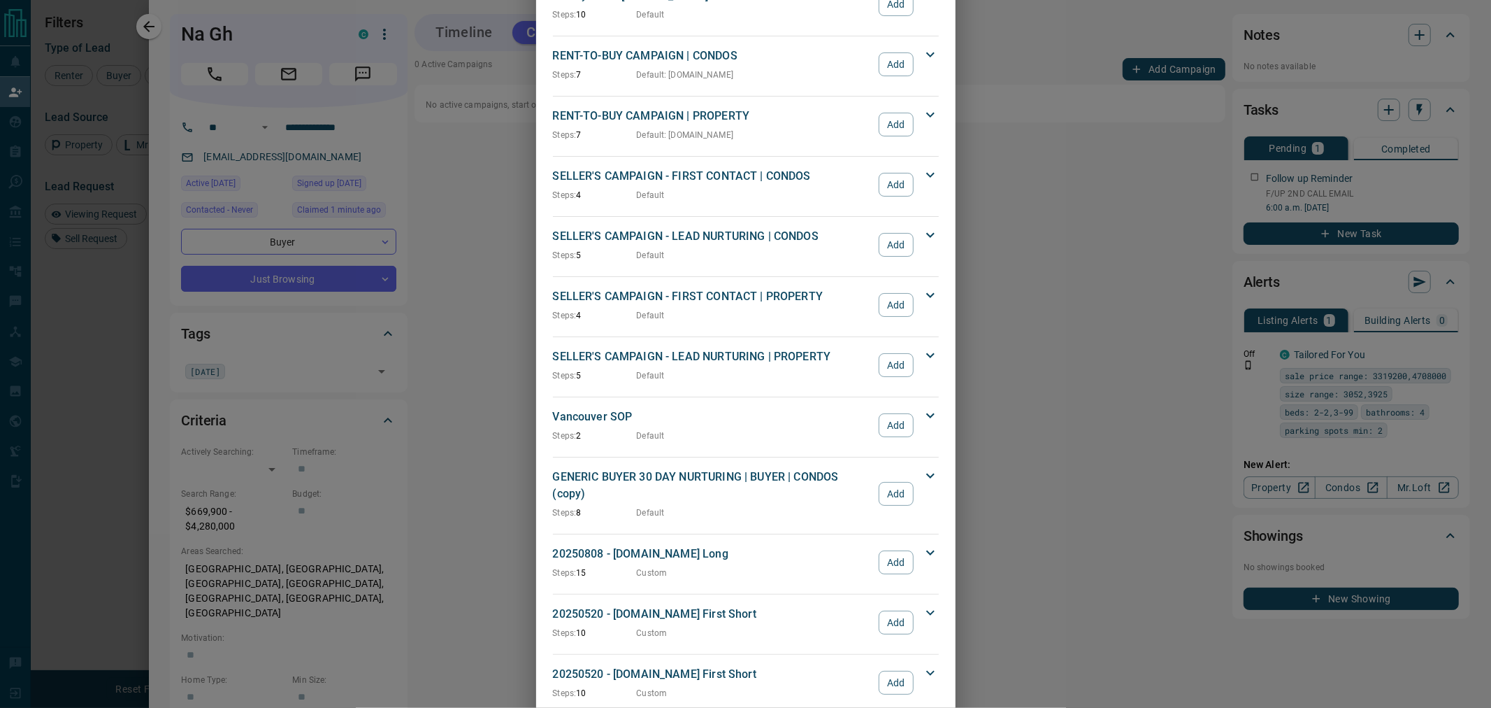
scroll to position [1163, 0]
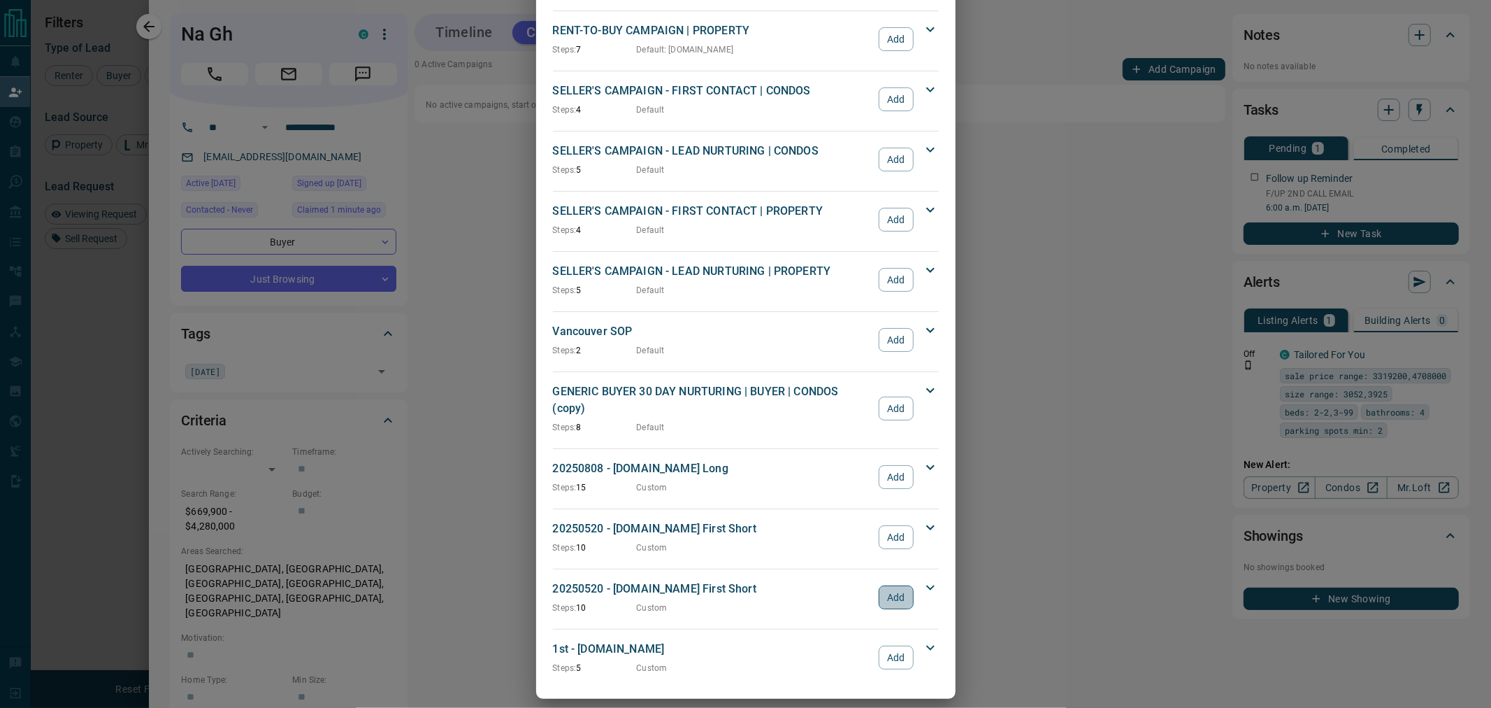
click at [895, 585] on button "Add" at bounding box center [896, 597] width 34 height 24
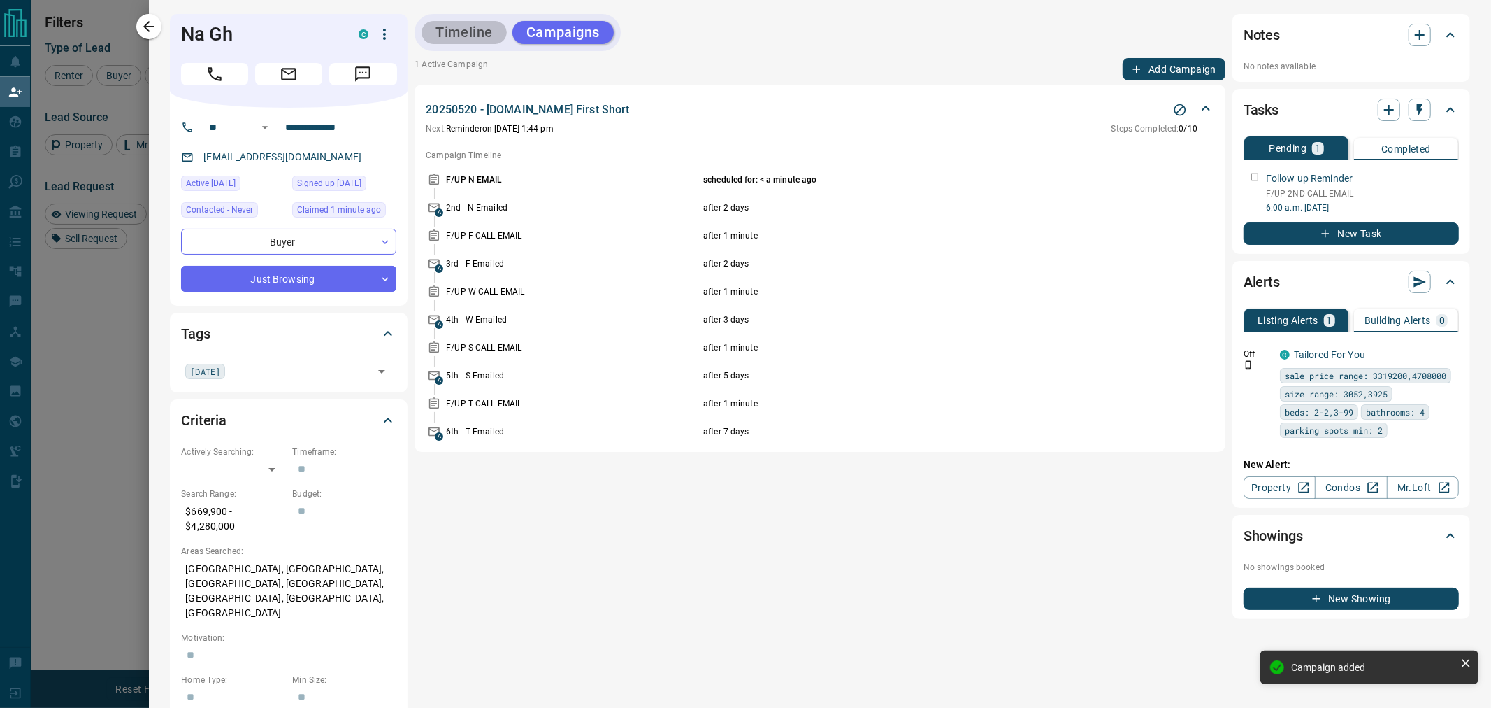
click at [475, 24] on button "Timeline" at bounding box center [464, 32] width 85 height 23
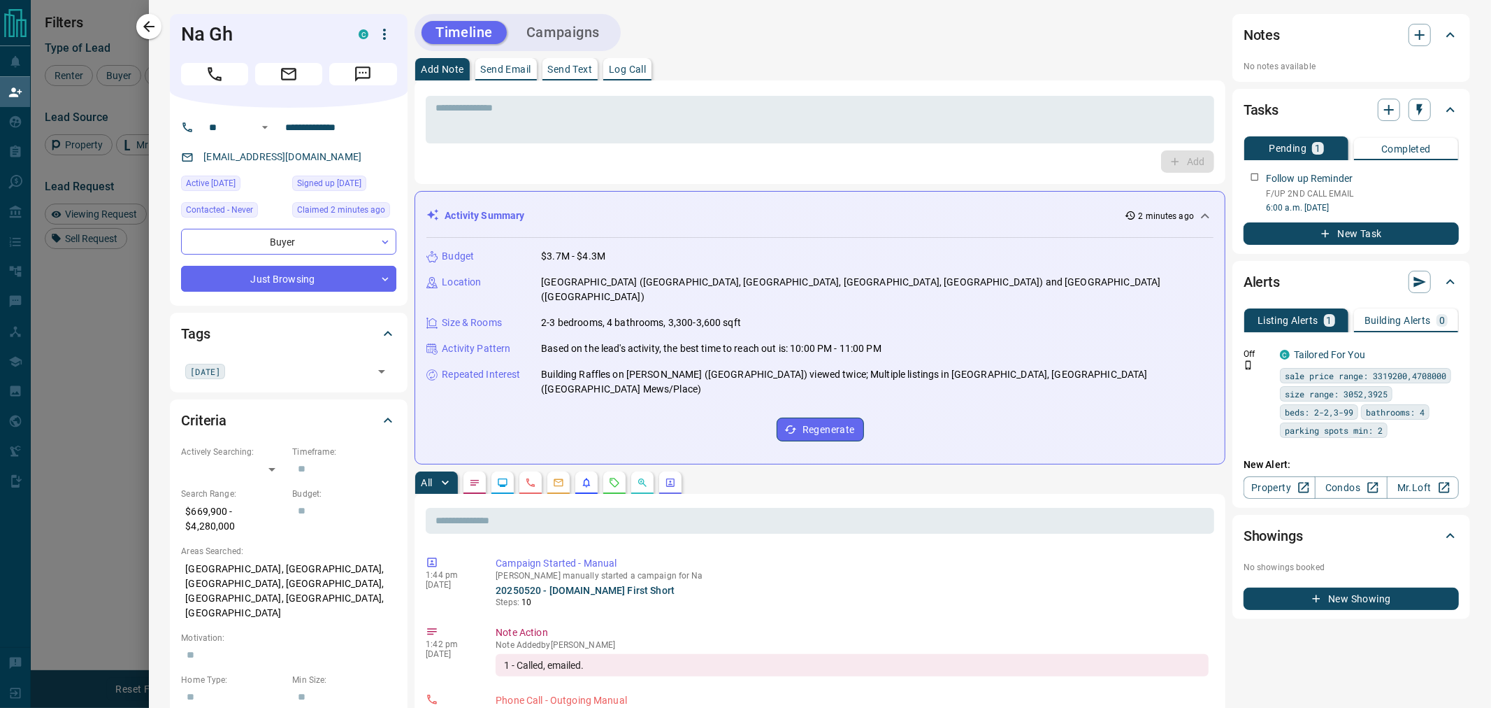
scroll to position [532, 1191]
click at [208, 24] on h1 "Na Gh" at bounding box center [259, 34] width 157 height 22
copy div "Na Gh C"
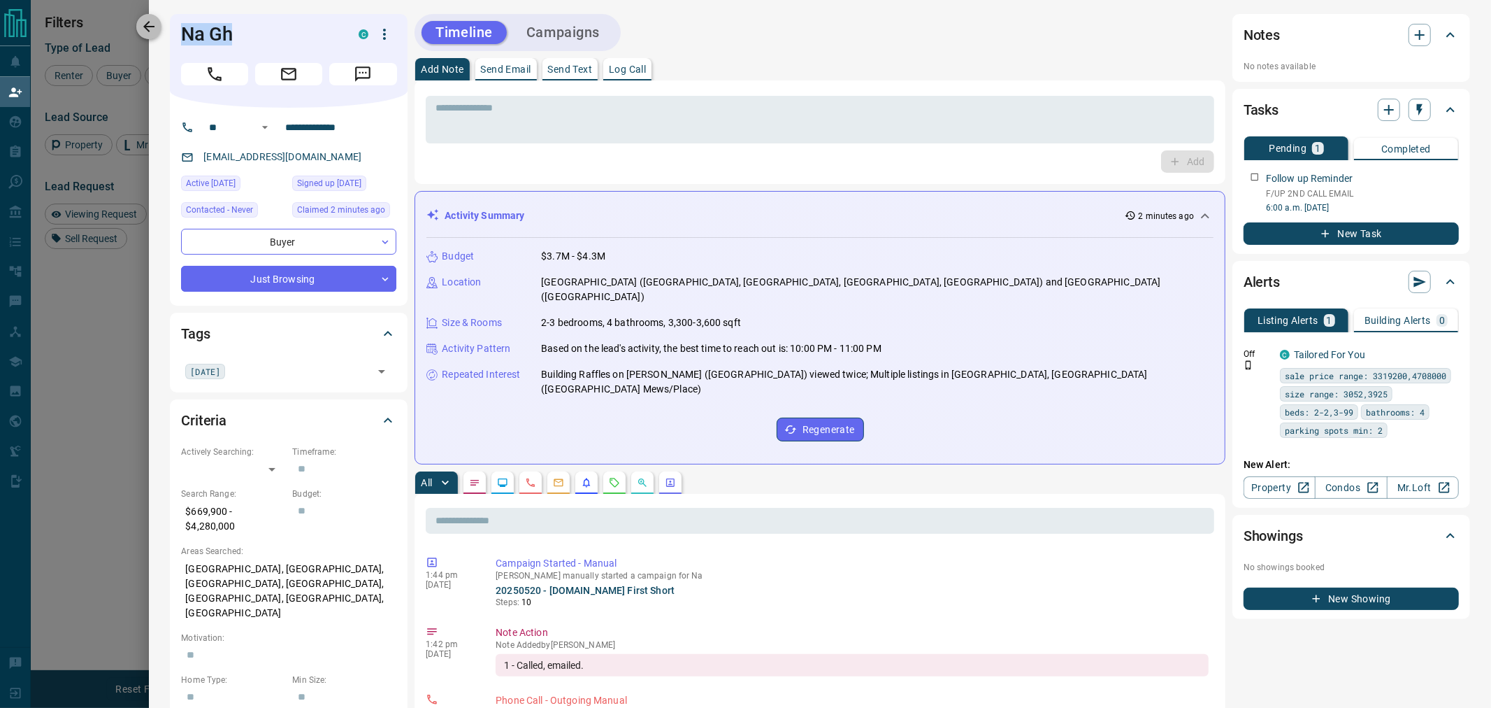
click at [155, 33] on icon "button" at bounding box center [149, 26] width 17 height 17
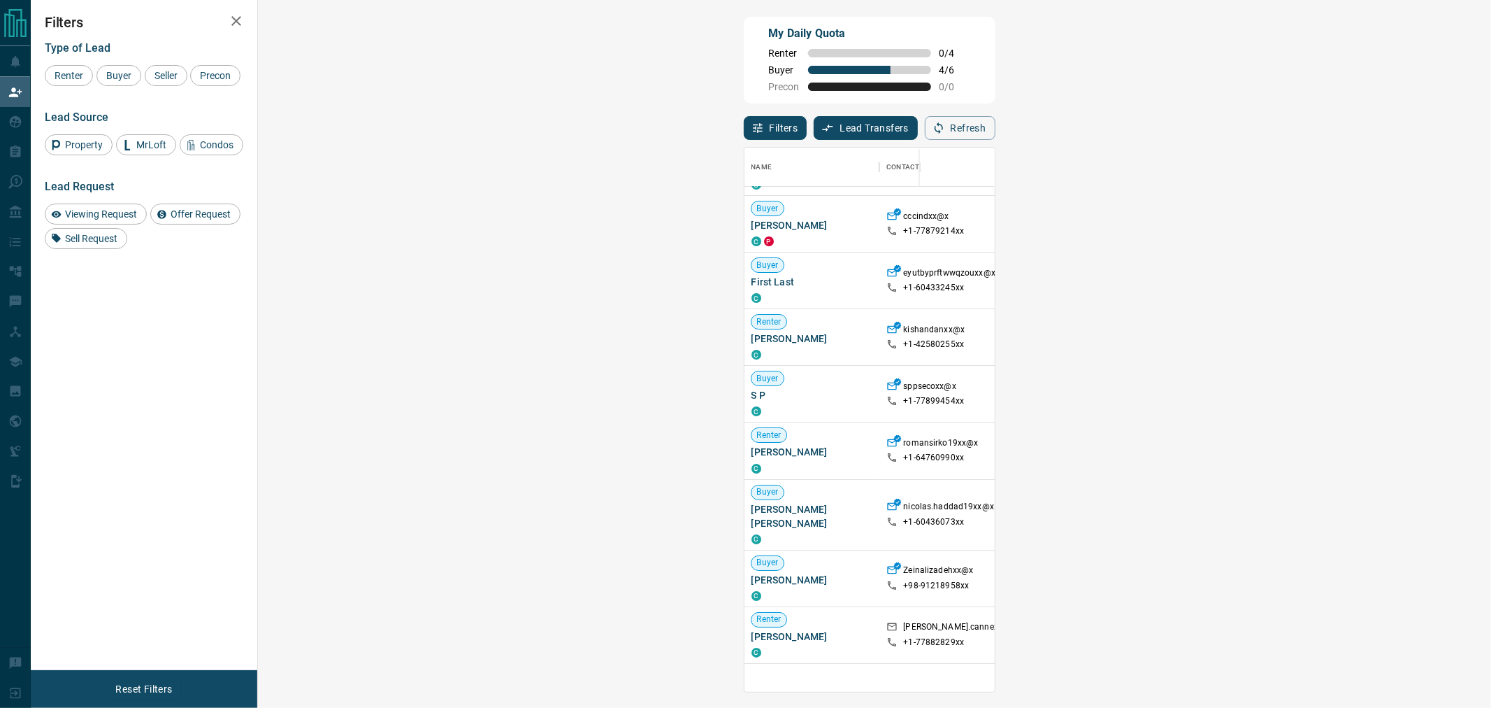
scroll to position [543, 0]
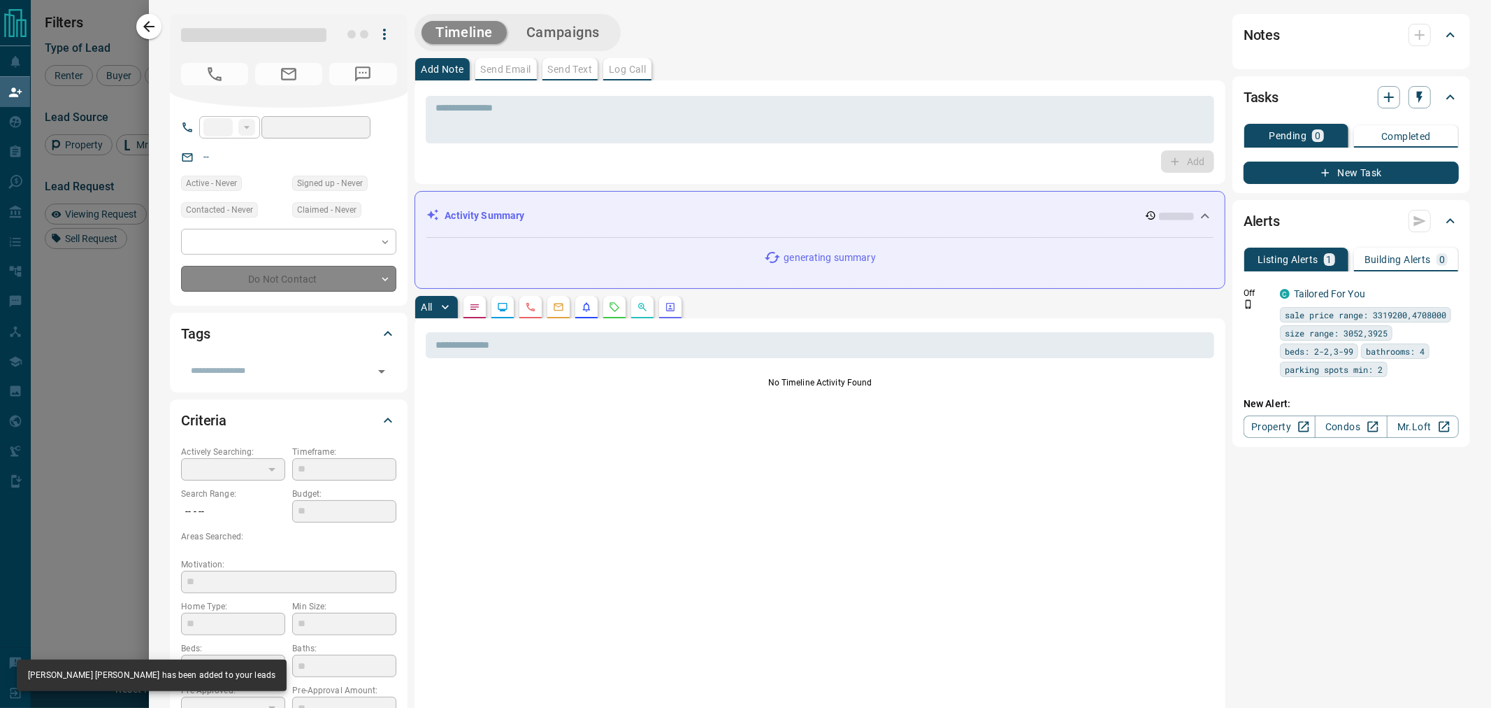
type input "**"
type input "**********"
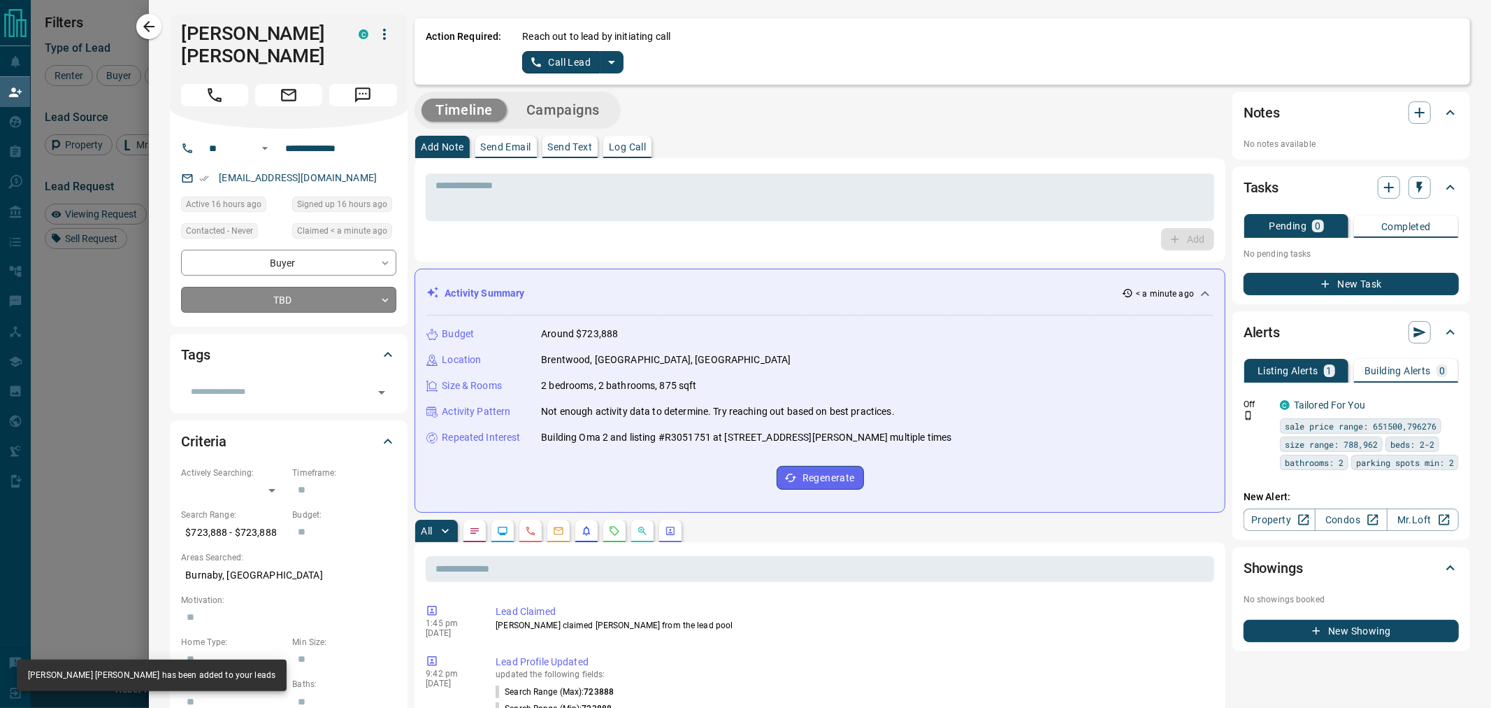
click at [316, 287] on body "Lead Transfers Claim Leads My Leads Tasks Opportunities Deals Campaigns Automat…" at bounding box center [745, 297] width 1491 height 594
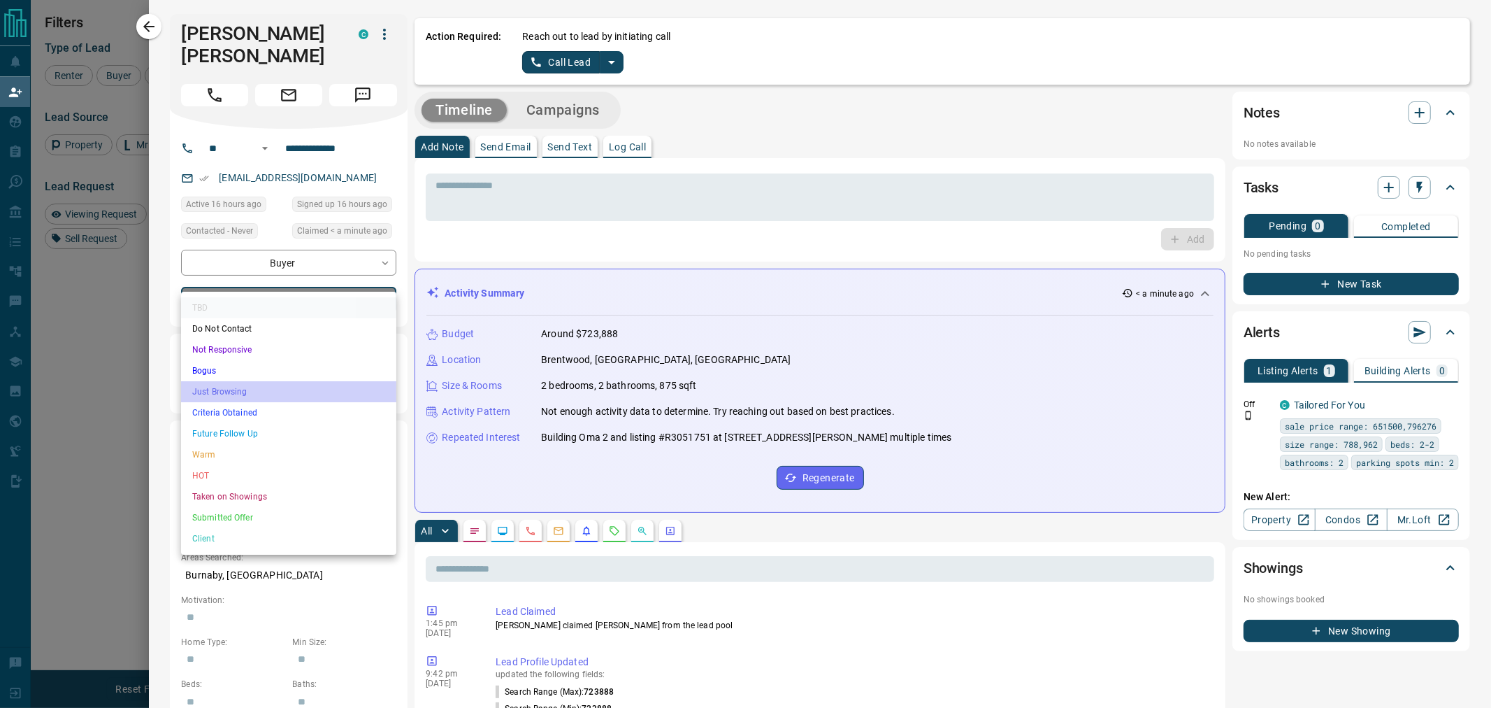
click at [252, 394] on li "Just Browsing" at bounding box center [288, 391] width 215 height 21
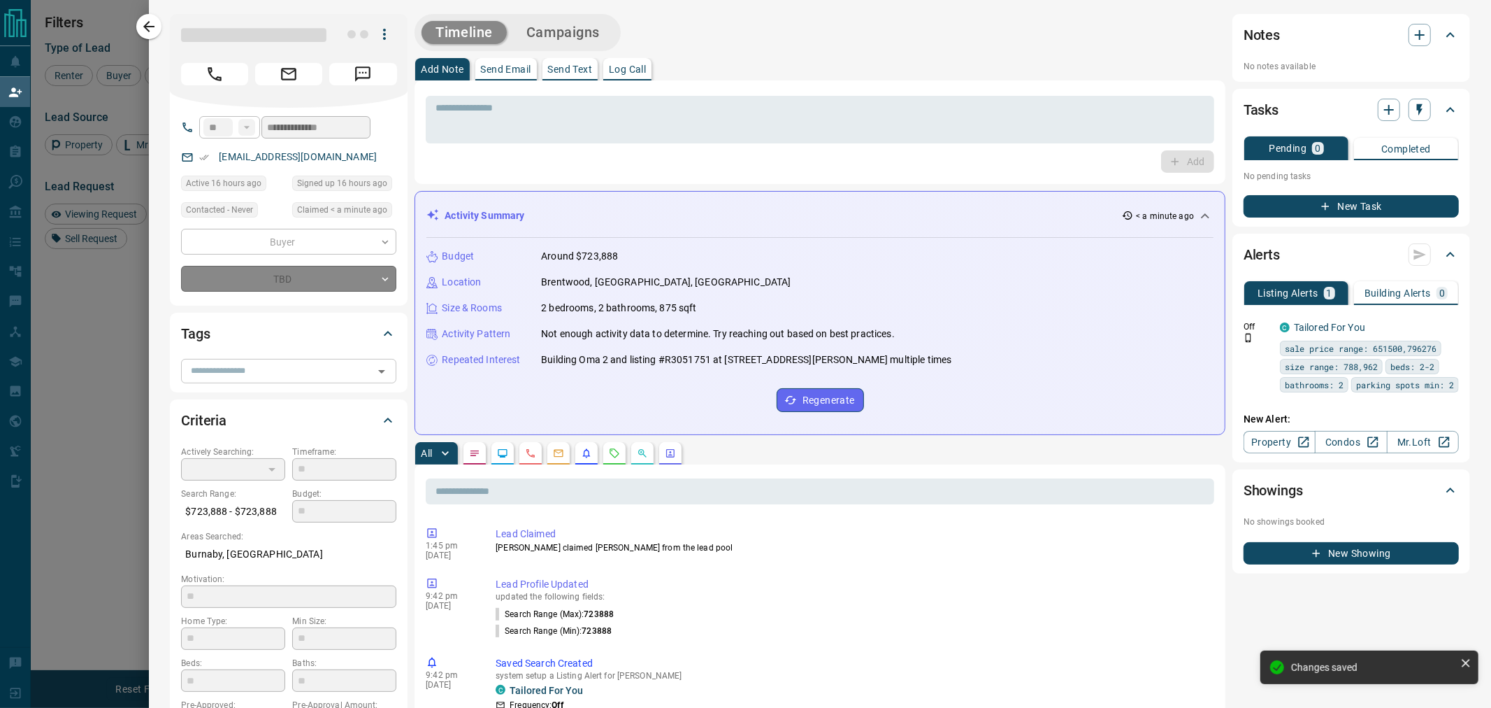
click at [261, 371] on input "text" at bounding box center [277, 370] width 184 height 15
type input "*"
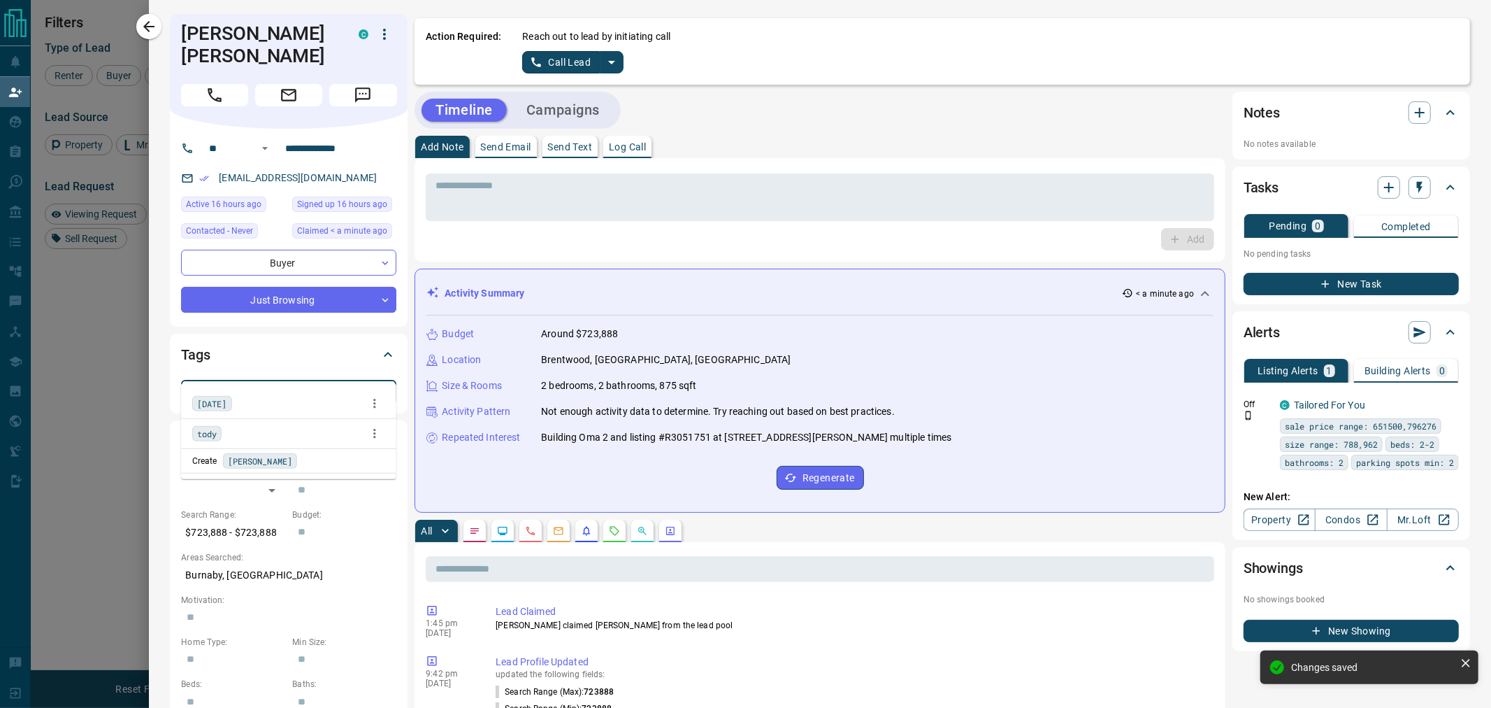
type input "****"
click at [247, 403] on div "[DATE]" at bounding box center [288, 403] width 193 height 21
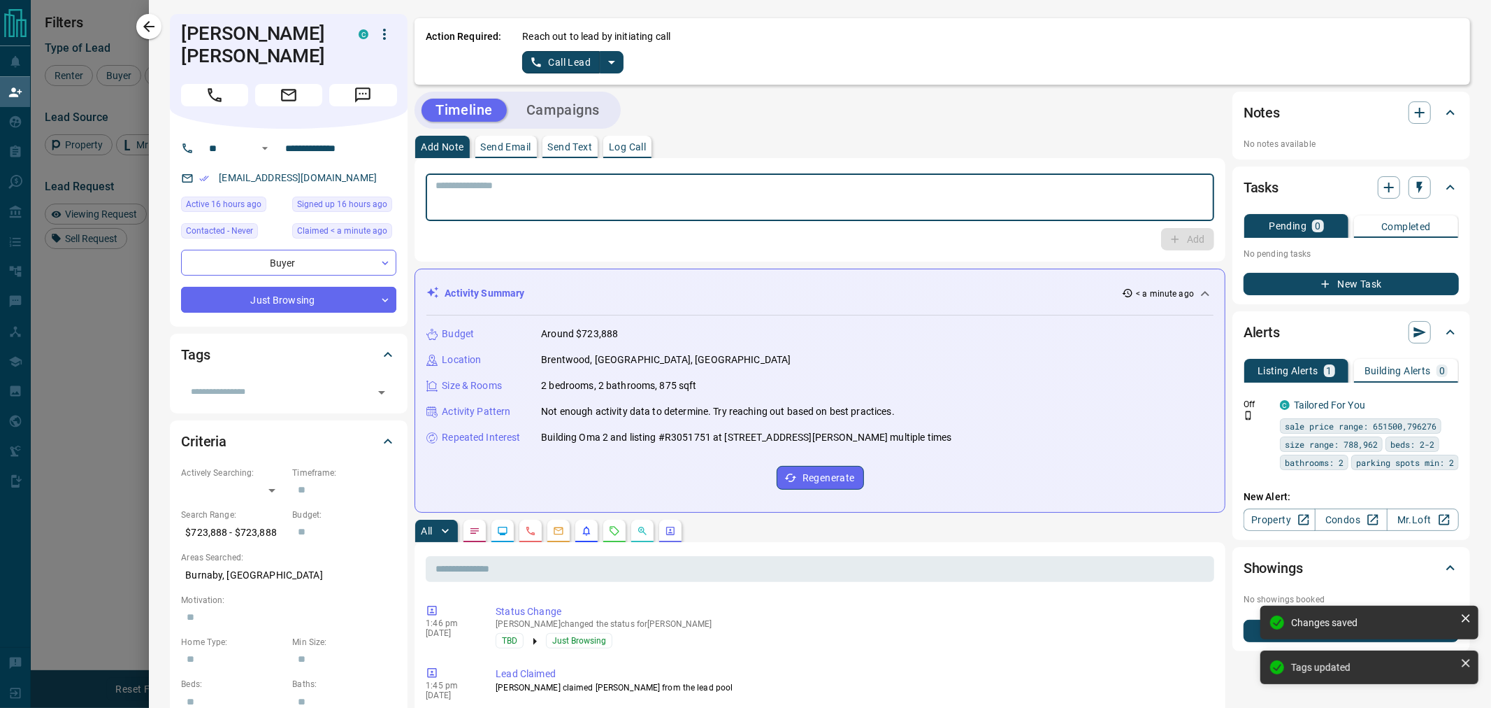
click at [496, 203] on textarea at bounding box center [820, 198] width 769 height 36
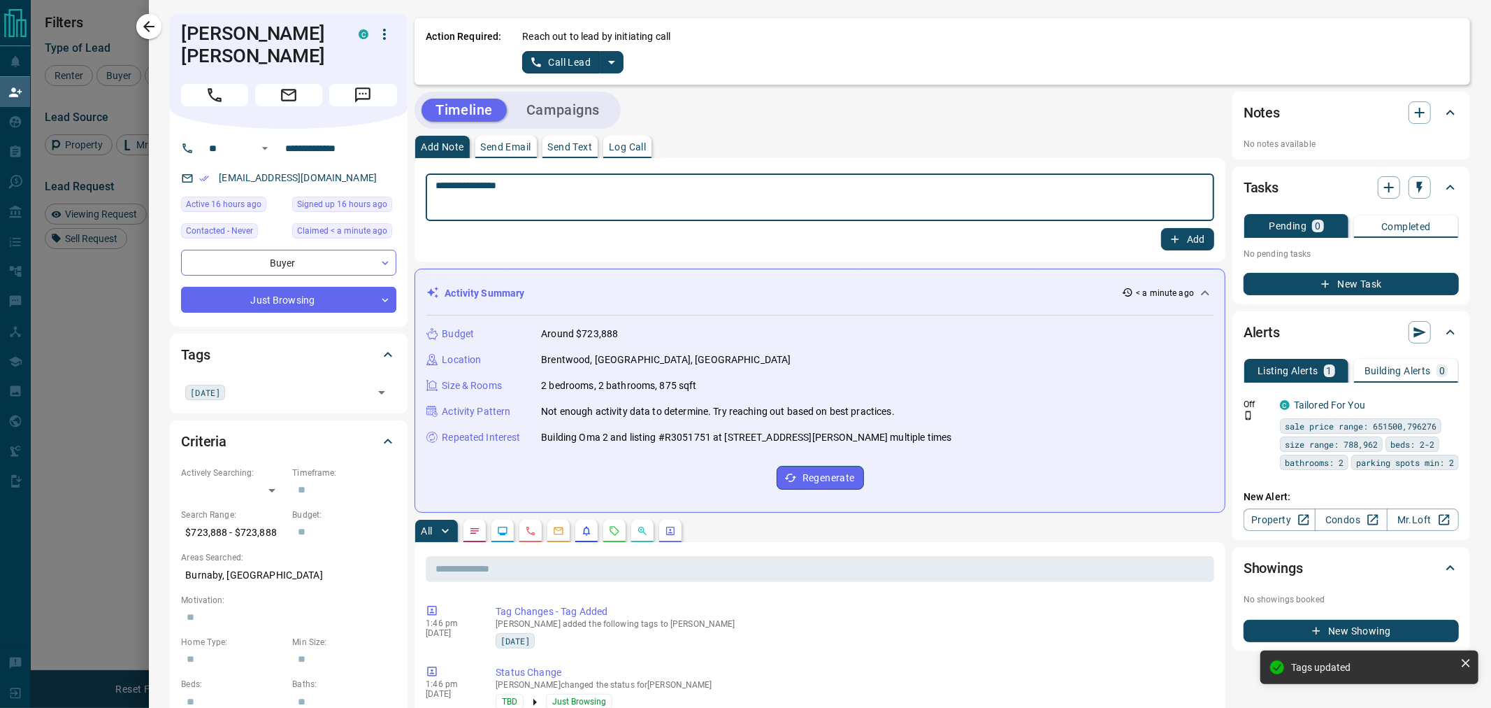
type textarea "**********"
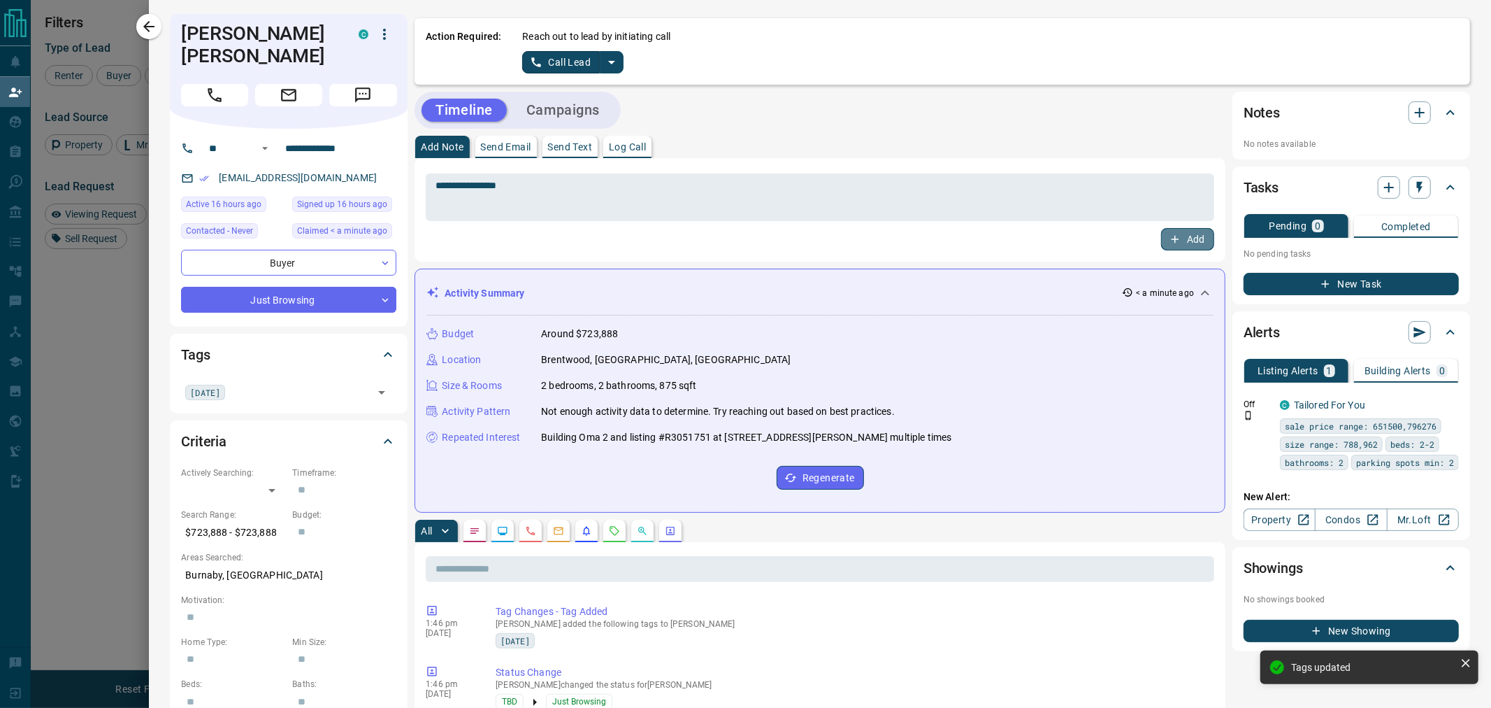
click at [1172, 242] on button "Add" at bounding box center [1187, 239] width 53 height 22
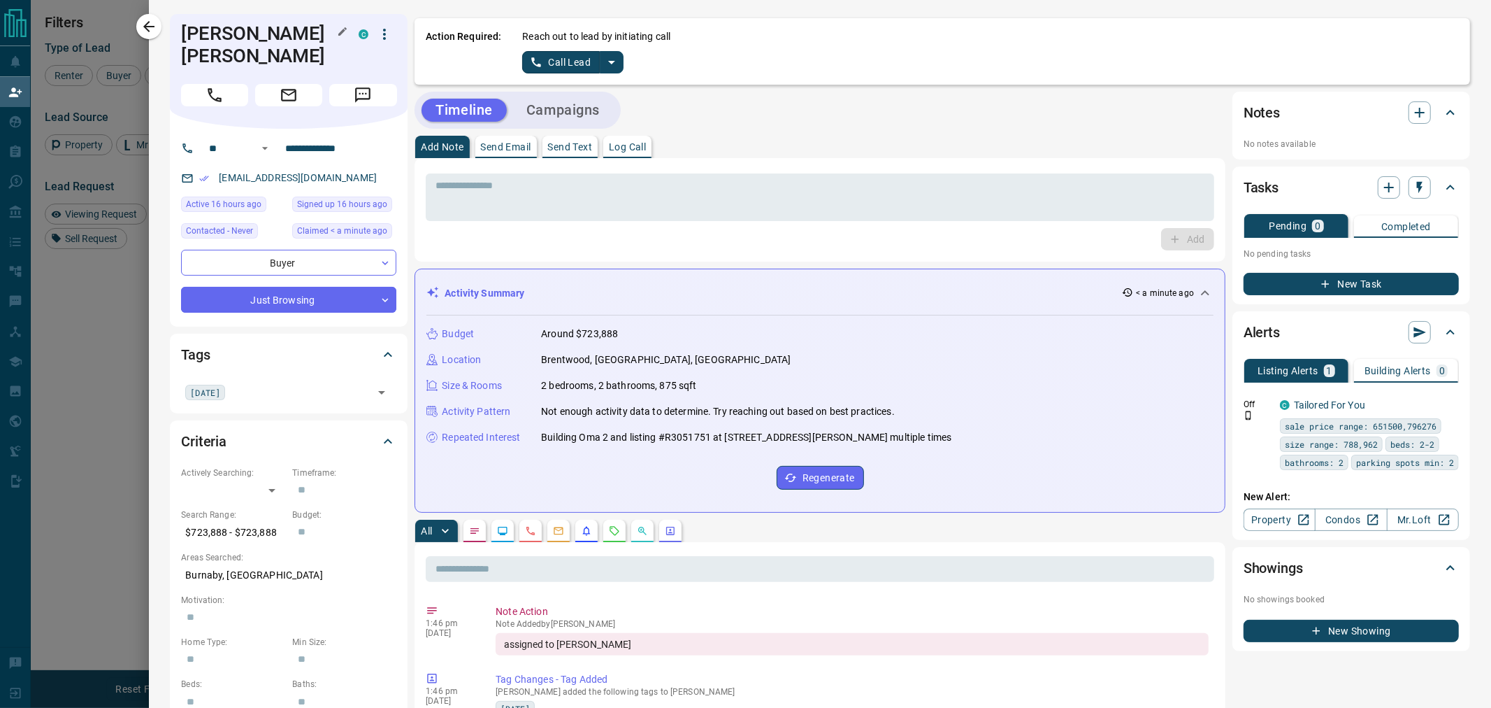
click at [242, 40] on h1 "[PERSON_NAME] [PERSON_NAME]" at bounding box center [259, 44] width 157 height 45
click at [343, 35] on icon "button" at bounding box center [342, 31] width 11 height 11
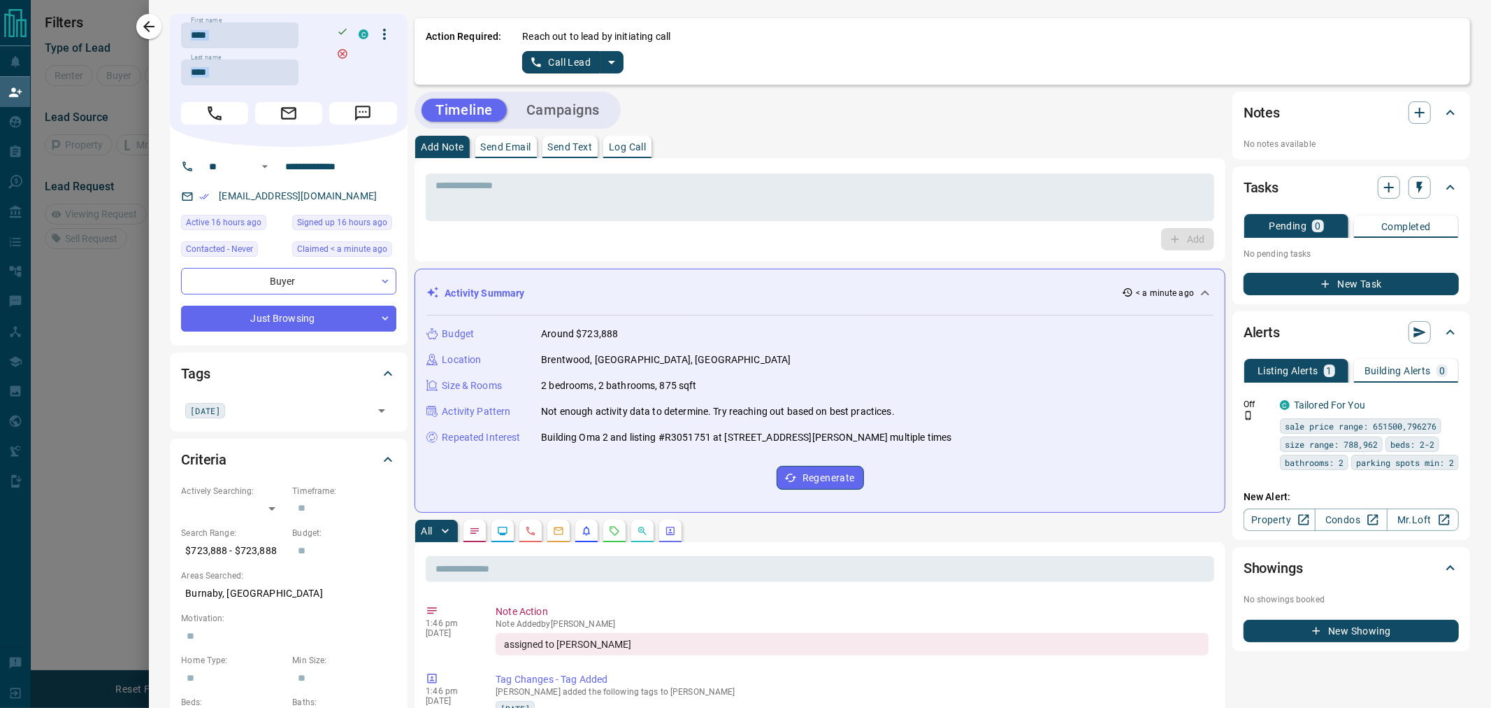
scroll to position [84, 1191]
click at [235, 38] on input "****" at bounding box center [239, 35] width 117 height 26
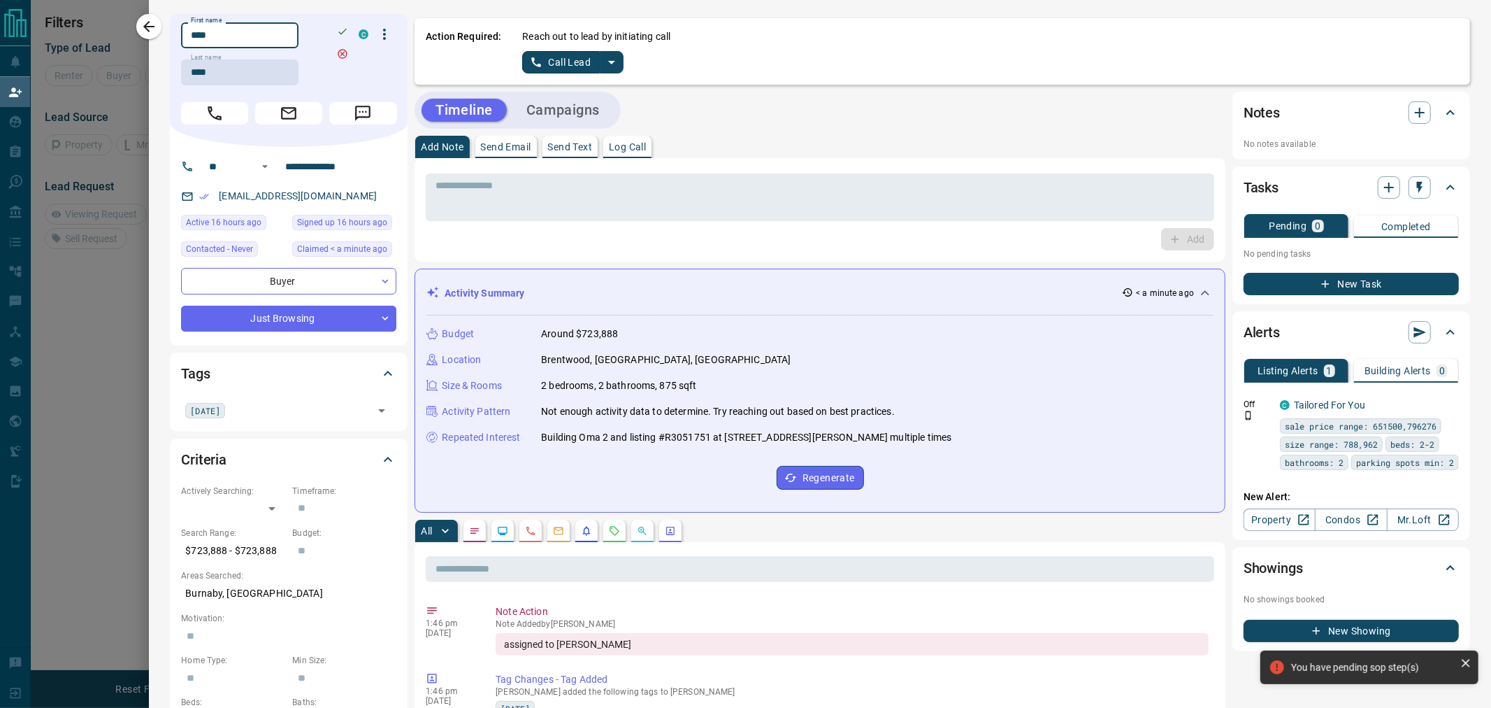
click at [229, 35] on input "****" at bounding box center [239, 35] width 117 height 26
type input "*******"
drag, startPoint x: 222, startPoint y: 78, endPoint x: 129, endPoint y: 78, distance: 93.7
click at [129, 78] on div "**********" at bounding box center [745, 354] width 1491 height 708
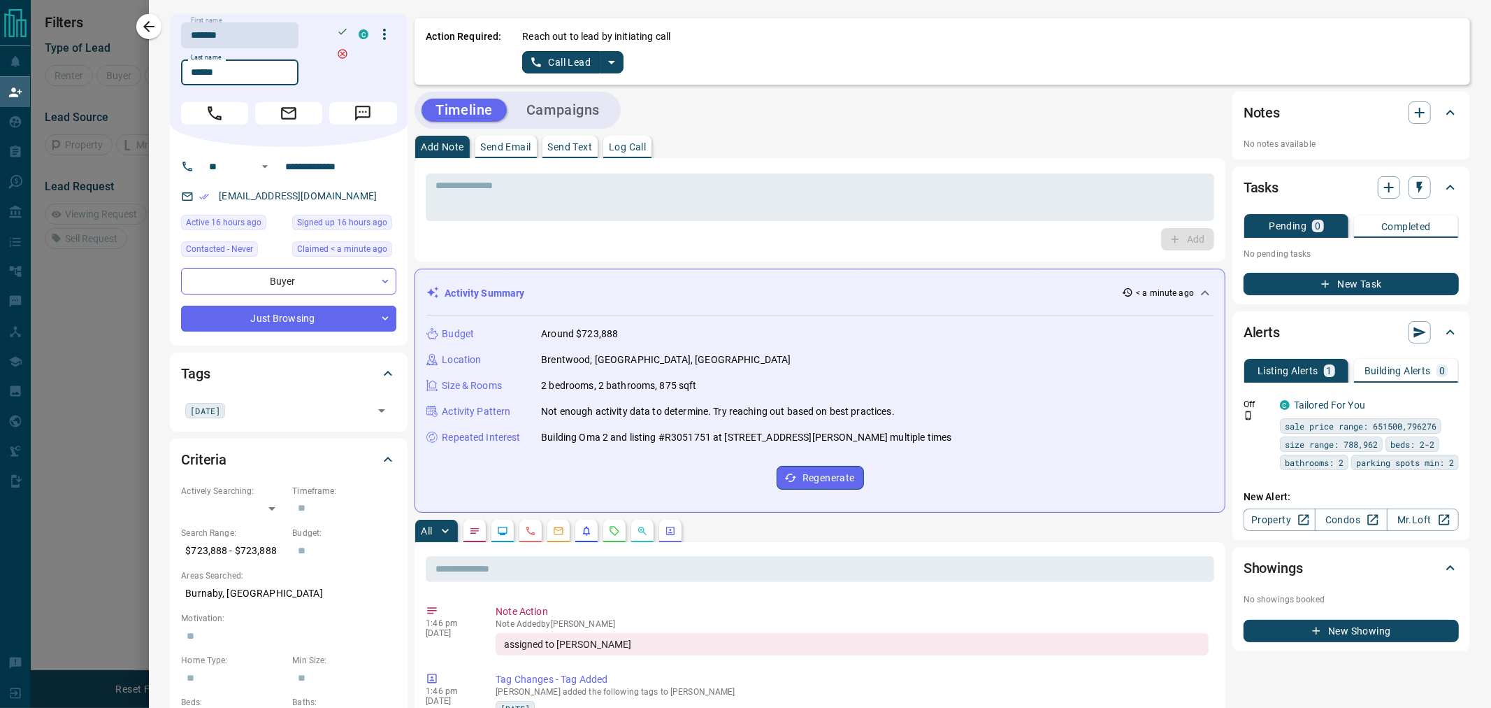
type input "******"
click at [348, 32] on button "button" at bounding box center [342, 31] width 18 height 18
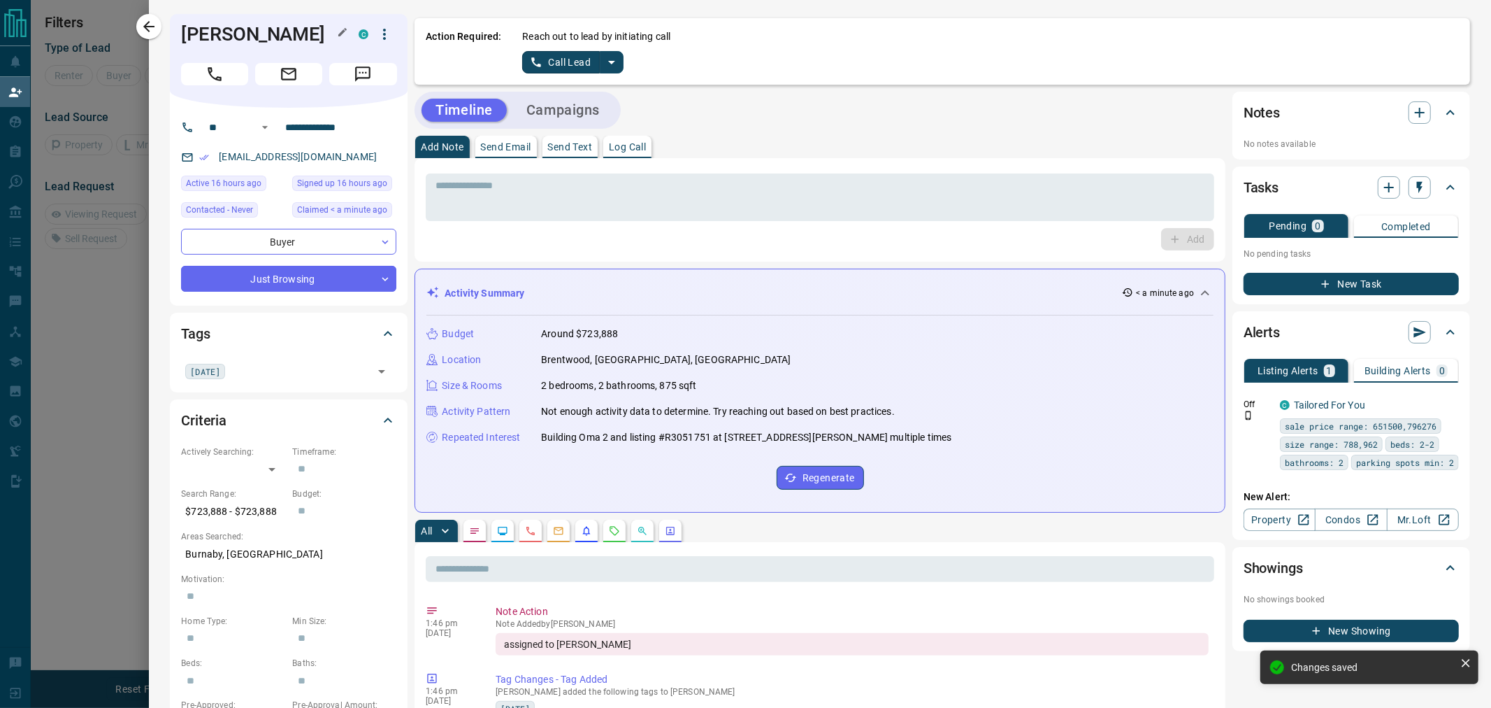
click at [241, 37] on h1 "[PERSON_NAME]" at bounding box center [259, 34] width 157 height 22
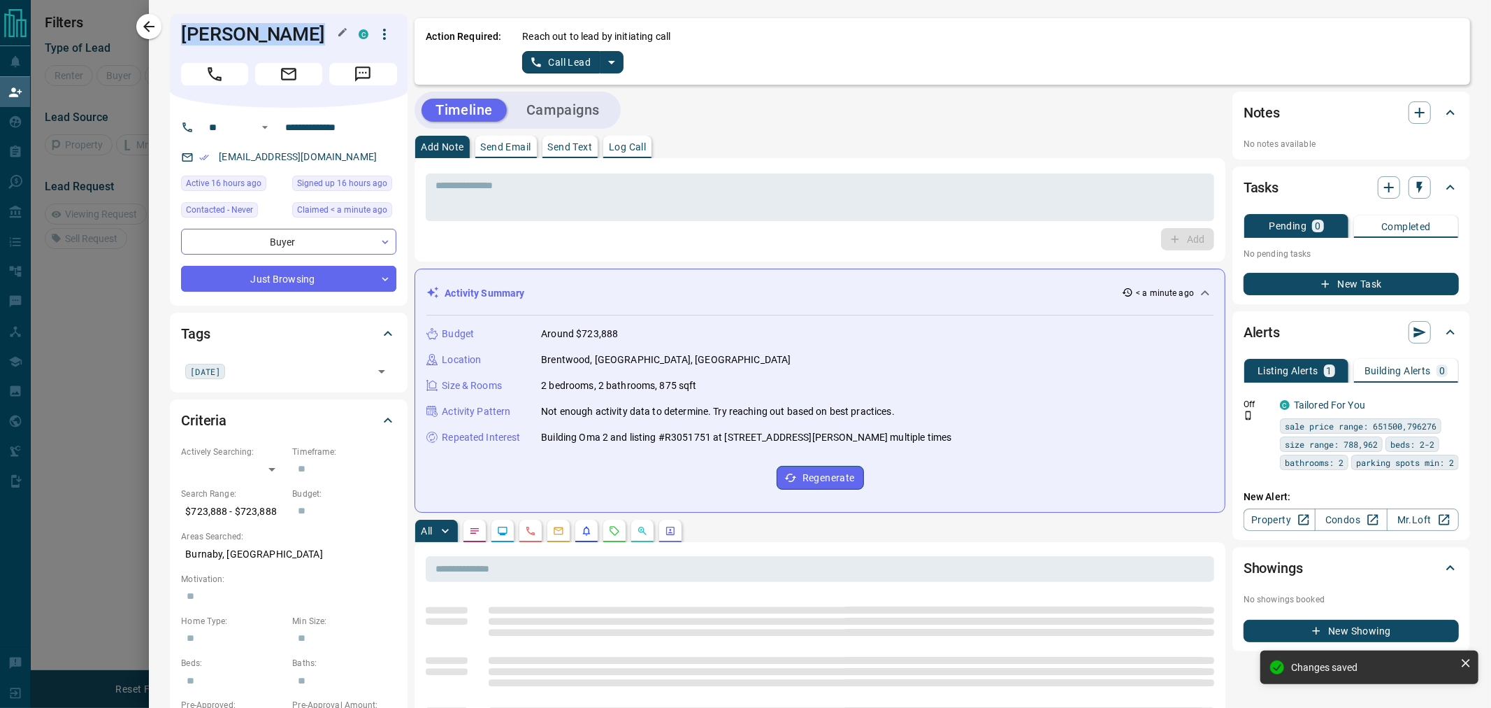
click at [241, 37] on h1 "[PERSON_NAME]" at bounding box center [259, 34] width 157 height 22
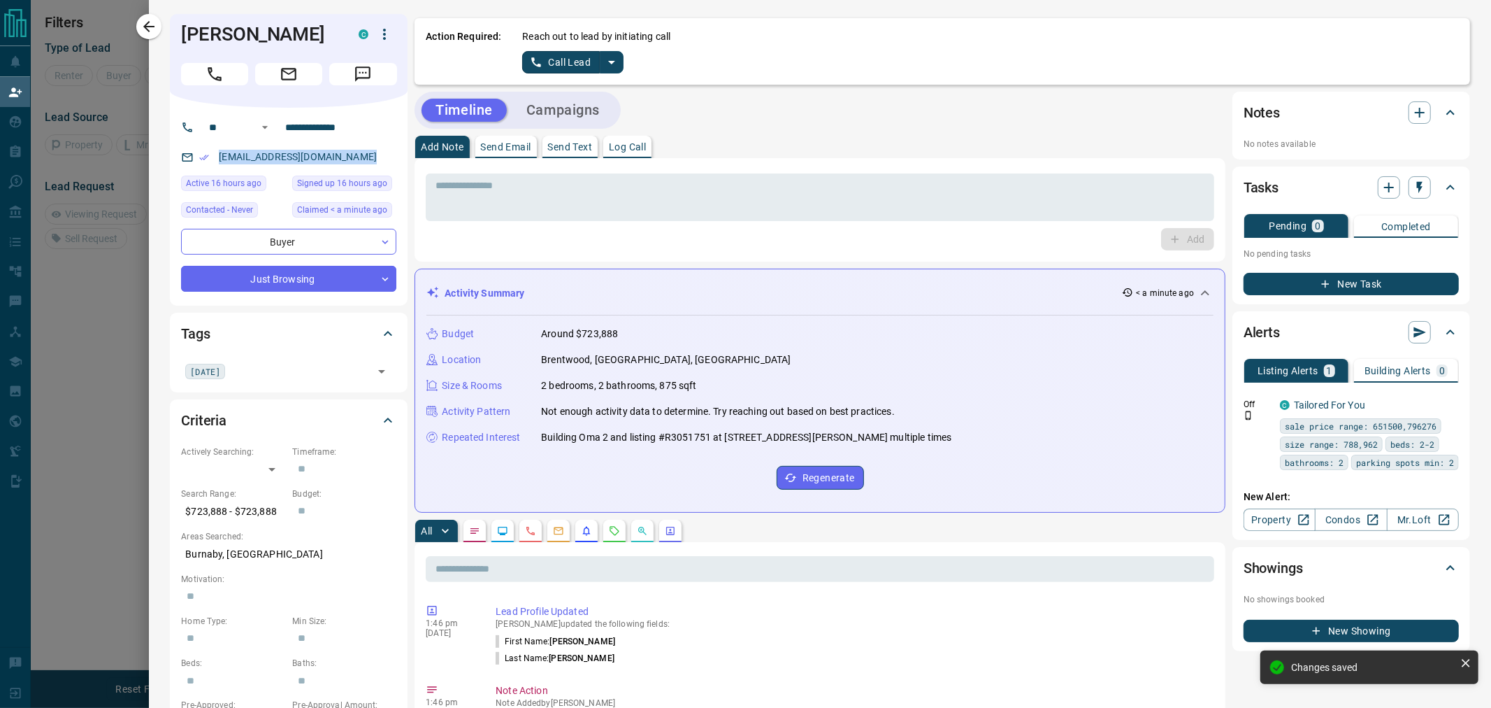
drag, startPoint x: 374, startPoint y: 154, endPoint x: 185, endPoint y: 154, distance: 188.8
click at [185, 154] on div "[EMAIL_ADDRESS][DOMAIN_NAME]" at bounding box center [288, 156] width 215 height 23
drag, startPoint x: 361, startPoint y: 127, endPoint x: 260, endPoint y: 127, distance: 101.4
click at [260, 127] on div "**********" at bounding box center [283, 127] width 168 height 22
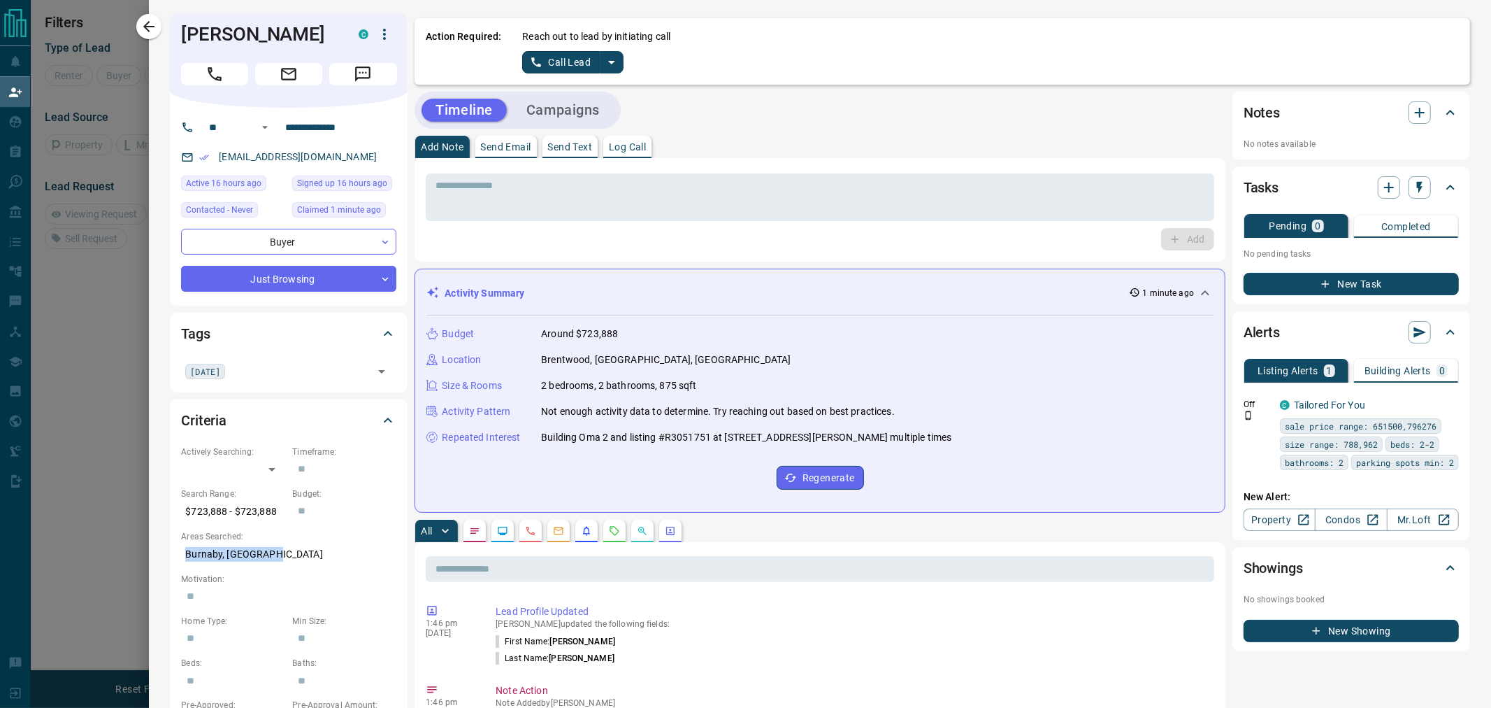
drag, startPoint x: 283, startPoint y: 554, endPoint x: 178, endPoint y: 563, distance: 106.0
click at [178, 563] on div "Criteria Actively Searching: ​ ​ Timeframe: ​ Search Range: $723,888 - $723,888…" at bounding box center [289, 613] width 238 height 428
click at [241, 511] on p "$723,888 - $723,888" at bounding box center [233, 511] width 104 height 23
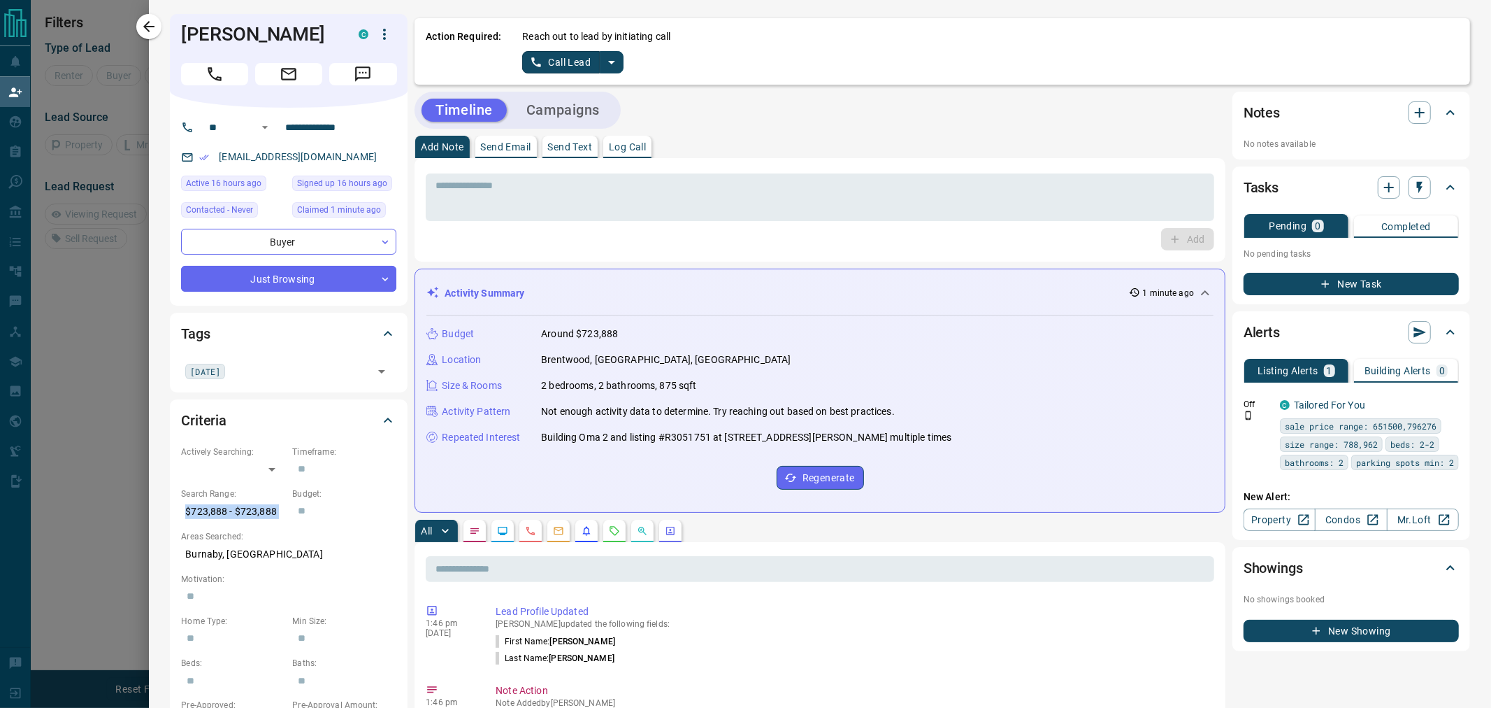
click at [387, 31] on icon "button" at bounding box center [384, 34] width 17 height 17
click at [386, 64] on li "Reassign Lead" at bounding box center [356, 62] width 82 height 21
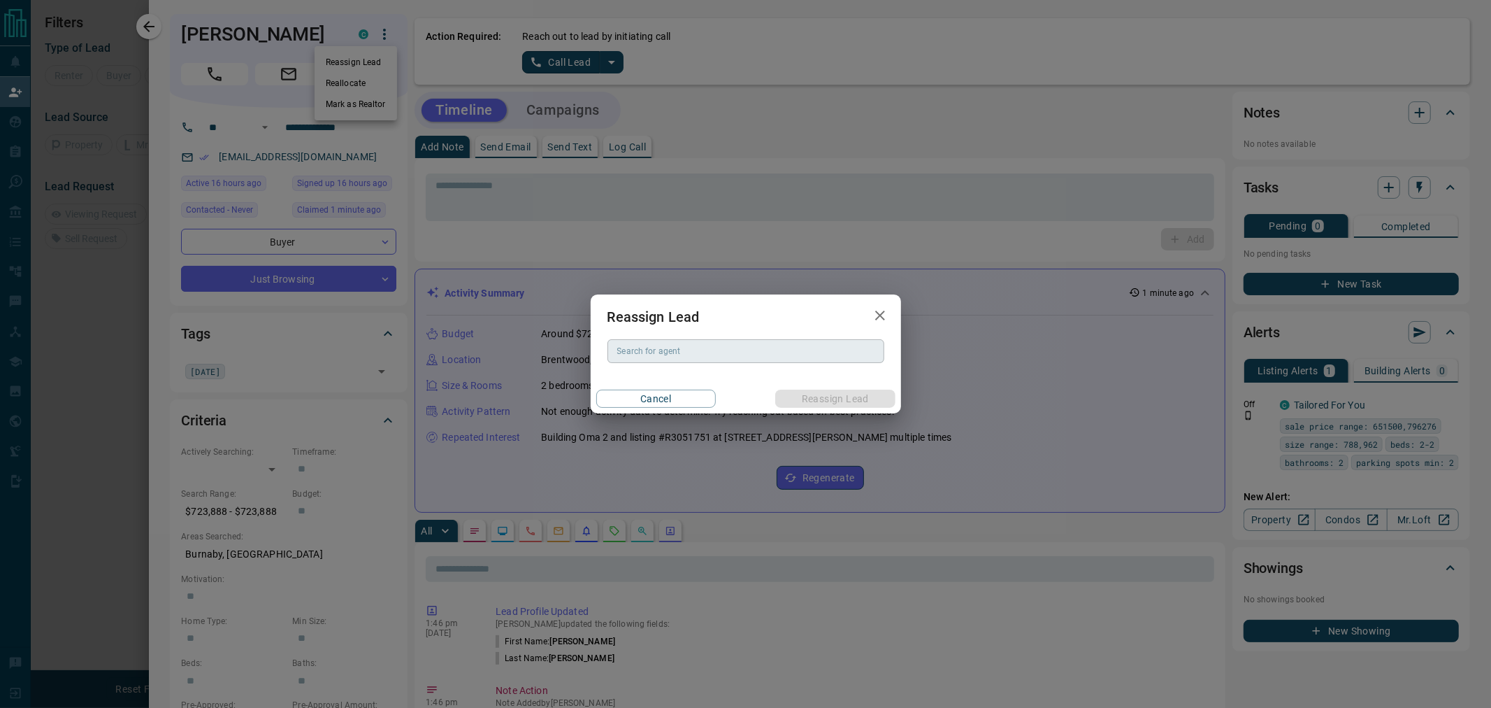
click at [677, 350] on input "Search for agent" at bounding box center [745, 350] width 266 height 15
click at [653, 379] on li "[PERSON_NAME]" at bounding box center [746, 378] width 277 height 21
type input "**********"
click at [826, 404] on button "Reassign Lead" at bounding box center [835, 398] width 120 height 18
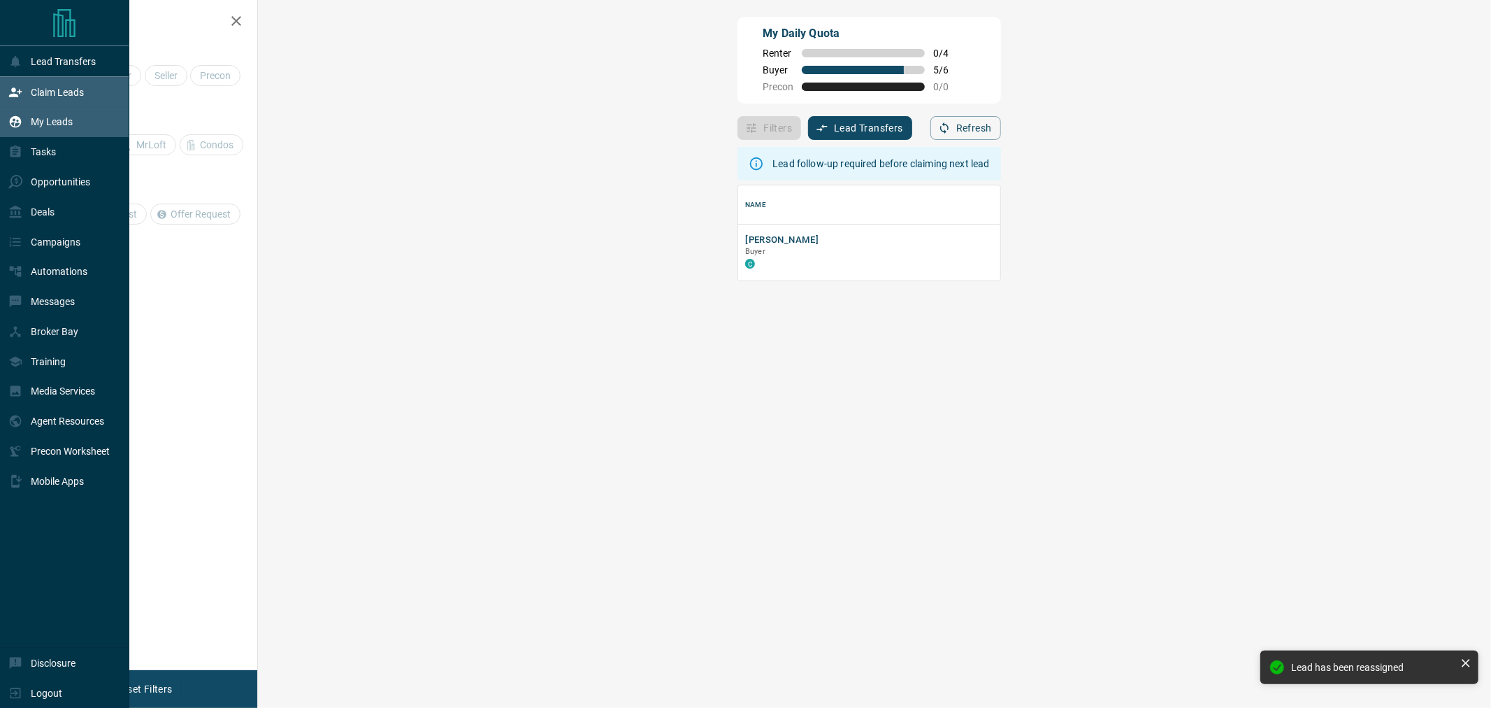
click at [22, 124] on div "My Leads" at bounding box center [40, 121] width 64 height 23
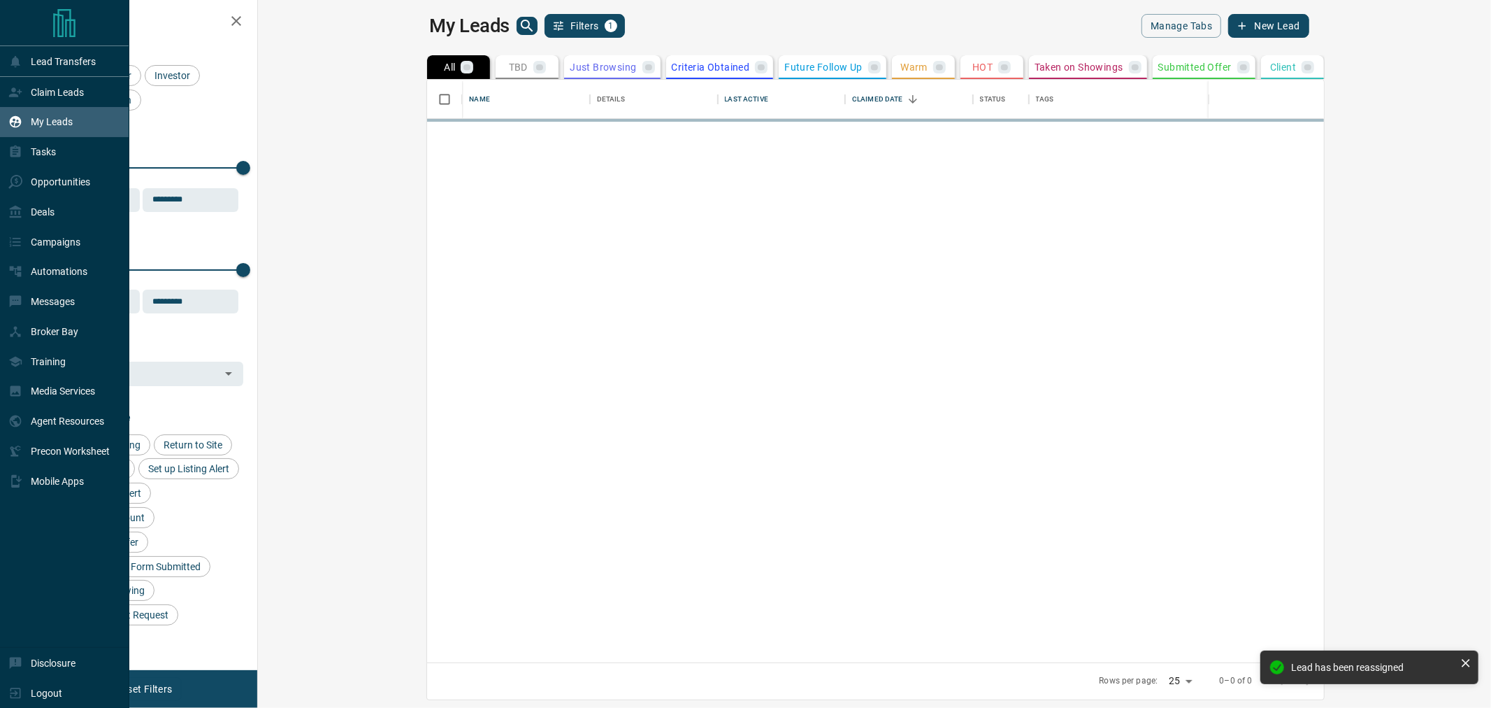
scroll to position [570, 1214]
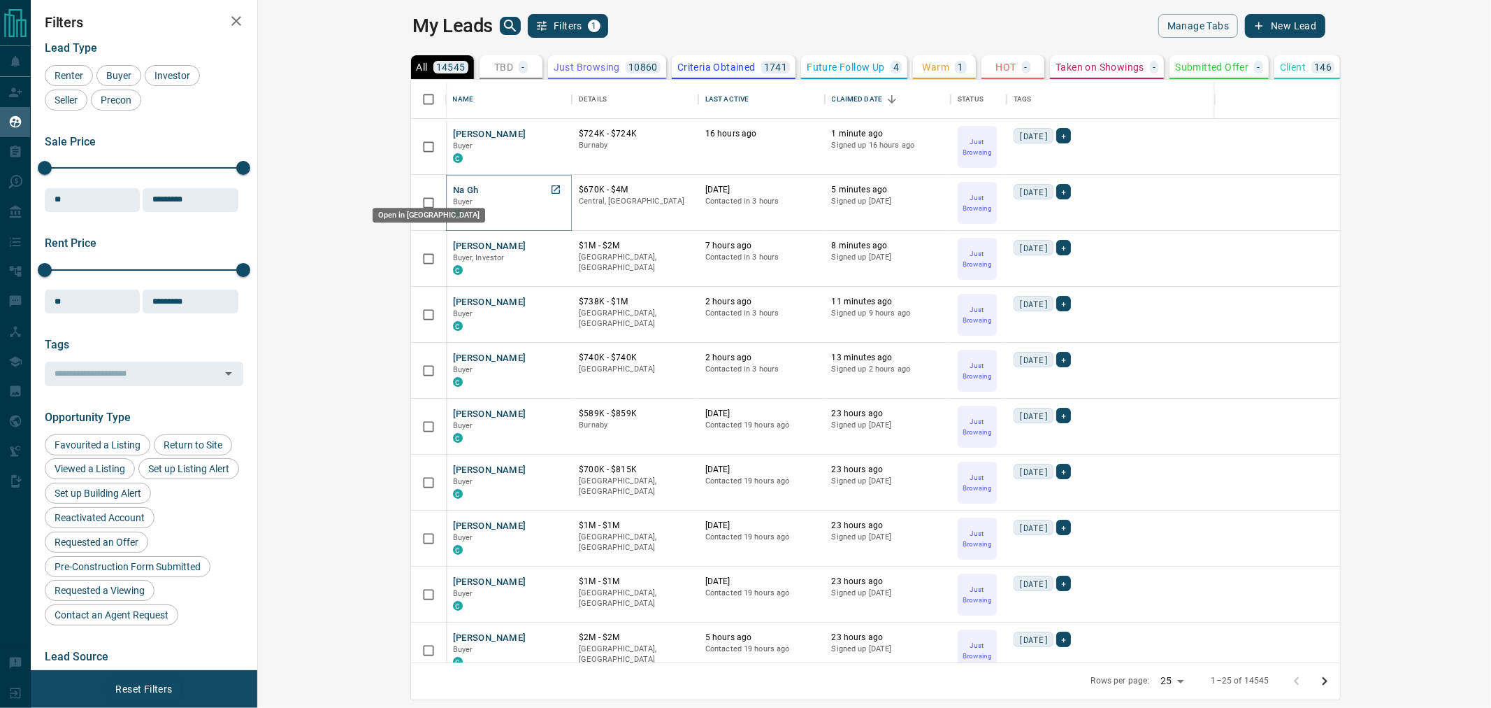
click at [550, 189] on icon "Open in New Tab" at bounding box center [555, 189] width 11 height 11
click at [552, 245] on icon "Open in New Tab" at bounding box center [556, 245] width 8 height 8
click at [550, 298] on icon "Open in New Tab" at bounding box center [555, 301] width 11 height 11
click at [550, 361] on icon "Open in New Tab" at bounding box center [555, 357] width 11 height 11
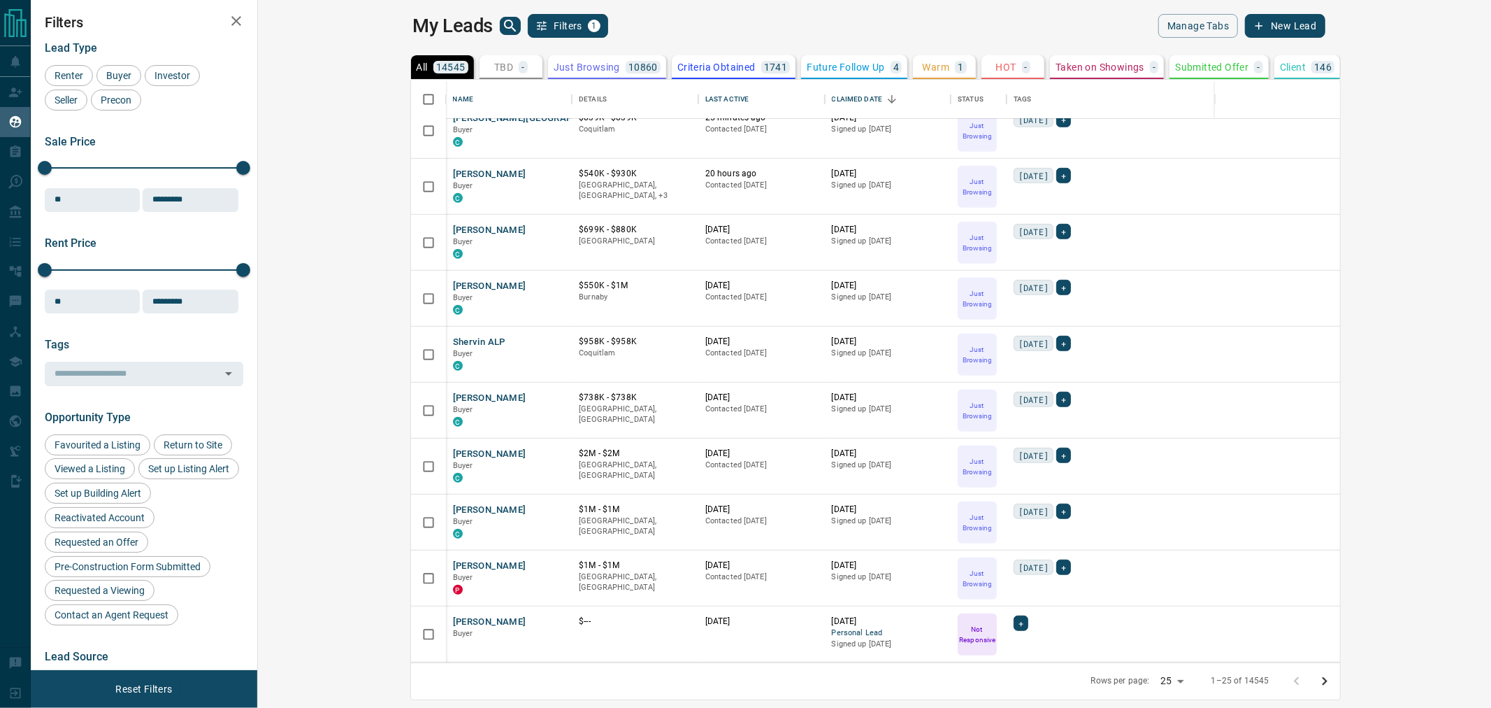
scroll to position [854, 0]
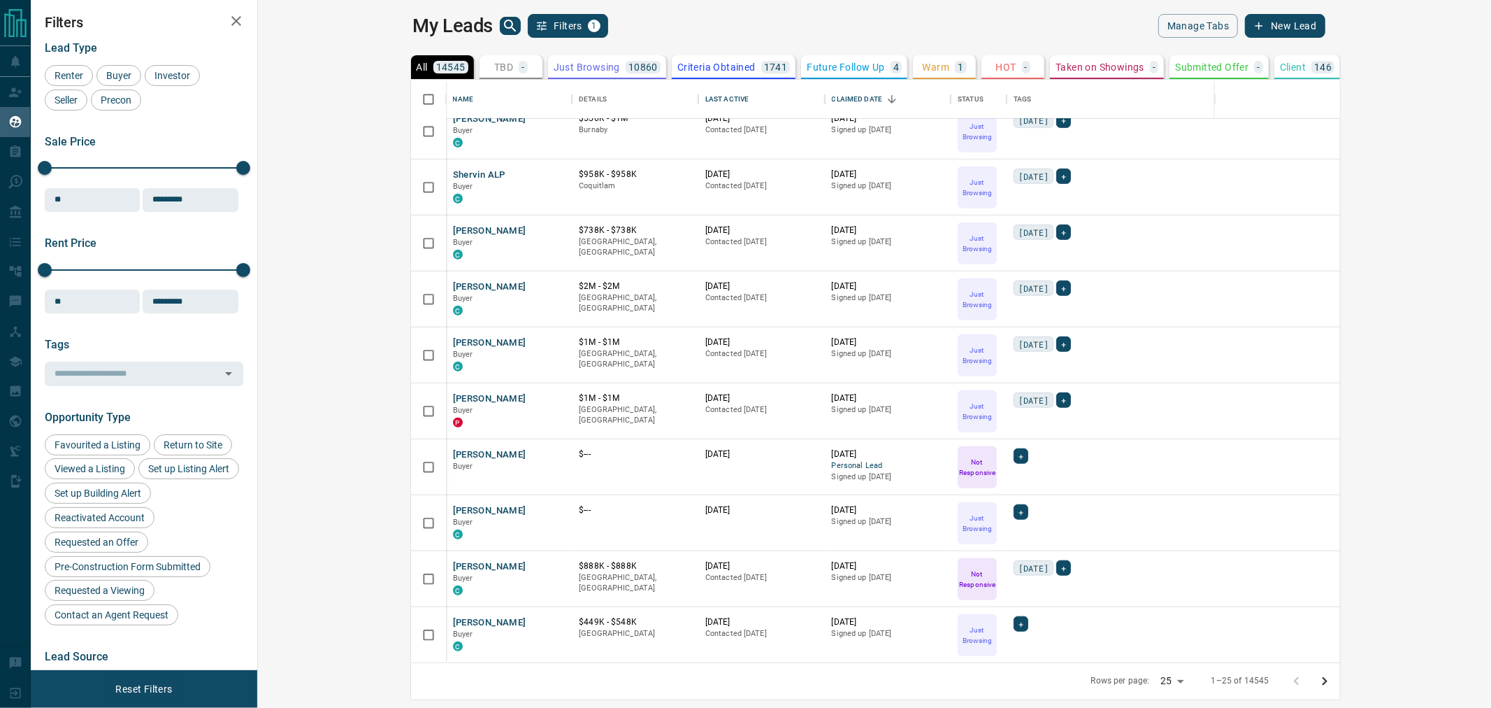
click at [1316, 682] on body "Lead Transfers Claim Leads My Leads Tasks Opportunities Deals Campaigns Automat…" at bounding box center [745, 345] width 1491 height 690
click at [1323, 676] on li "100" at bounding box center [1322, 680] width 37 height 21
type input "***"
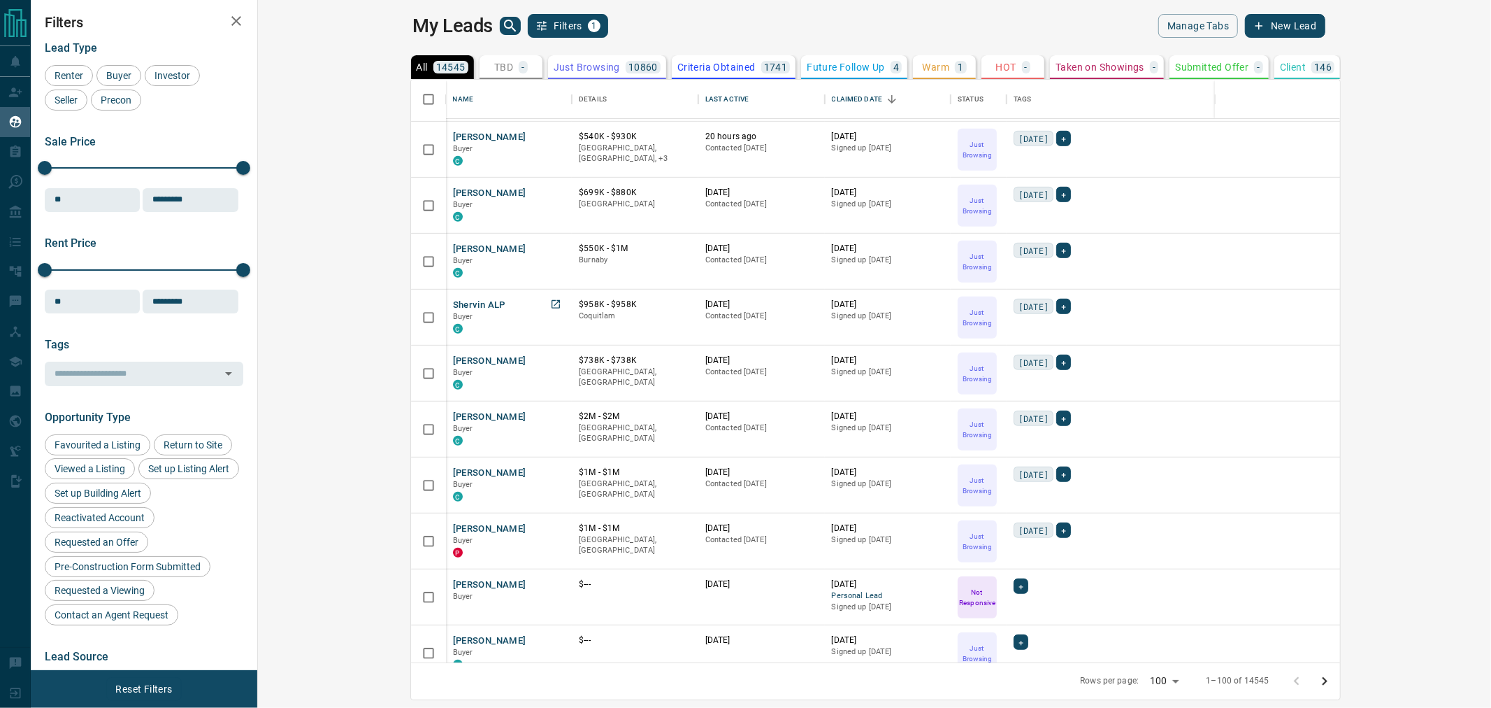
scroll to position [699, 0]
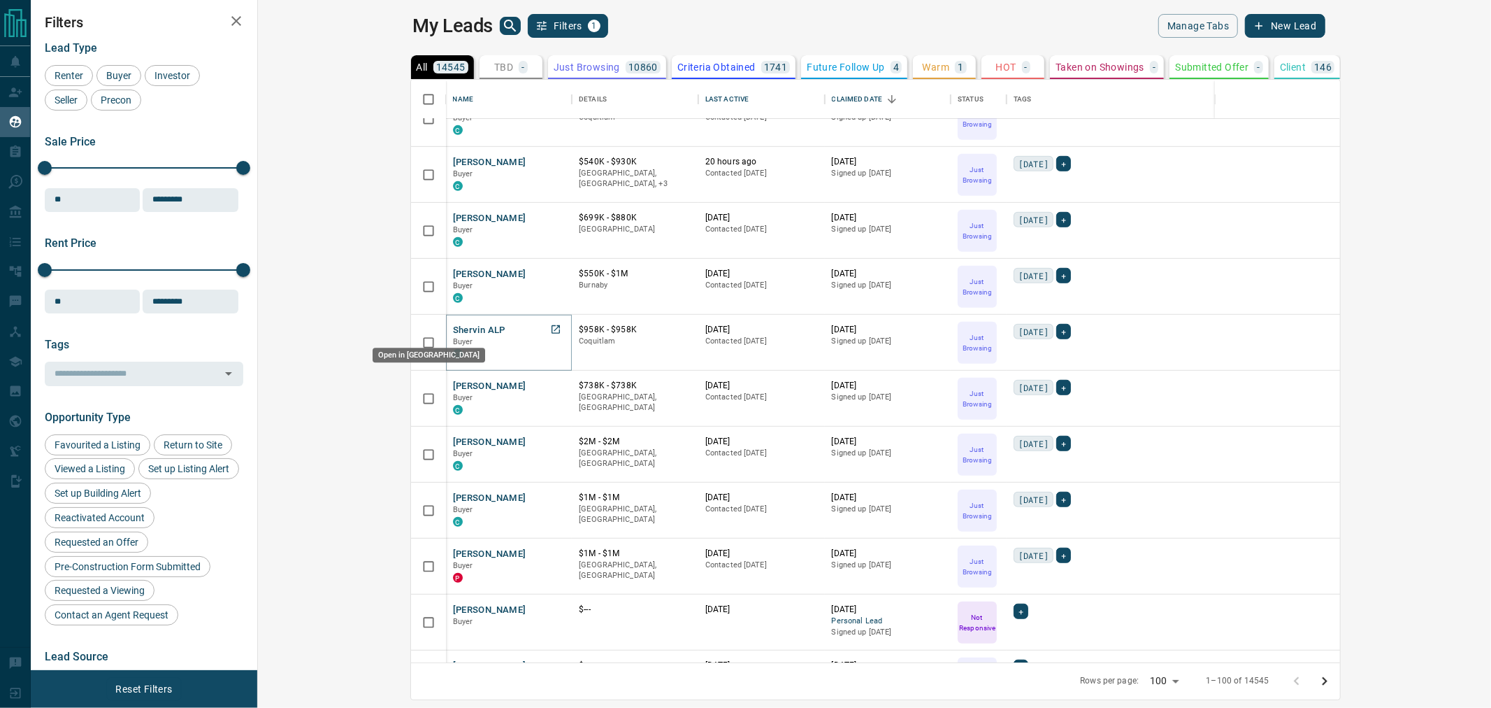
drag, startPoint x: 408, startPoint y: 329, endPoint x: 416, endPoint y: 288, distance: 41.4
click at [552, 329] on icon "Open in New Tab" at bounding box center [556, 329] width 8 height 8
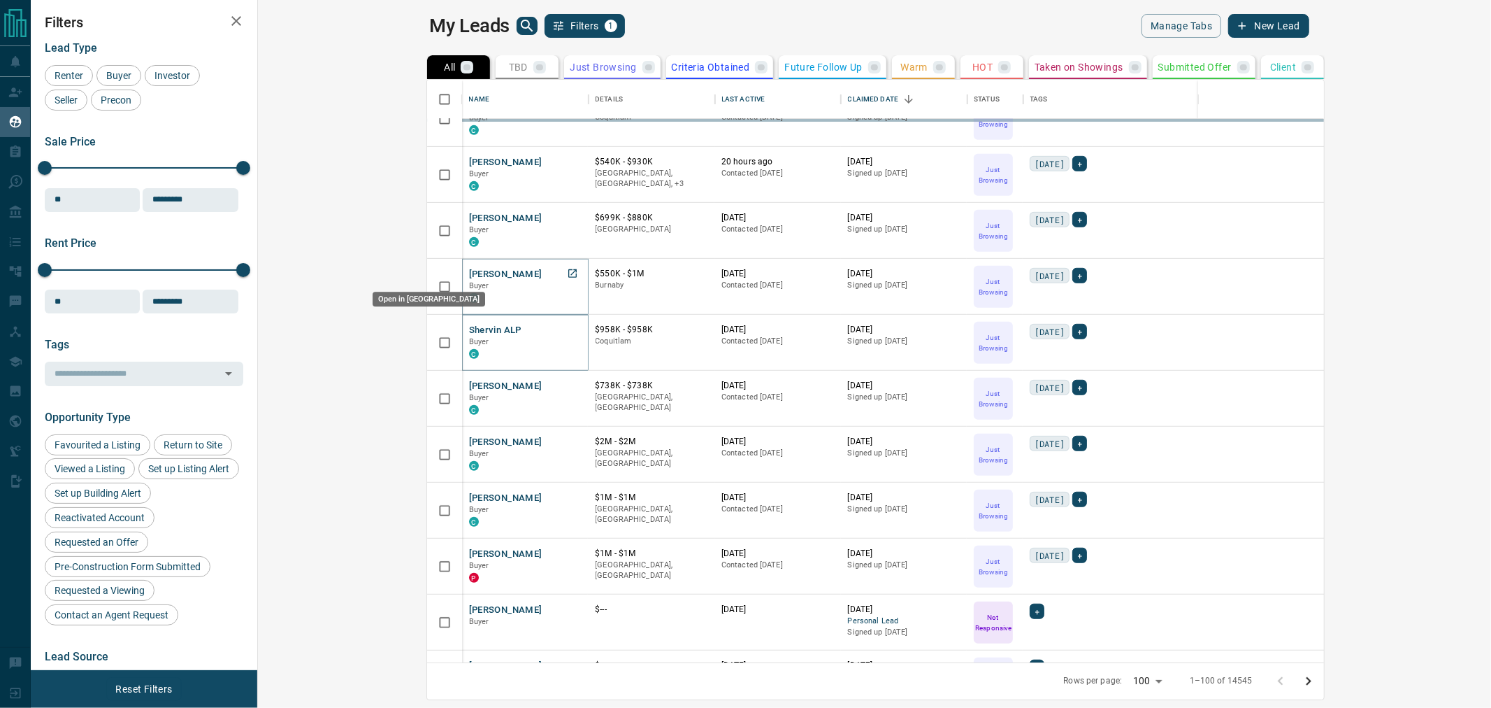
click at [567, 271] on icon "Open in New Tab" at bounding box center [572, 273] width 11 height 11
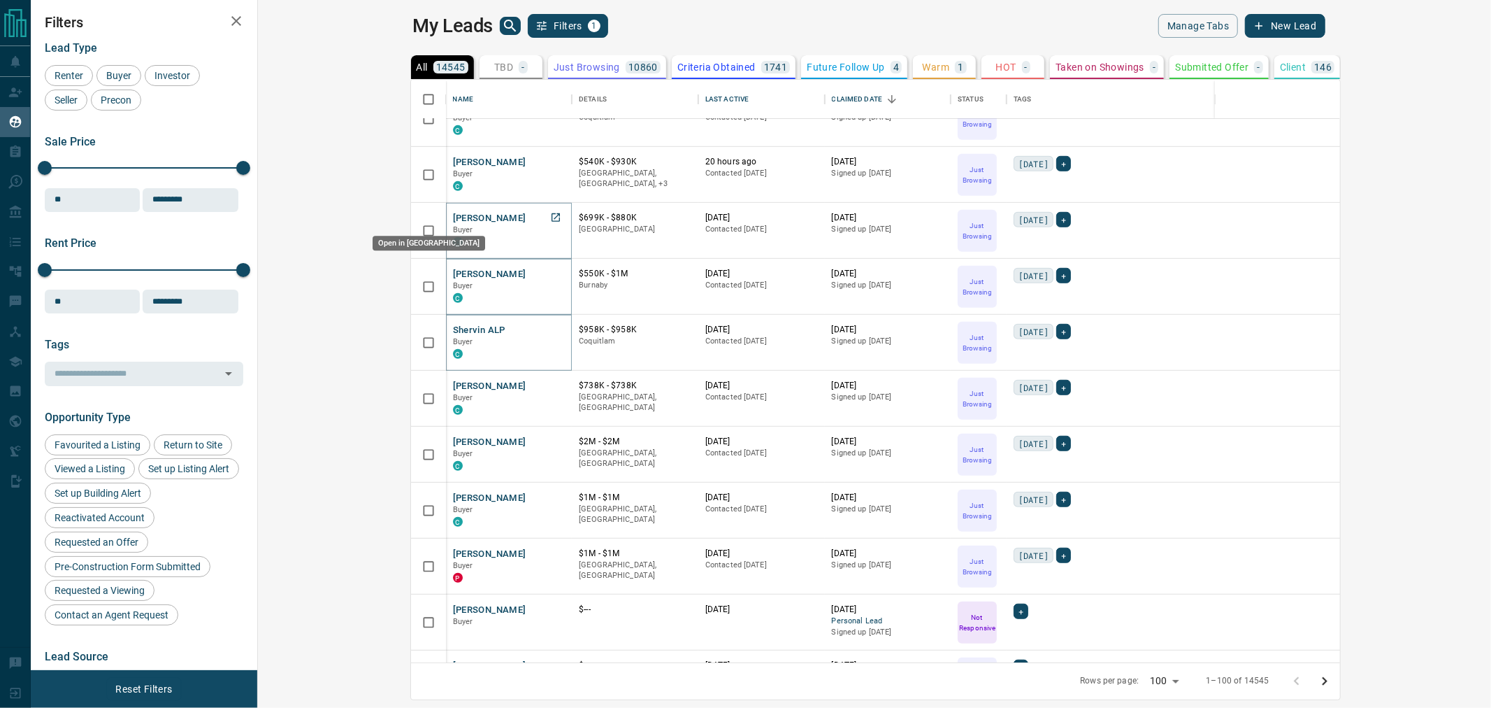
click at [550, 222] on icon "Open in New Tab" at bounding box center [555, 217] width 11 height 11
click at [550, 159] on icon "Open in New Tab" at bounding box center [555, 161] width 11 height 11
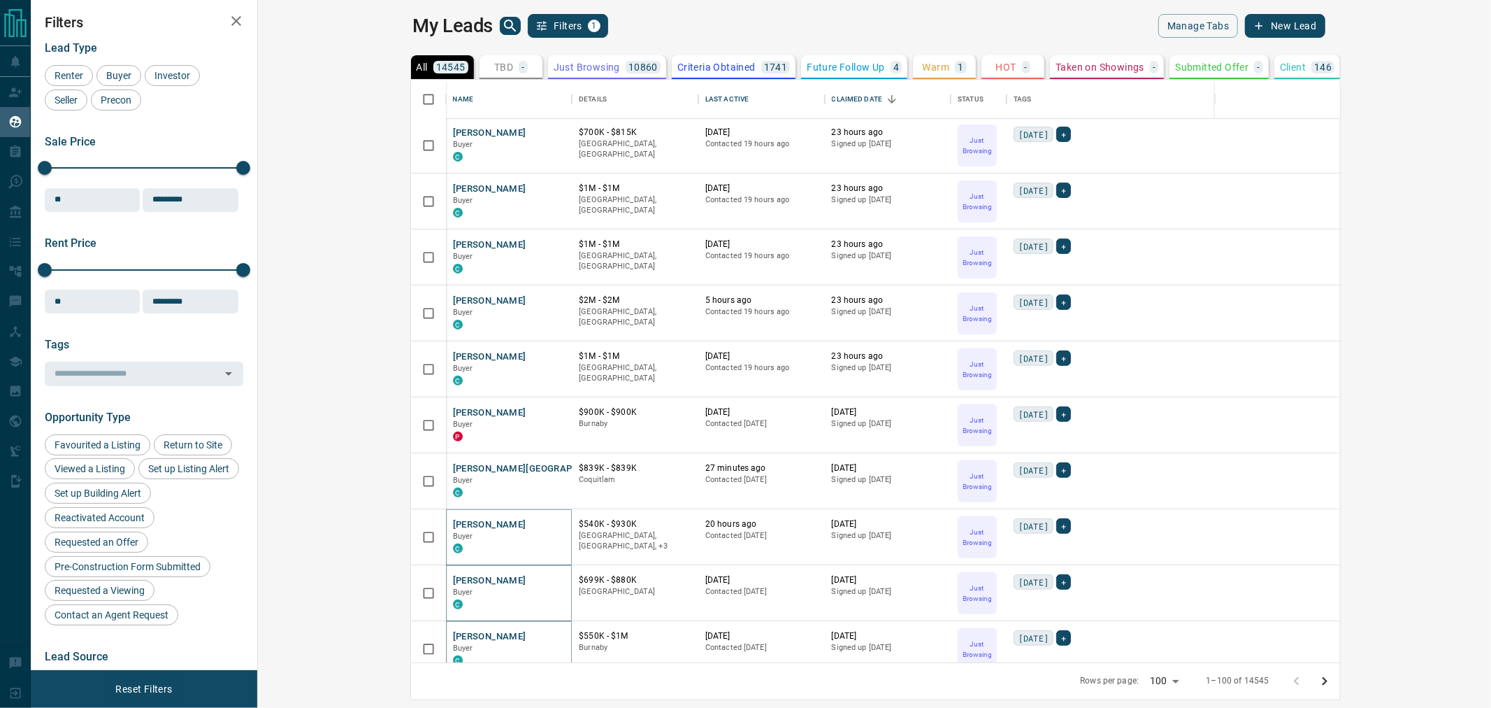
scroll to position [310, 0]
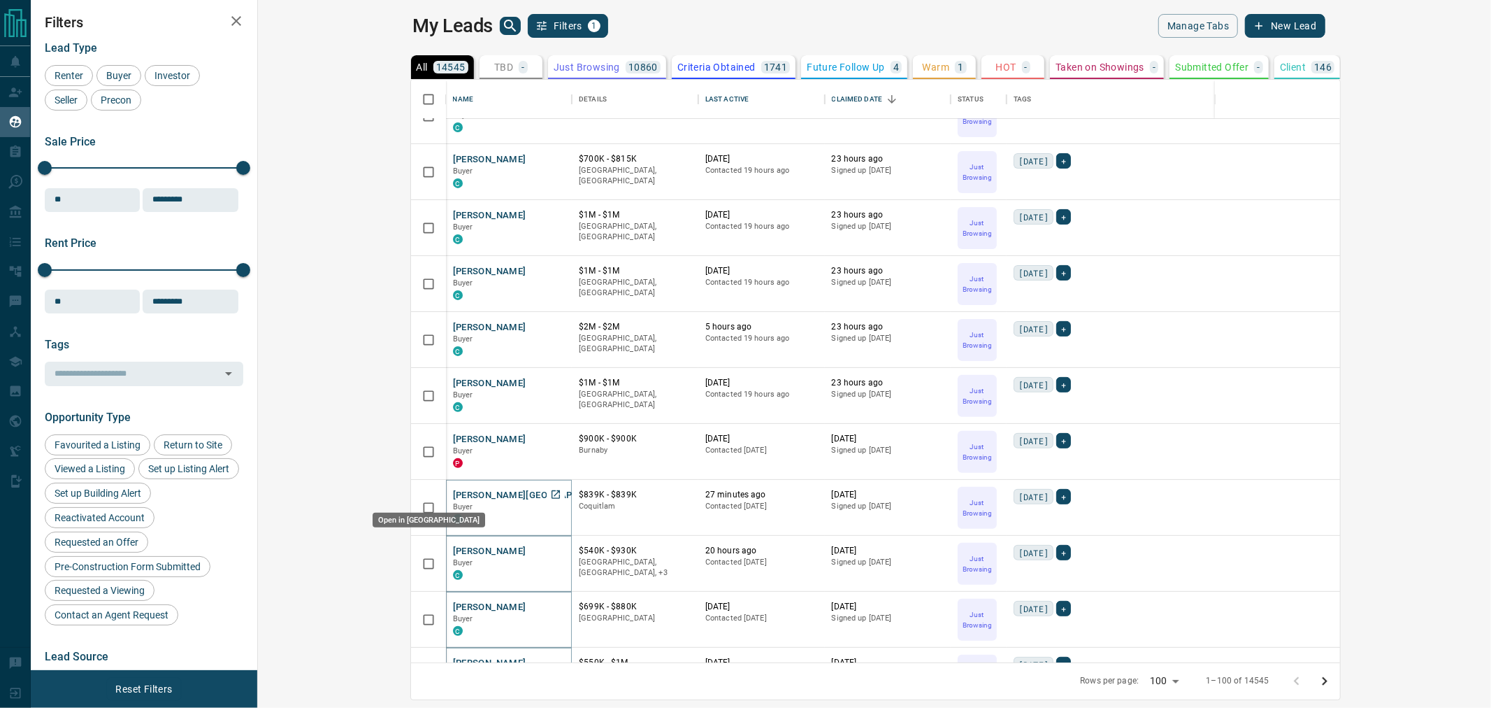
click at [552, 493] on icon "Open in New Tab" at bounding box center [556, 494] width 8 height 8
click at [550, 436] on icon "Open in New Tab" at bounding box center [555, 438] width 11 height 11
click at [552, 382] on icon "Open in New Tab" at bounding box center [556, 382] width 8 height 8
click at [552, 326] on icon "Open in New Tab" at bounding box center [556, 326] width 8 height 8
click at [552, 270] on icon "Open in New Tab" at bounding box center [556, 270] width 8 height 8
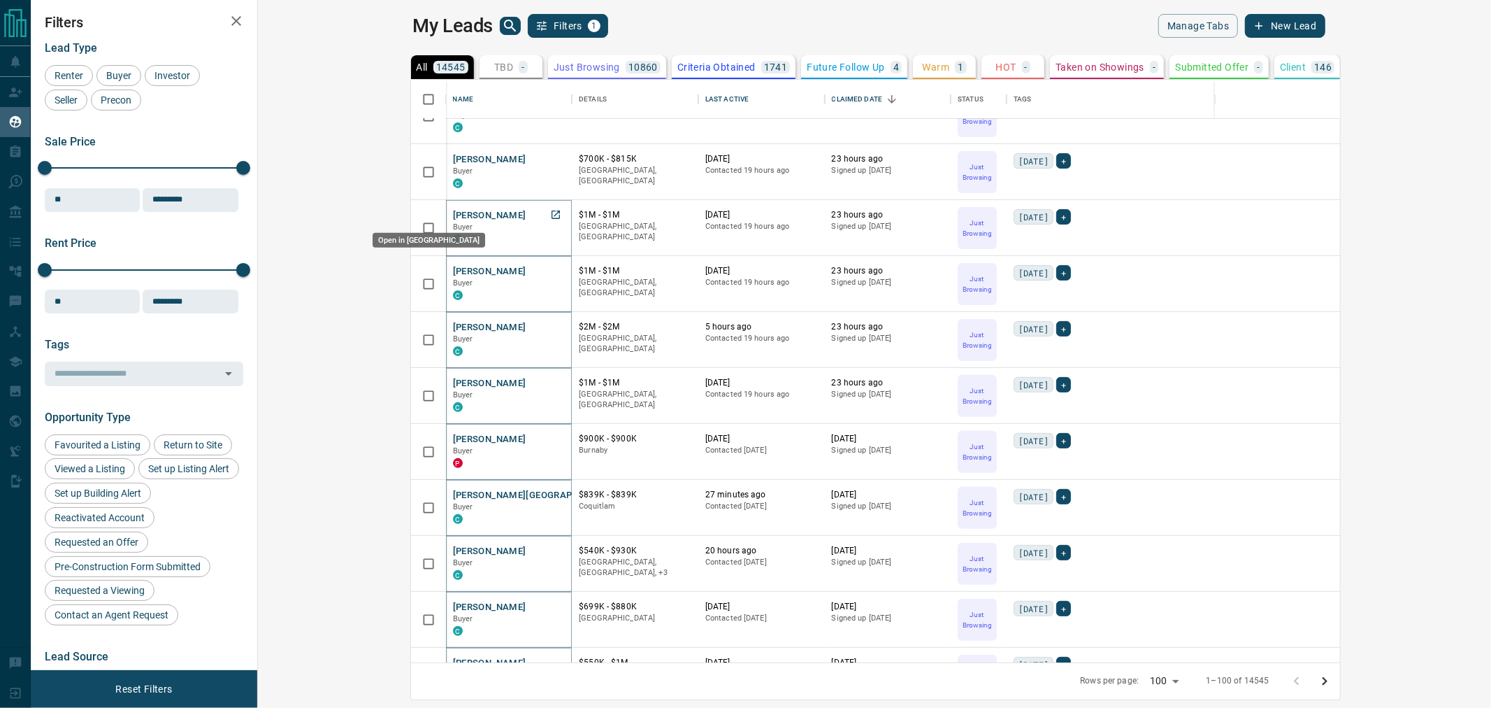
click at [550, 212] on icon "Open in New Tab" at bounding box center [555, 214] width 11 height 11
click at [550, 159] on icon "Open in New Tab" at bounding box center [555, 158] width 11 height 11
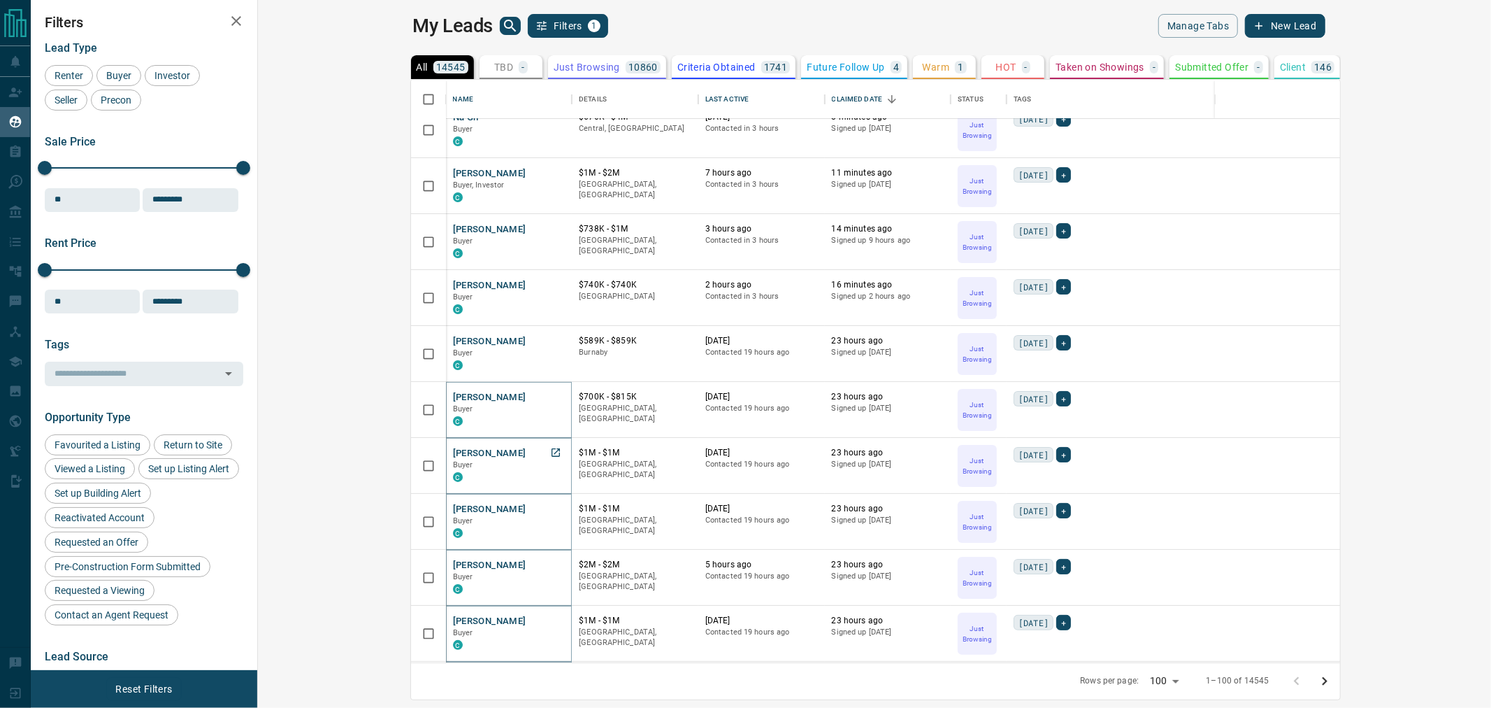
scroll to position [0, 0]
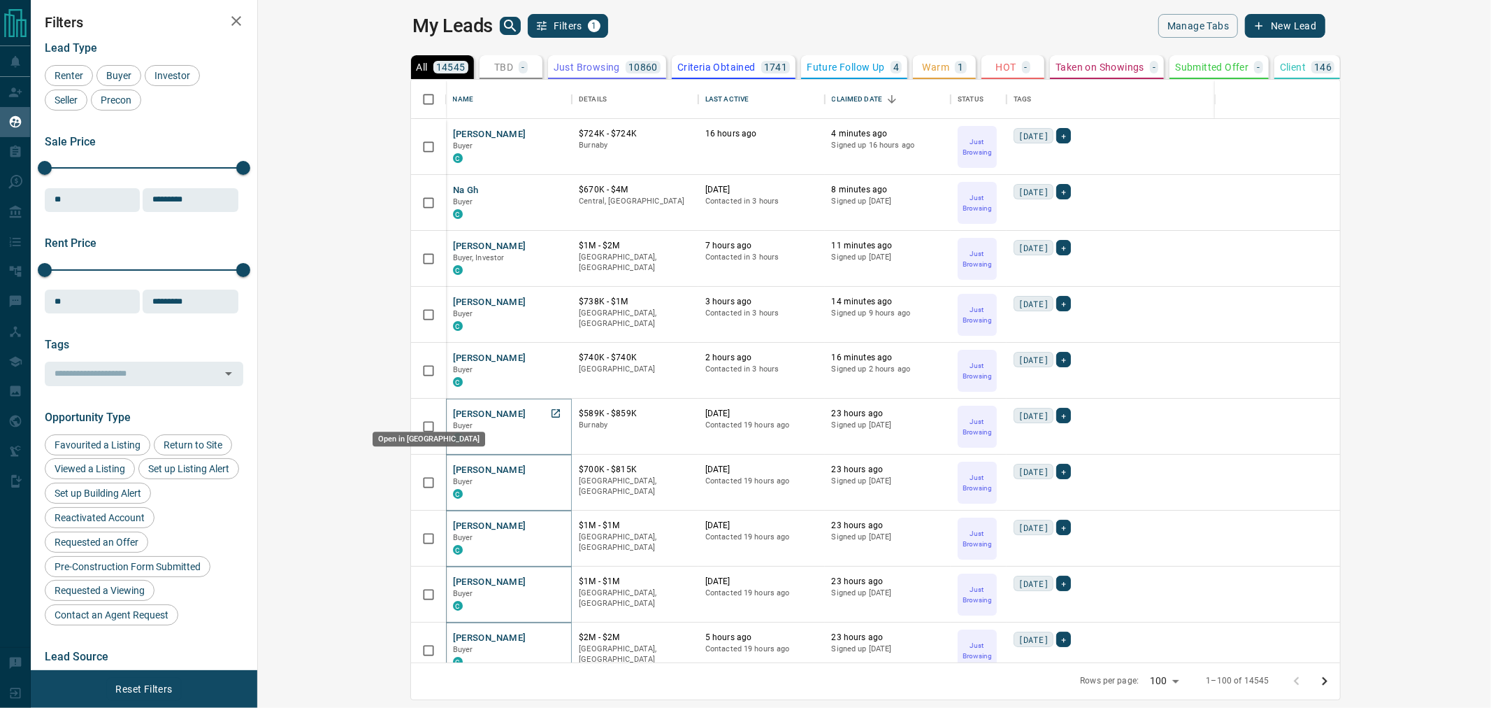
click at [552, 416] on icon "Open in New Tab" at bounding box center [556, 413] width 8 height 8
click at [550, 357] on icon "Open in New Tab" at bounding box center [555, 357] width 11 height 11
click at [550, 301] on icon "Open in New Tab" at bounding box center [555, 301] width 11 height 11
click at [550, 247] on icon "Open in New Tab" at bounding box center [555, 245] width 11 height 11
click at [552, 192] on icon "Open in New Tab" at bounding box center [556, 189] width 8 height 8
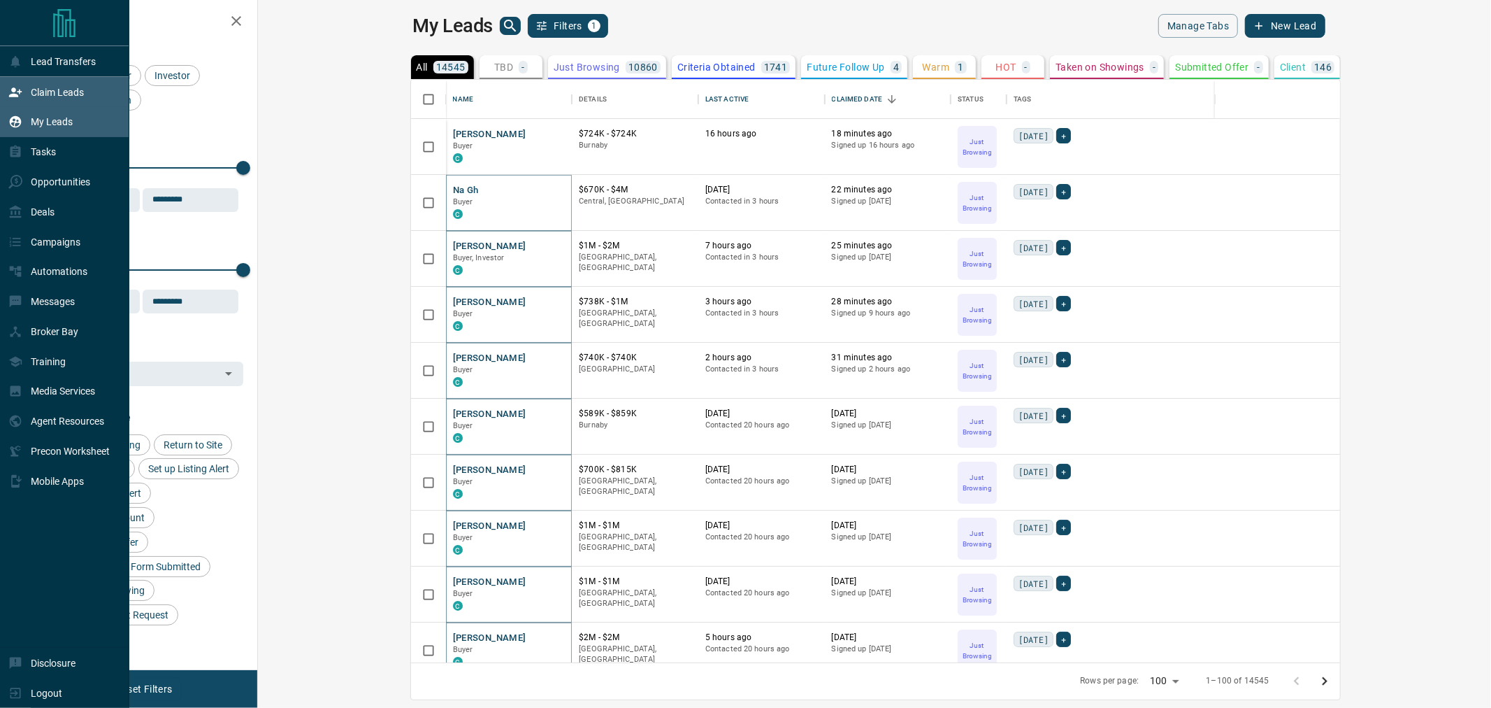
click at [51, 85] on div "Claim Leads" at bounding box center [46, 91] width 76 height 23
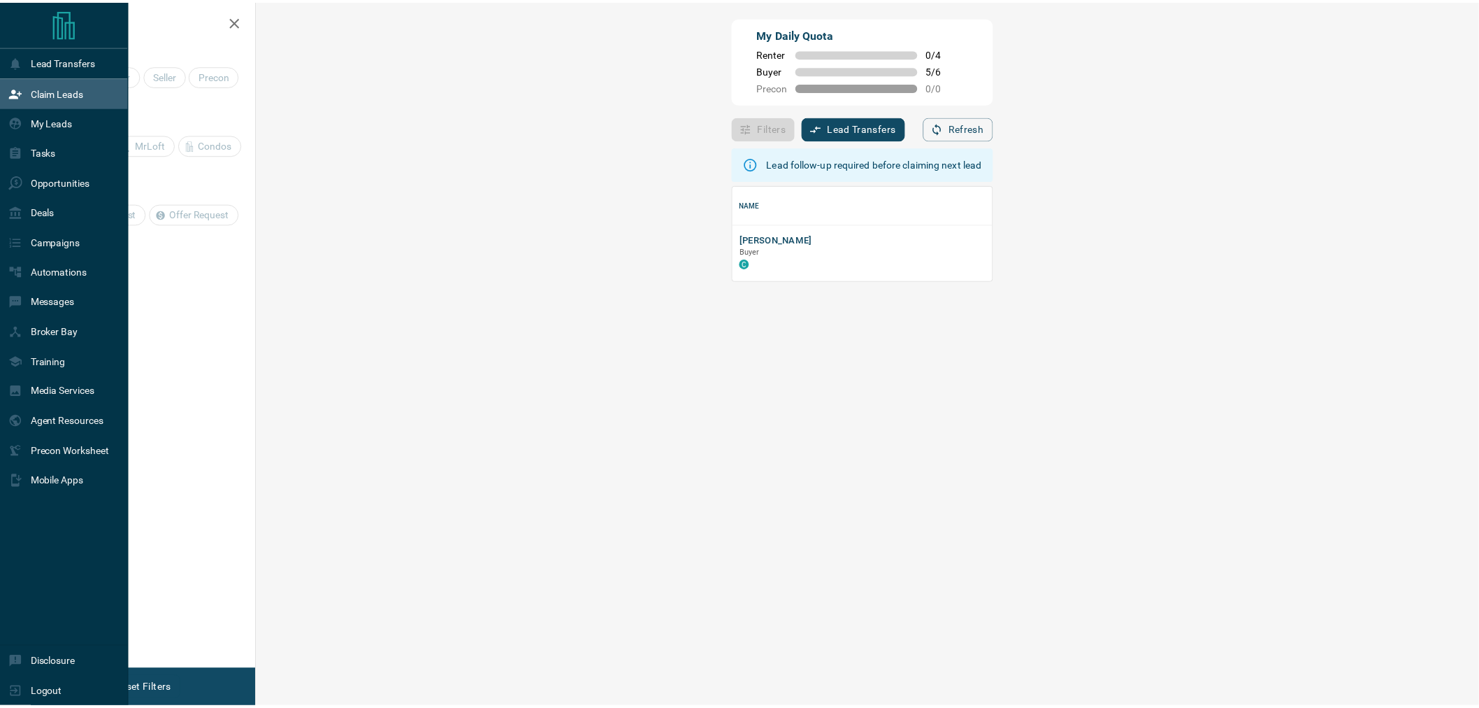
scroll to position [84, 1191]
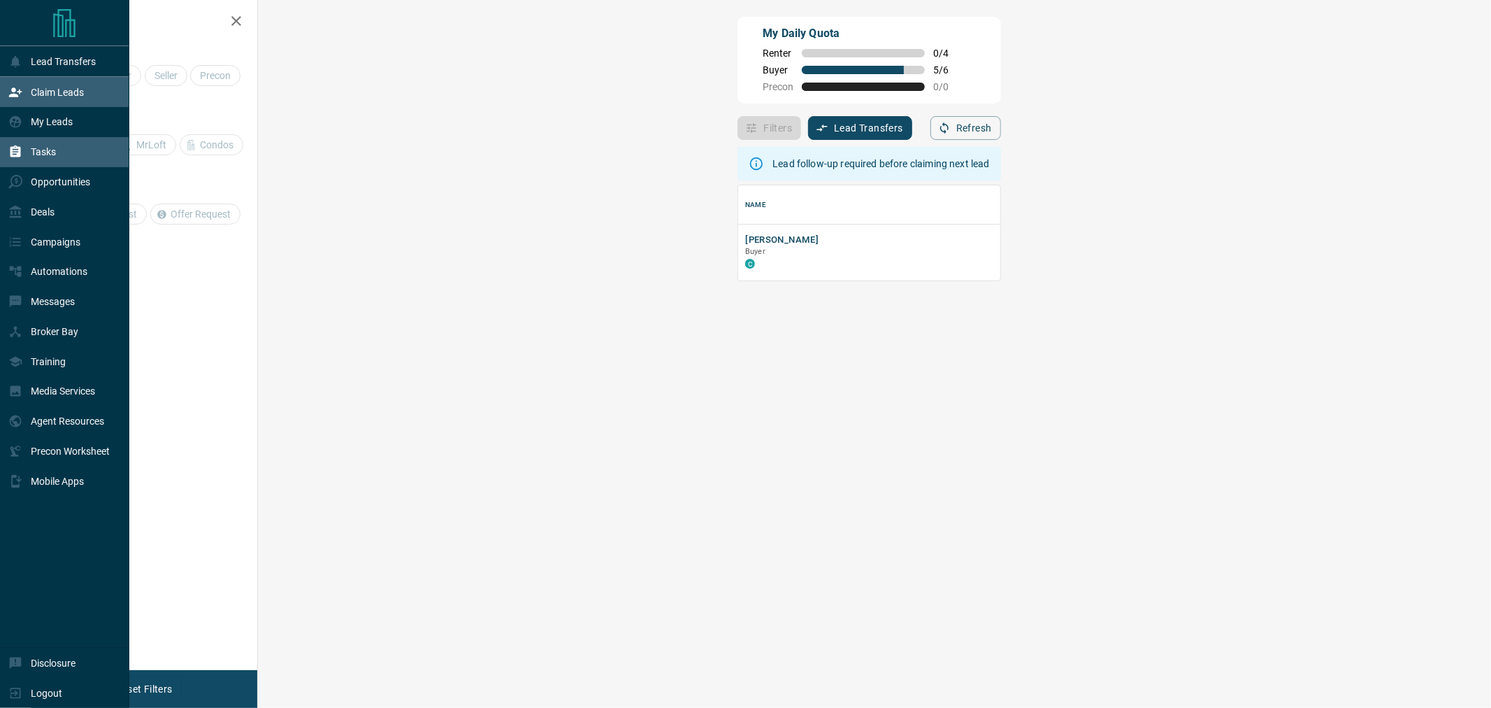
click at [50, 155] on p "Tasks" at bounding box center [43, 151] width 25 height 11
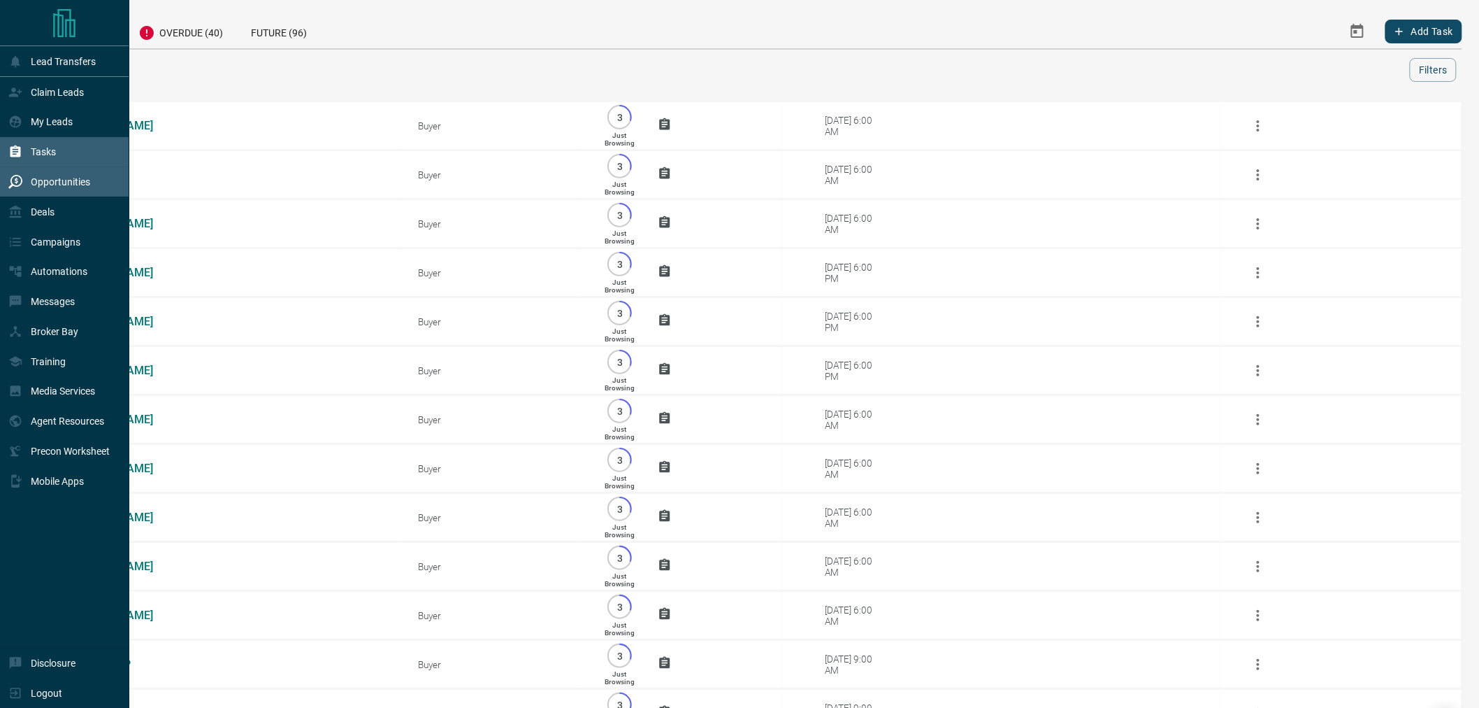
click at [56, 178] on p "Opportunities" at bounding box center [60, 181] width 59 height 11
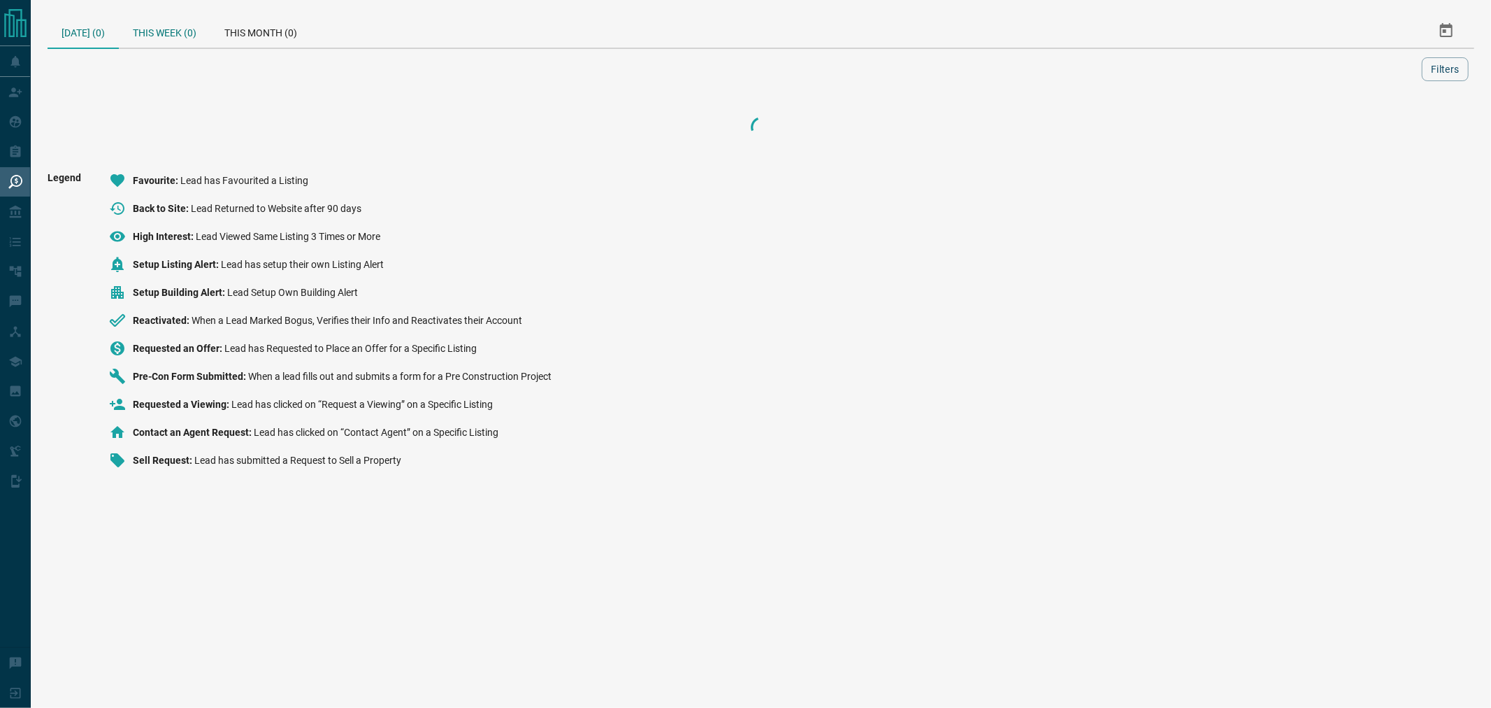
click at [191, 33] on div "This Week (0)" at bounding box center [165, 31] width 92 height 34
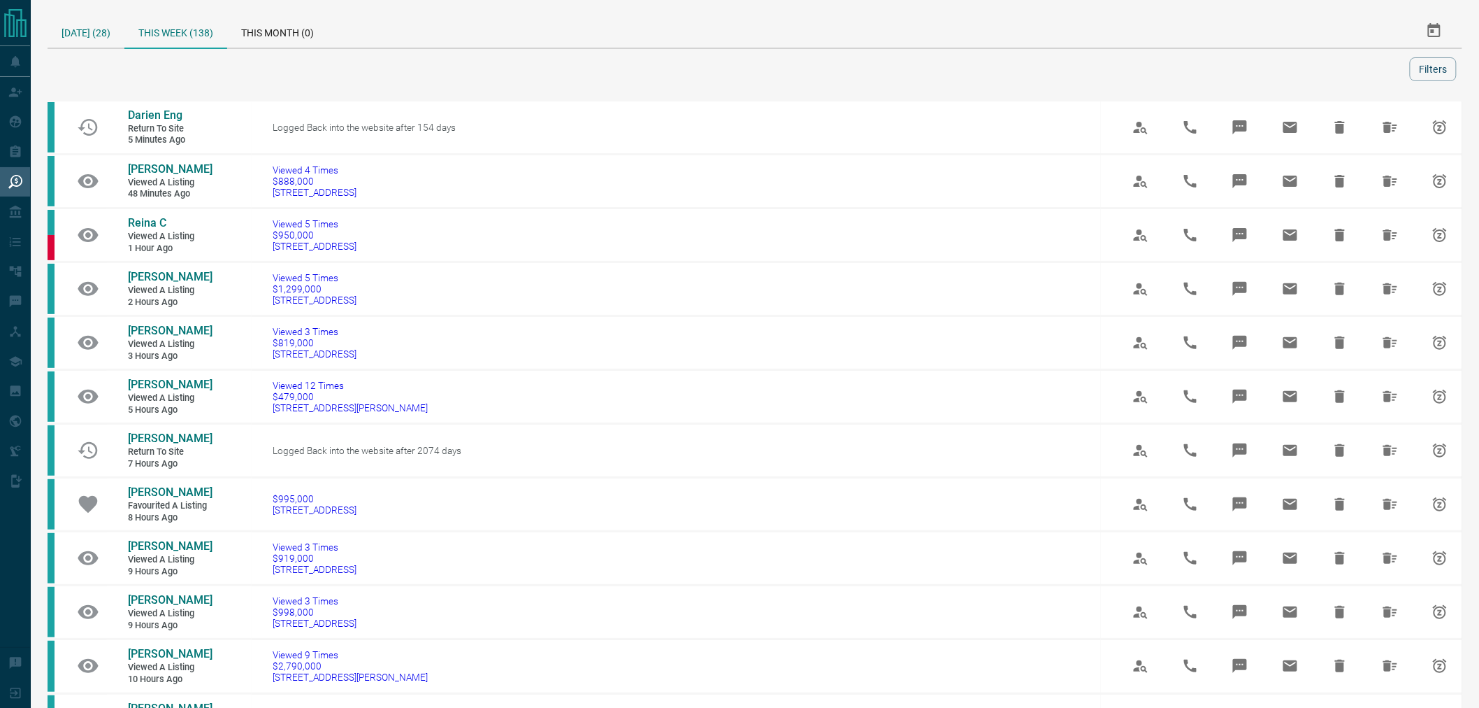
click at [103, 36] on div "[DATE] (28)" at bounding box center [86, 31] width 77 height 34
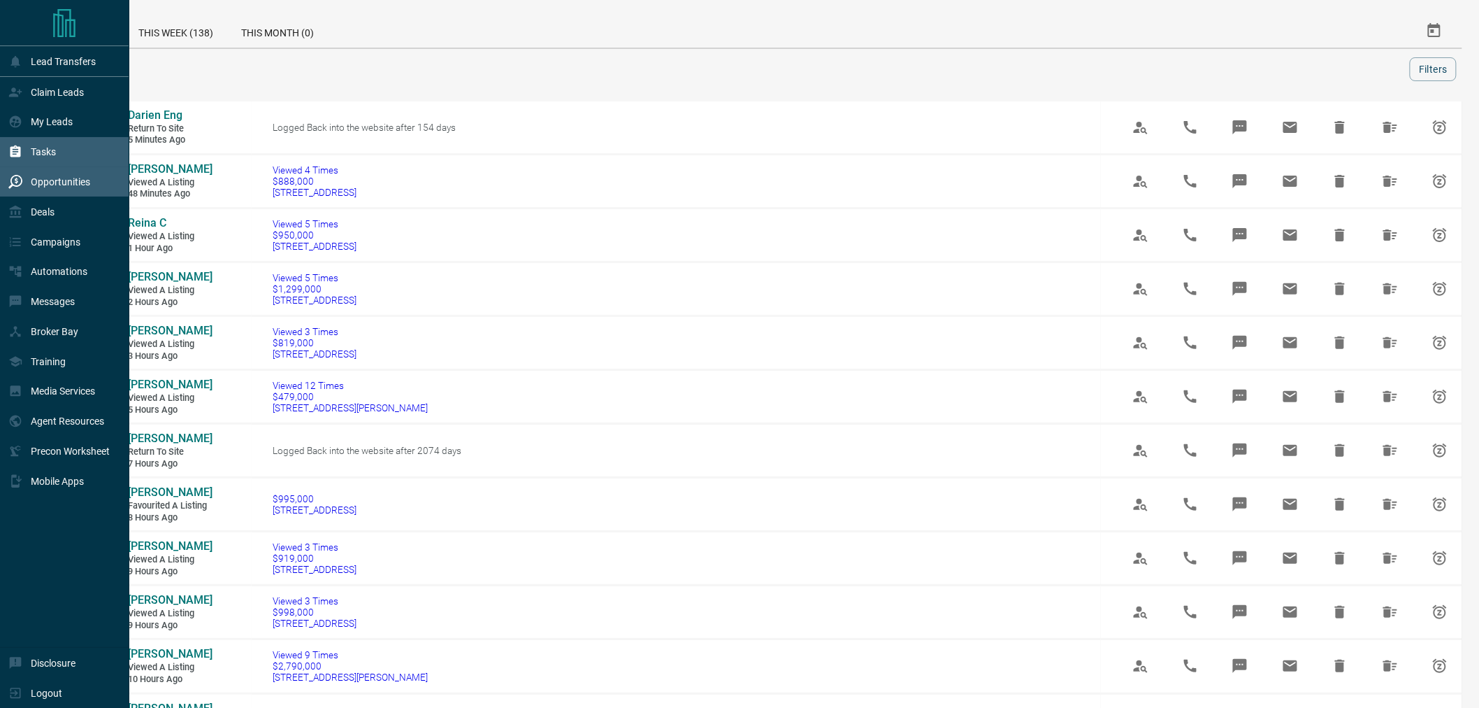
click at [43, 157] on p "Tasks" at bounding box center [43, 151] width 25 height 11
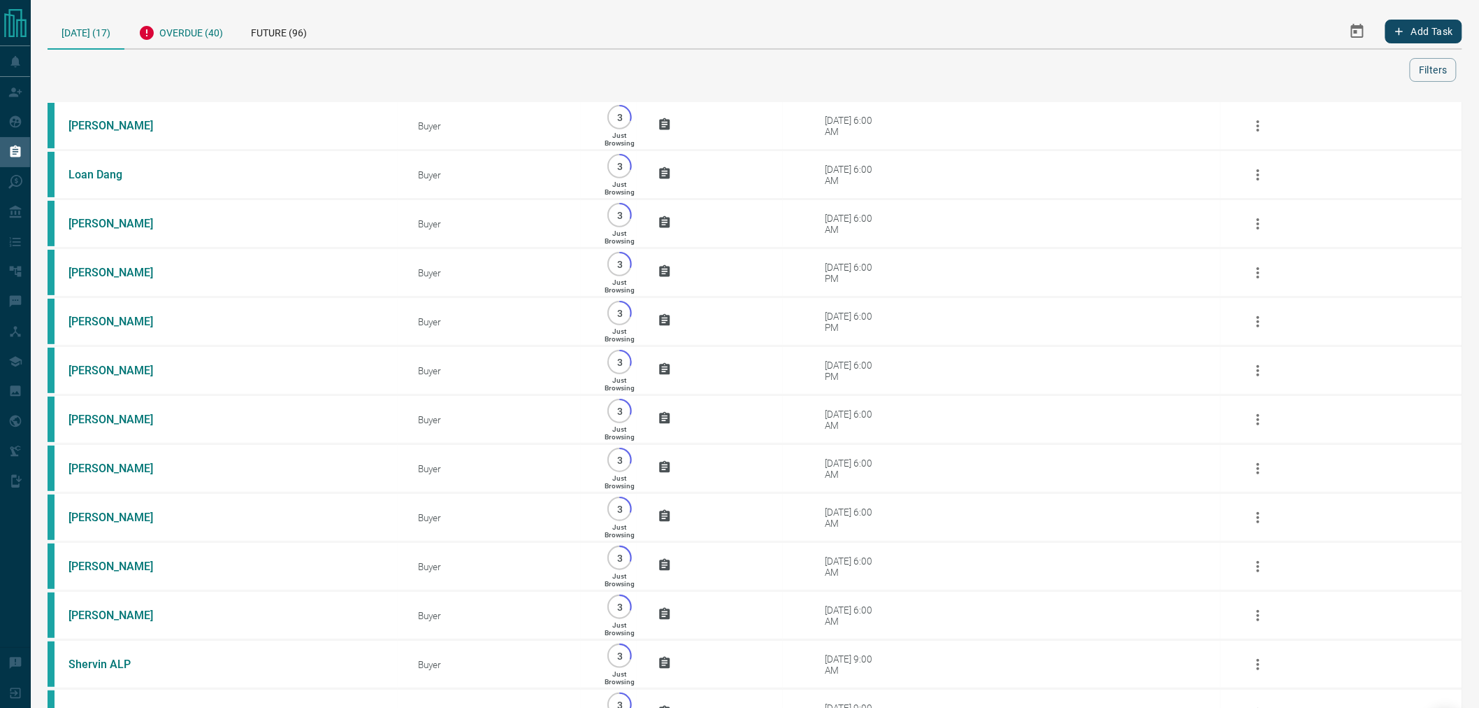
click at [189, 35] on div "Overdue (40)" at bounding box center [180, 31] width 113 height 34
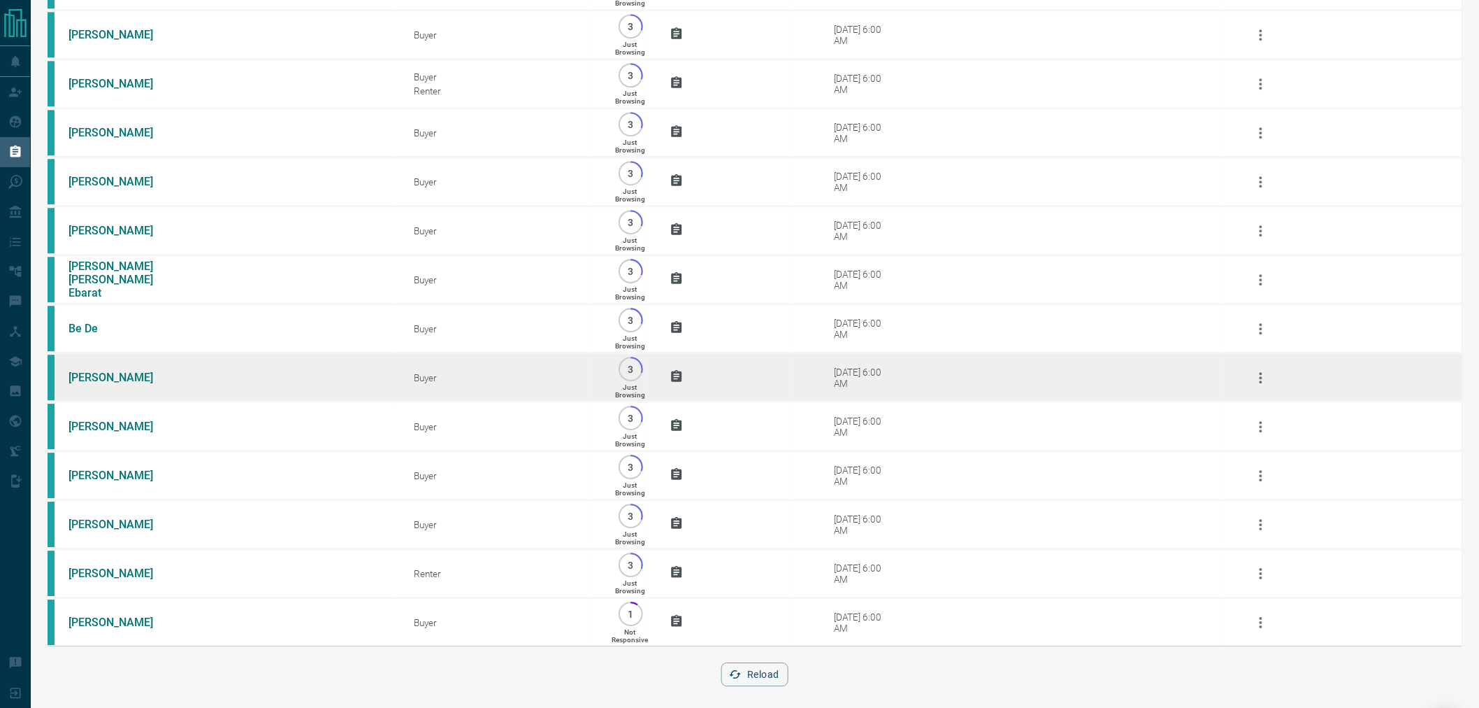
scroll to position [1477, 0]
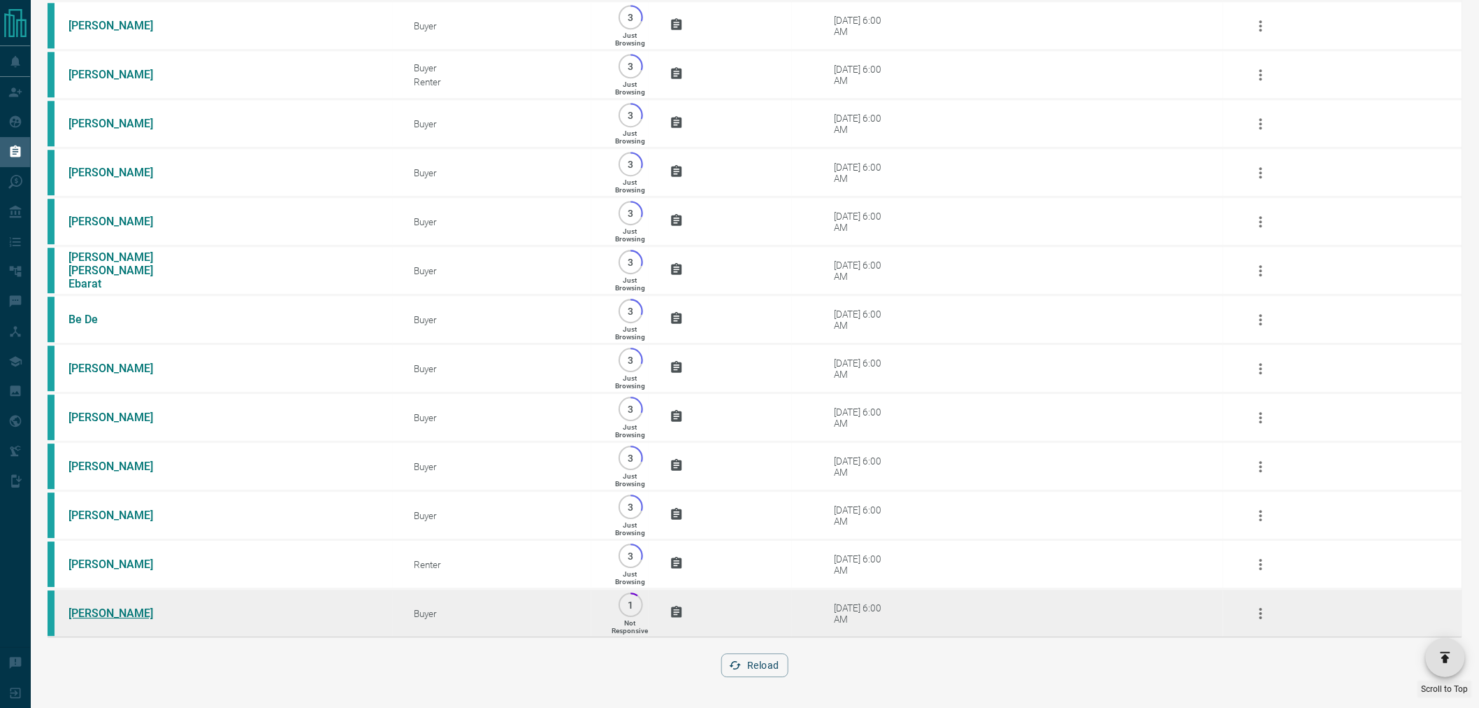
click at [103, 615] on link "[PERSON_NAME]" at bounding box center [121, 612] width 105 height 13
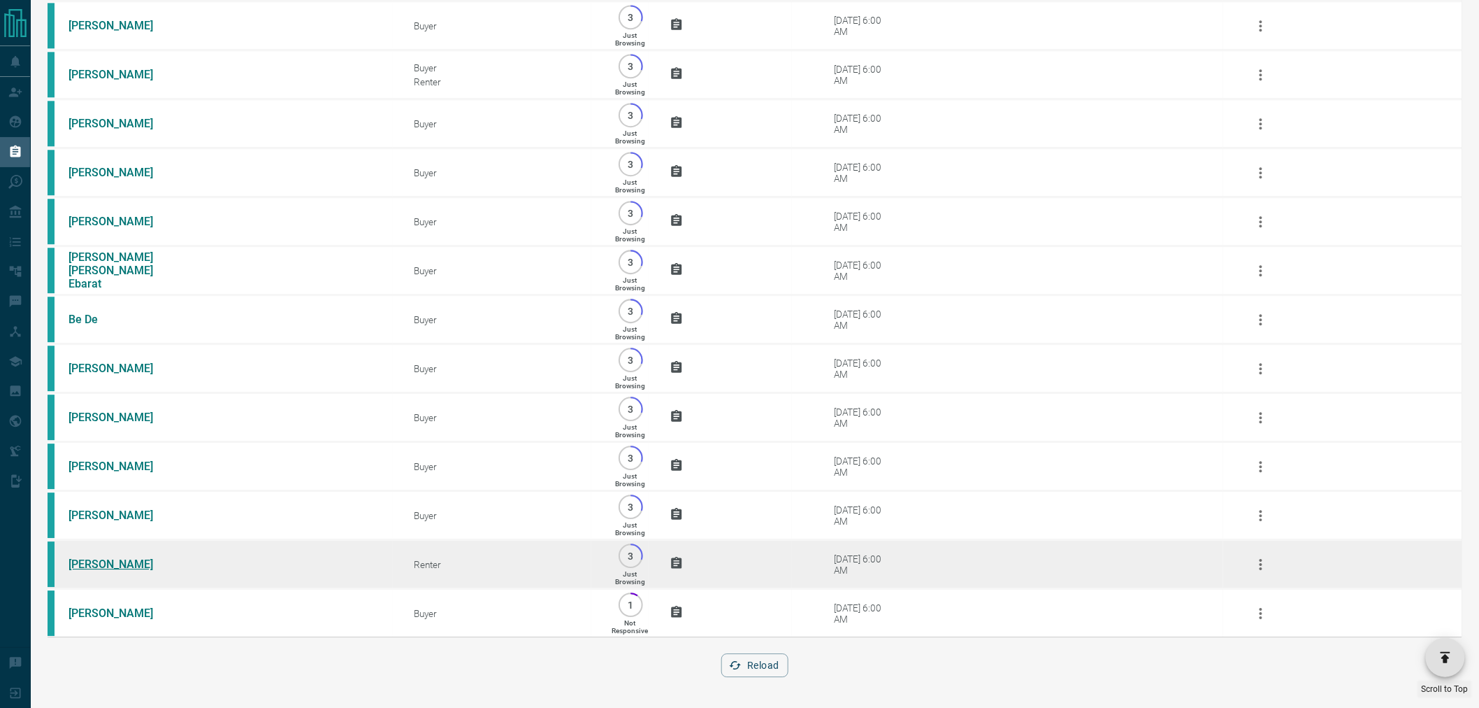
click at [87, 565] on link "[PERSON_NAME]" at bounding box center [121, 563] width 105 height 13
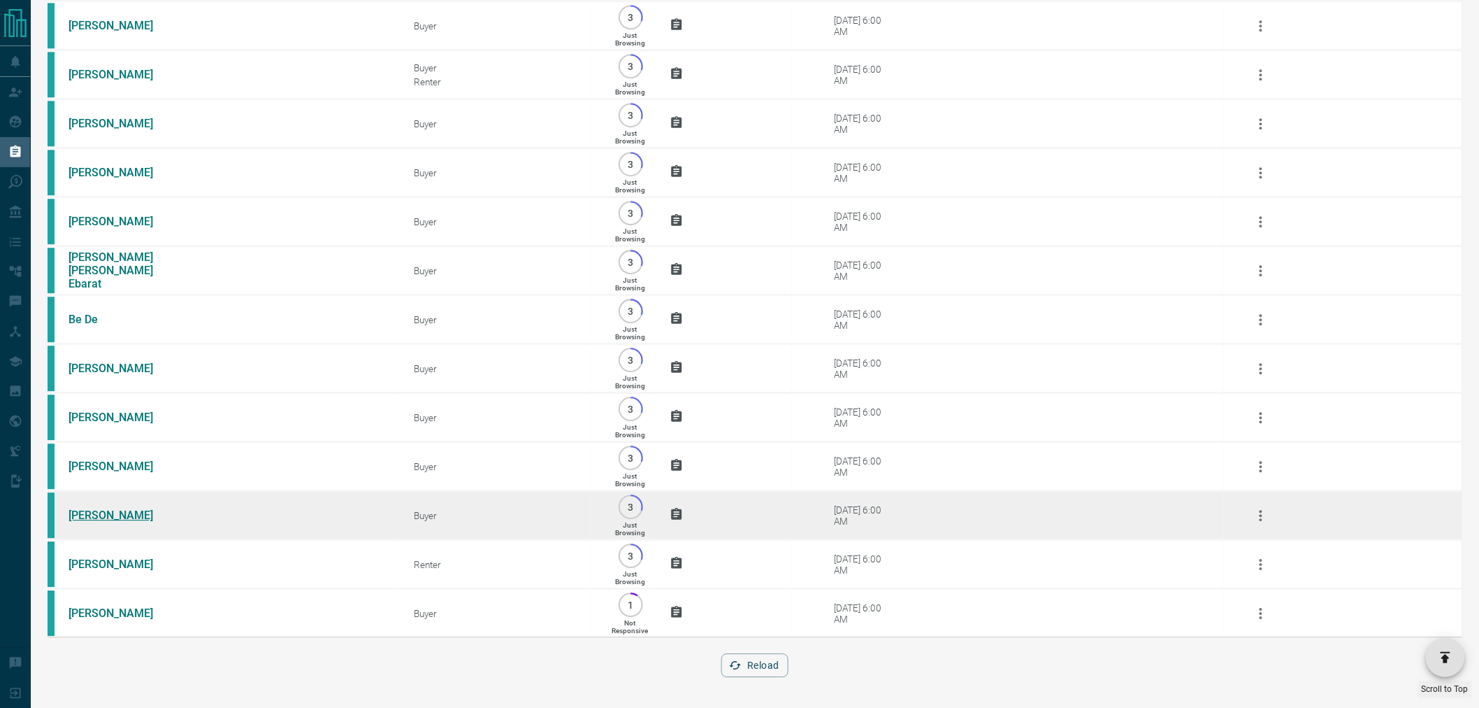
click at [87, 508] on link "[PERSON_NAME]" at bounding box center [121, 514] width 105 height 13
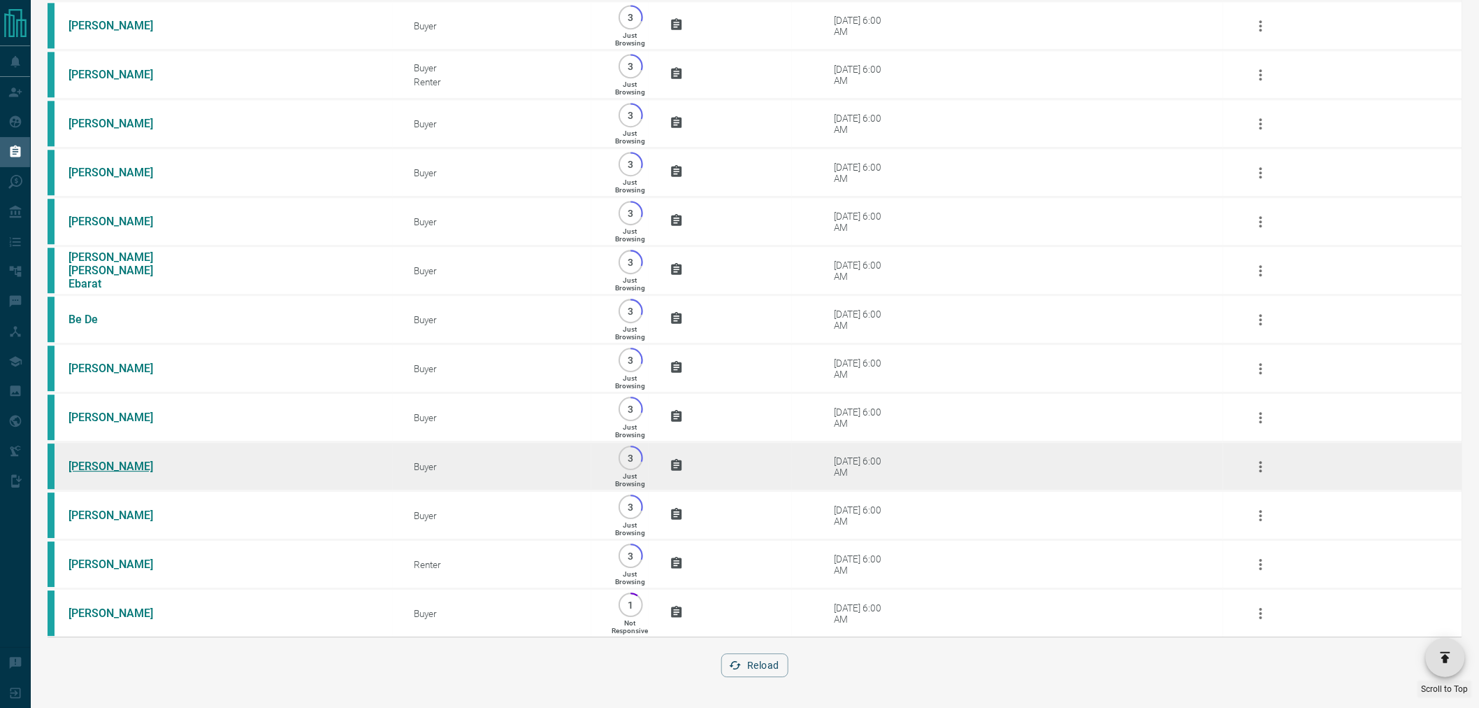
click at [89, 462] on link "[PERSON_NAME]" at bounding box center [121, 465] width 105 height 13
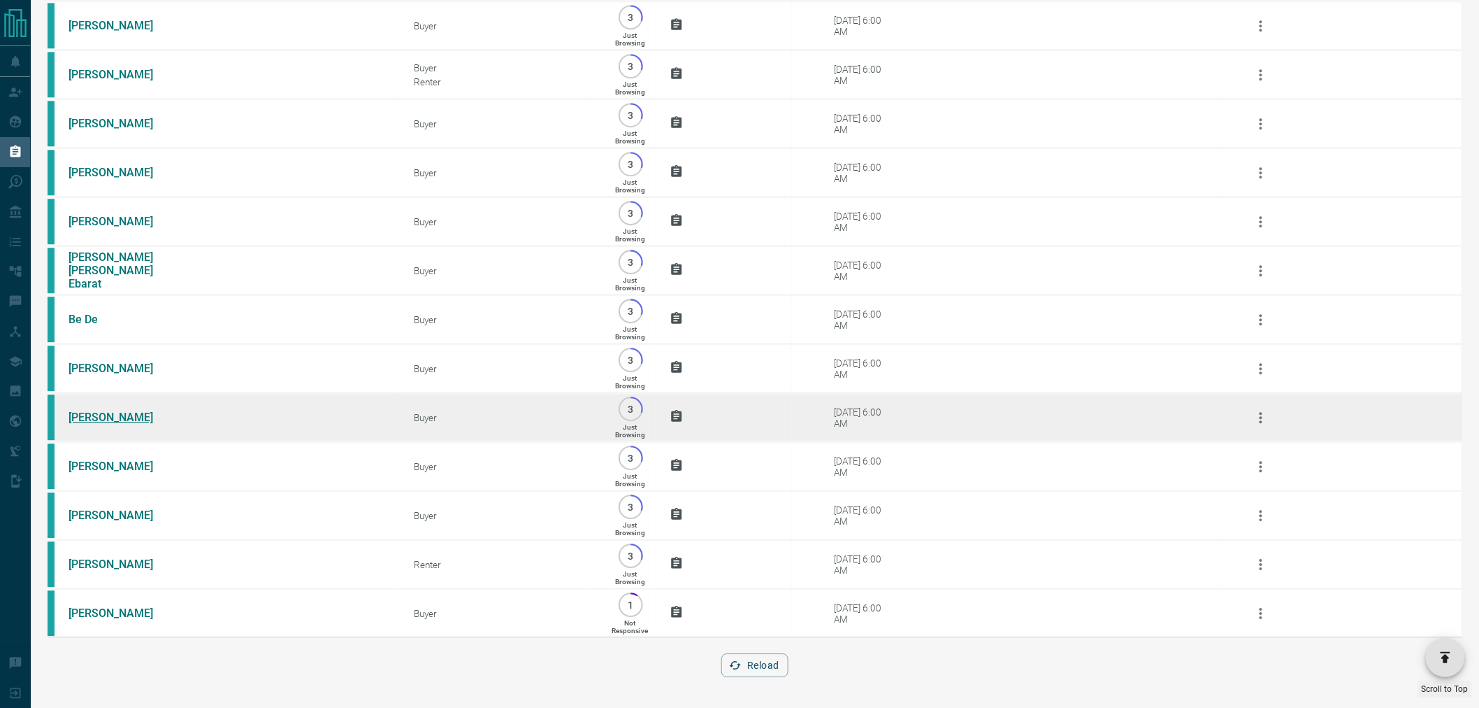
click at [103, 411] on link "[PERSON_NAME]" at bounding box center [121, 416] width 105 height 13
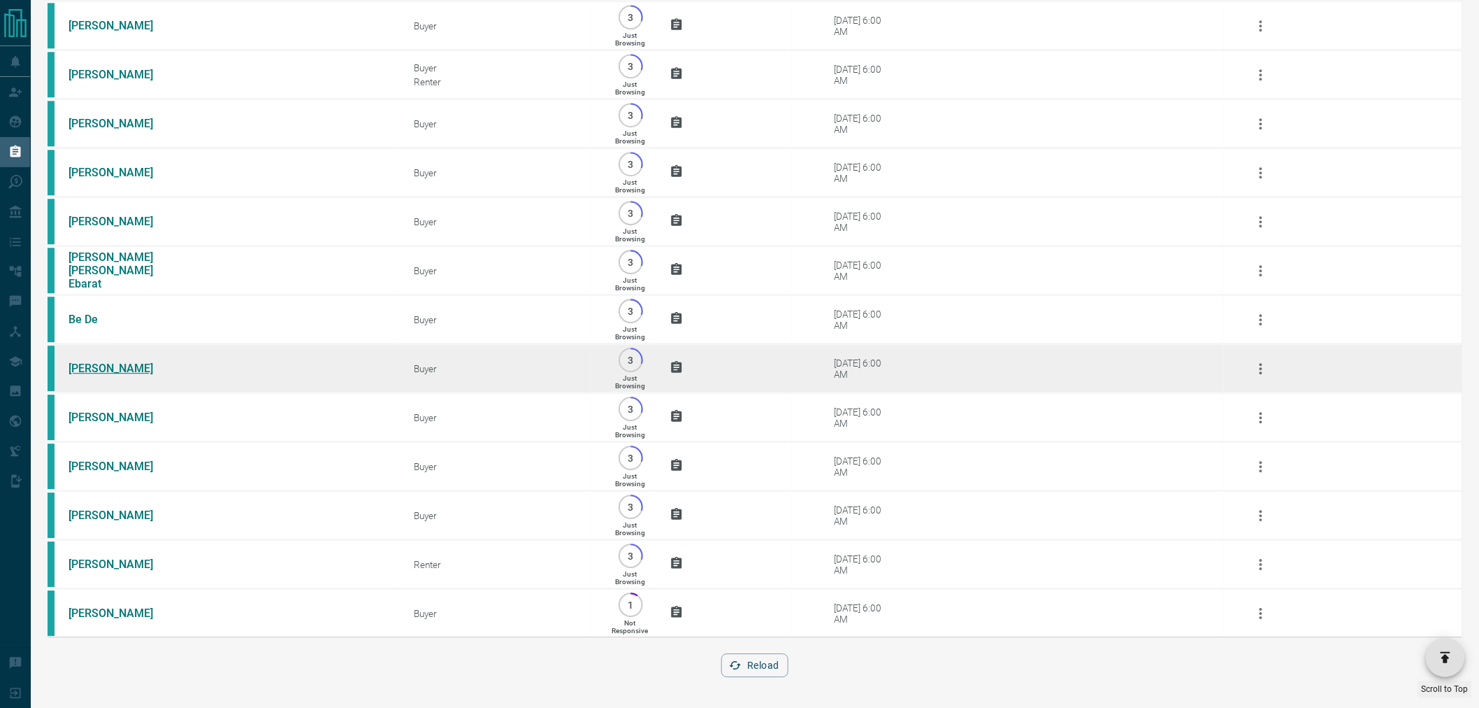
click at [93, 364] on link "[PERSON_NAME]" at bounding box center [121, 367] width 105 height 13
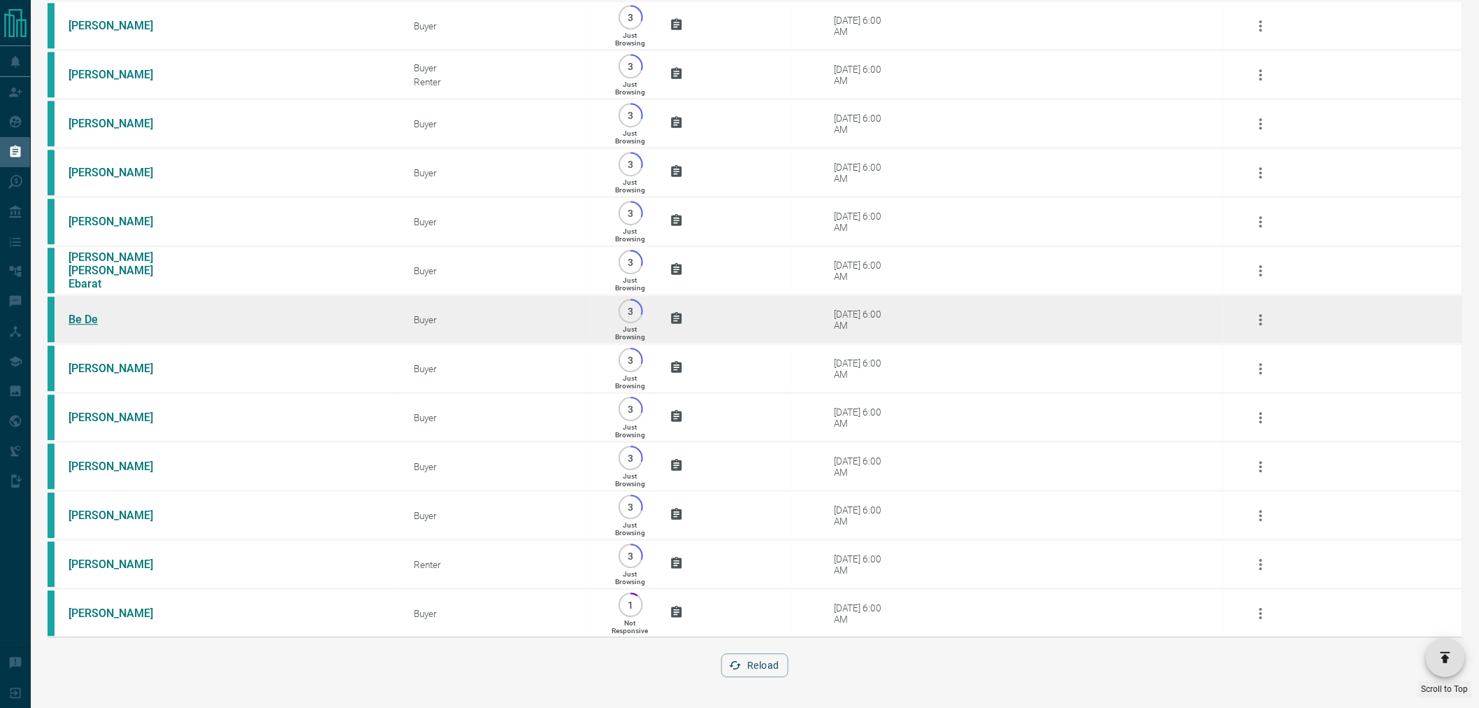
click at [92, 313] on link "Be De" at bounding box center [121, 319] width 105 height 13
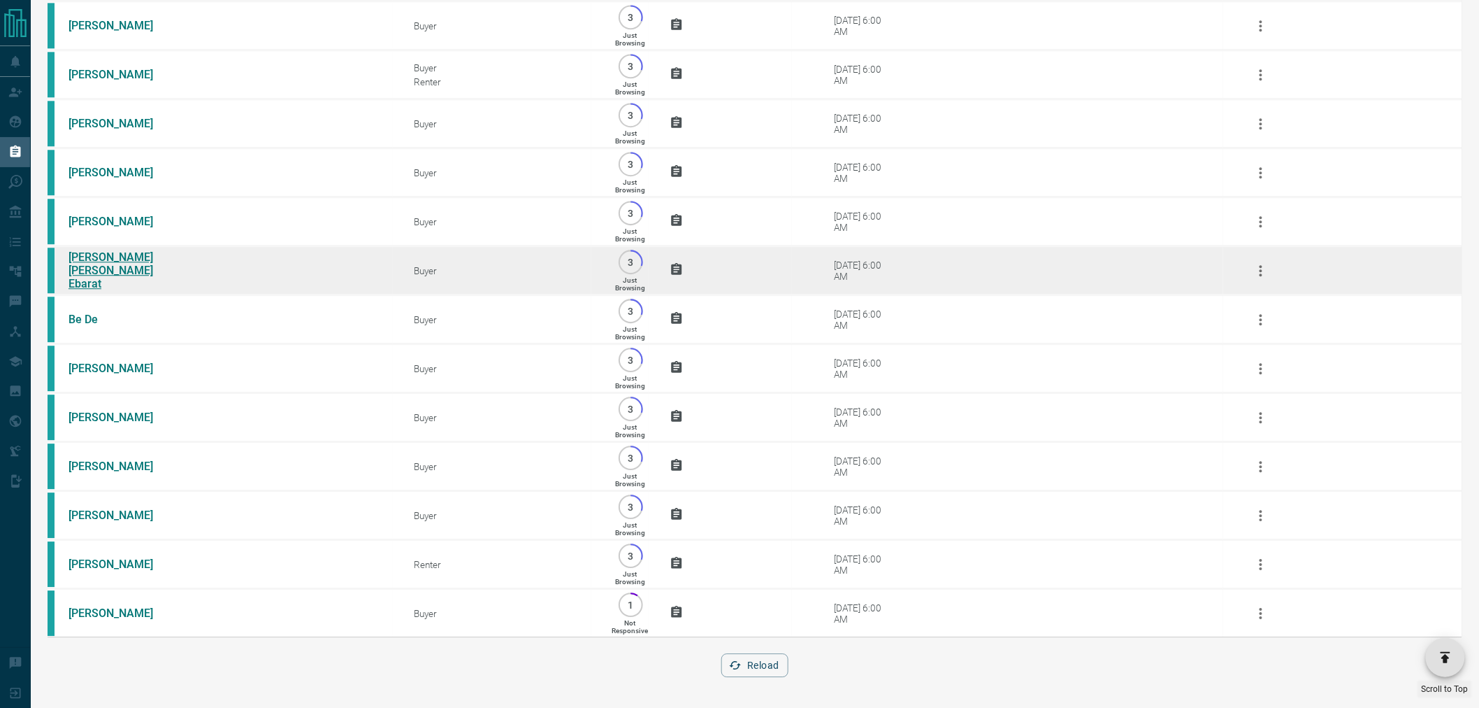
click at [100, 262] on link "[PERSON_NAME] [PERSON_NAME] Ebarat" at bounding box center [121, 270] width 105 height 40
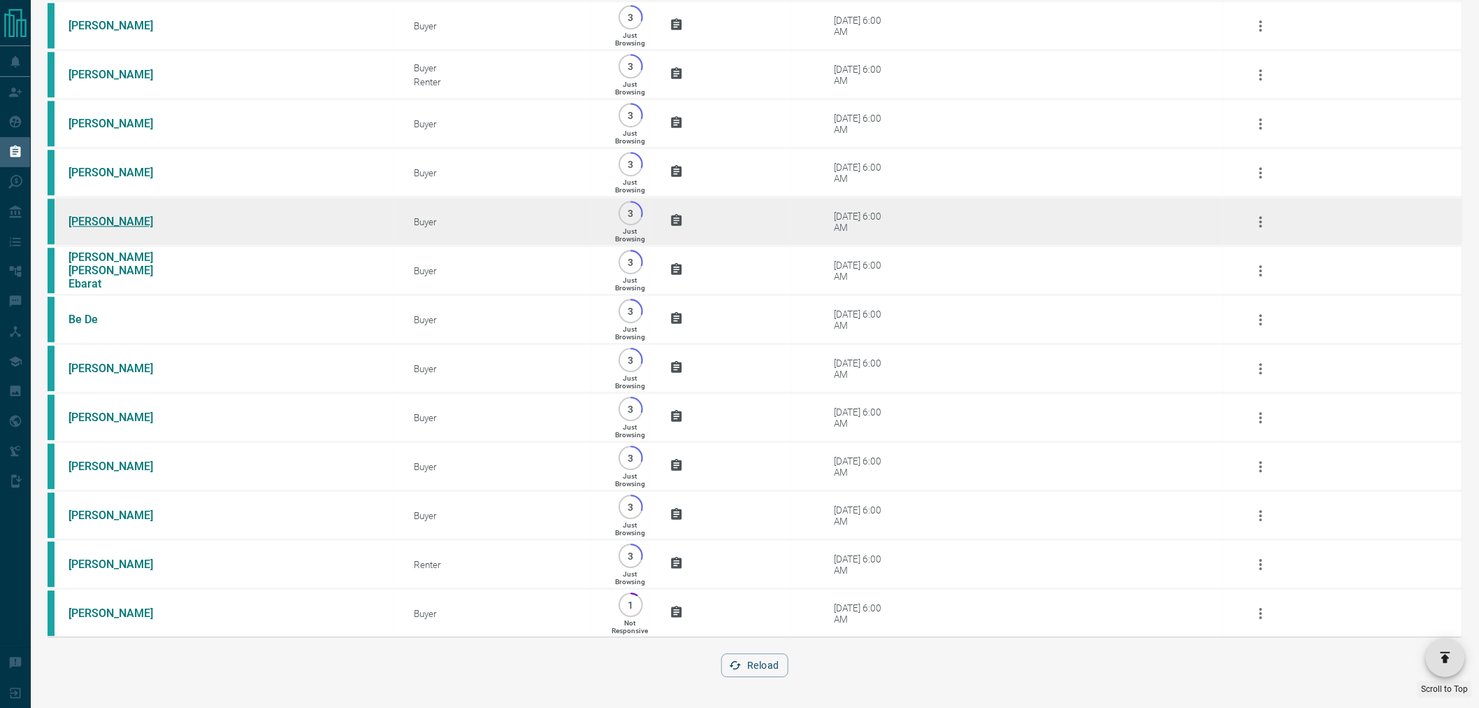
click at [103, 215] on link "[PERSON_NAME]" at bounding box center [121, 221] width 105 height 13
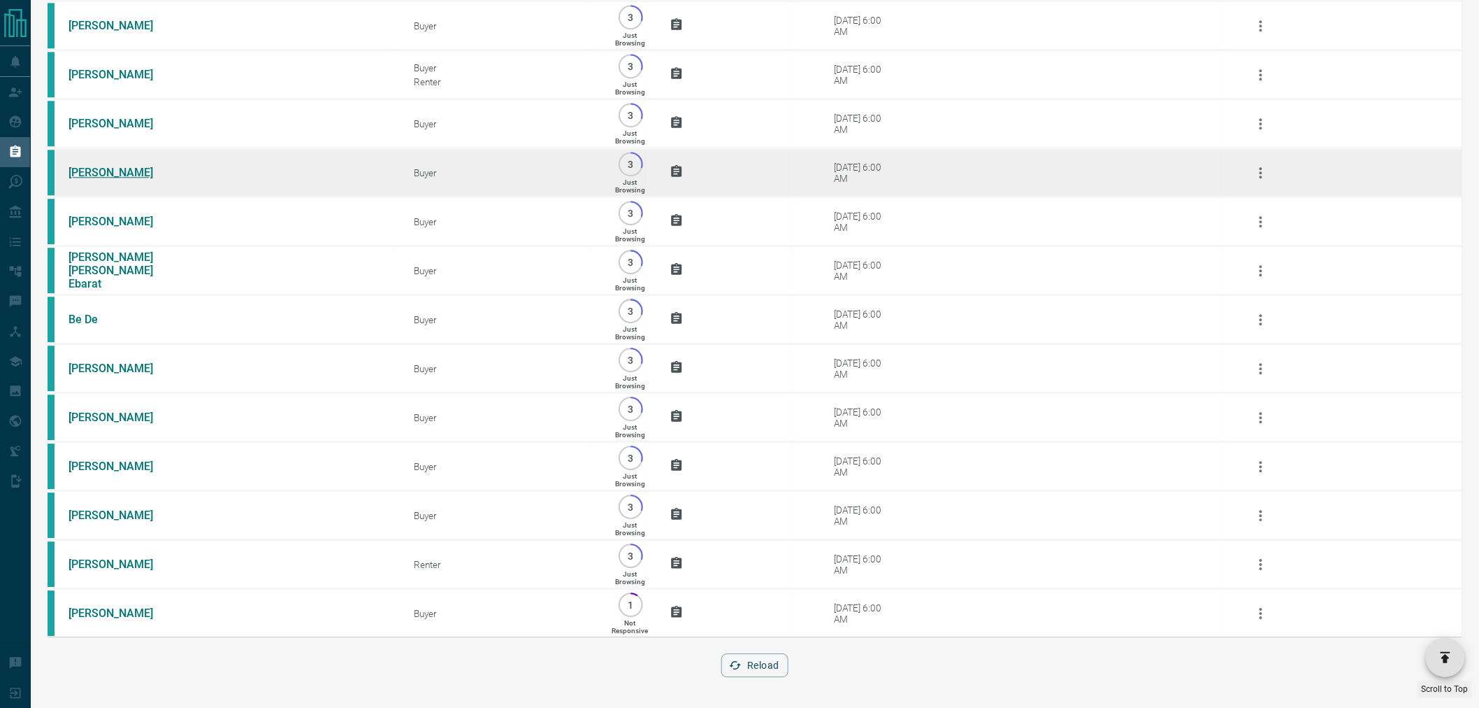
click at [103, 166] on link "[PERSON_NAME]" at bounding box center [121, 172] width 105 height 13
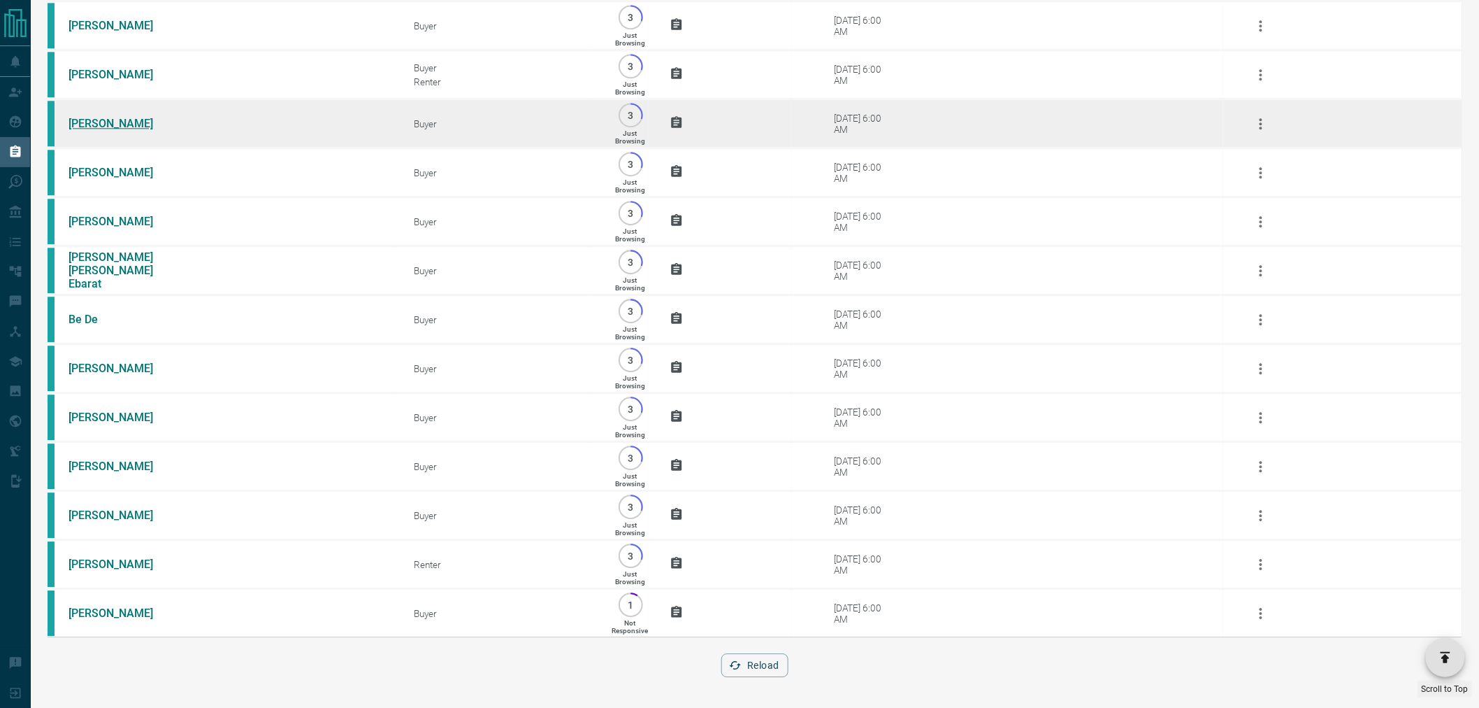
click at [96, 117] on link "[PERSON_NAME]" at bounding box center [121, 123] width 105 height 13
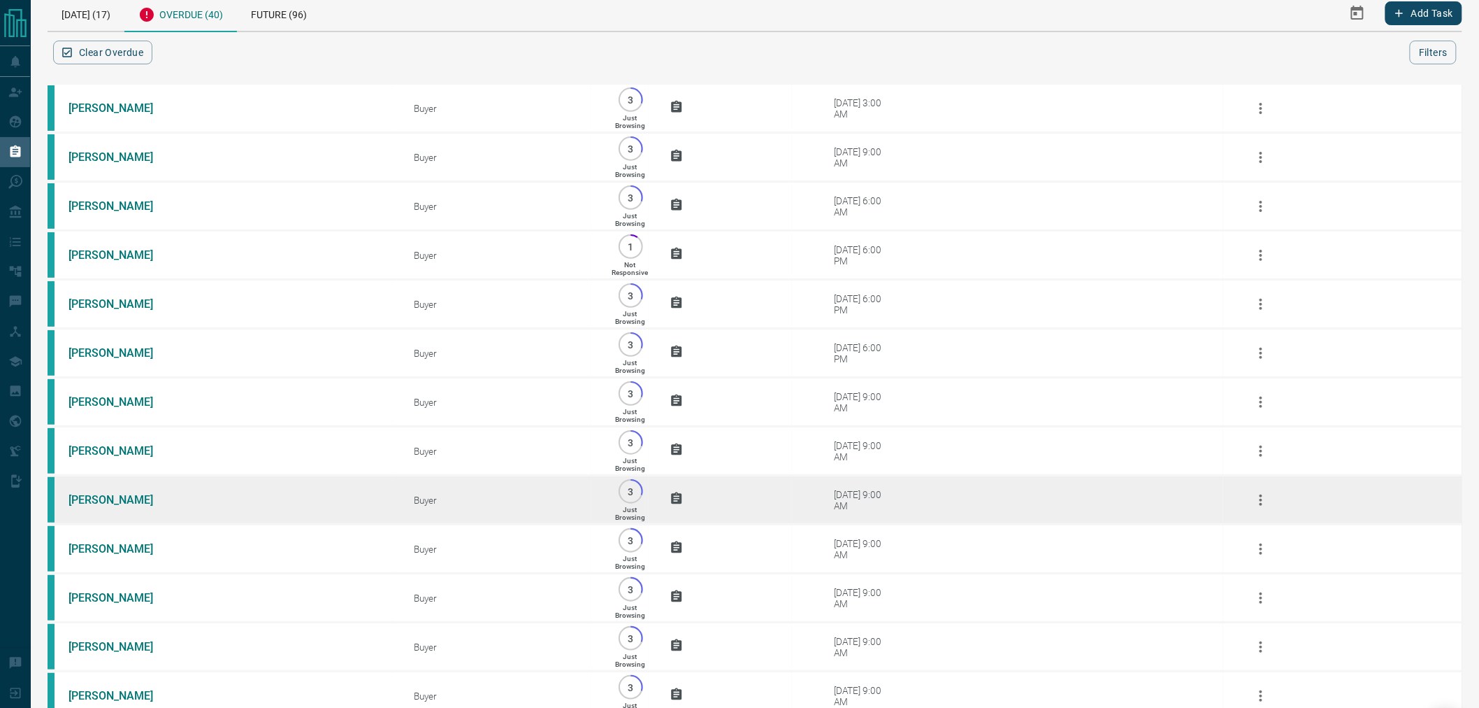
scroll to position [0, 0]
